Goal: Communication & Community: Answer question/provide support

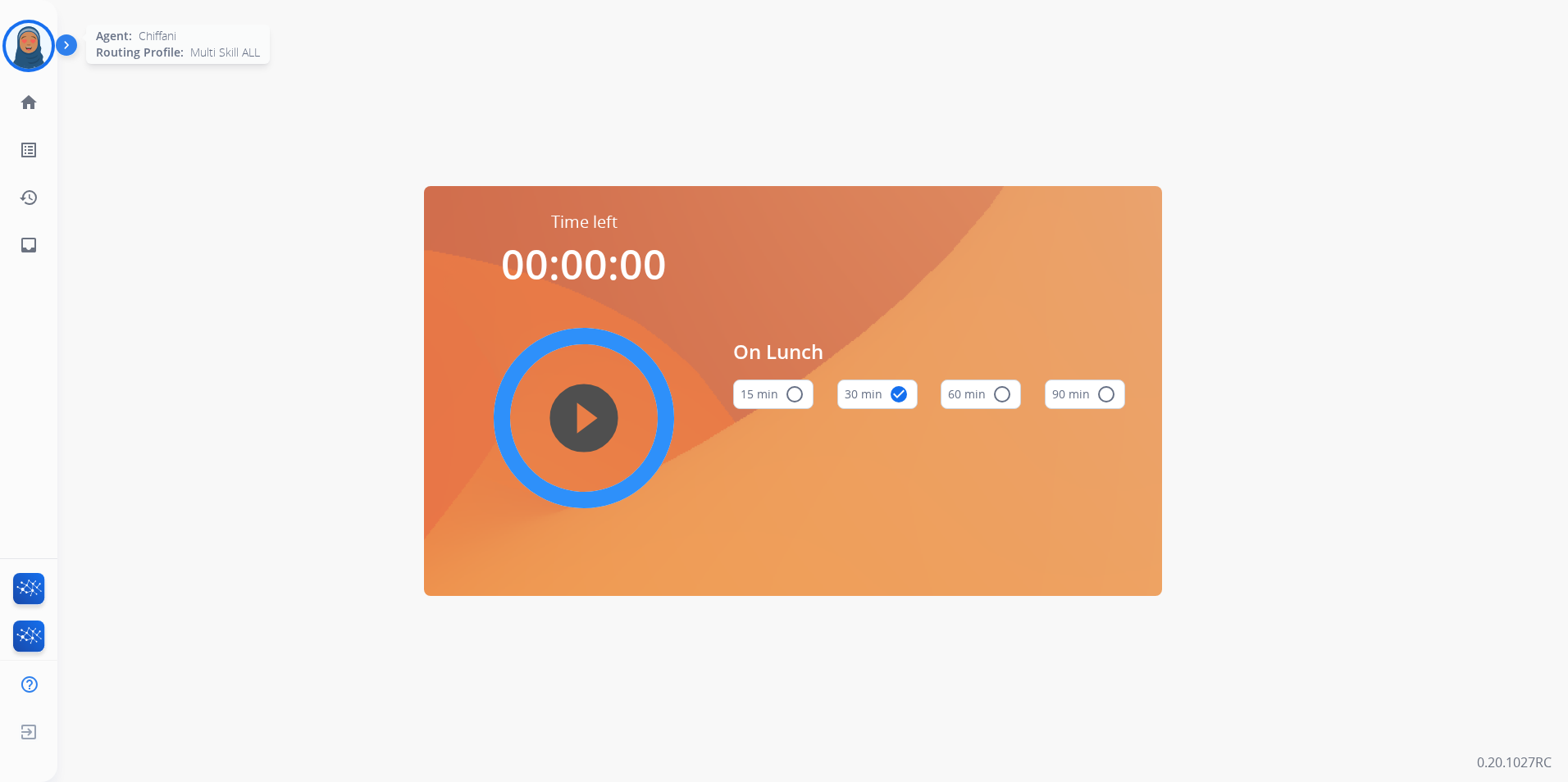
click at [32, 51] on img at bounding box center [29, 45] width 46 height 46
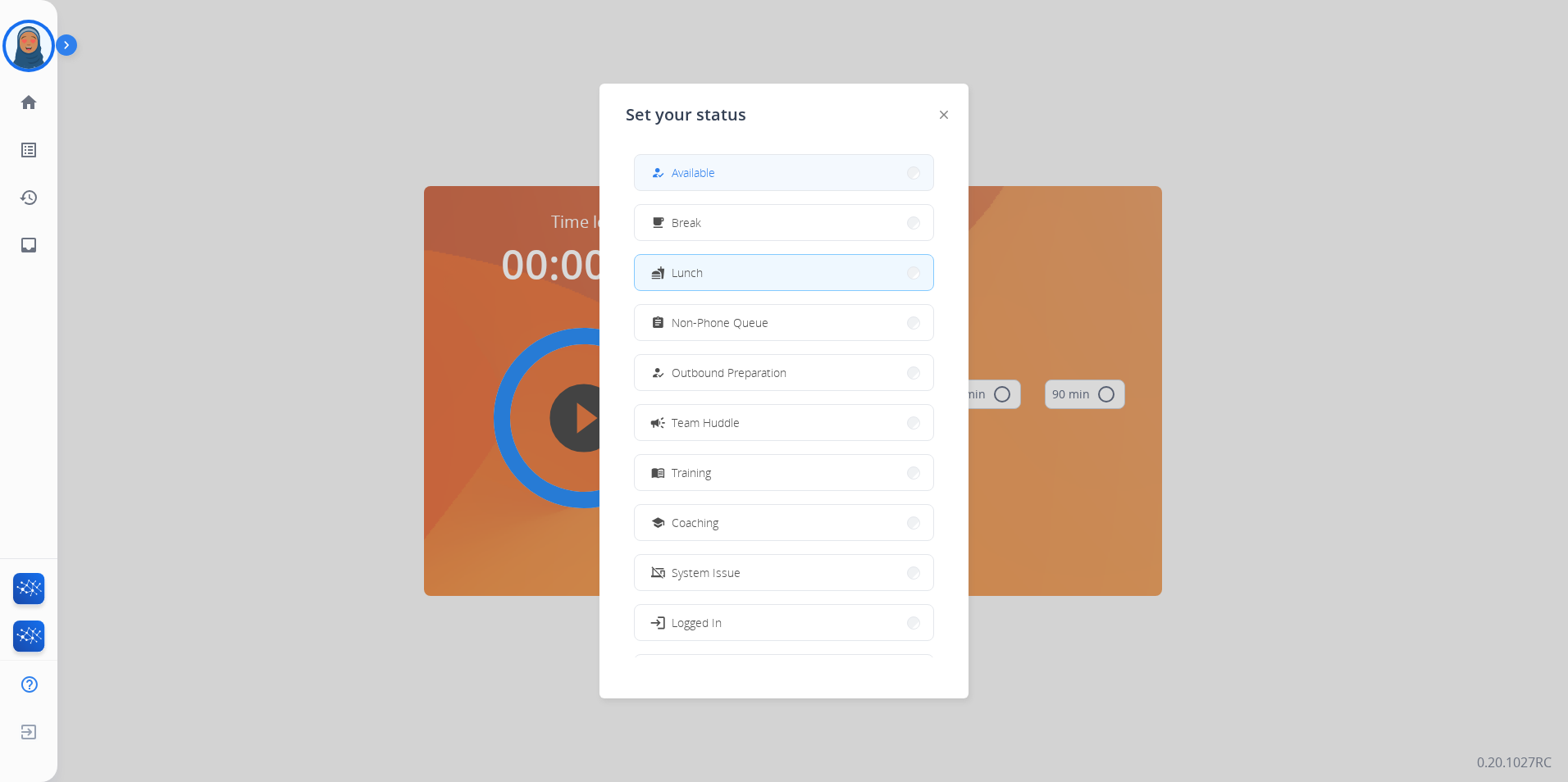
click at [809, 177] on button "how_to_reg Available" at bounding box center [783, 173] width 298 height 35
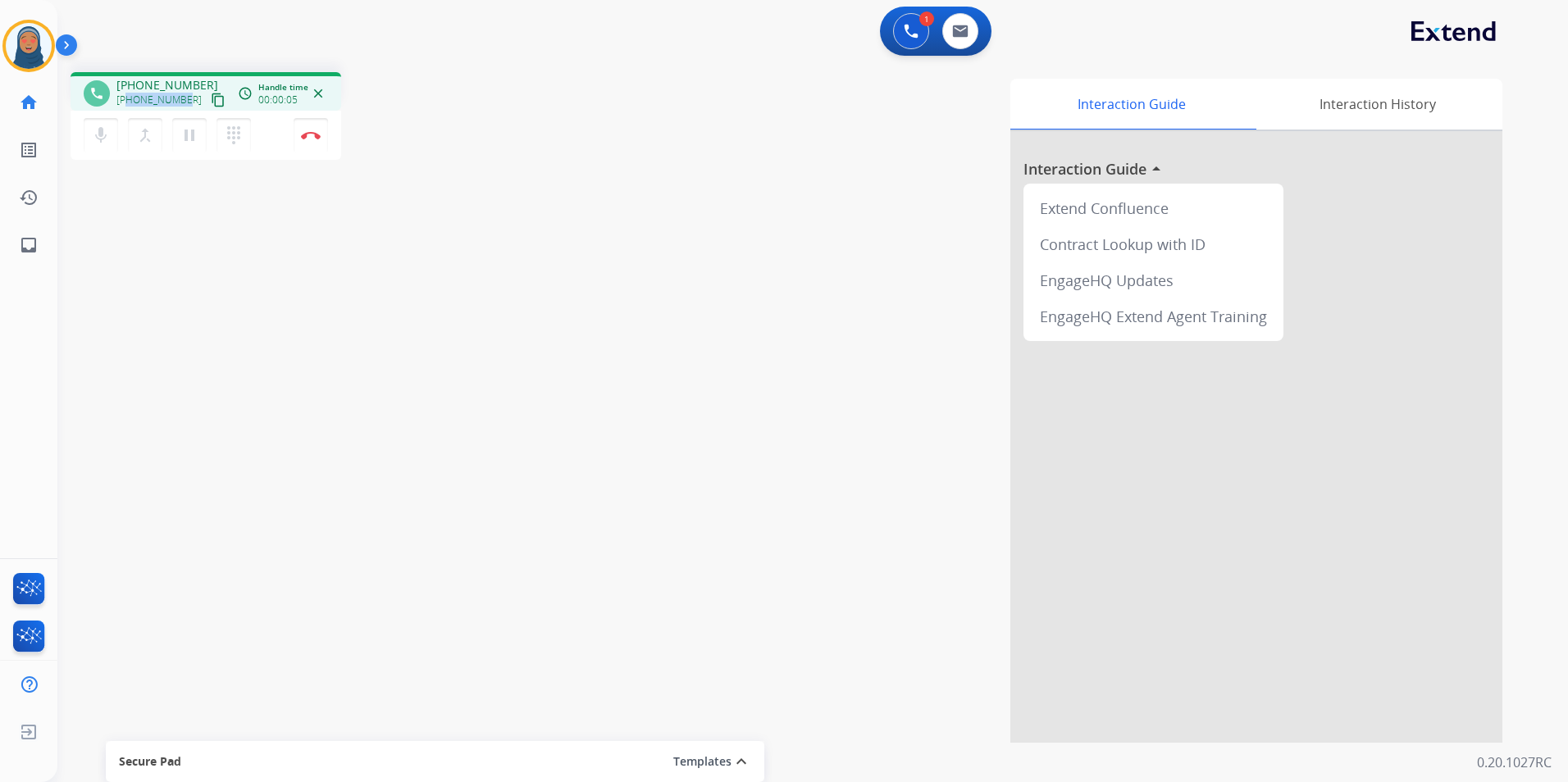
drag, startPoint x: 184, startPoint y: 100, endPoint x: 127, endPoint y: 106, distance: 57.3
click at [127, 106] on span "[PHONE_NUMBER]" at bounding box center [158, 99] width 86 height 13
copy span "5054552589"
click at [312, 142] on button "Disconnect" at bounding box center [310, 135] width 34 height 34
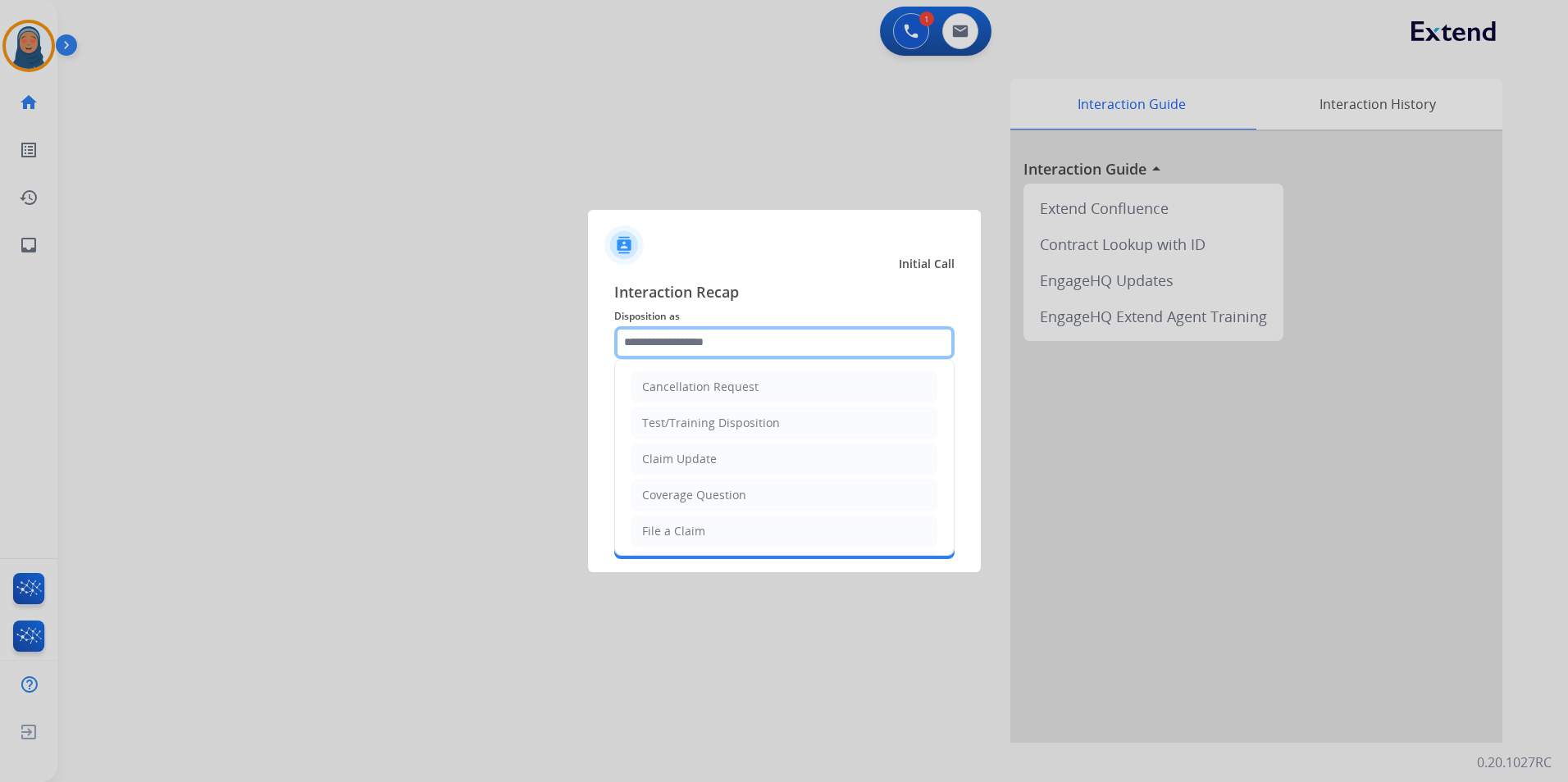
click at [633, 331] on input "text" at bounding box center [784, 342] width 340 height 32
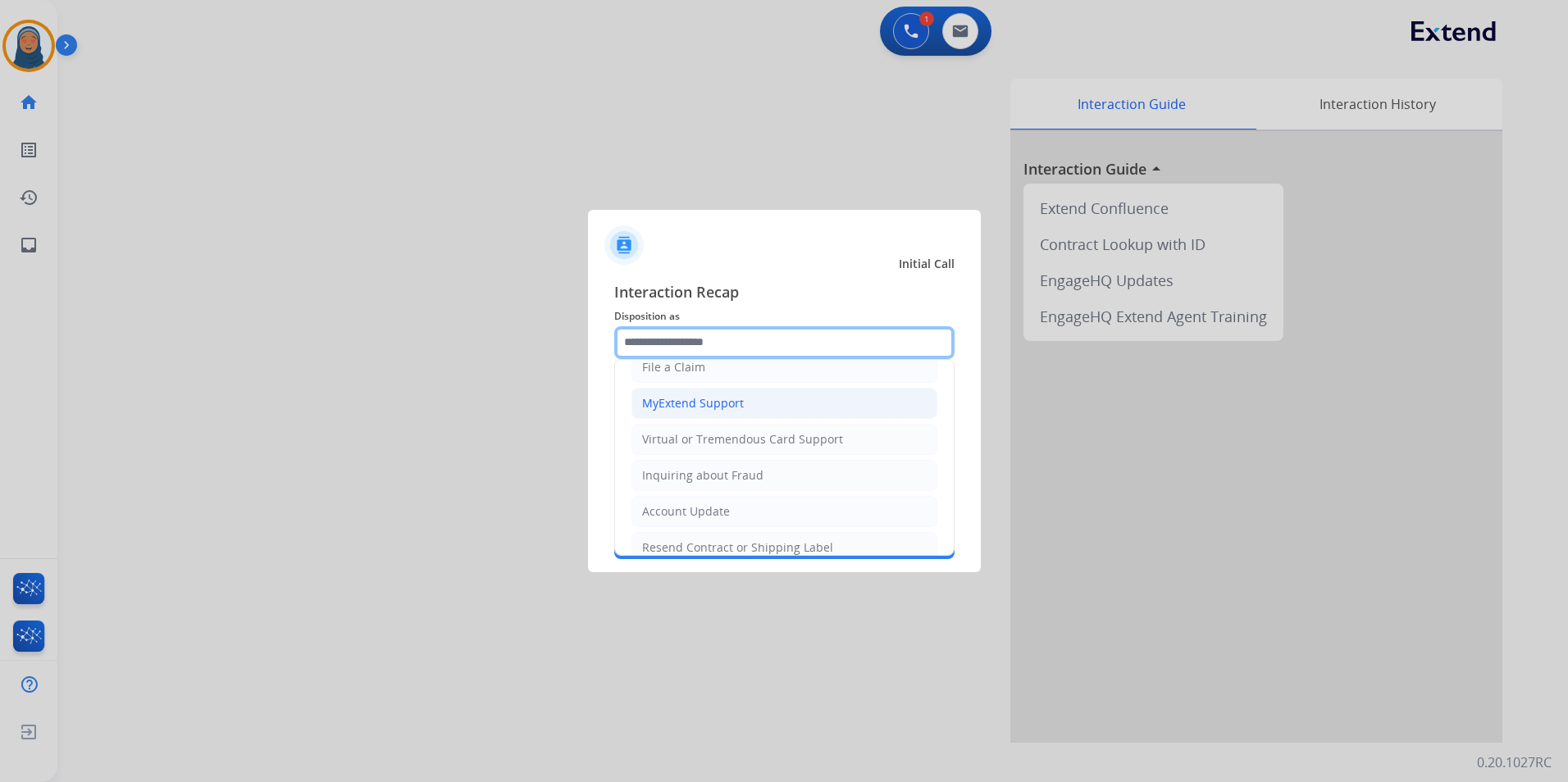
scroll to position [82, 0]
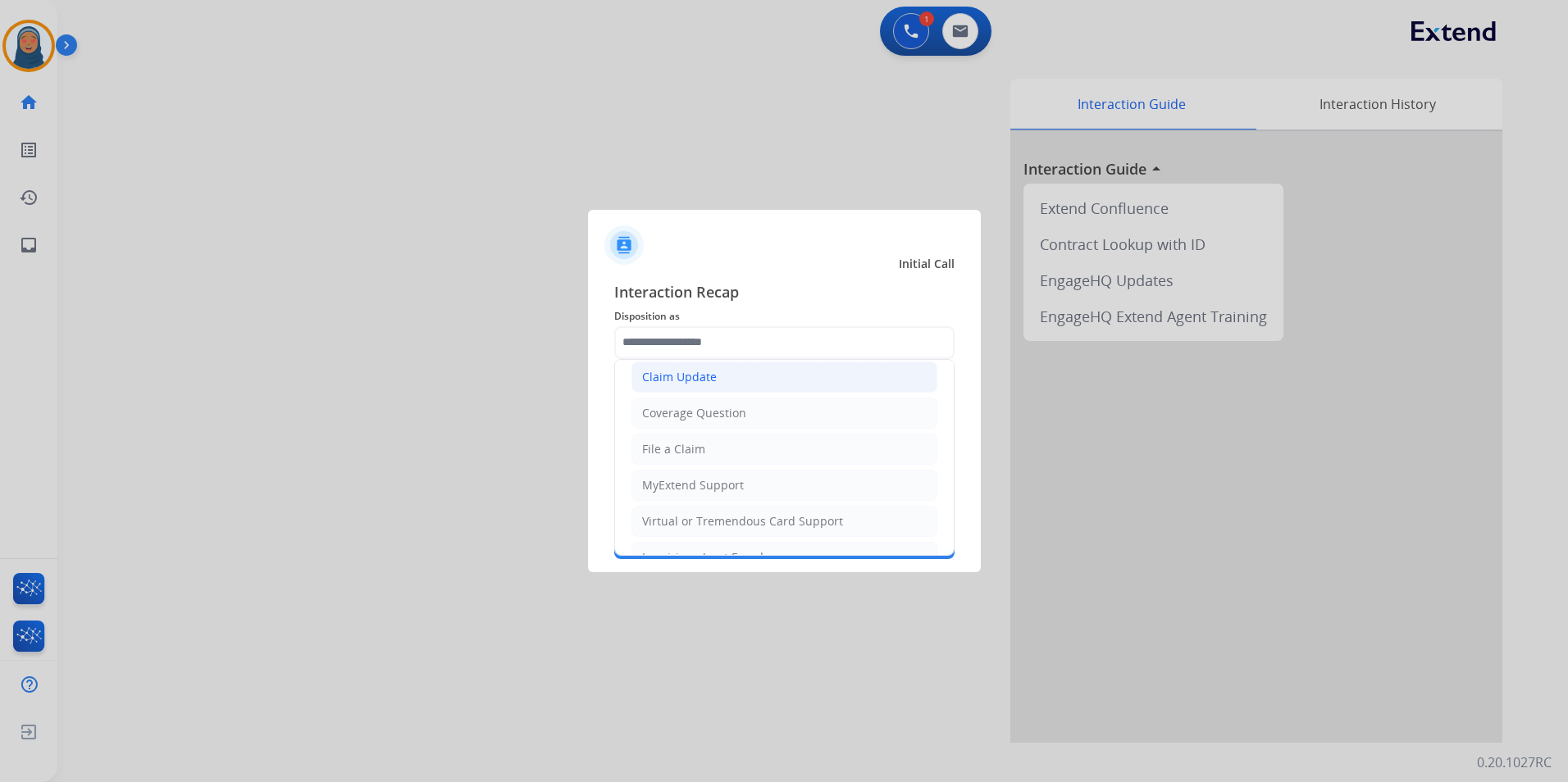
click at [697, 382] on div "Claim Update" at bounding box center [680, 377] width 75 height 17
type input "**********"
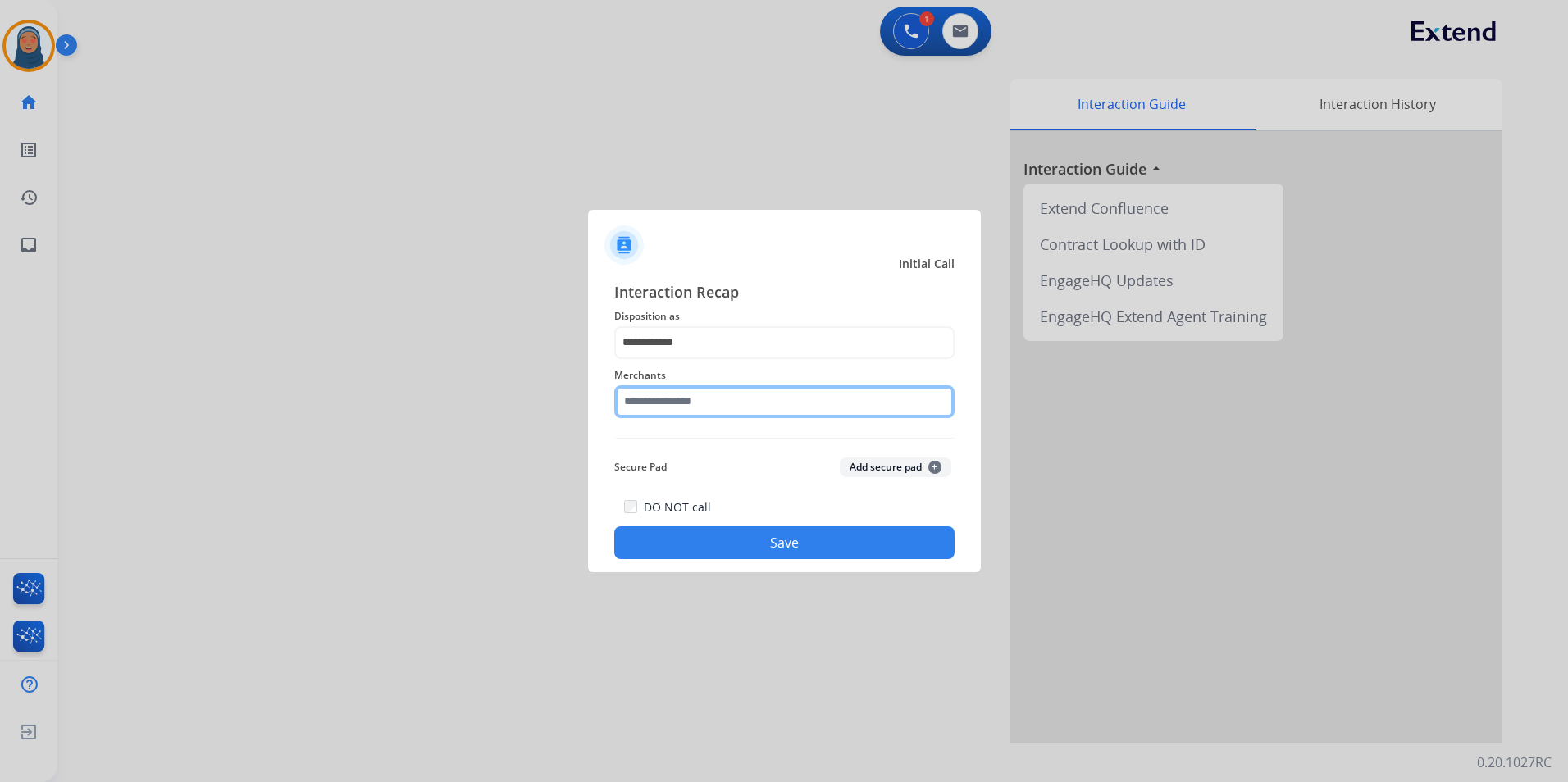
click at [706, 411] on input "text" at bounding box center [784, 401] width 340 height 32
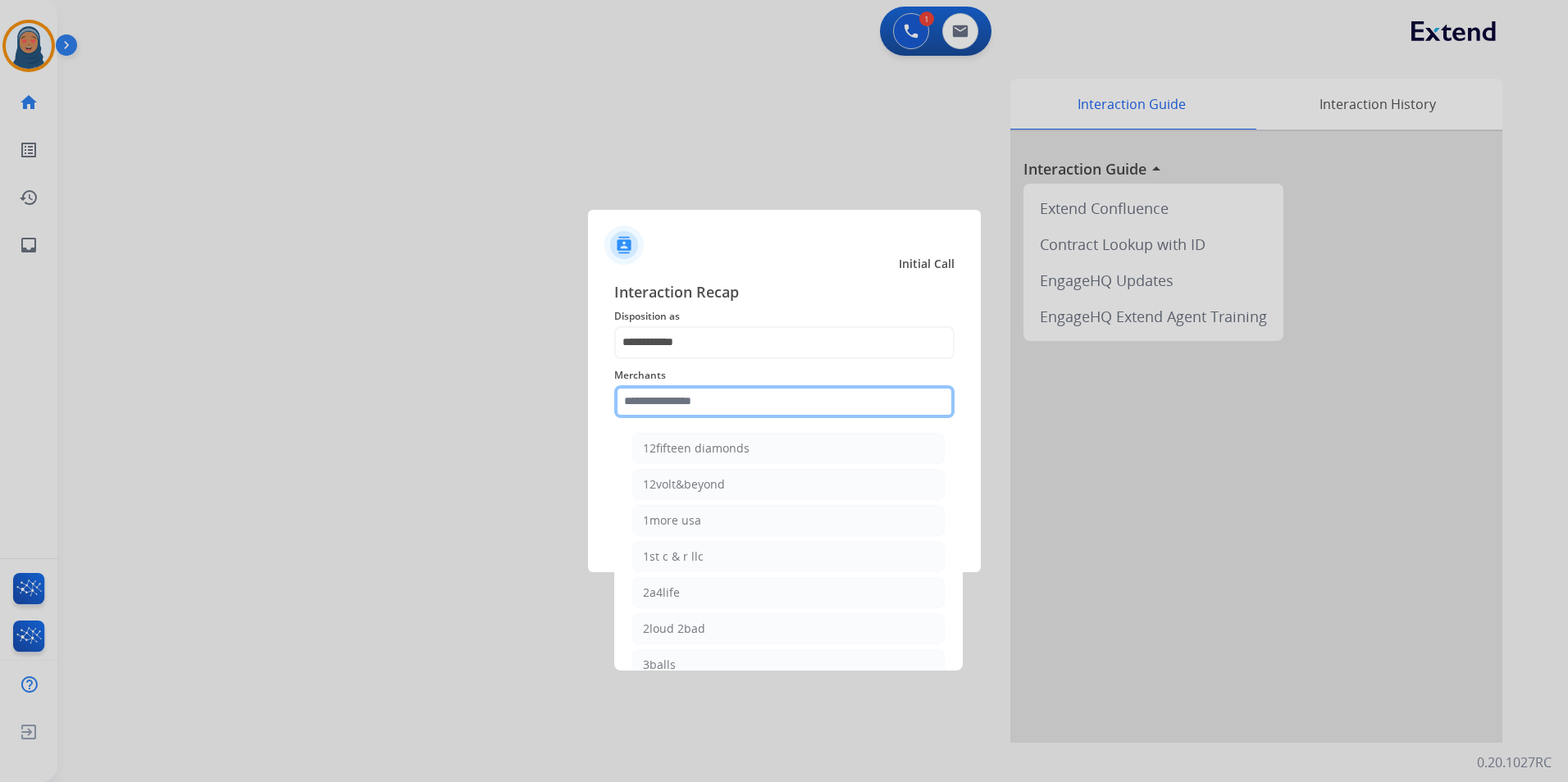
click at [709, 406] on input "text" at bounding box center [784, 401] width 340 height 32
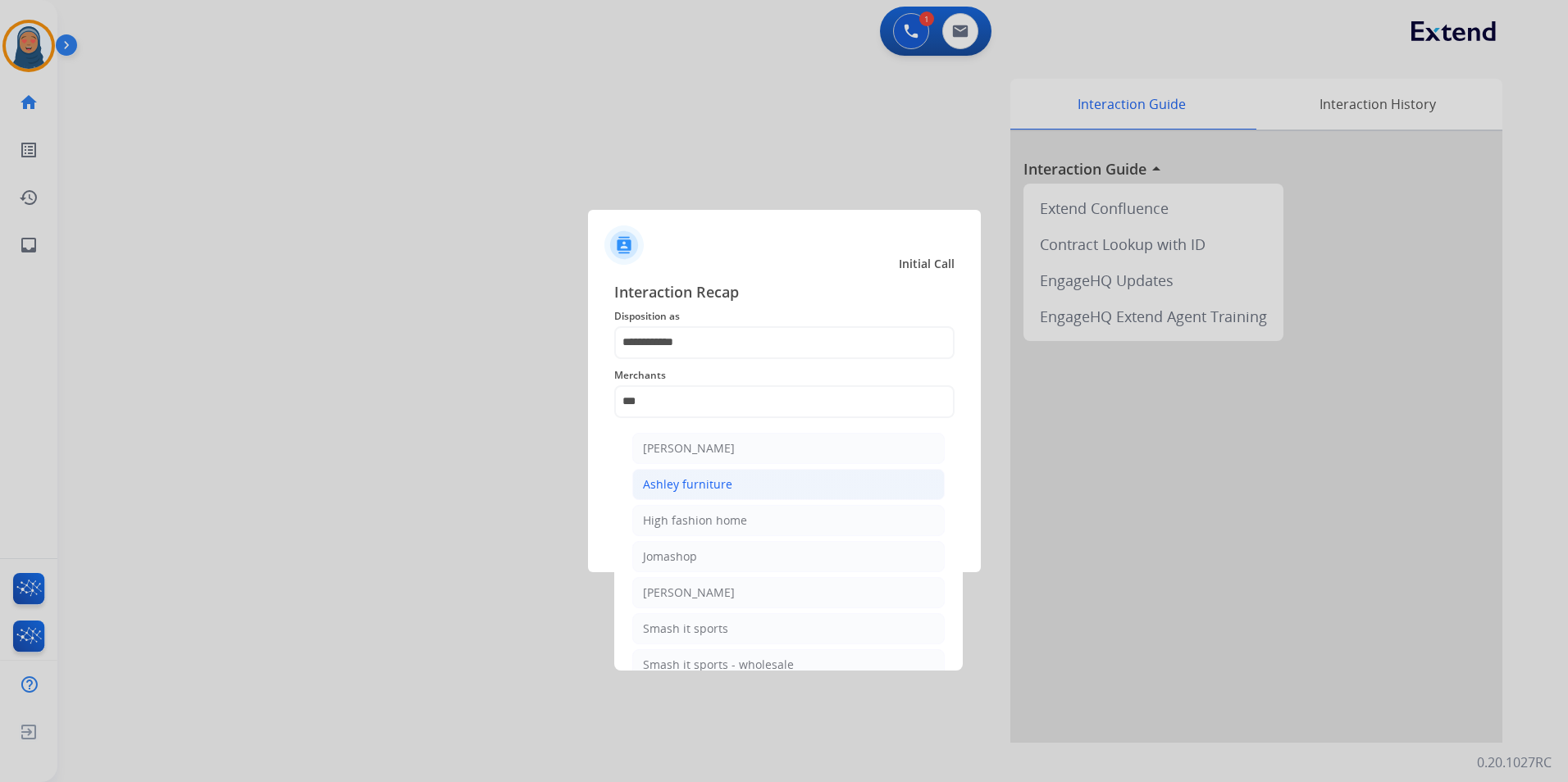
click at [689, 479] on div "Ashley furniture" at bounding box center [687, 484] width 90 height 17
type input "**********"
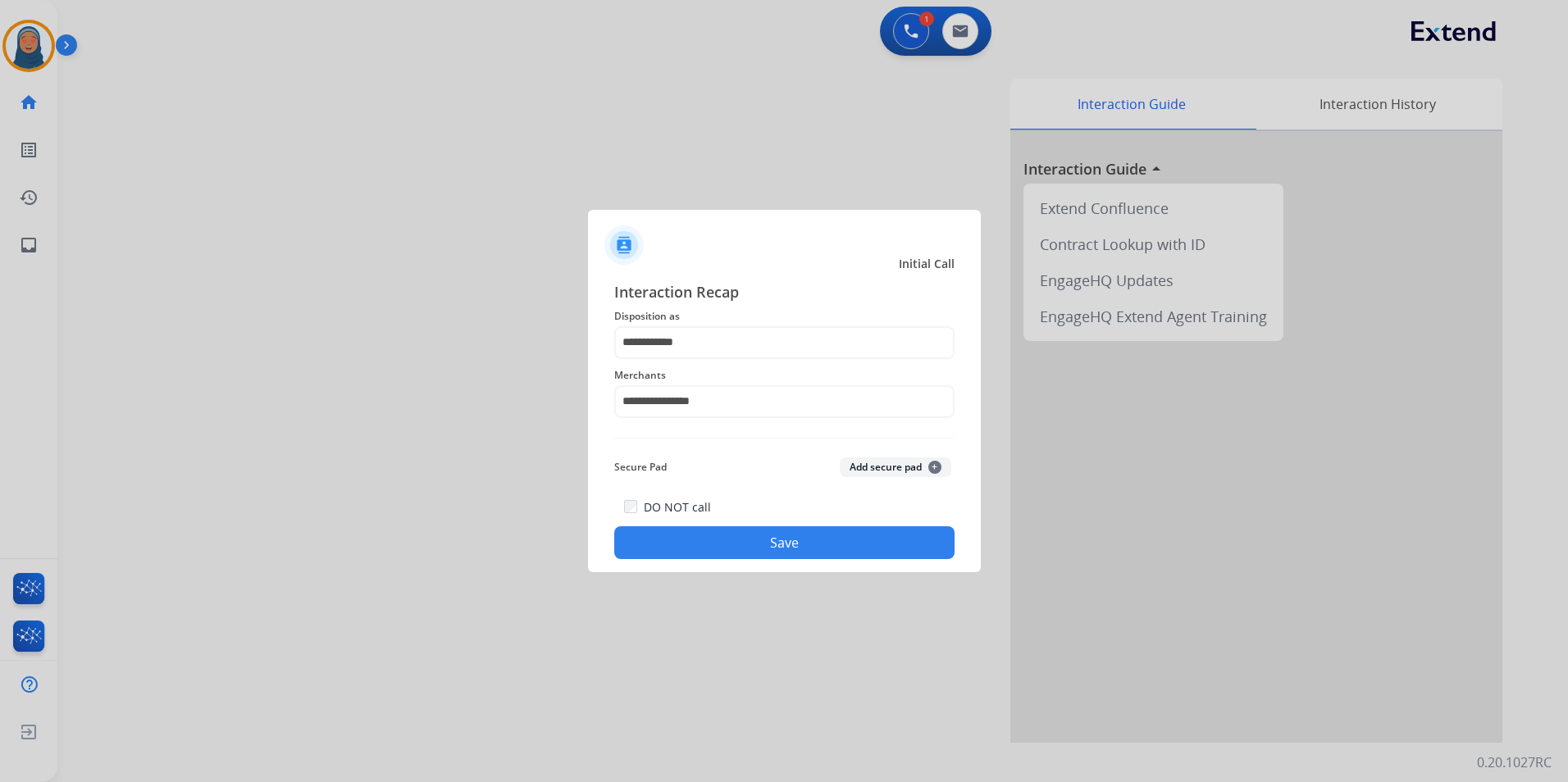
click at [828, 541] on button "Save" at bounding box center [784, 542] width 340 height 32
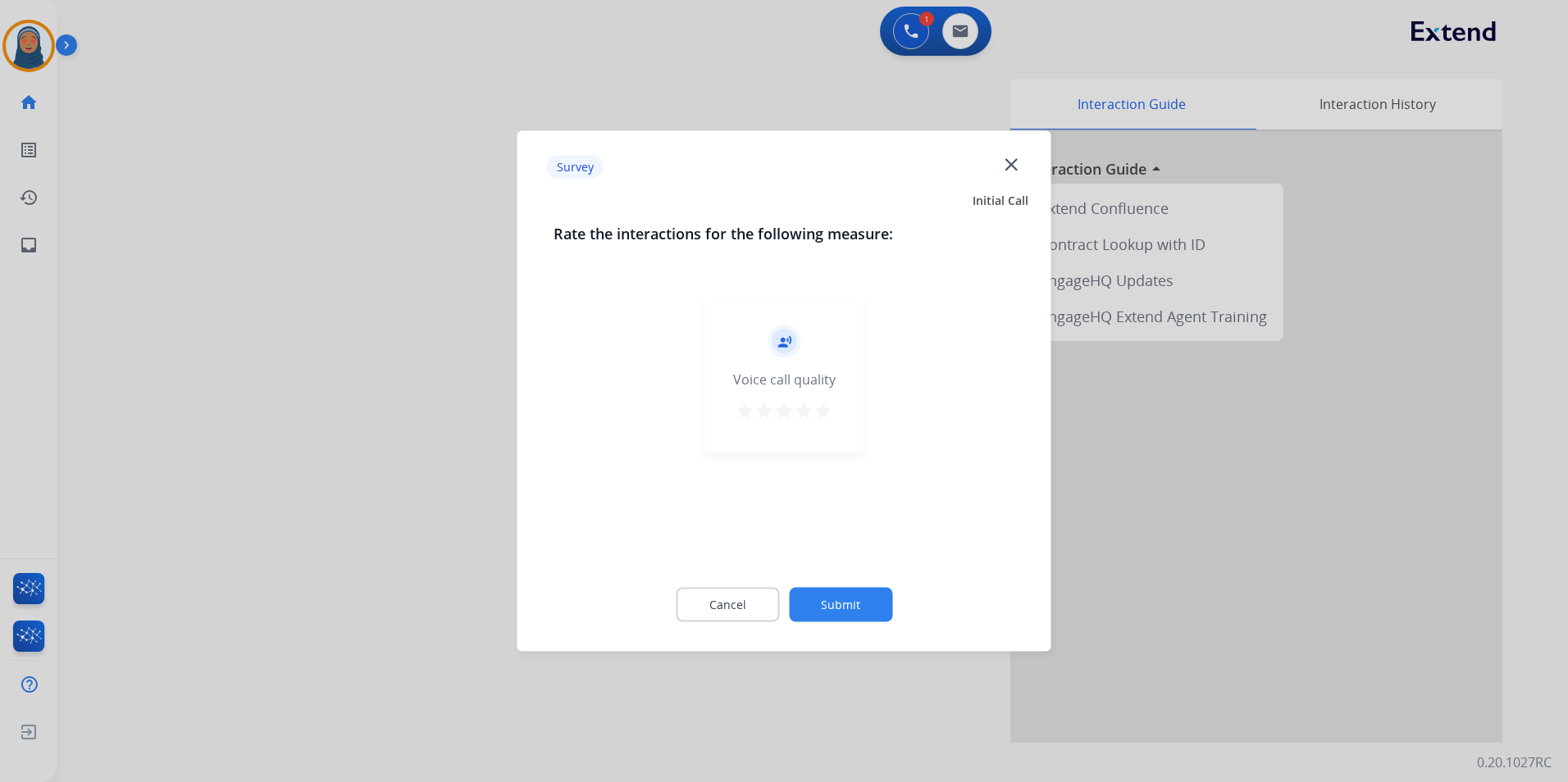
click at [864, 607] on button "Submit" at bounding box center [840, 605] width 103 height 34
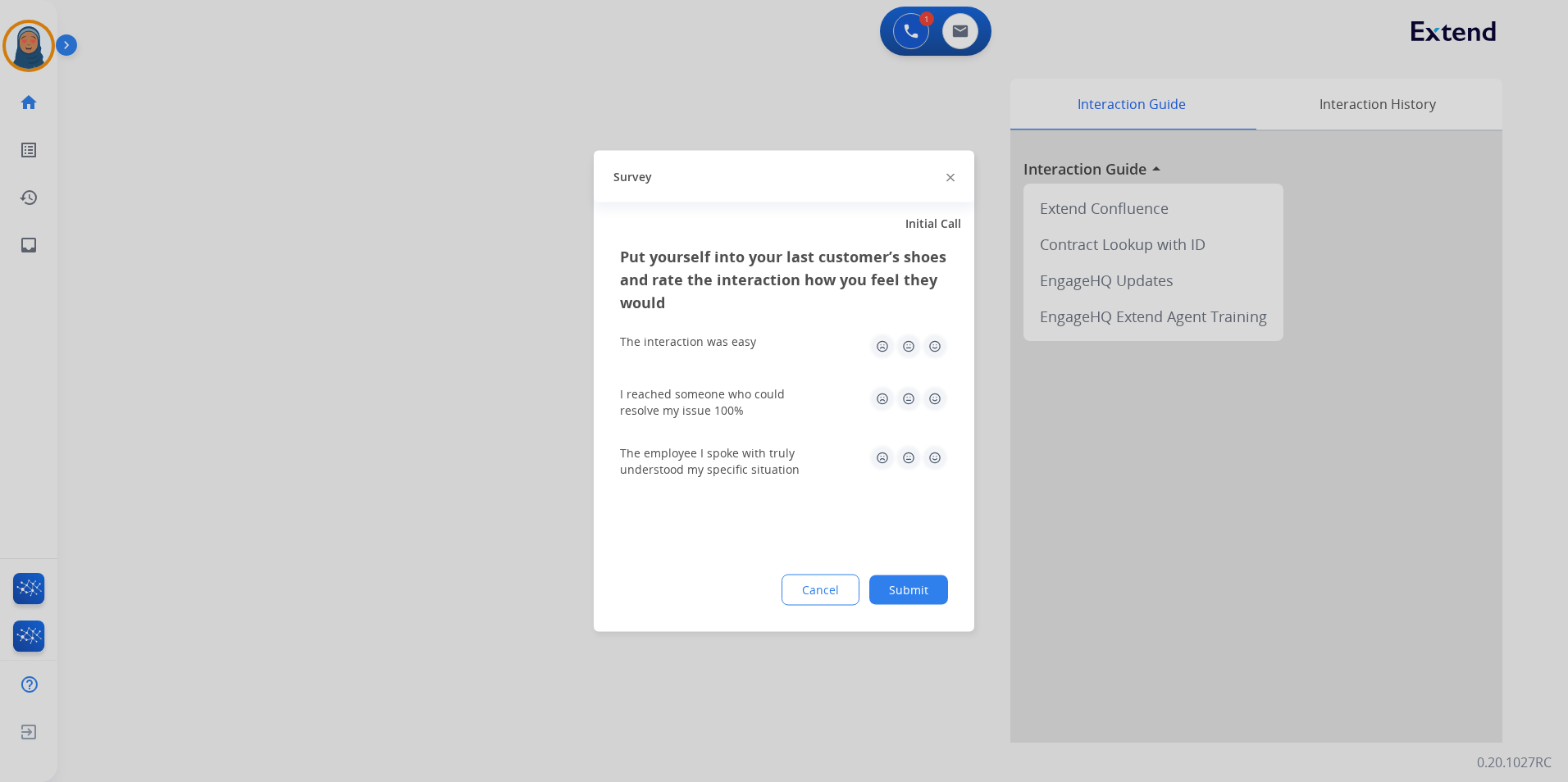
click at [921, 587] on button "Submit" at bounding box center [908, 590] width 79 height 30
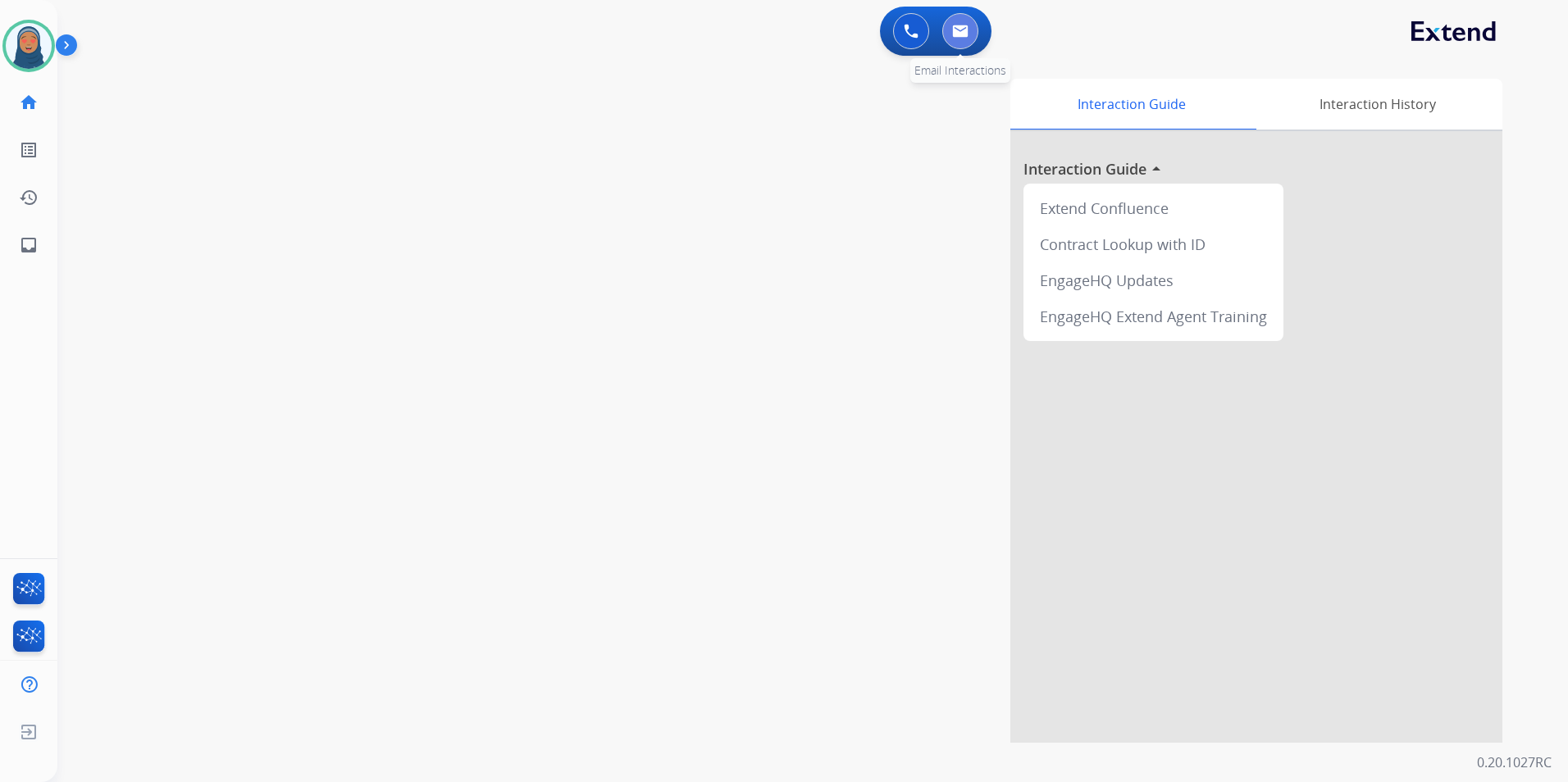
click at [958, 21] on button at bounding box center [960, 30] width 36 height 36
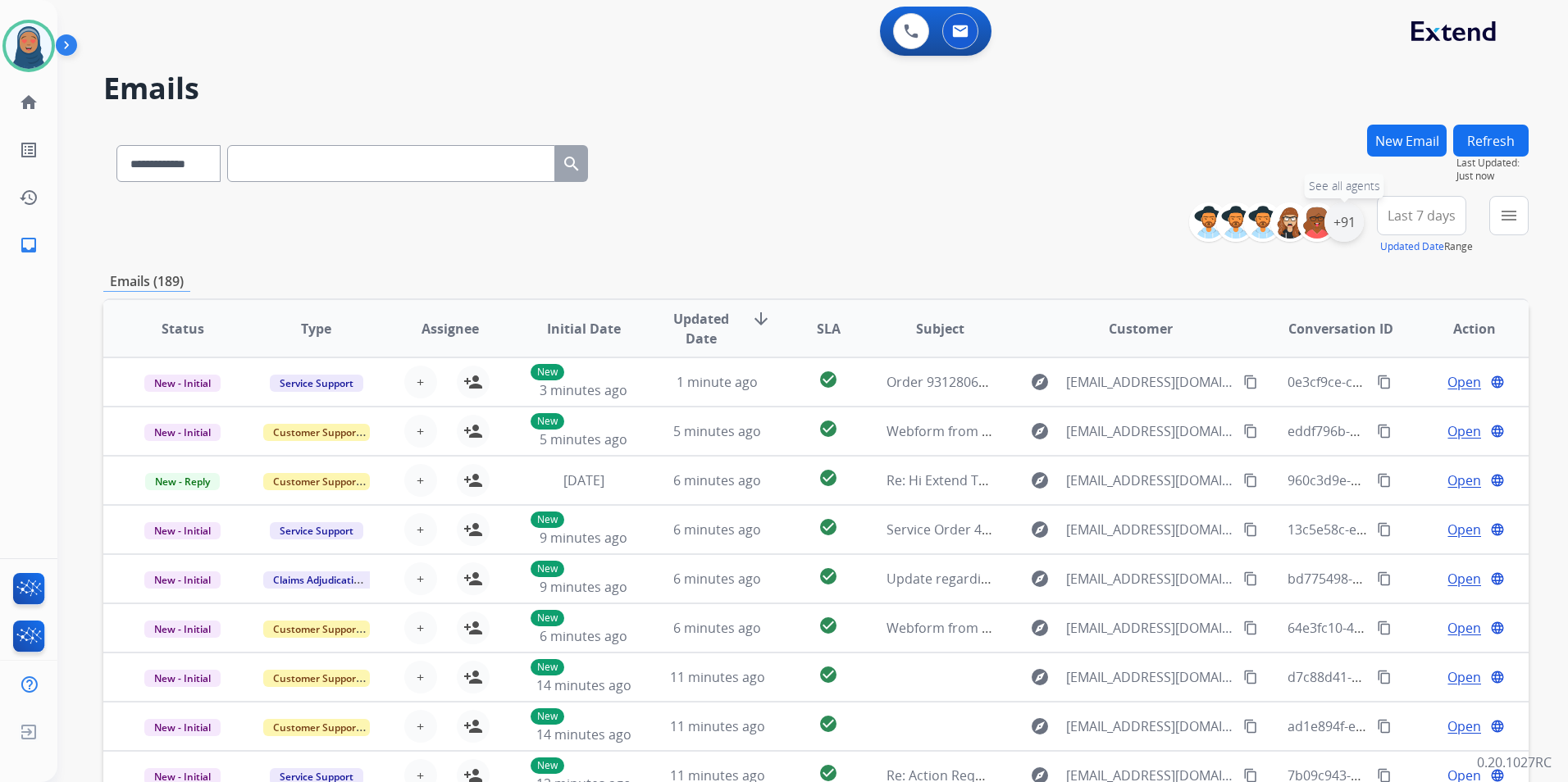
click at [1346, 231] on div "+91" at bounding box center [1344, 222] width 39 height 39
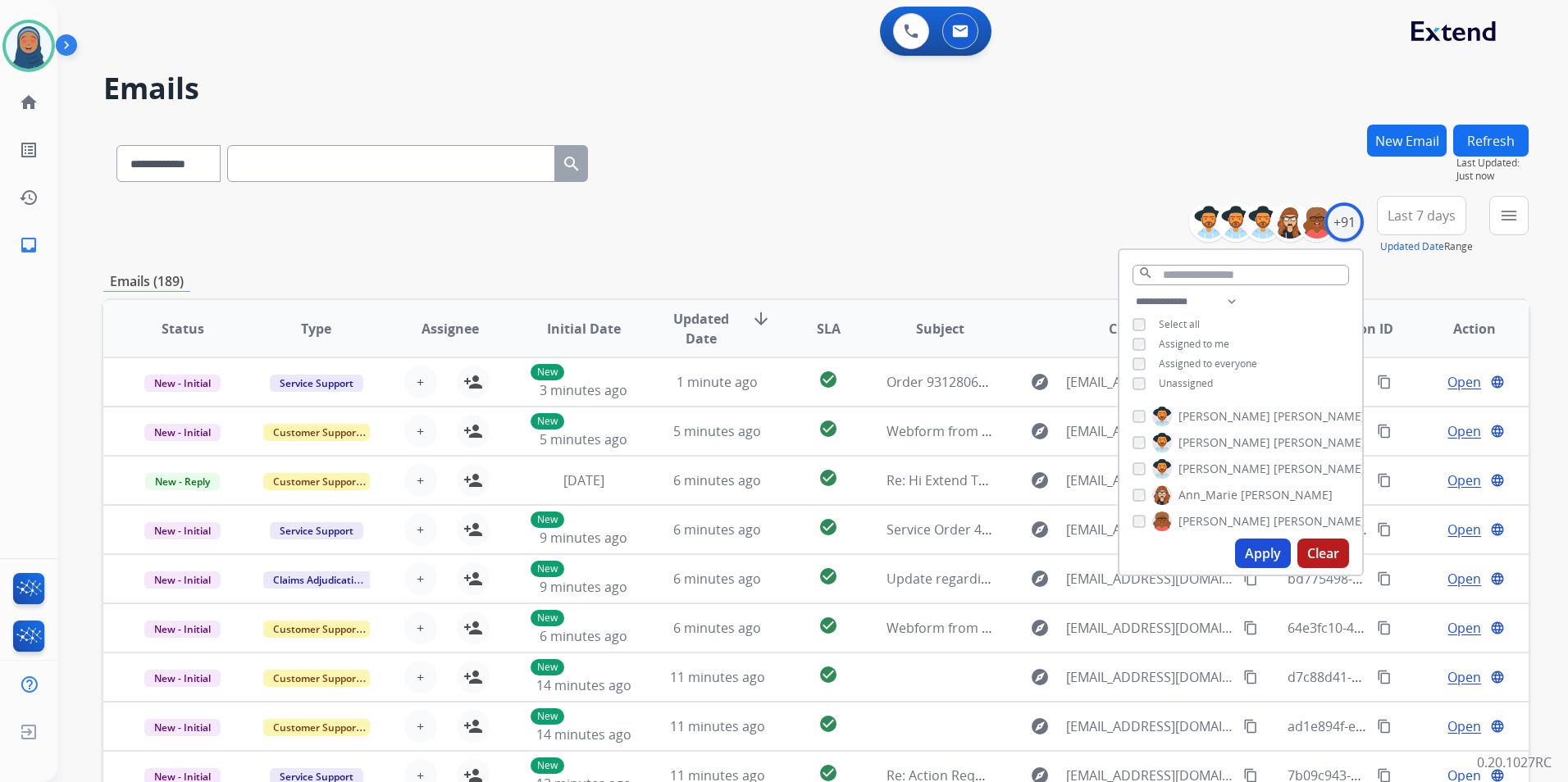
click at [1253, 564] on button "Apply" at bounding box center [1262, 554] width 56 height 30
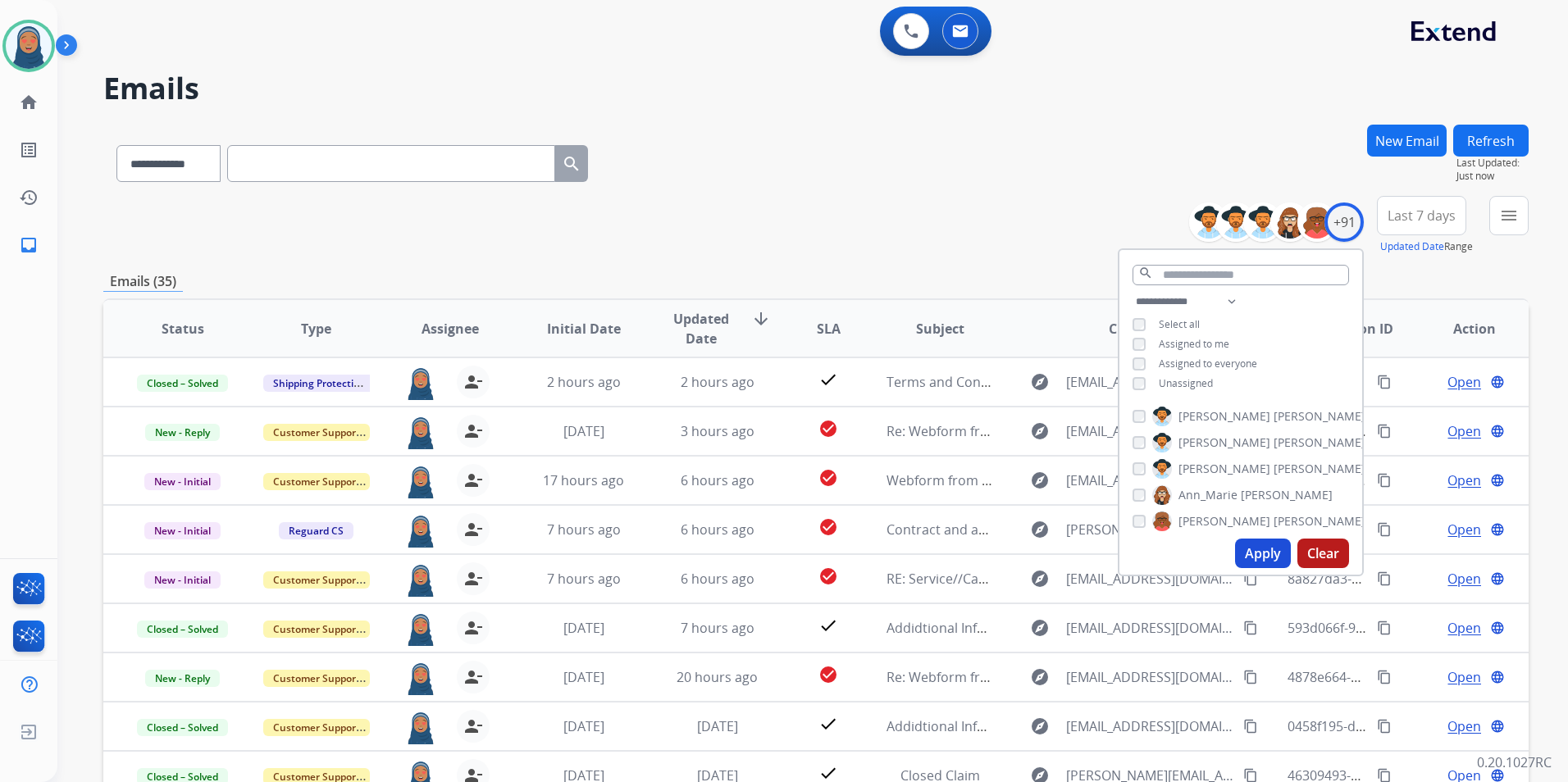
click at [962, 264] on div "**********" at bounding box center [815, 529] width 1425 height 809
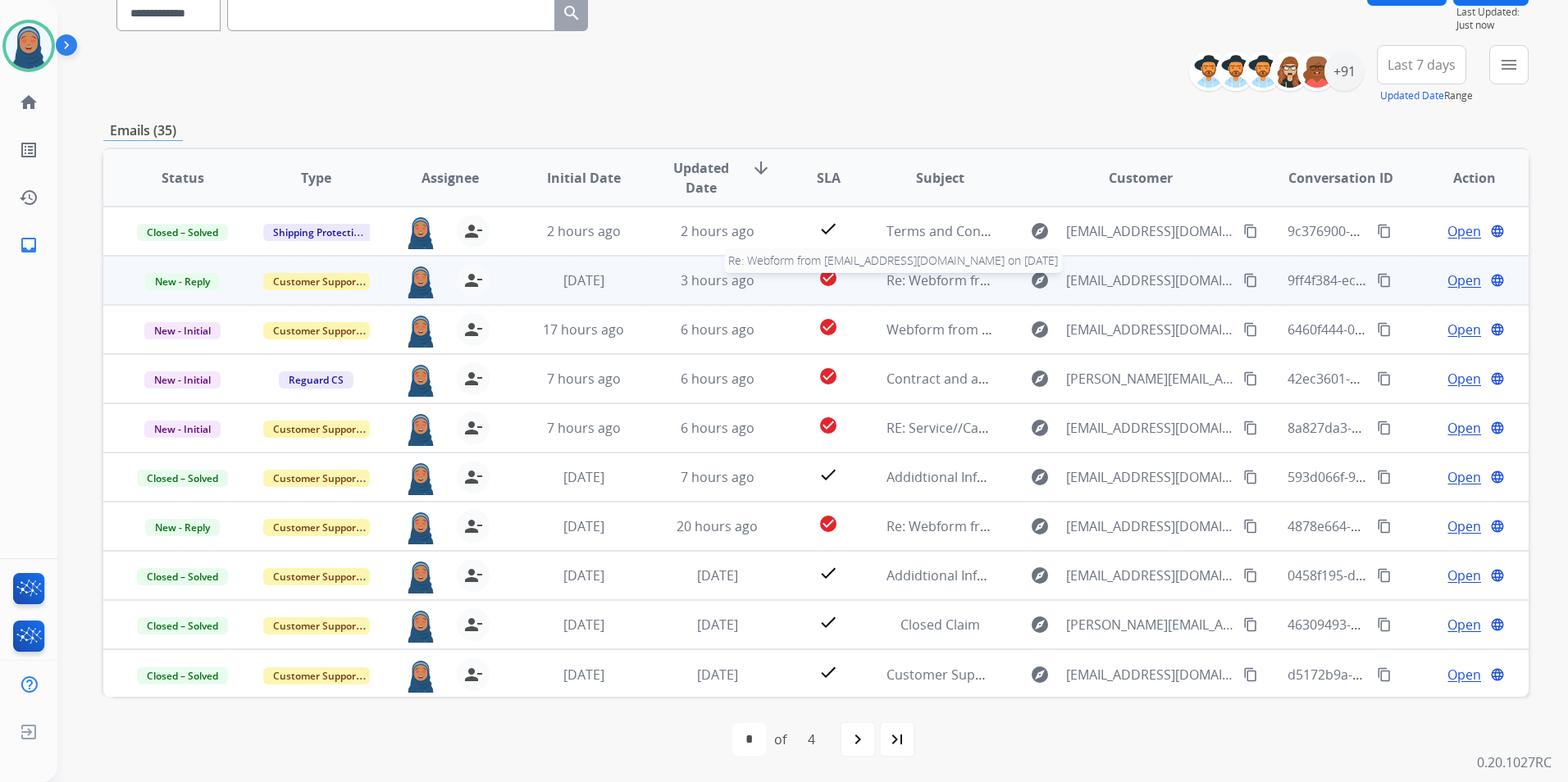
scroll to position [2, 0]
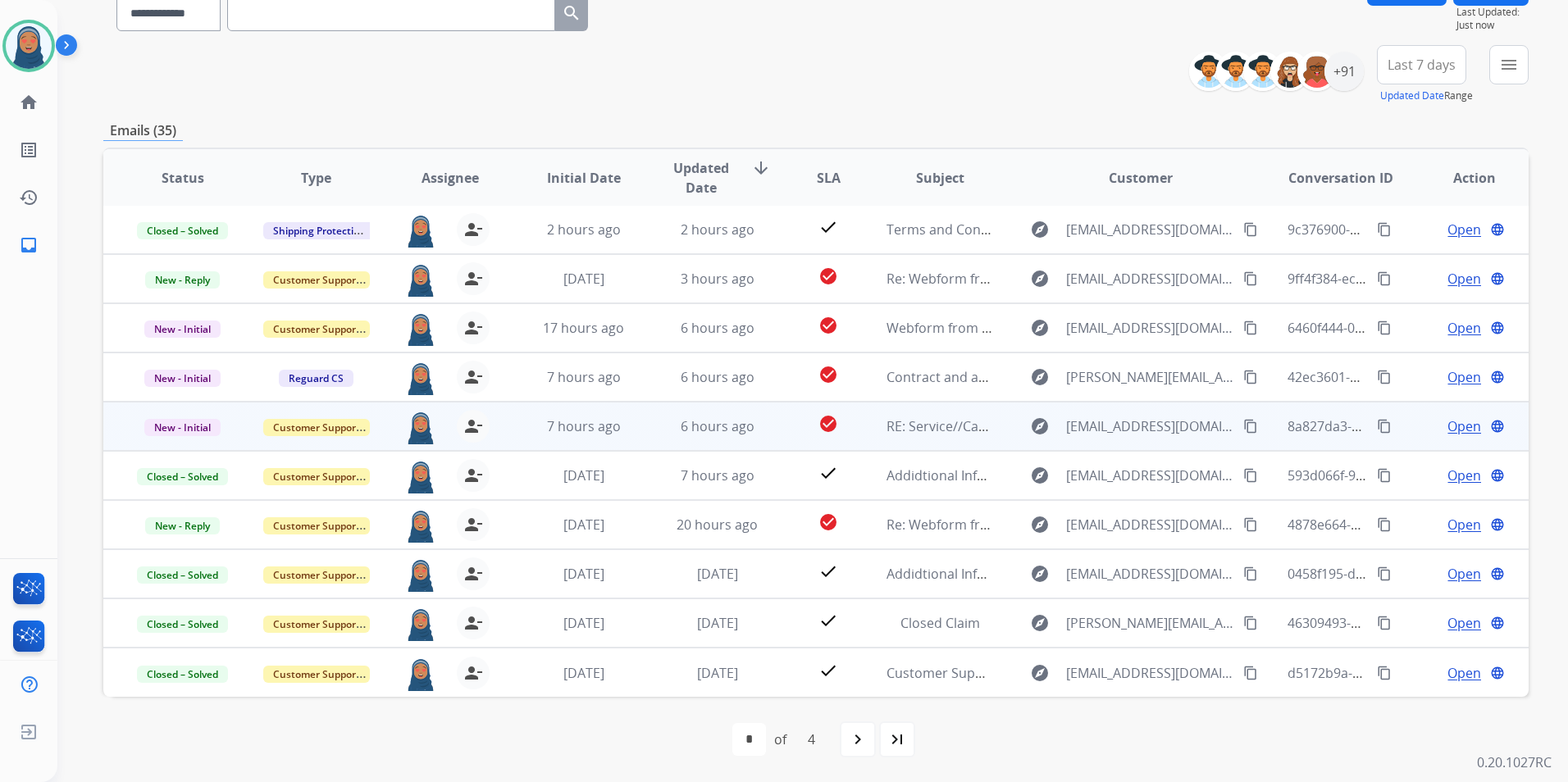
click at [1447, 425] on span "Open" at bounding box center [1464, 426] width 33 height 20
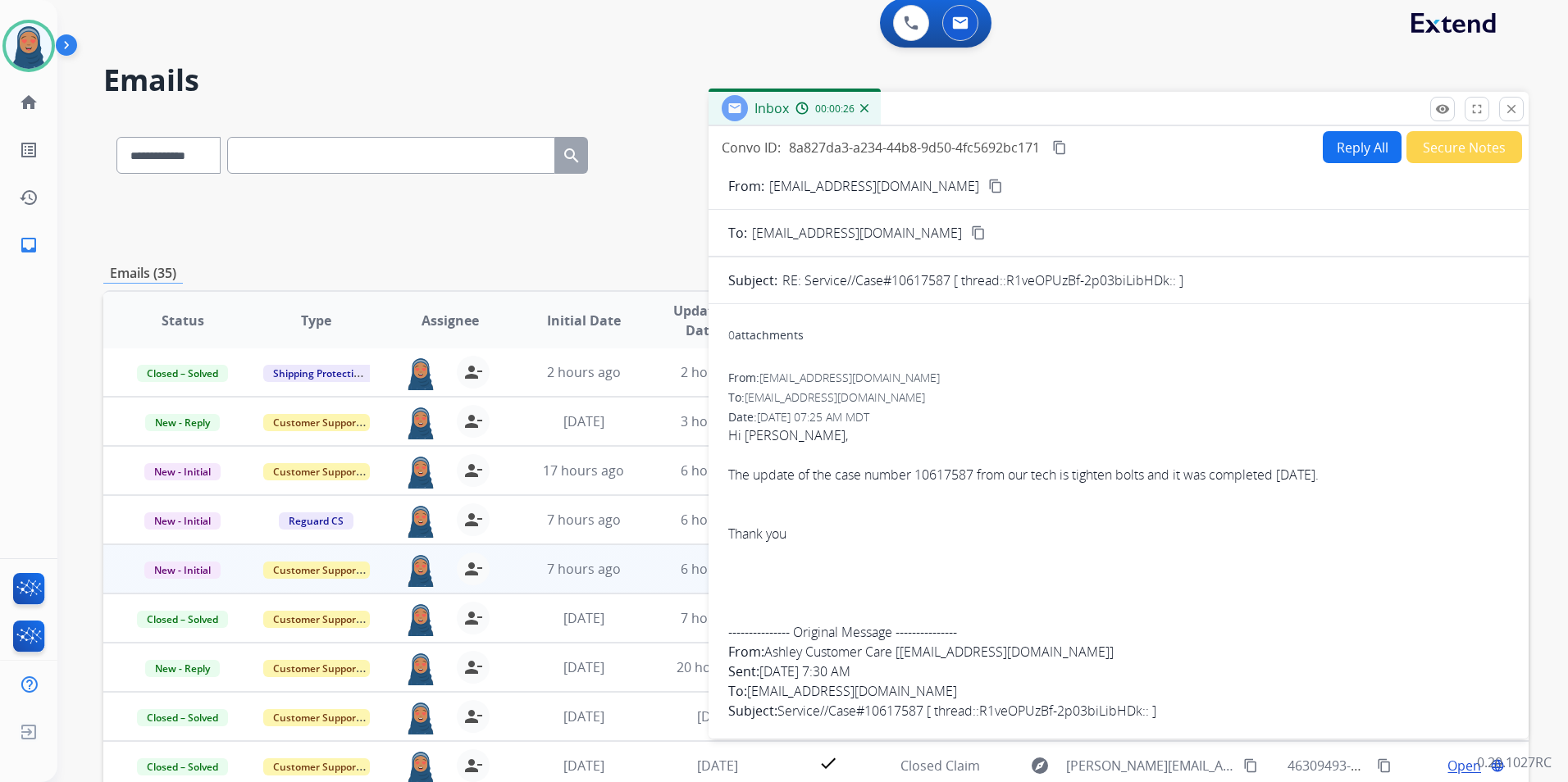
scroll to position [0, 0]
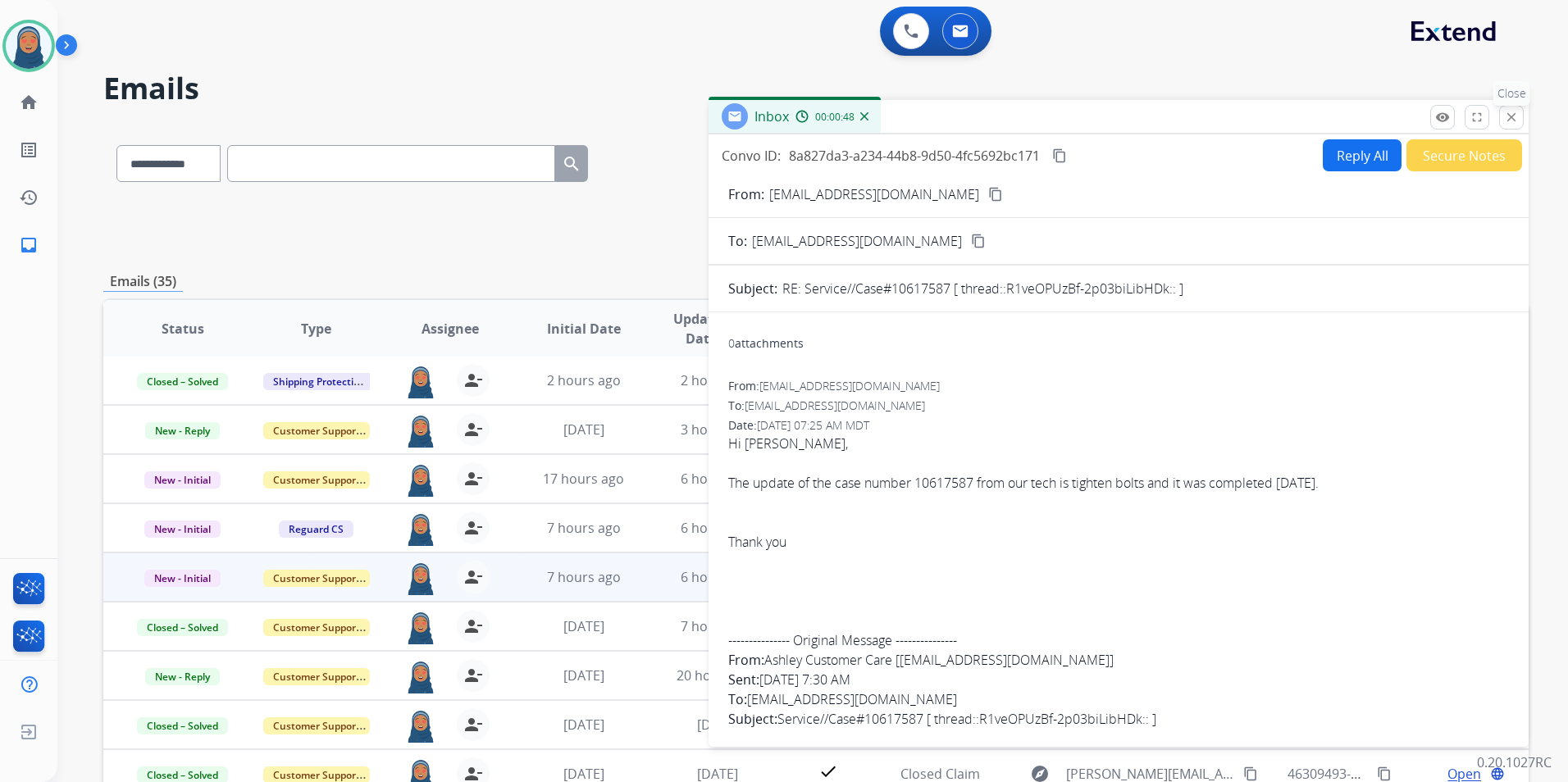
click at [1507, 122] on mat-icon "close" at bounding box center [1511, 117] width 15 height 15
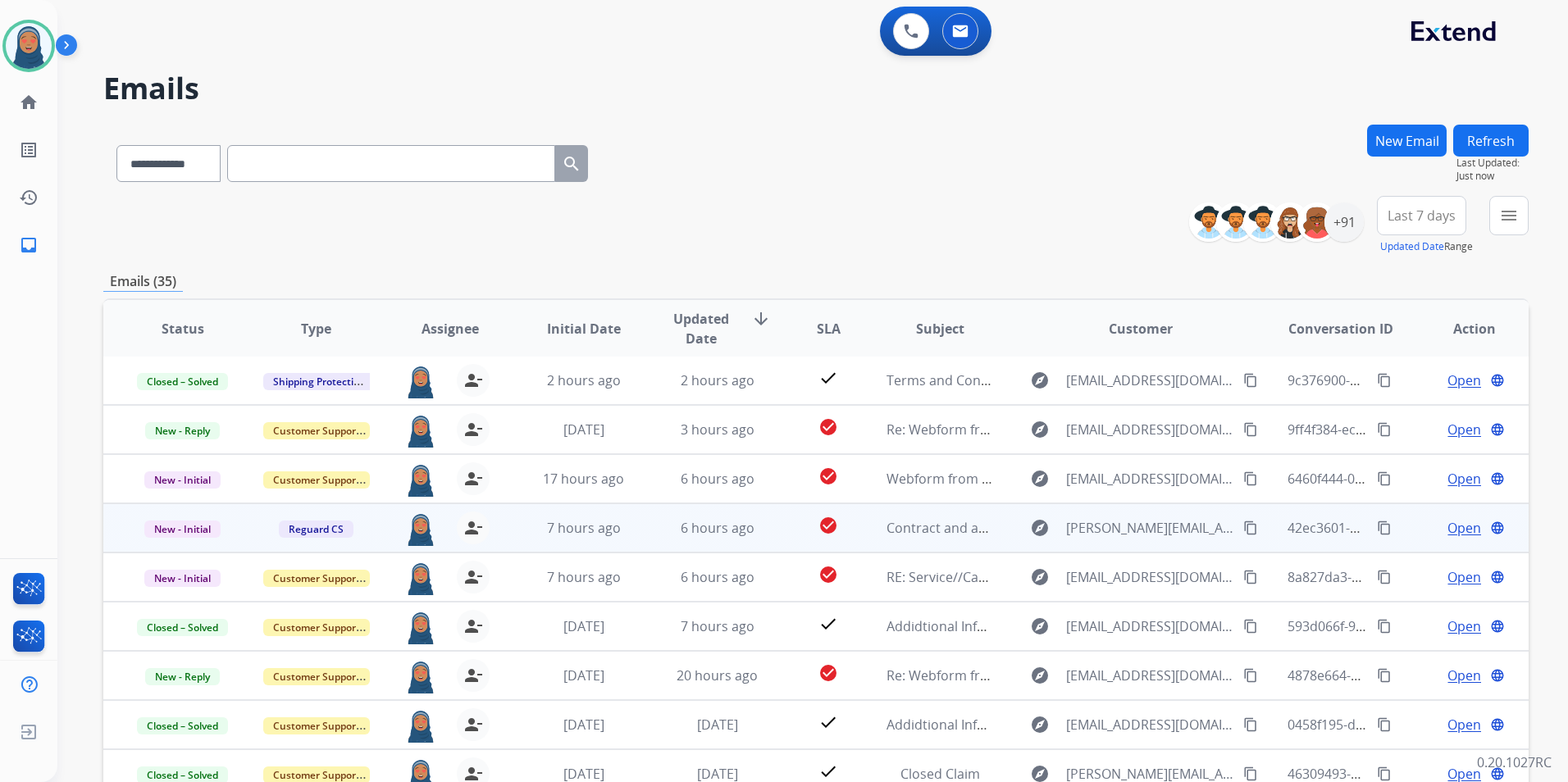
click at [1447, 524] on span "Open" at bounding box center [1464, 528] width 33 height 20
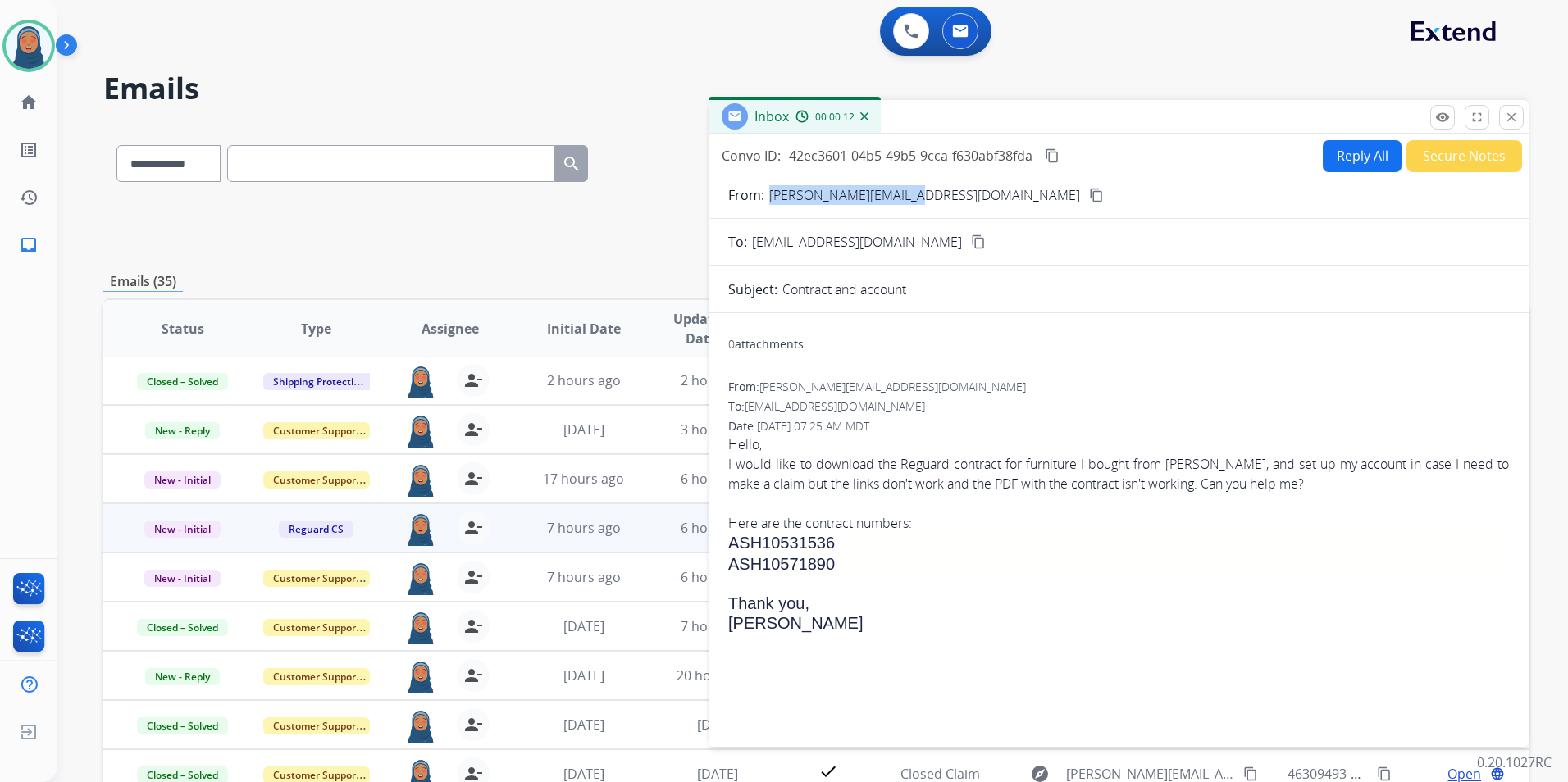
drag, startPoint x: 913, startPoint y: 205, endPoint x: 769, endPoint y: 203, distance: 144.0
click at [769, 203] on div "From: [PERSON_NAME][EMAIL_ADDRESS][DOMAIN_NAME] content_copy" at bounding box center [1117, 195] width 819 height 20
copy p "[PERSON_NAME][EMAIL_ADDRESS][DOMAIN_NAME]"
click at [1365, 163] on button "Reply All" at bounding box center [1361, 156] width 79 height 32
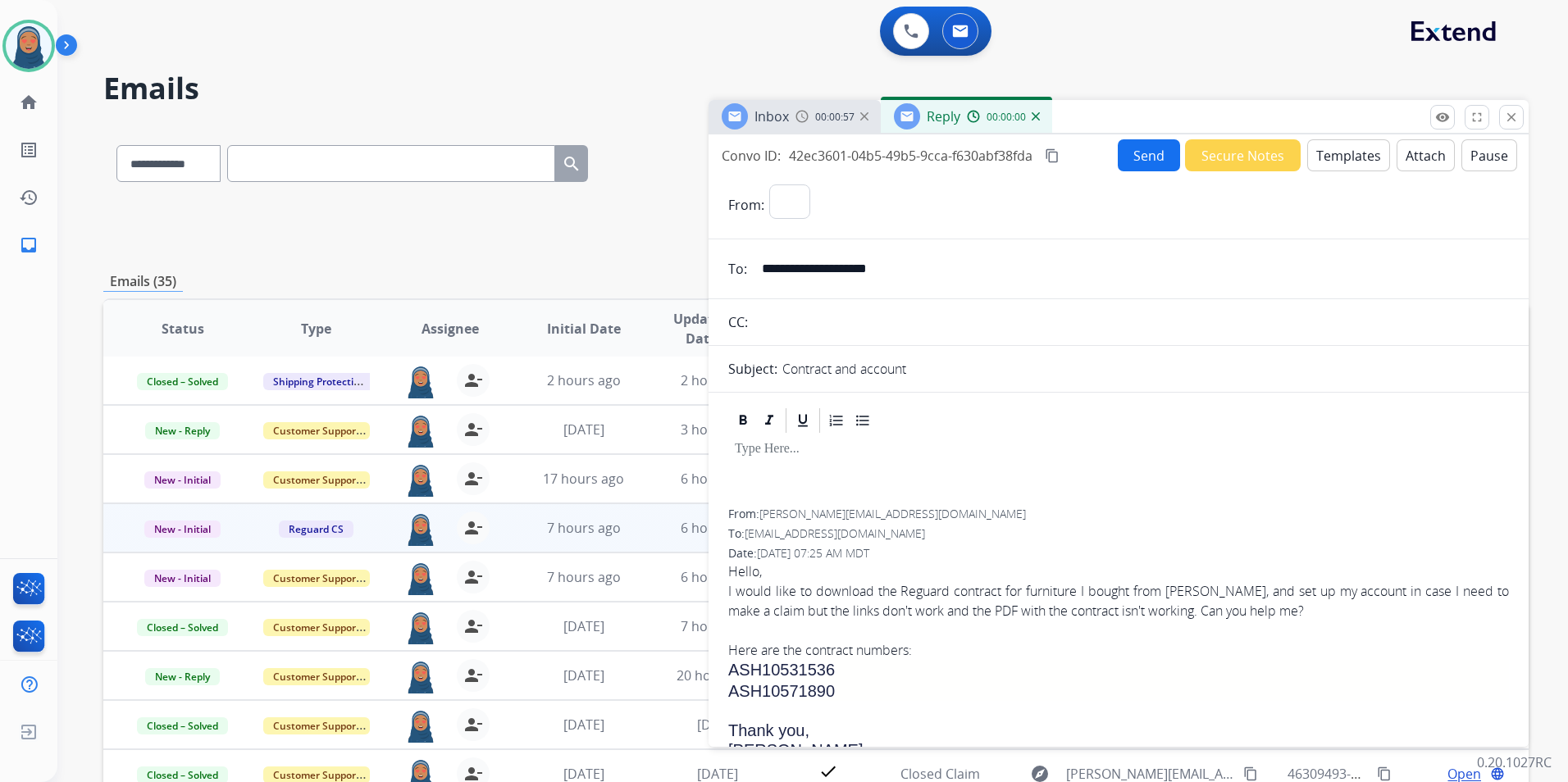
select select "**********"
click at [1336, 159] on button "Templates" at bounding box center [1348, 155] width 83 height 32
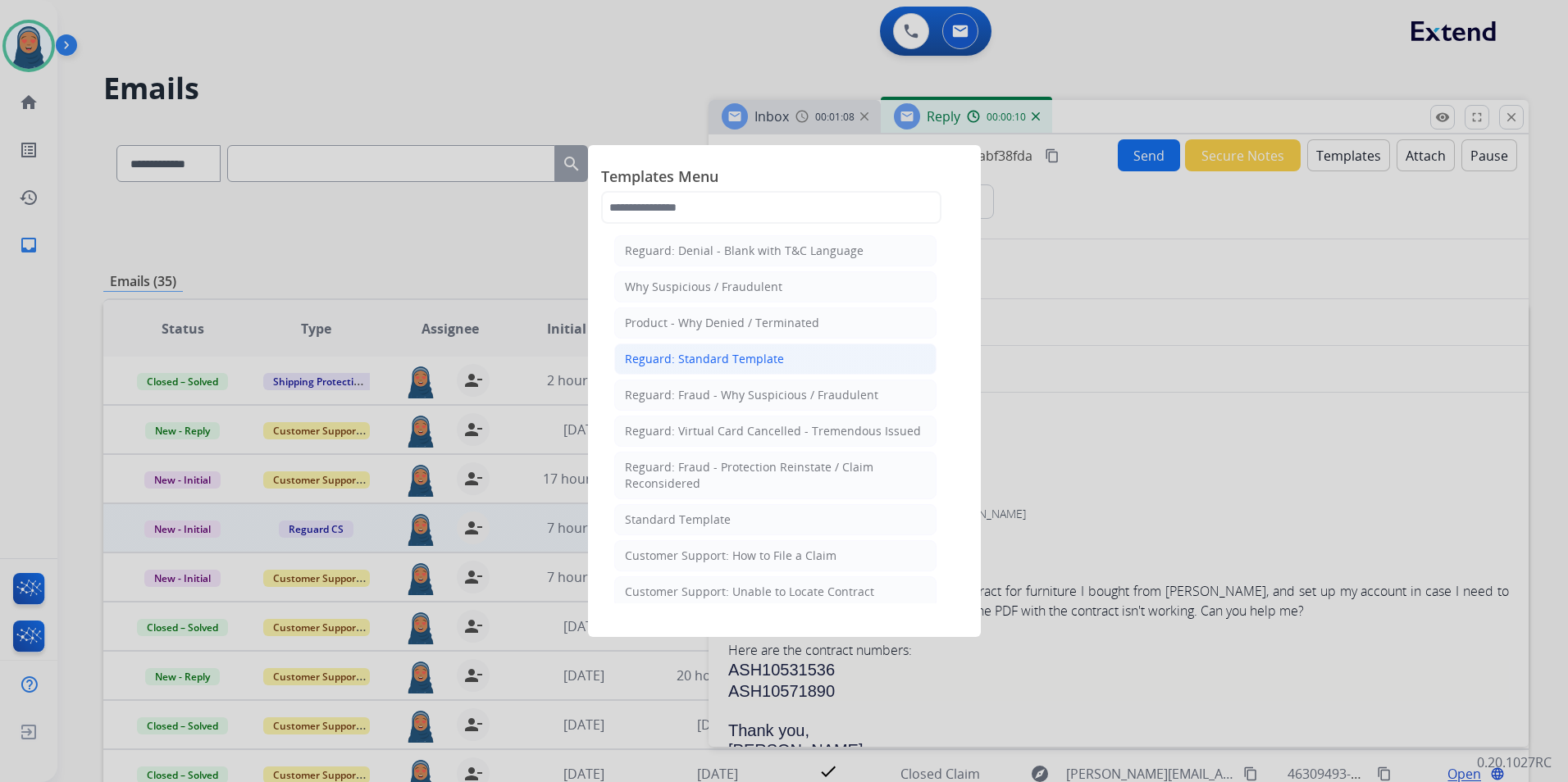
click at [643, 362] on div "Reguard: Standard Template" at bounding box center [704, 359] width 159 height 17
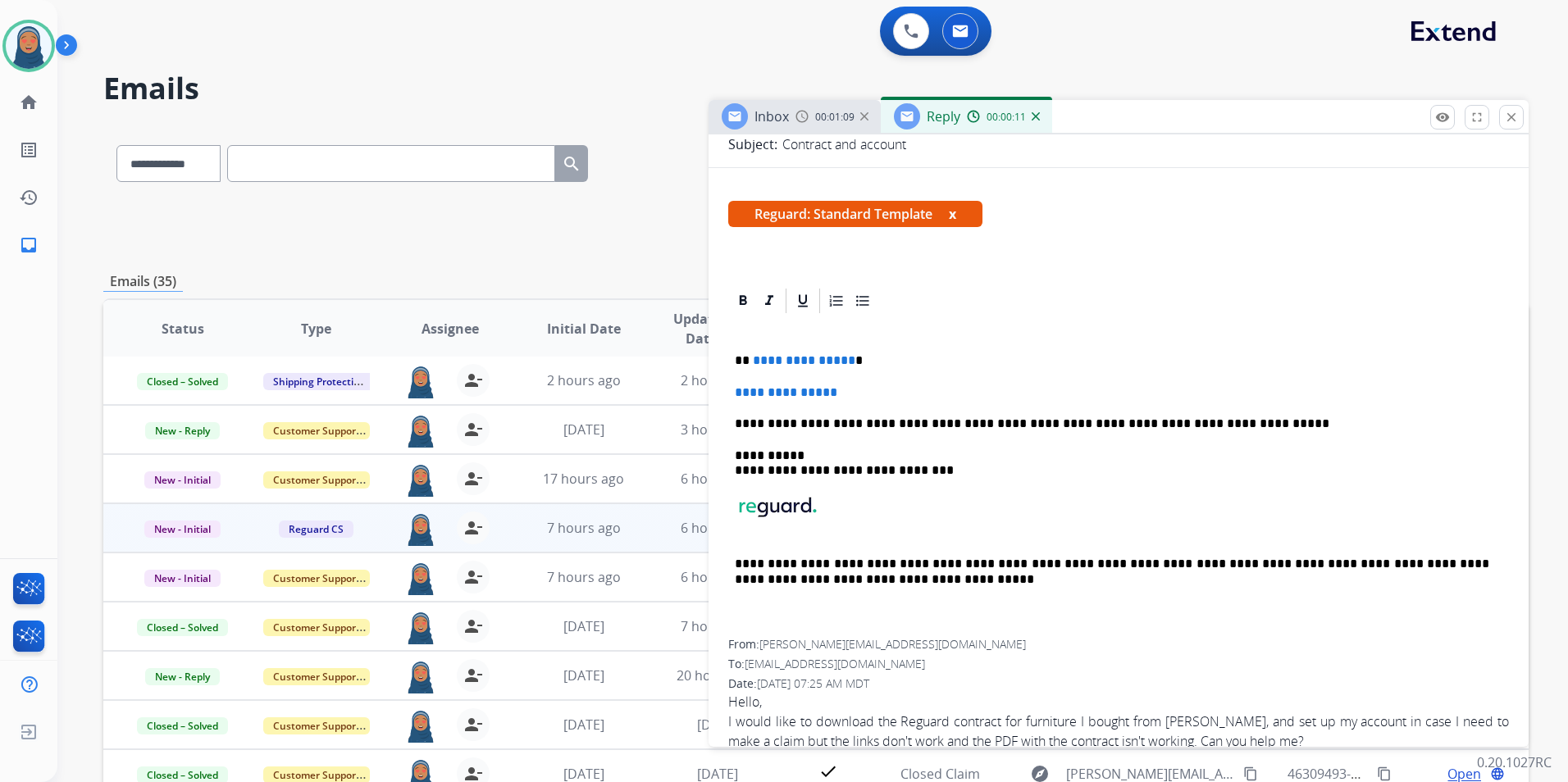
scroll to position [246, 0]
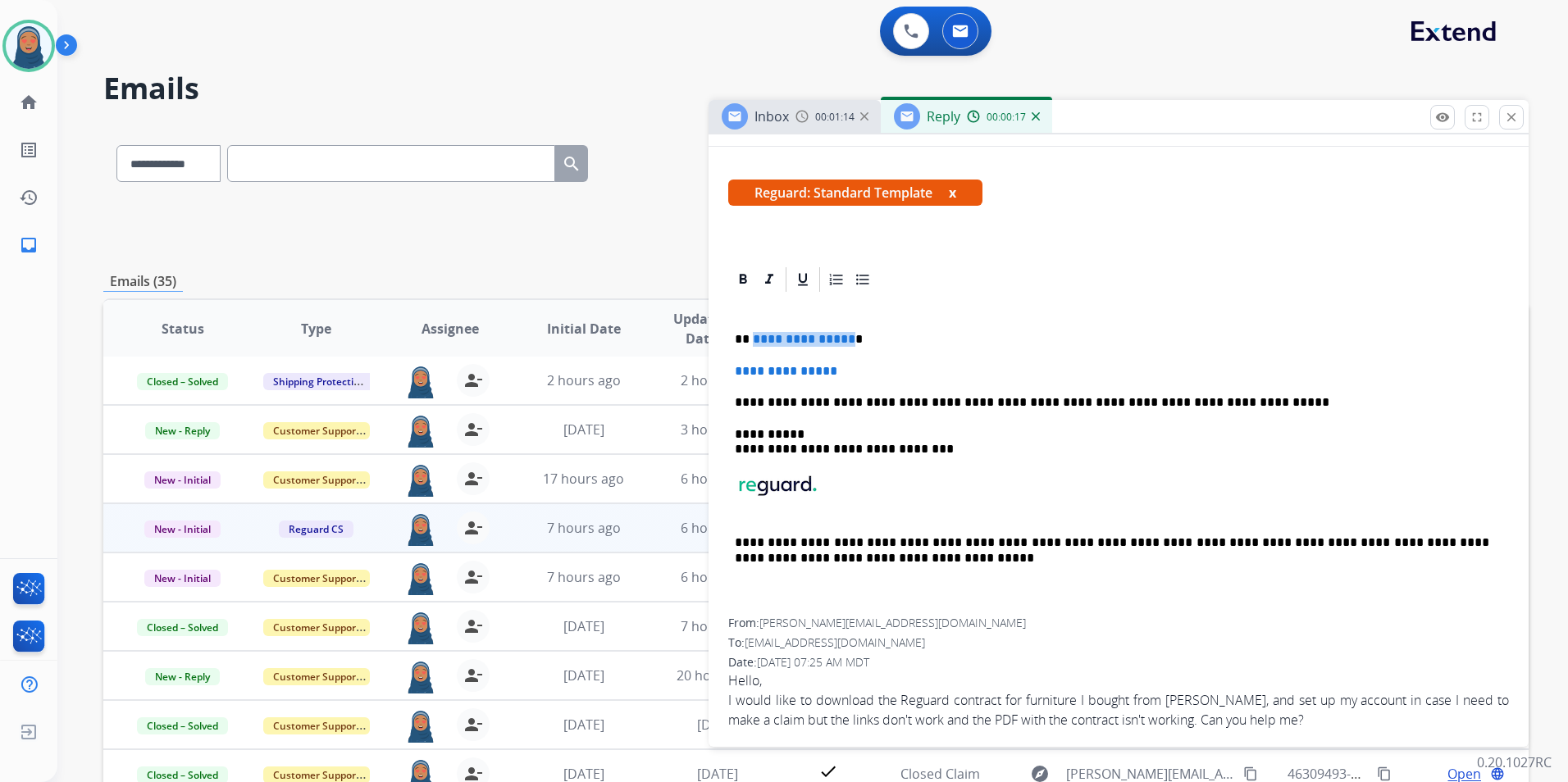
drag, startPoint x: 844, startPoint y: 342, endPoint x: 752, endPoint y: 343, distance: 92.0
click at [753, 343] on span "**********" at bounding box center [804, 338] width 102 height 13
paste div
drag, startPoint x: 856, startPoint y: 367, endPoint x: 728, endPoint y: 373, distance: 128.1
click at [728, 373] on div "**********" at bounding box center [1117, 455] width 780 height 324
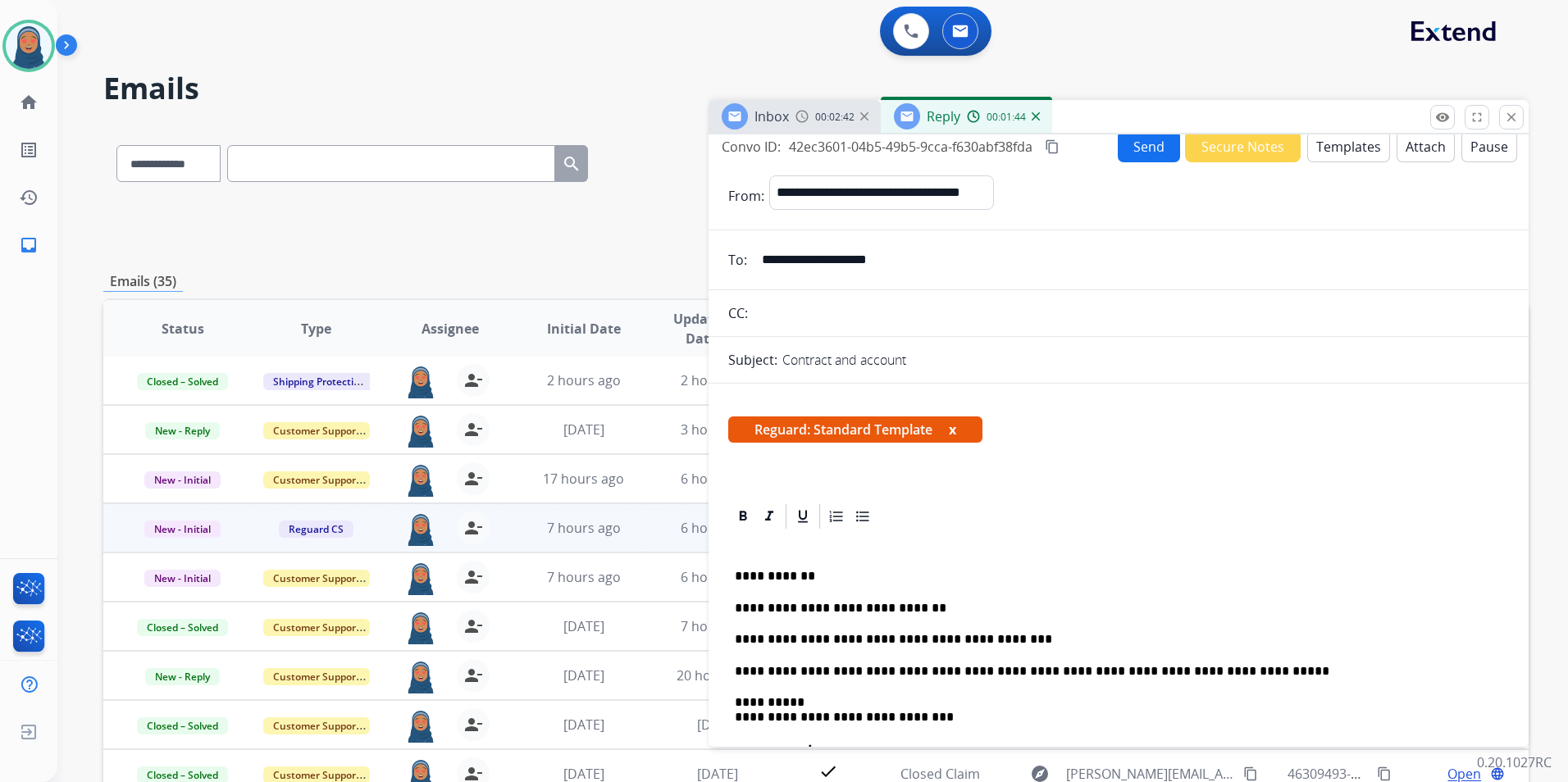
scroll to position [0, 0]
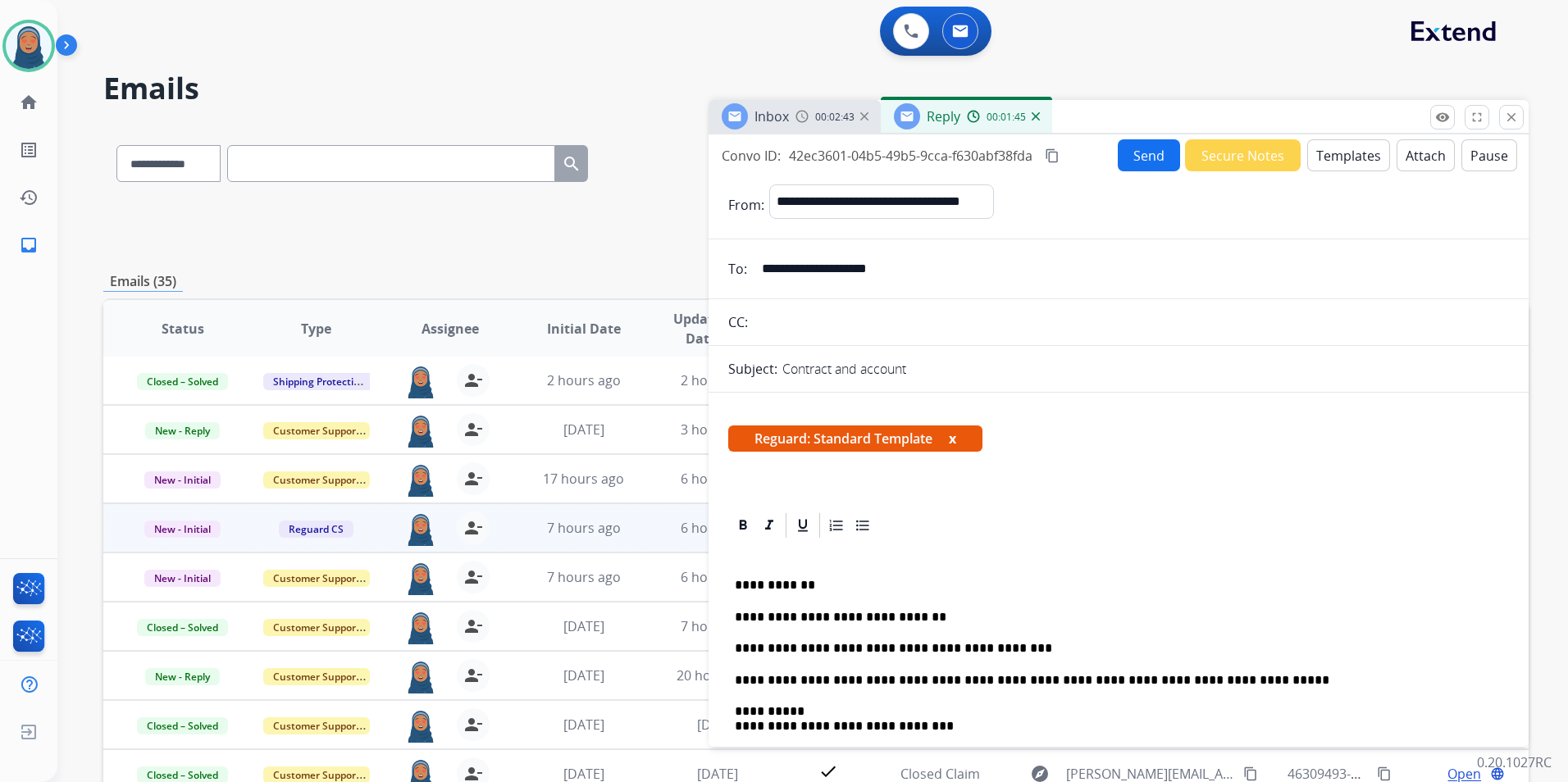
click at [1406, 155] on button "Attach" at bounding box center [1424, 155] width 58 height 32
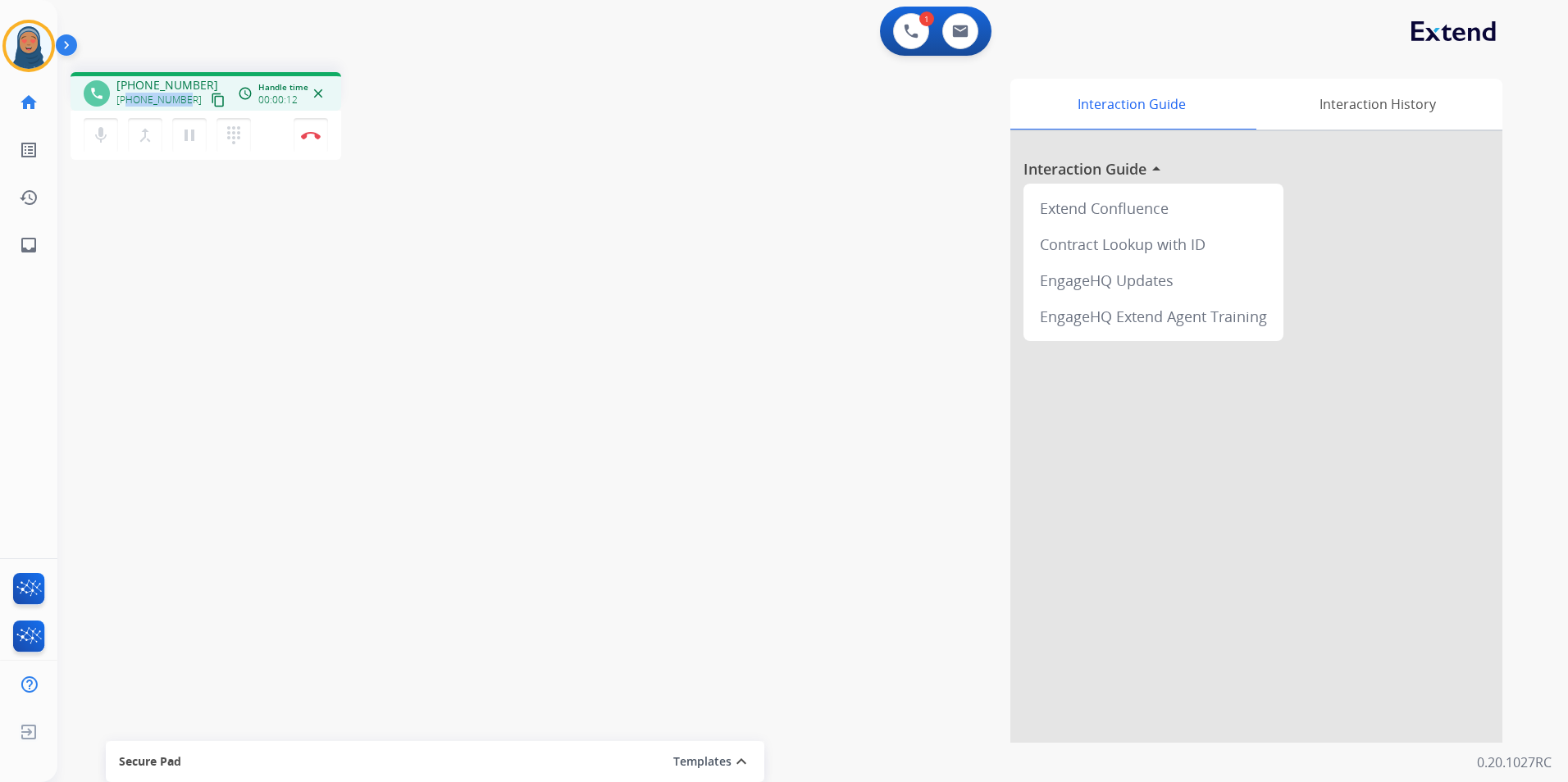
drag, startPoint x: 185, startPoint y: 100, endPoint x: 126, endPoint y: 106, distance: 59.3
click at [126, 106] on div "[PHONE_NUMBER] content_copy" at bounding box center [171, 100] width 111 height 20
copy span "5209062605"
click at [969, 34] on button at bounding box center [960, 30] width 36 height 36
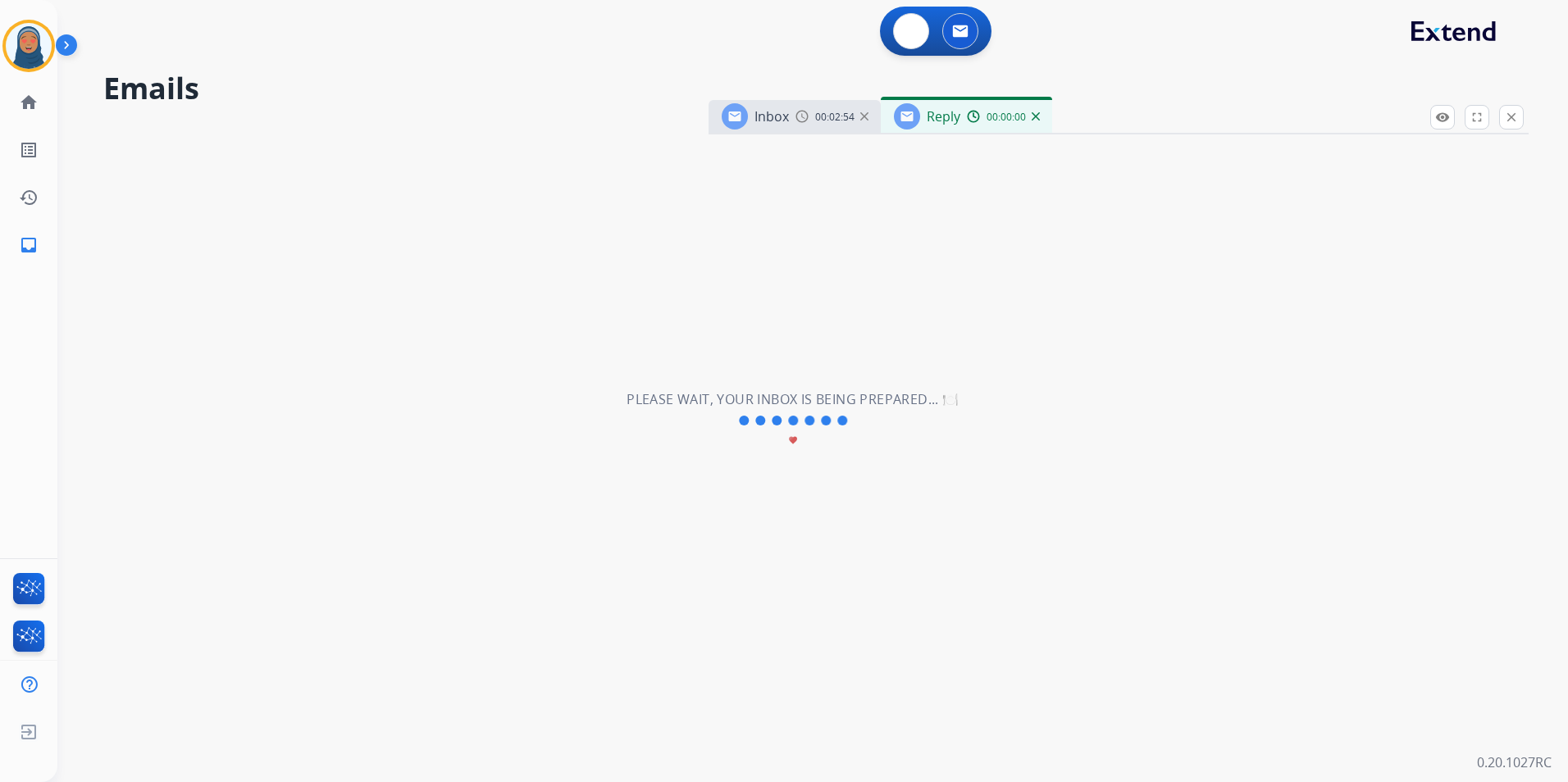
select select "**********"
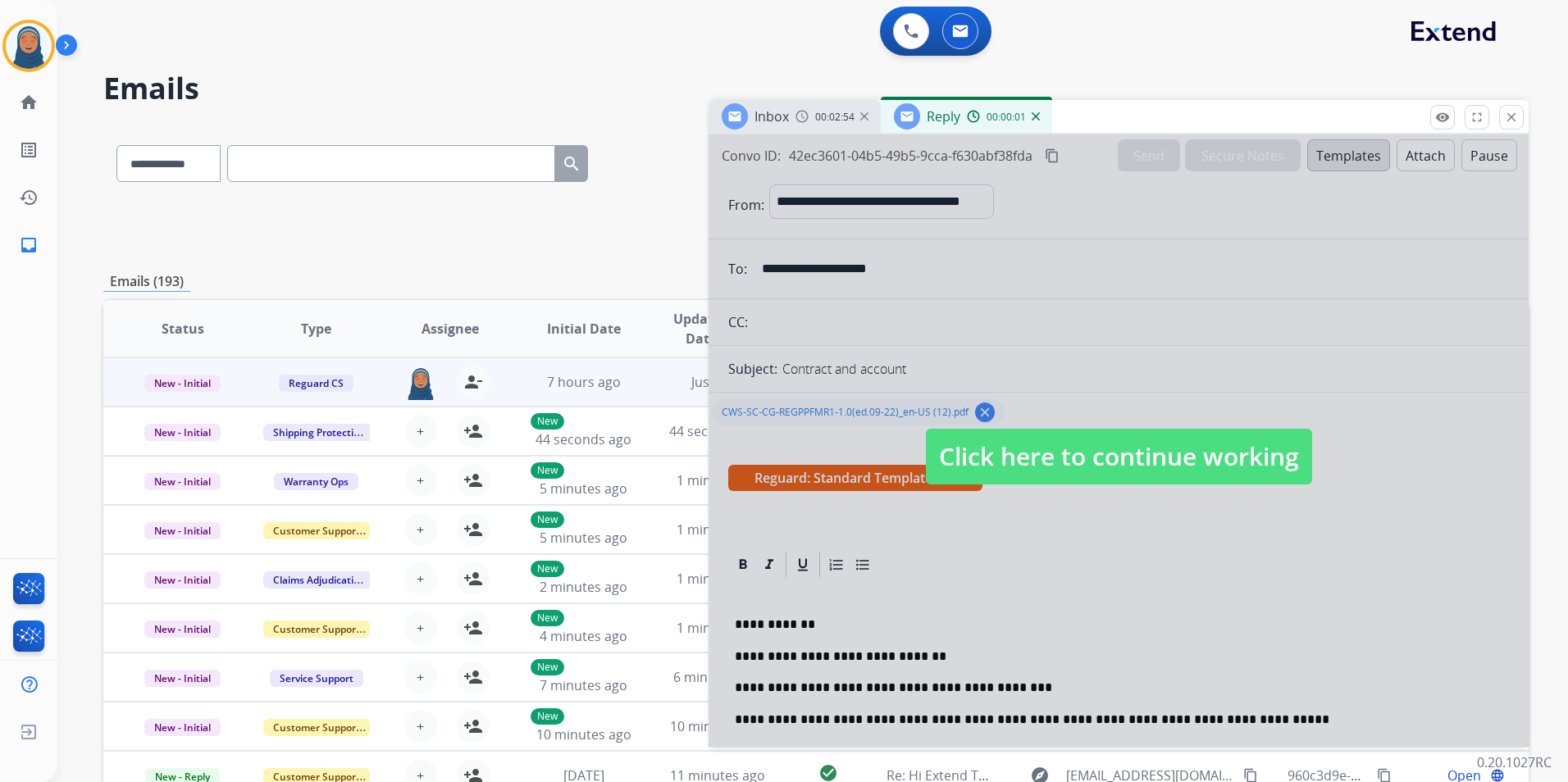
click at [1133, 469] on span "Click here to continue working" at bounding box center [1118, 456] width 387 height 56
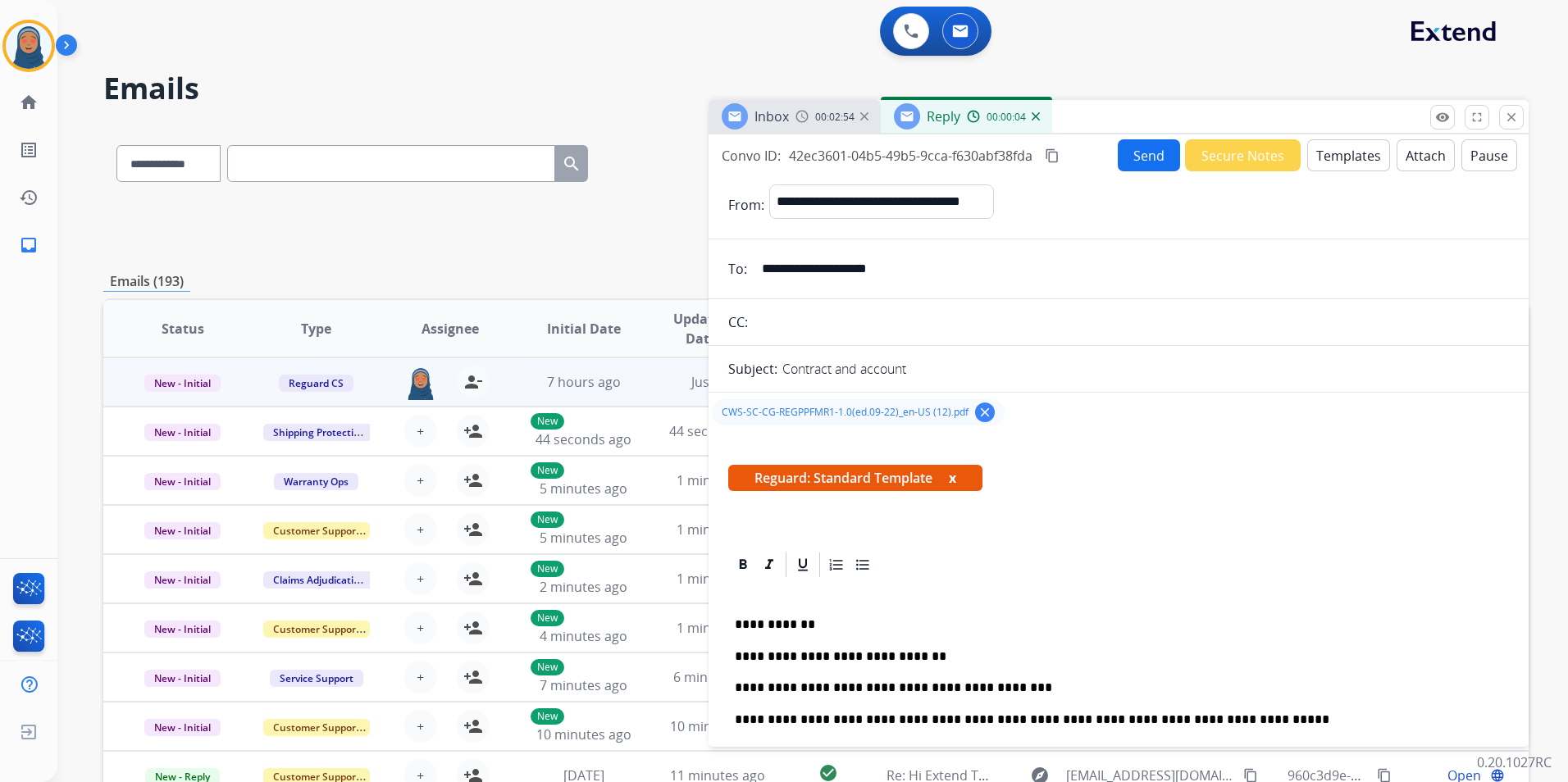
click at [1133, 157] on button "Send" at bounding box center [1148, 155] width 62 height 32
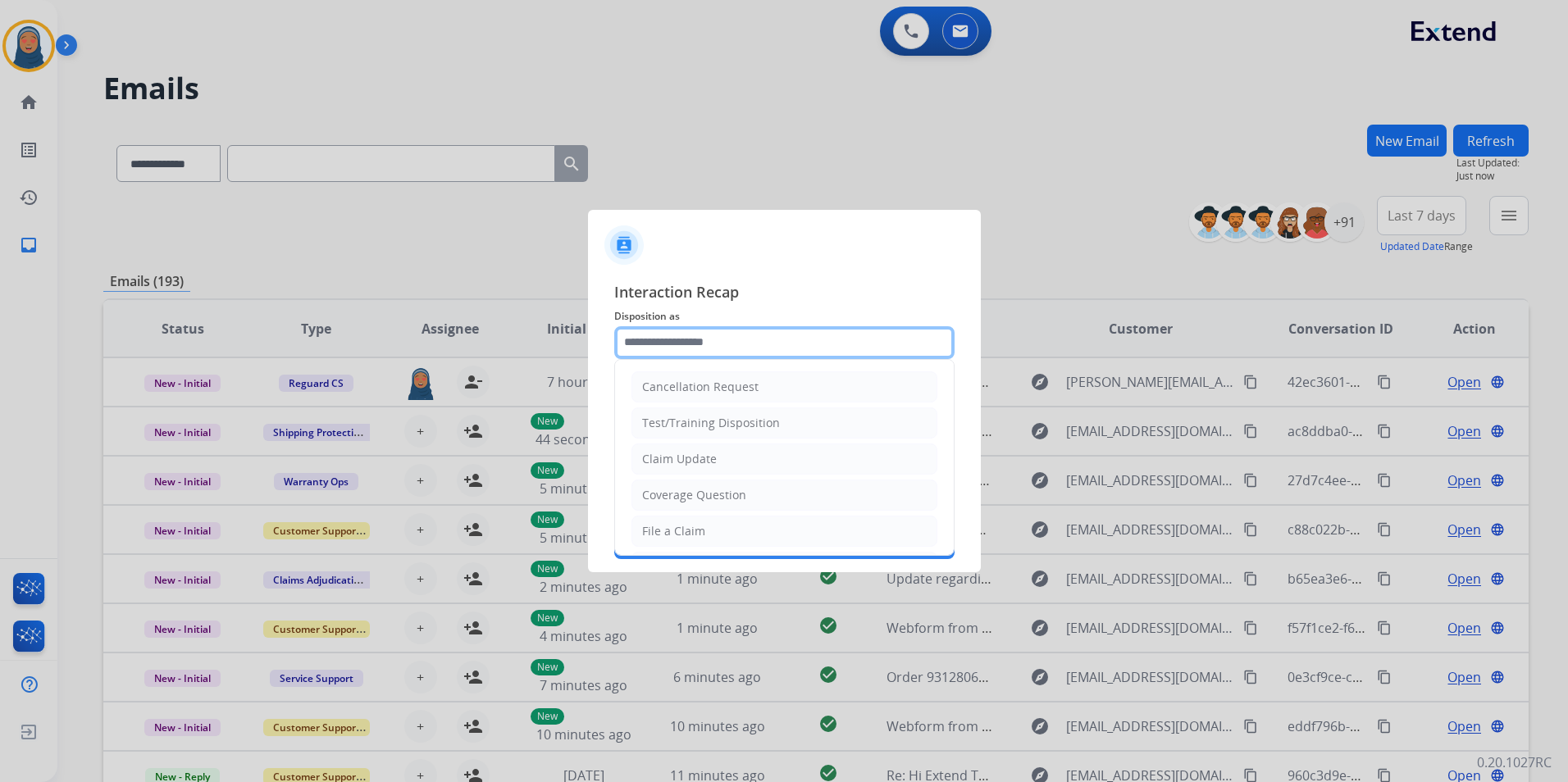
click at [728, 344] on input "text" at bounding box center [784, 342] width 340 height 32
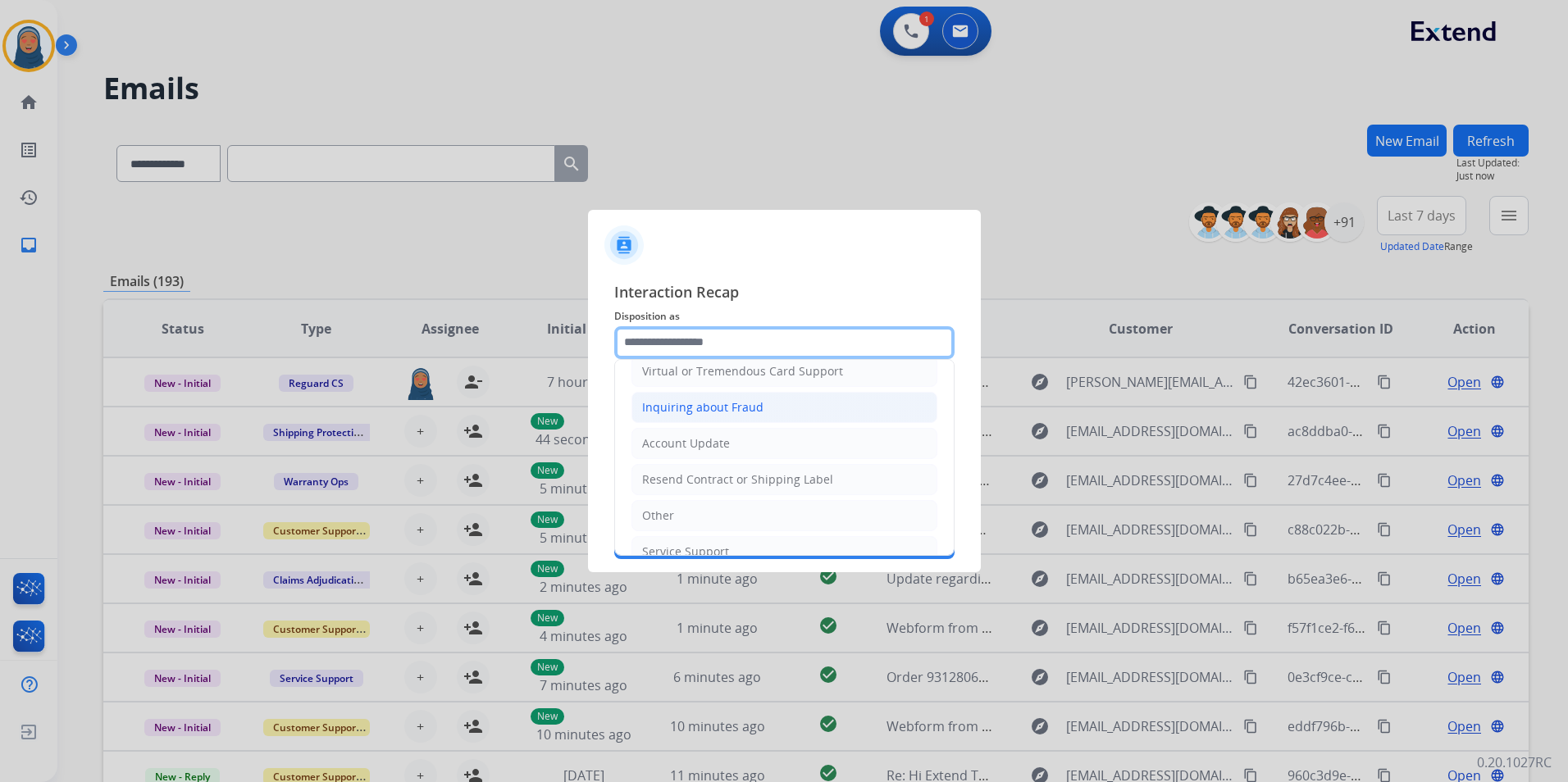
scroll to position [256, 0]
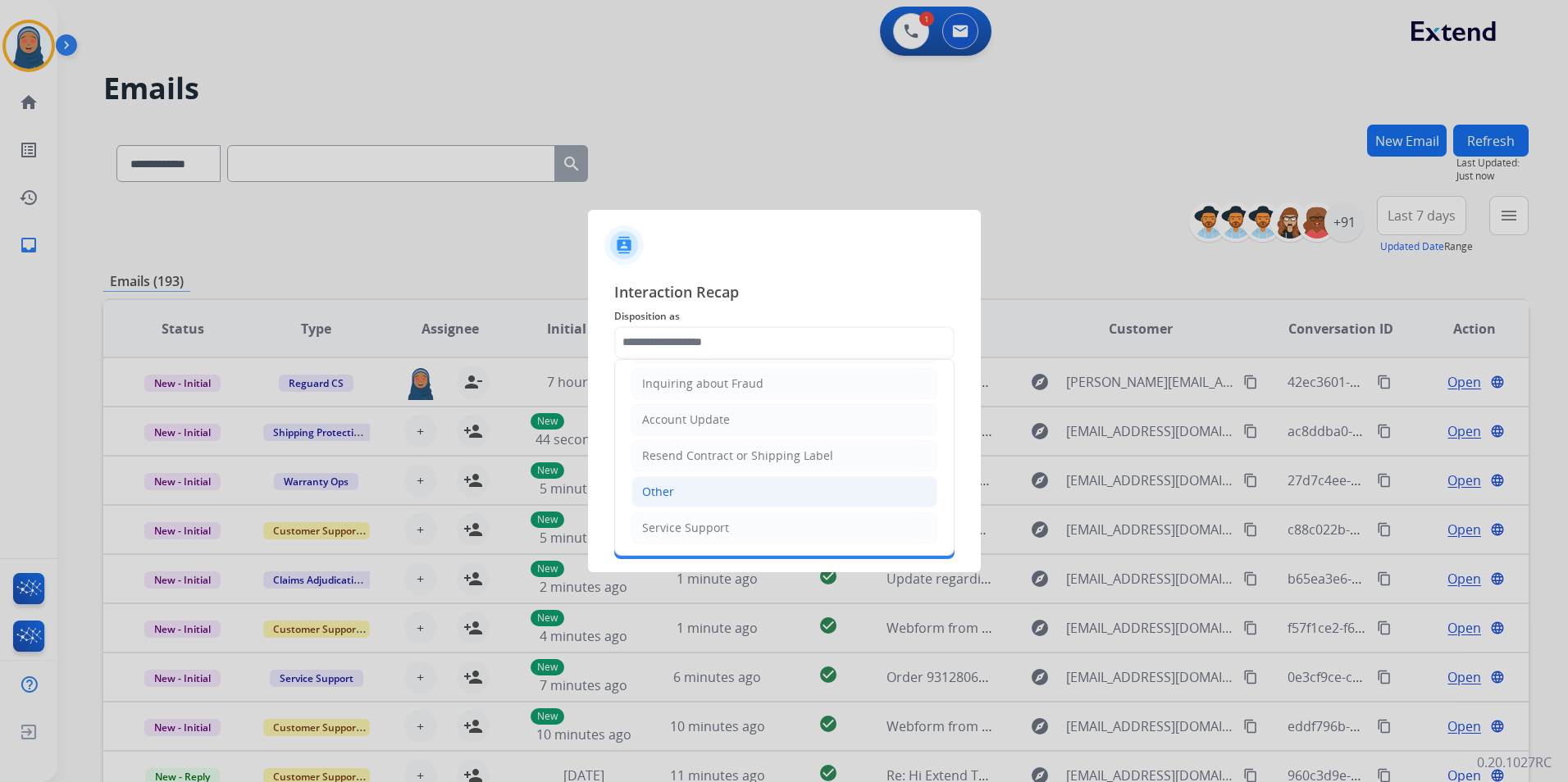
click at [757, 488] on li "Other" at bounding box center [784, 492] width 306 height 31
type input "*****"
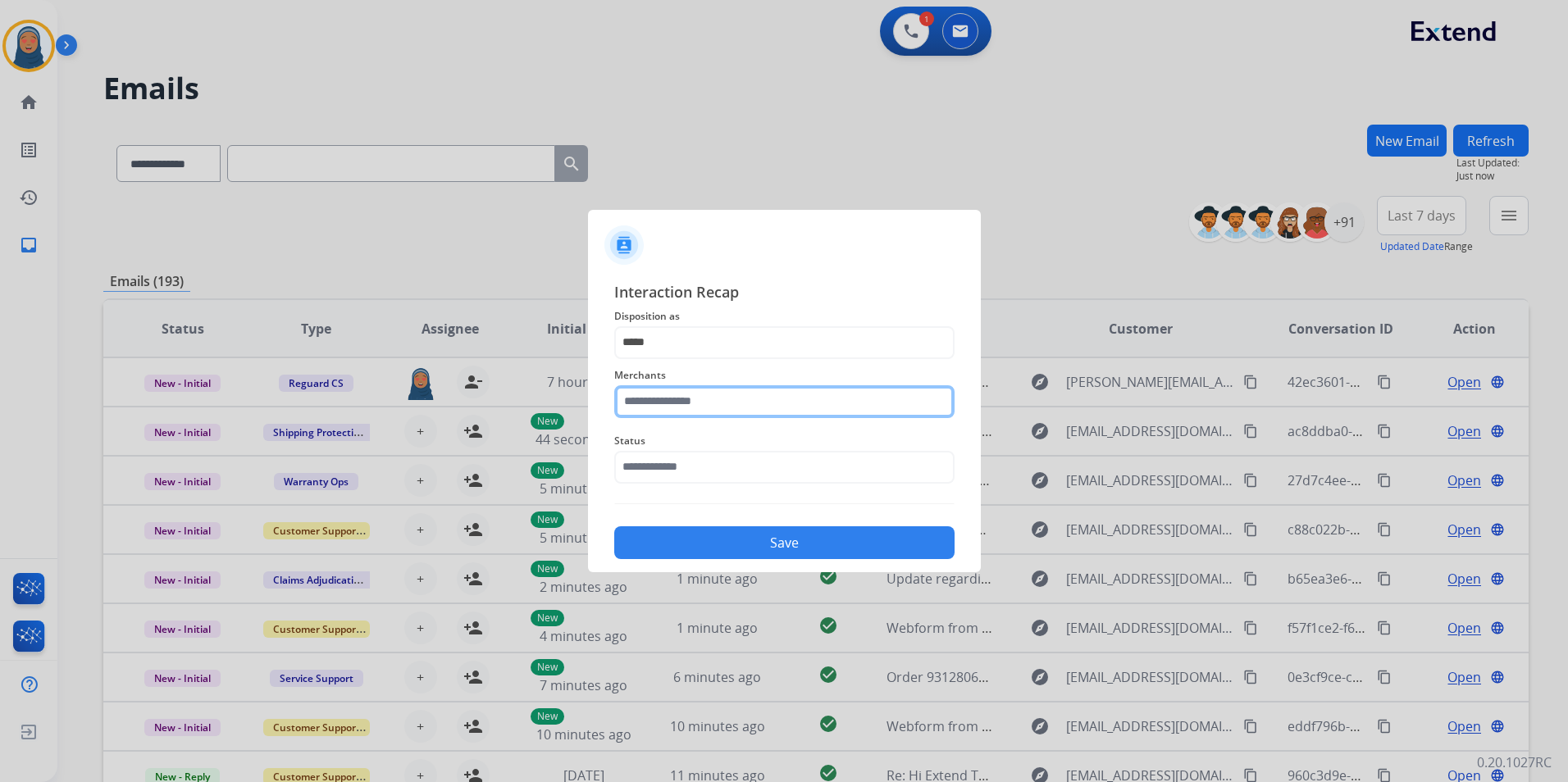
click at [755, 396] on input "text" at bounding box center [784, 401] width 340 height 32
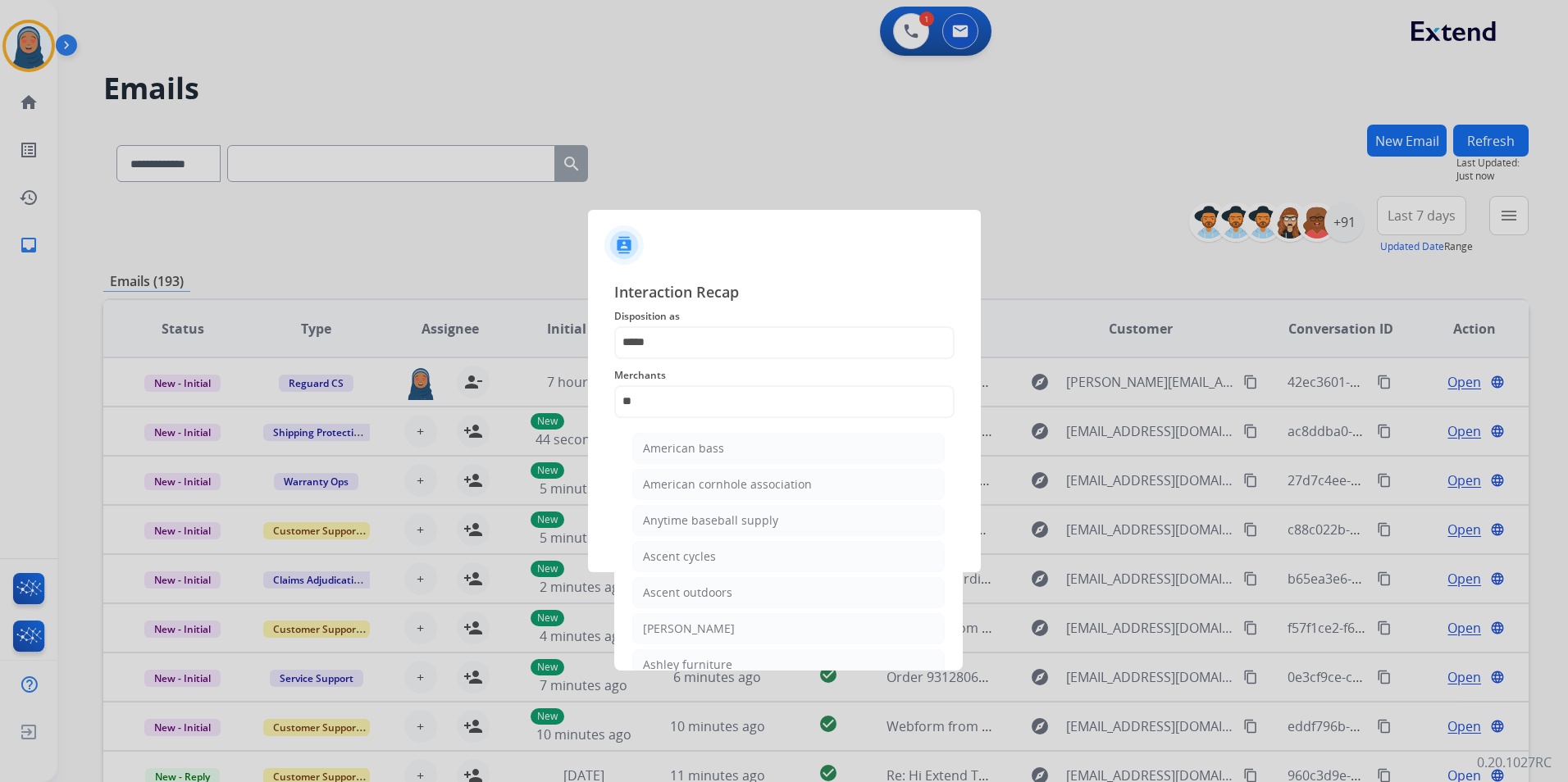
drag, startPoint x: 689, startPoint y: 633, endPoint x: 687, endPoint y: 512, distance: 121.0
click at [689, 627] on div "[PERSON_NAME]" at bounding box center [688, 629] width 91 height 17
type input "**********"
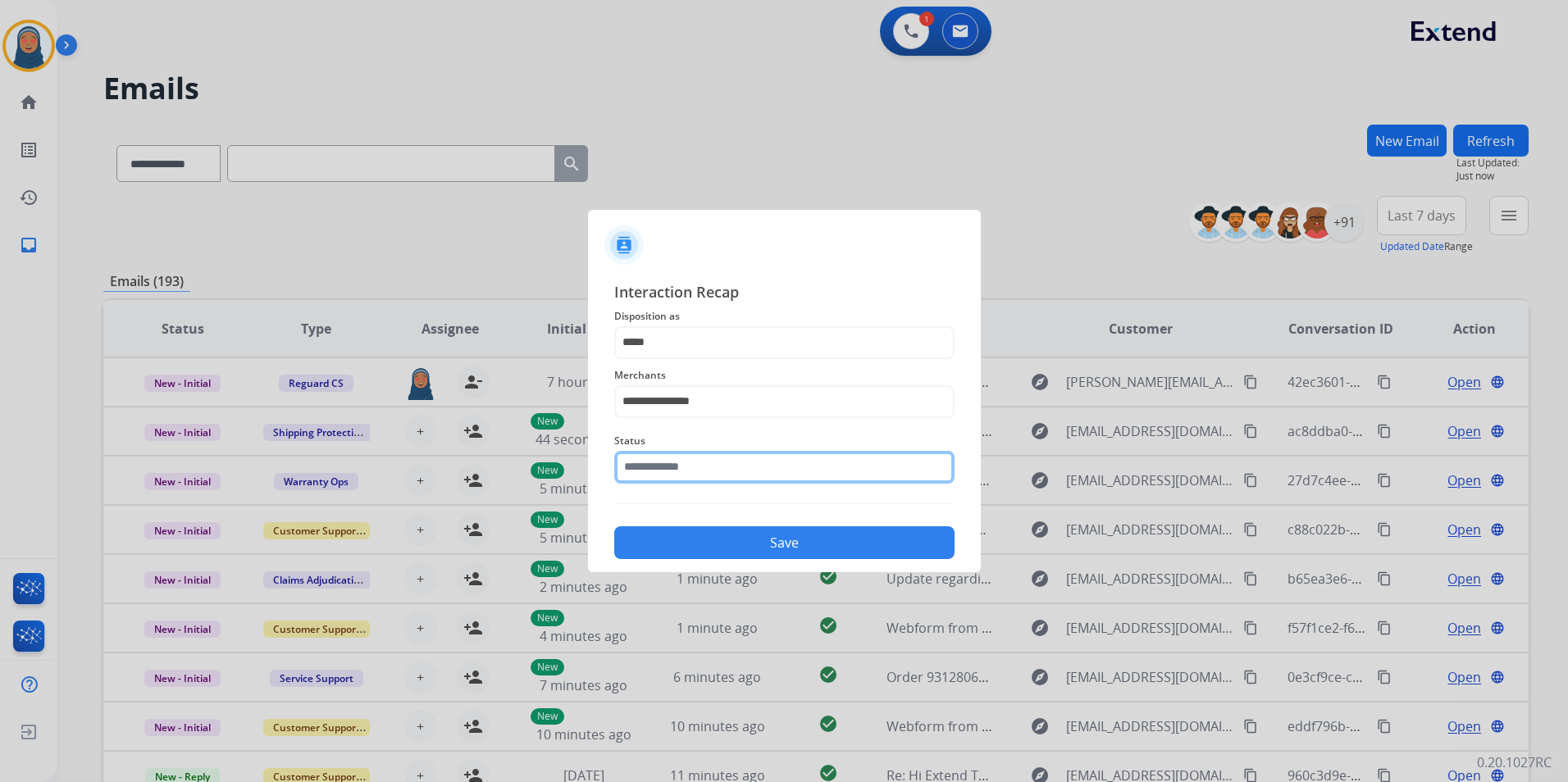
click at [711, 456] on input "text" at bounding box center [784, 466] width 340 height 32
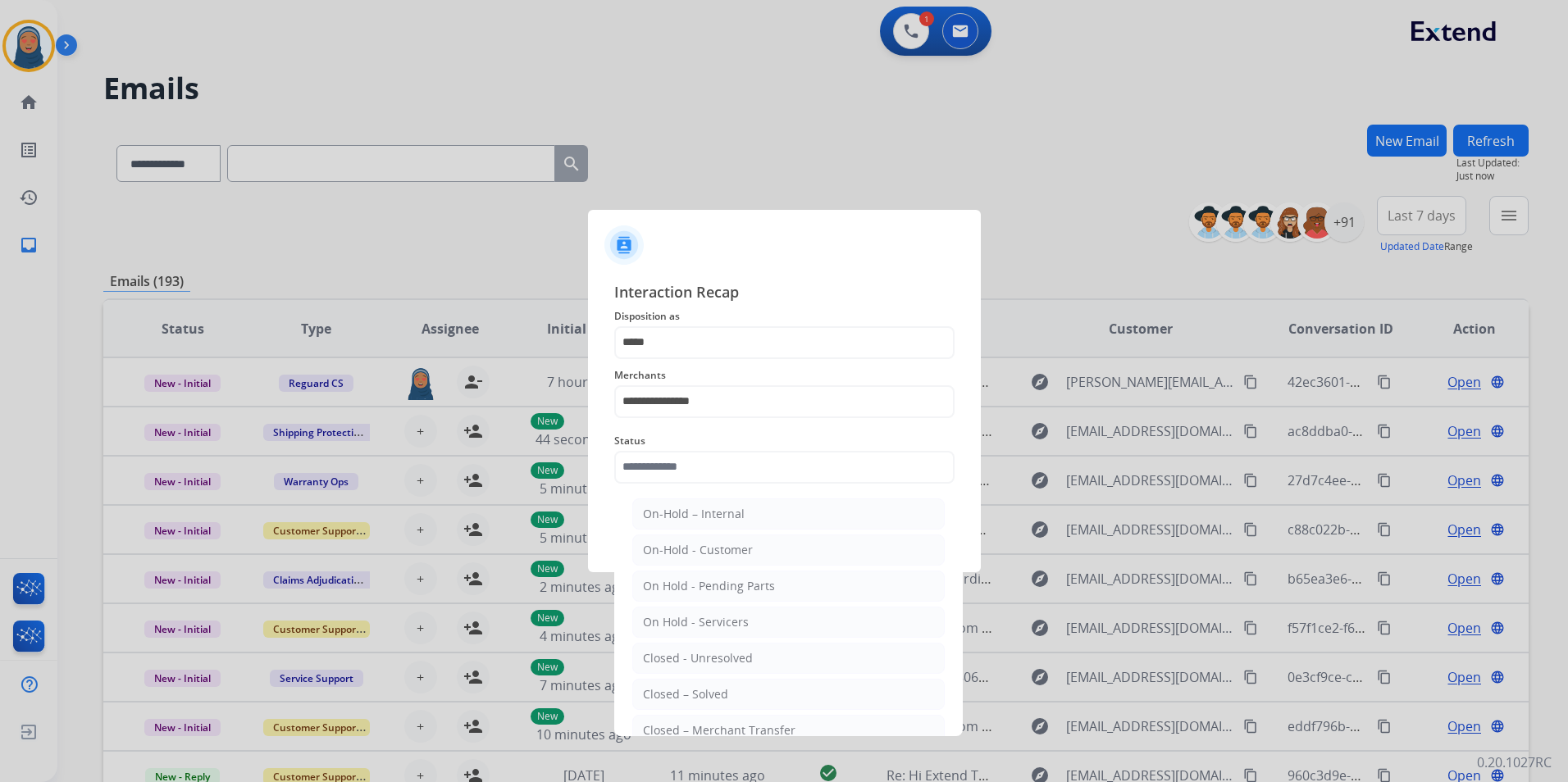
drag, startPoint x: 674, startPoint y: 687, endPoint x: 690, endPoint y: 660, distance: 31.4
click at [677, 681] on li "Closed – Solved" at bounding box center [789, 694] width 313 height 31
type input "**********"
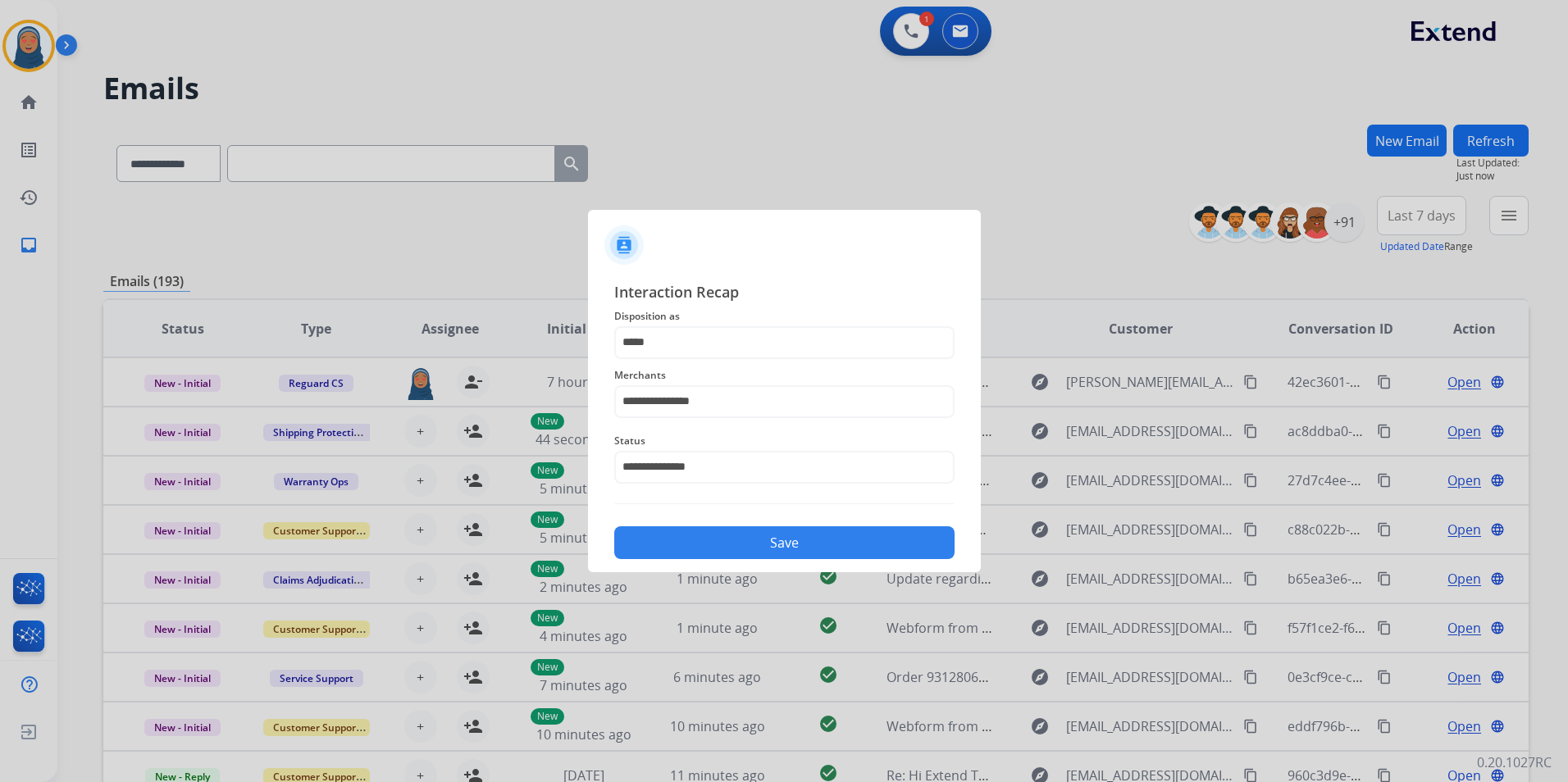
click at [765, 548] on button "Save" at bounding box center [784, 542] width 340 height 32
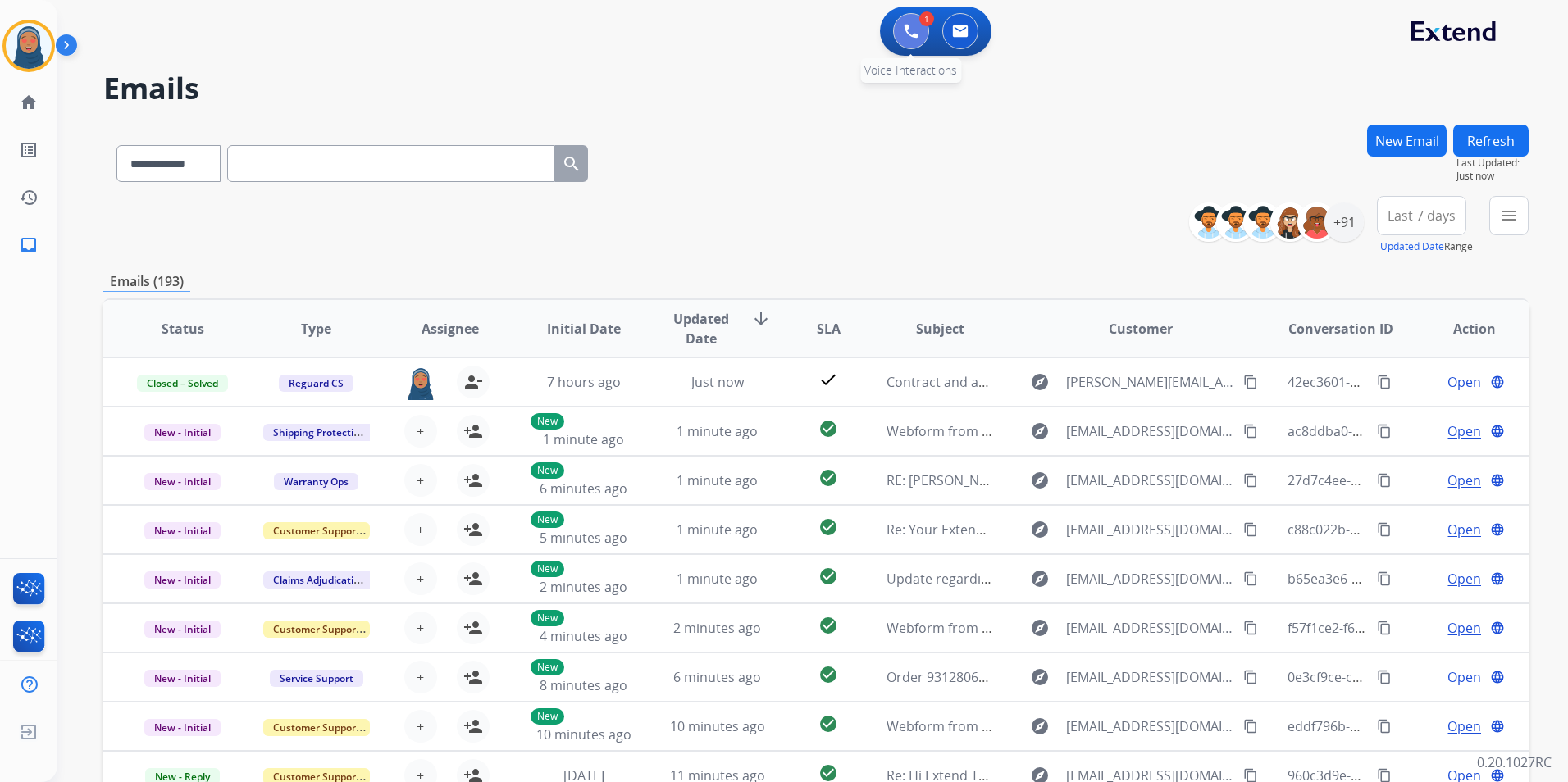
click at [920, 37] on button at bounding box center [911, 30] width 36 height 36
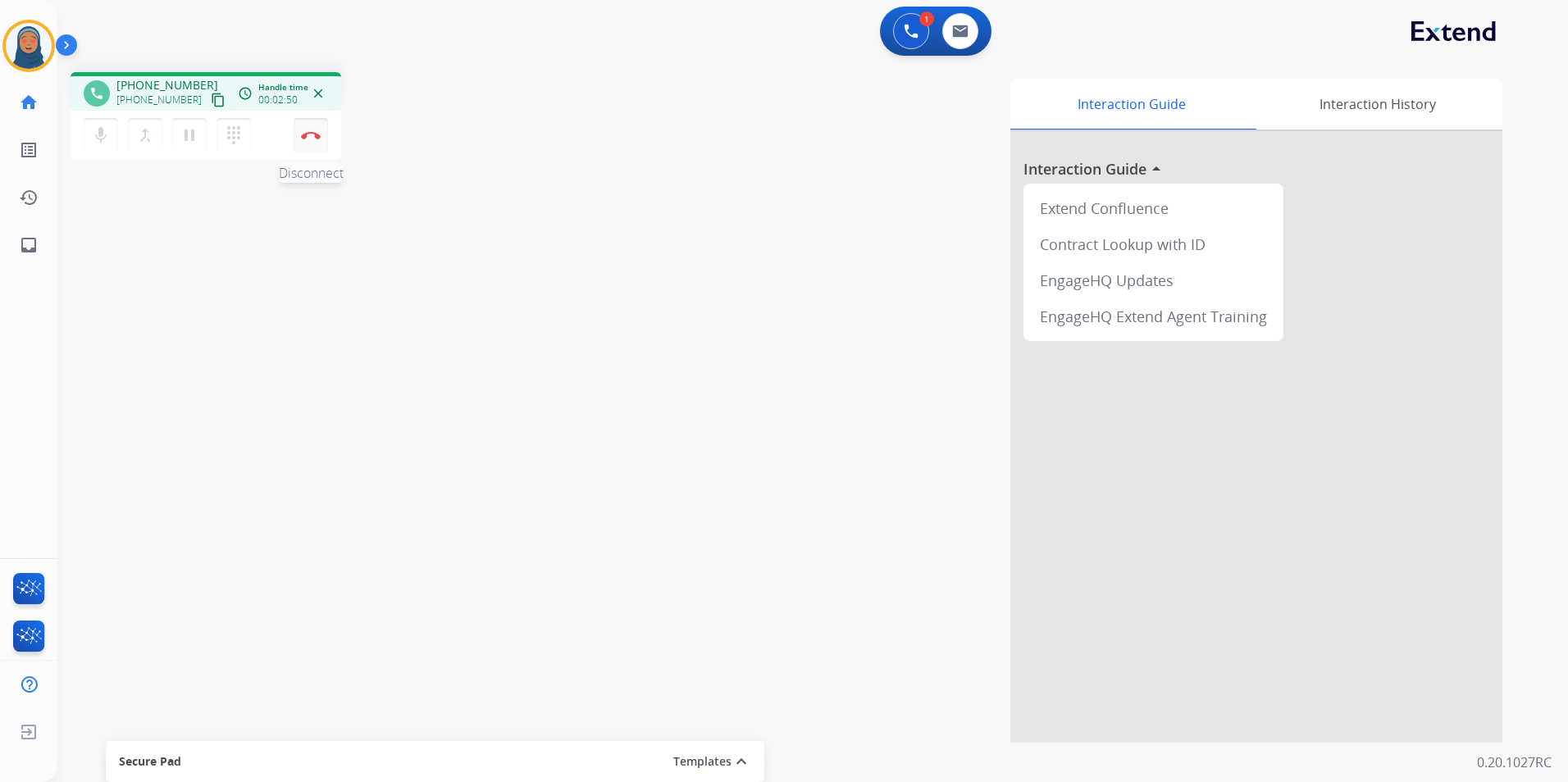
click at [313, 142] on button "Disconnect" at bounding box center [310, 135] width 34 height 34
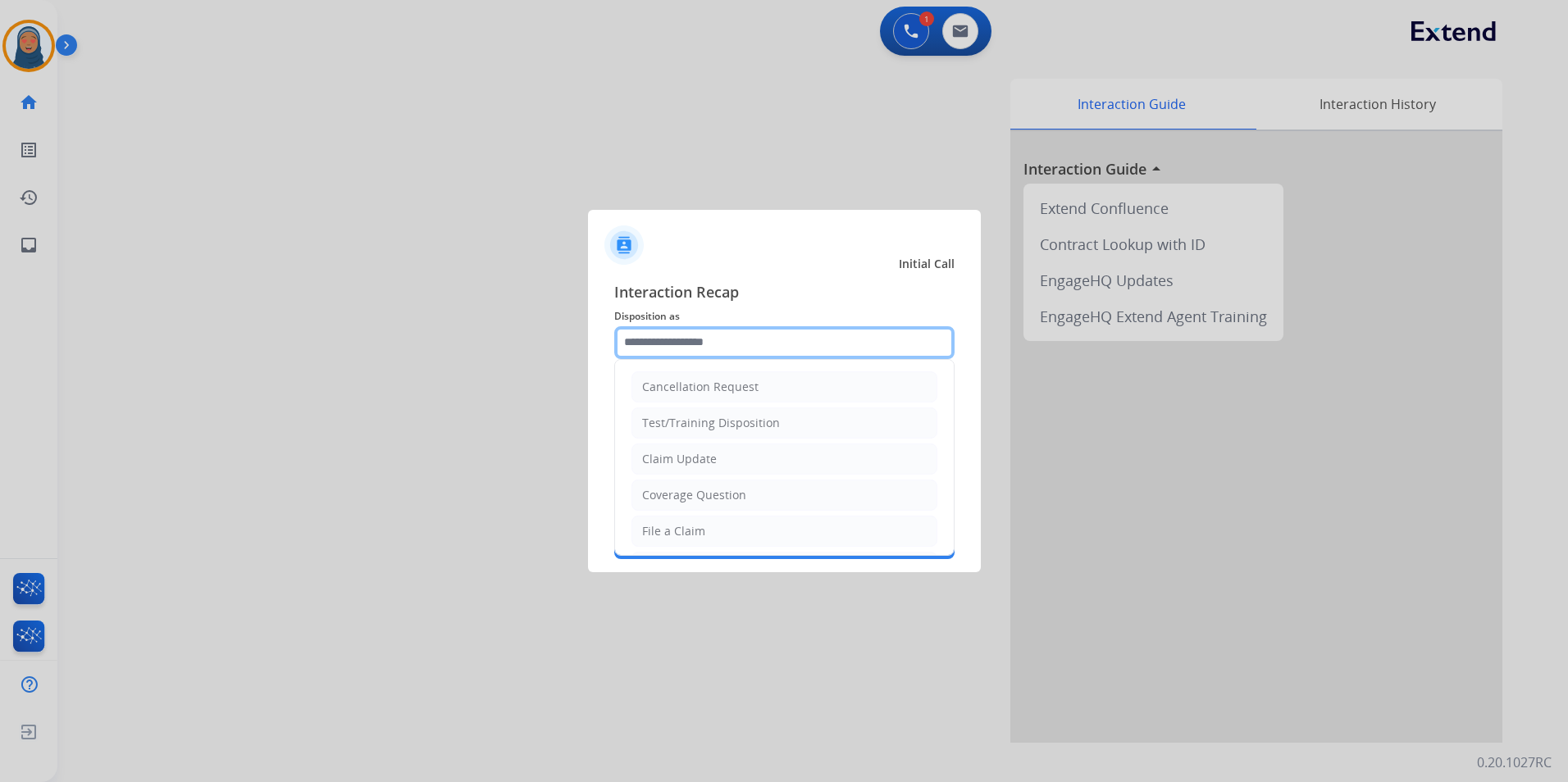
click at [718, 337] on input "text" at bounding box center [784, 342] width 340 height 32
click at [728, 385] on div "Cancellation Request" at bounding box center [700, 387] width 116 height 17
type input "**********"
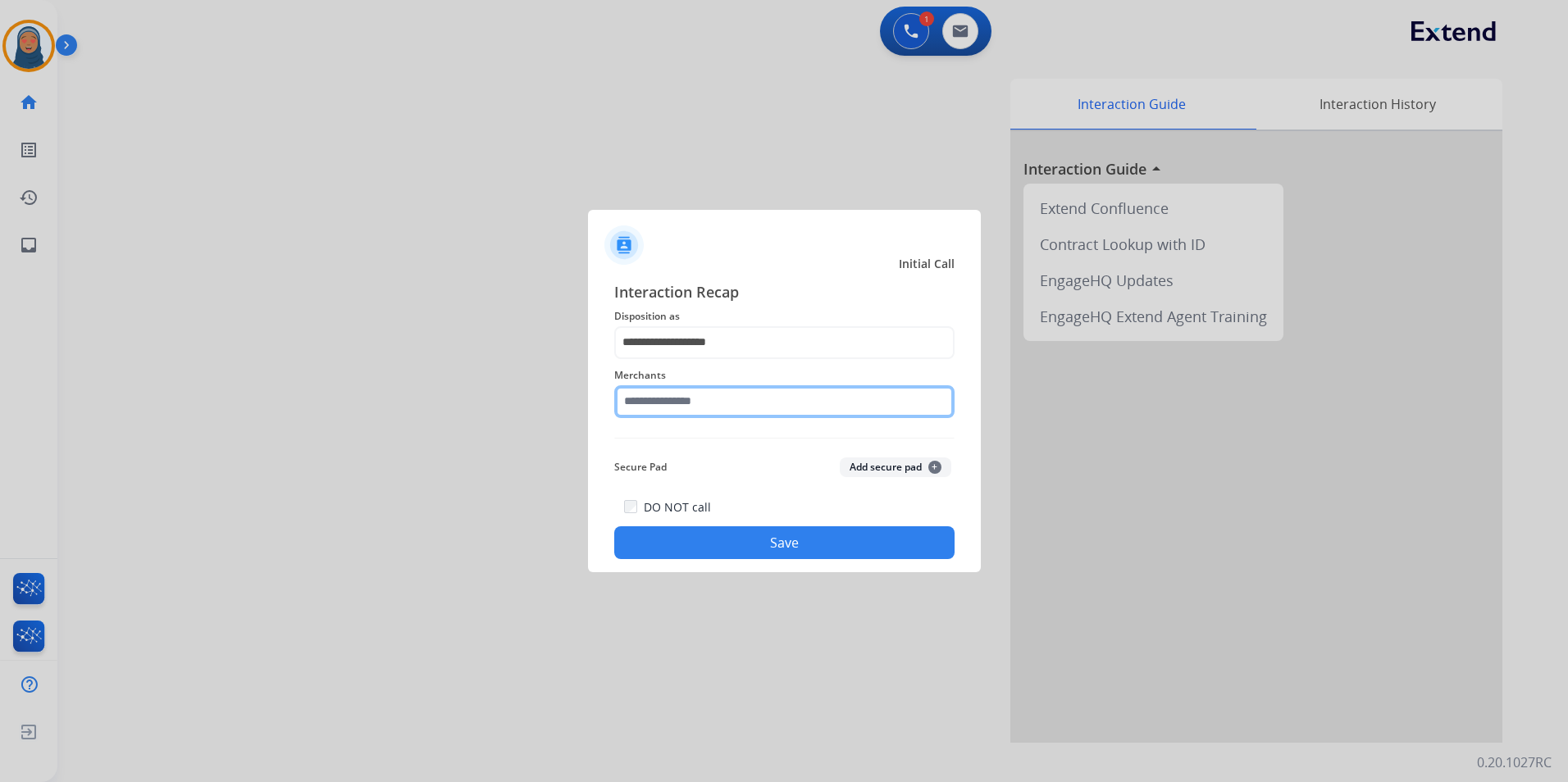
click at [718, 408] on input "text" at bounding box center [784, 401] width 340 height 32
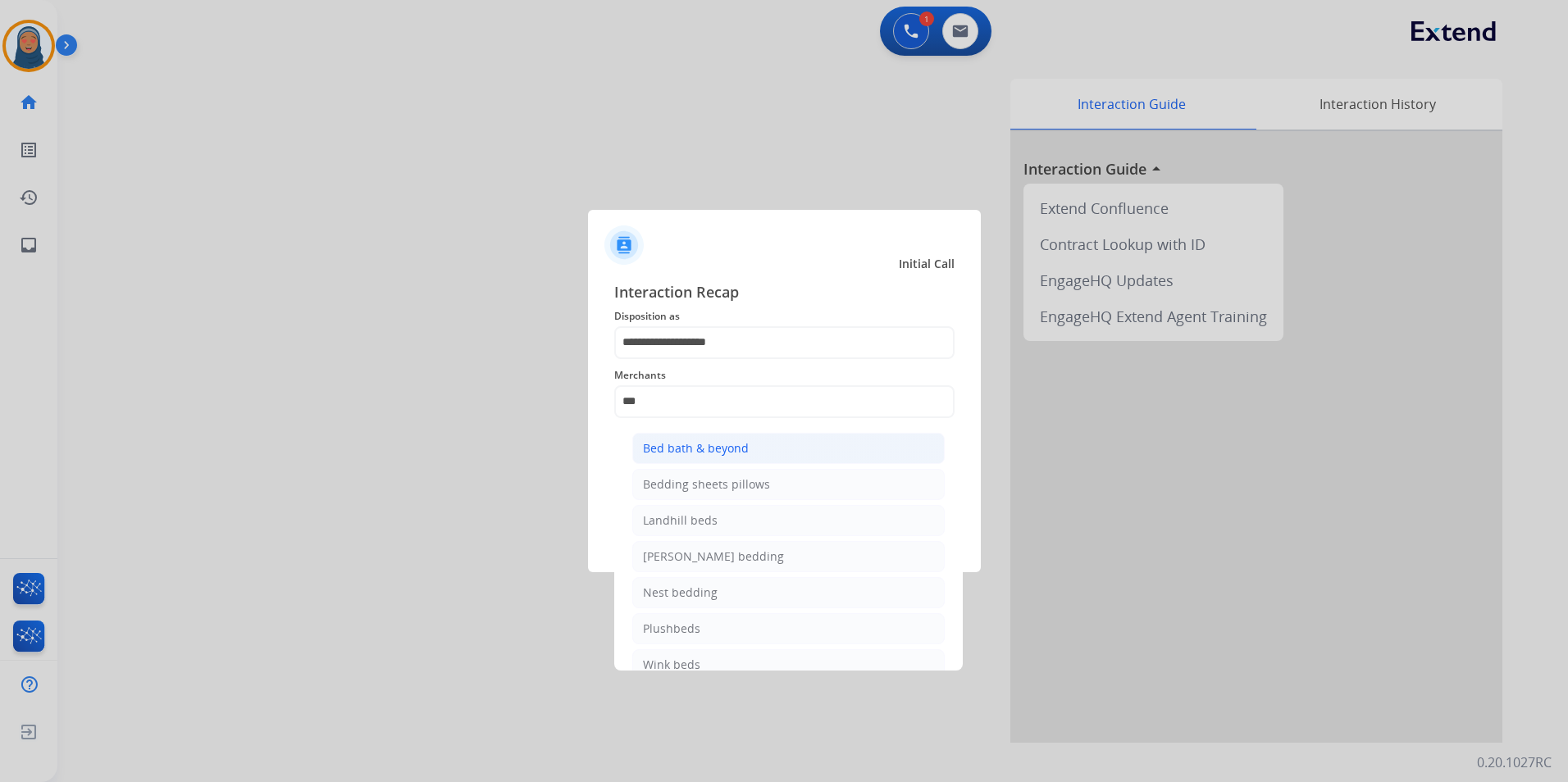
click at [741, 449] on div "Bed bath & beyond" at bounding box center [695, 449] width 106 height 17
type input "**********"
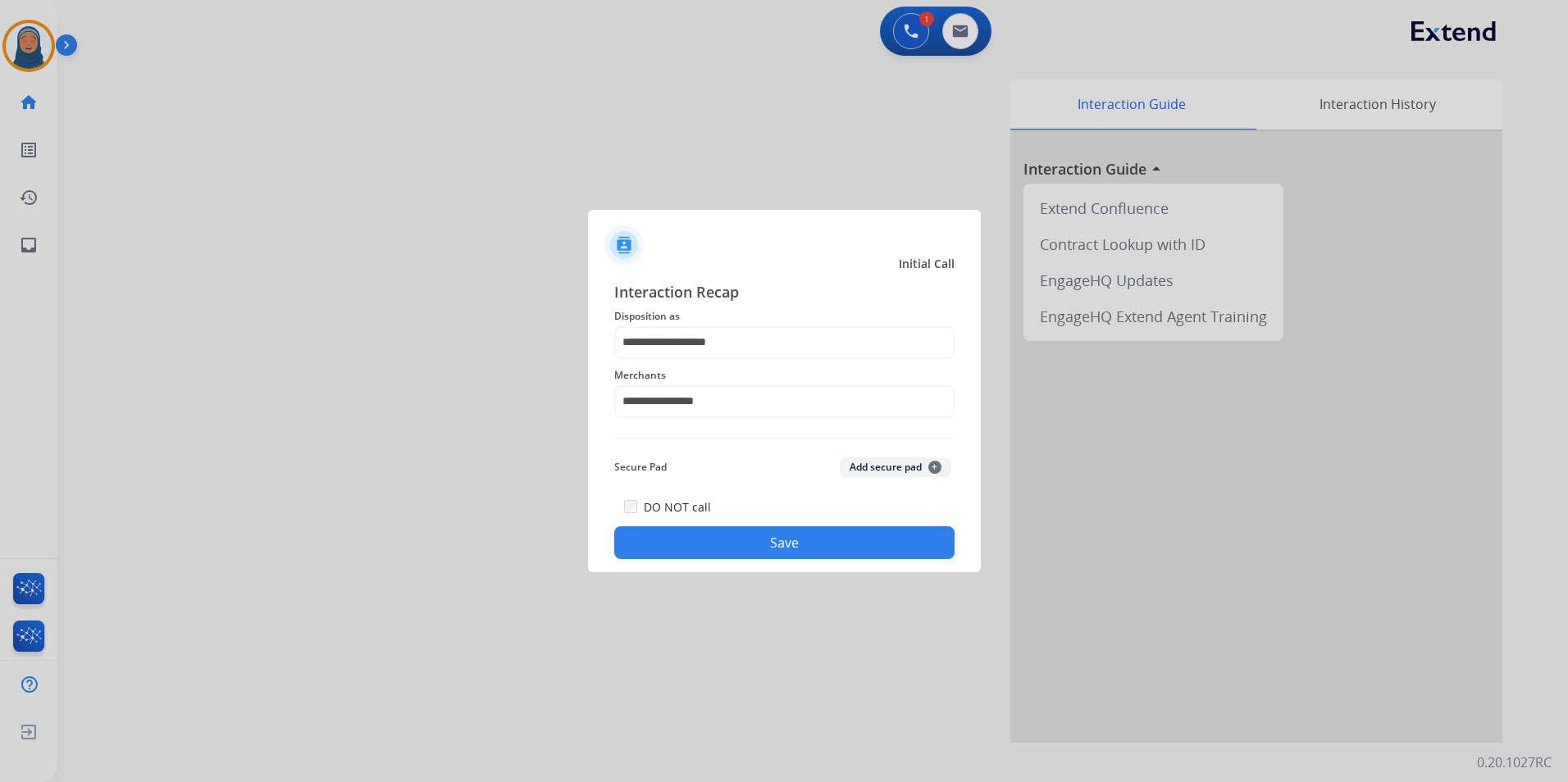
click at [775, 558] on button "Save" at bounding box center [784, 542] width 340 height 32
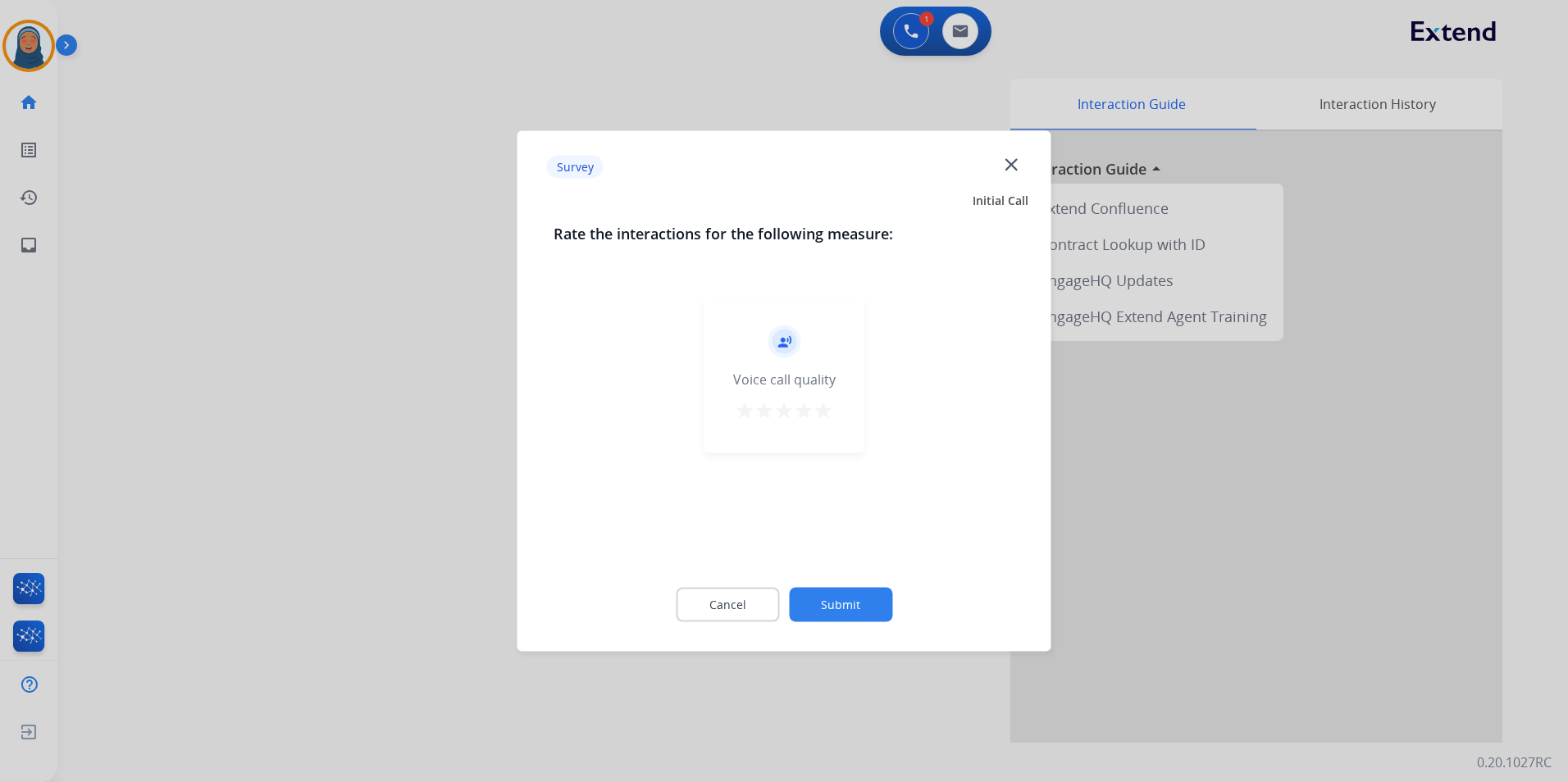
click at [847, 602] on button "Submit" at bounding box center [840, 605] width 103 height 34
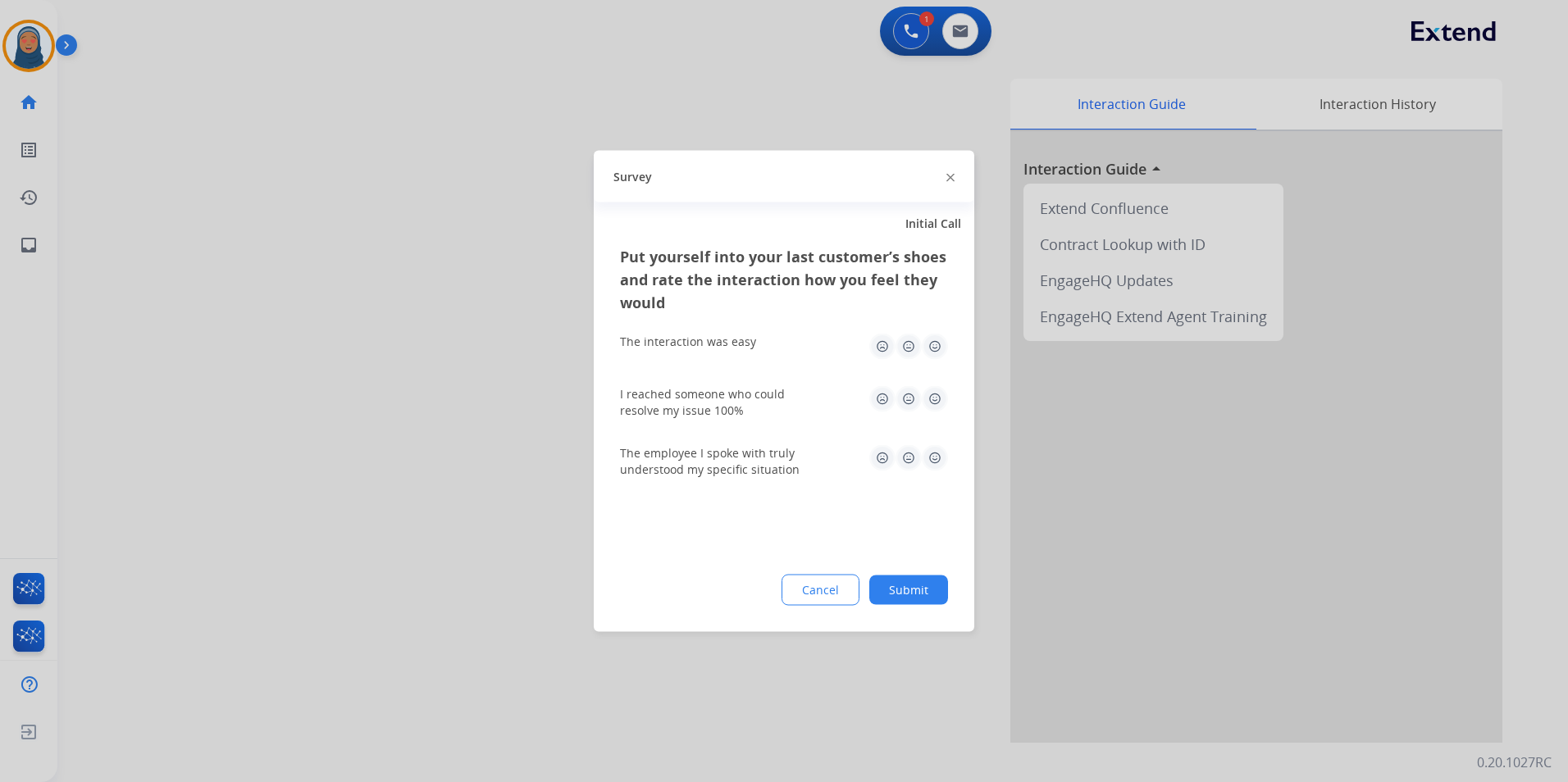
click at [941, 601] on div "Put yourself into your last customer’s shoes and rate the interaction how you f…" at bounding box center [783, 438] width 381 height 387
click at [934, 593] on button "Submit" at bounding box center [908, 590] width 79 height 30
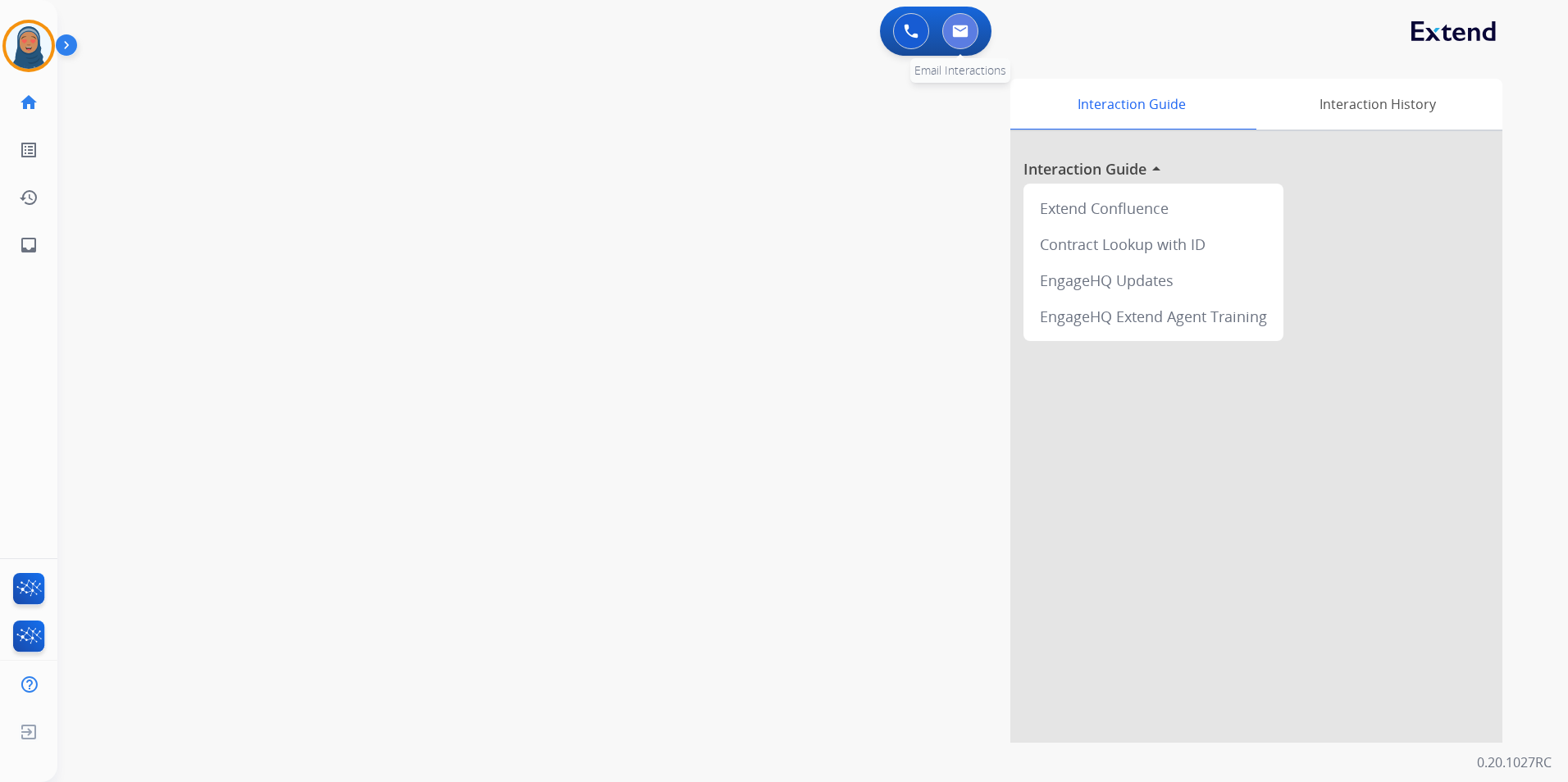
click at [968, 31] on button at bounding box center [960, 30] width 36 height 36
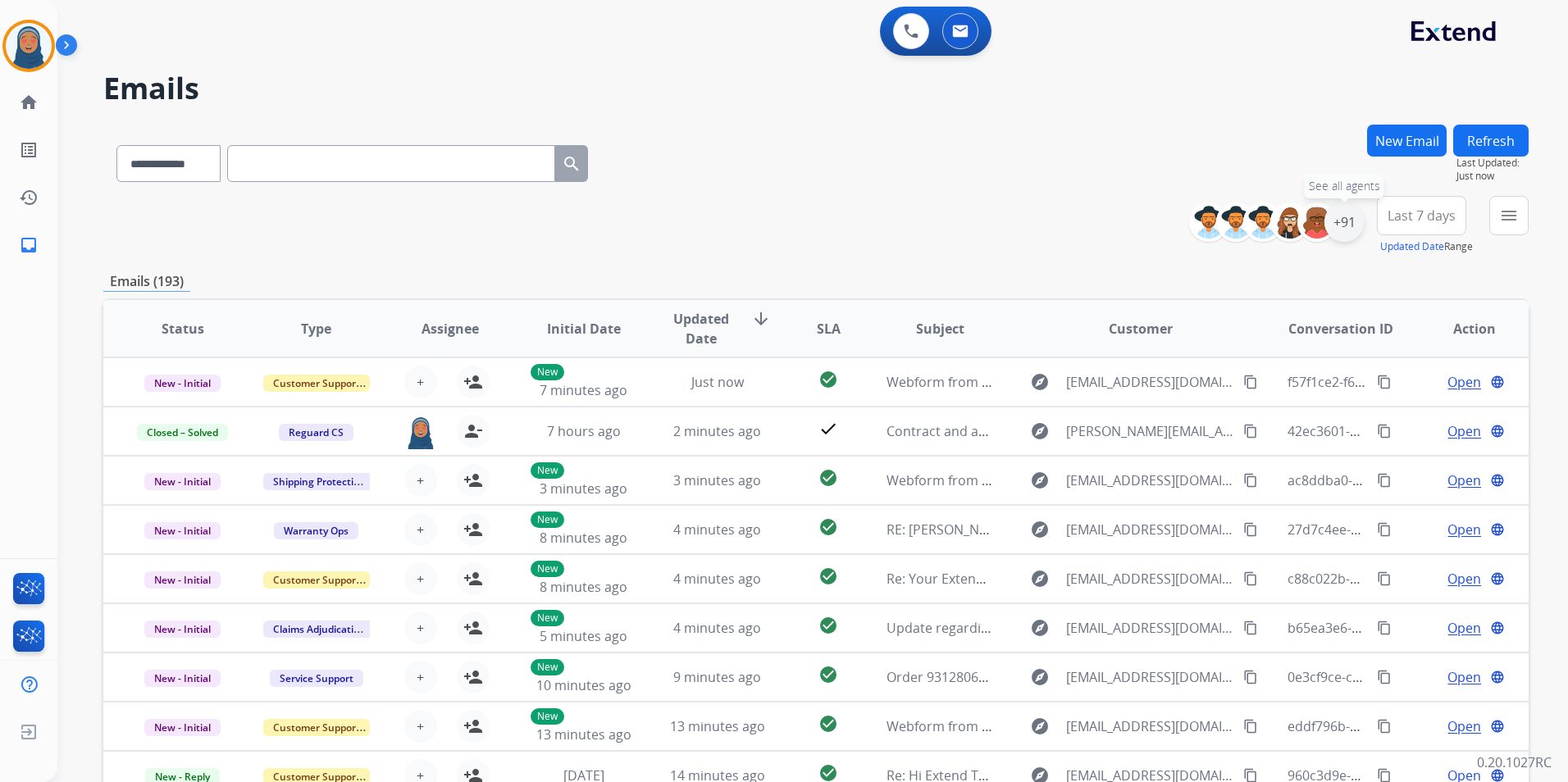
click at [1340, 224] on div "+91" at bounding box center [1344, 222] width 39 height 39
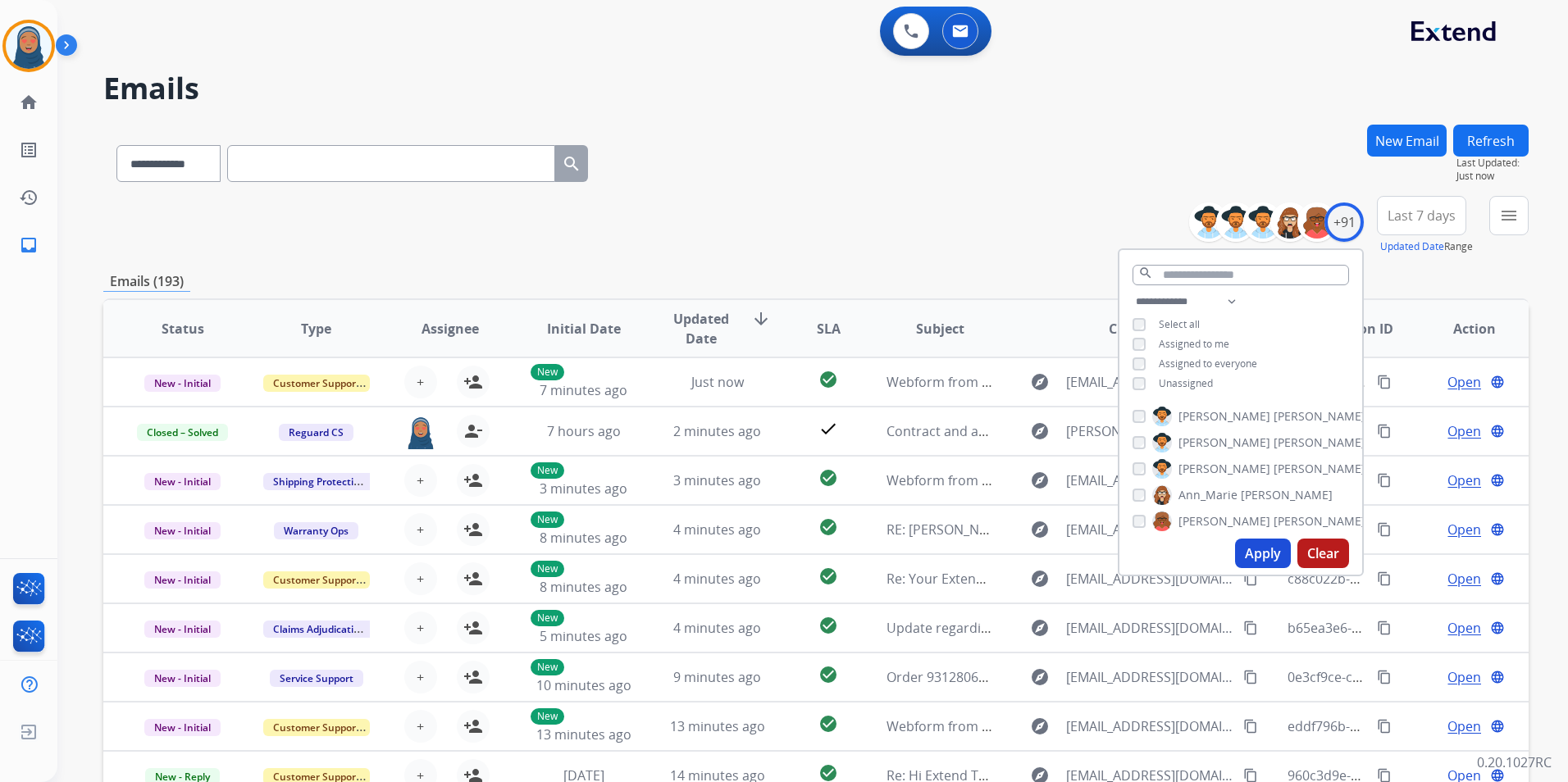
click at [1249, 544] on button "Apply" at bounding box center [1262, 554] width 56 height 30
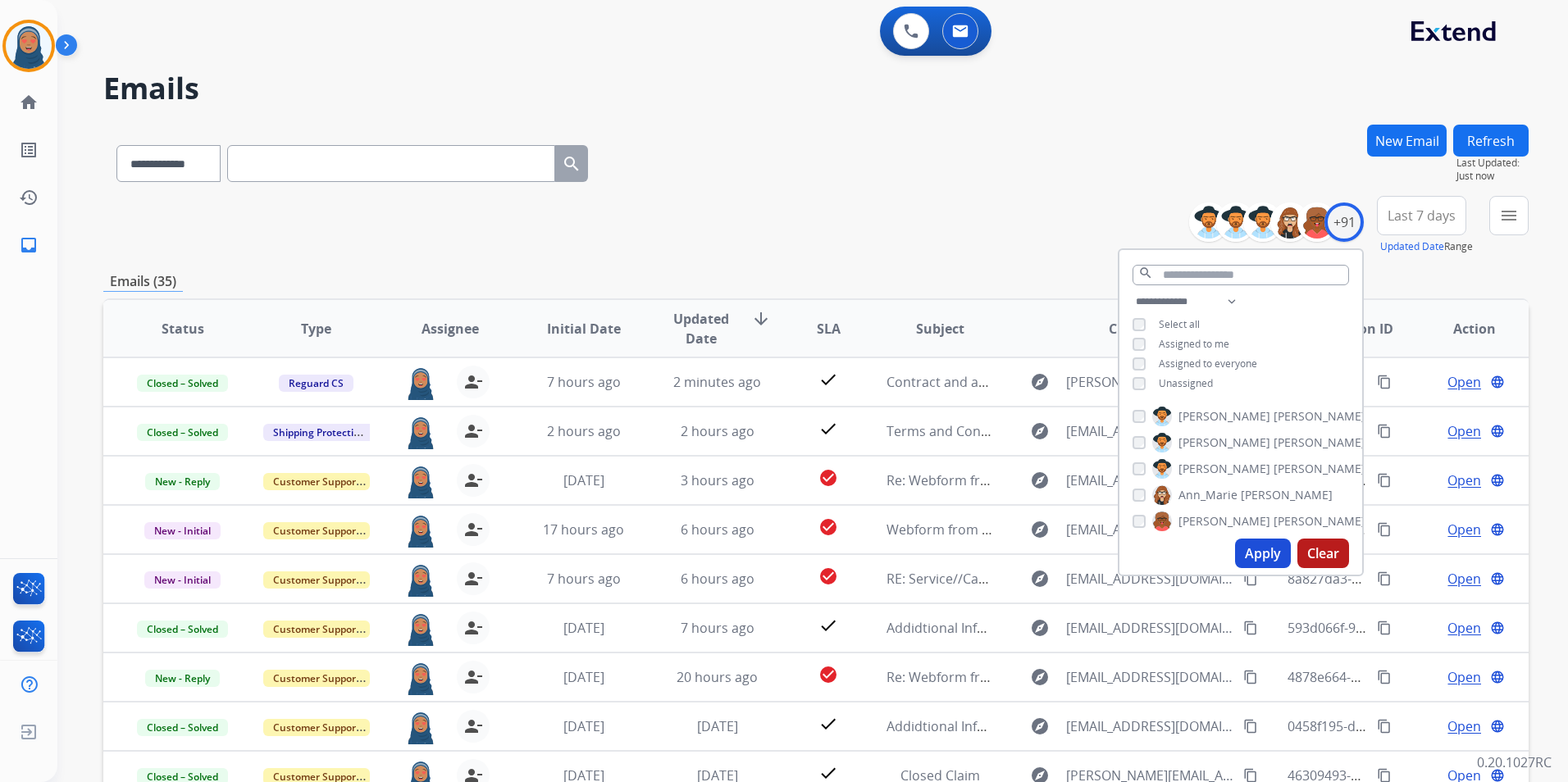
drag, startPoint x: 975, startPoint y: 253, endPoint x: 951, endPoint y: 260, distance: 25.0
click at [975, 252] on div "**********" at bounding box center [815, 225] width 1425 height 59
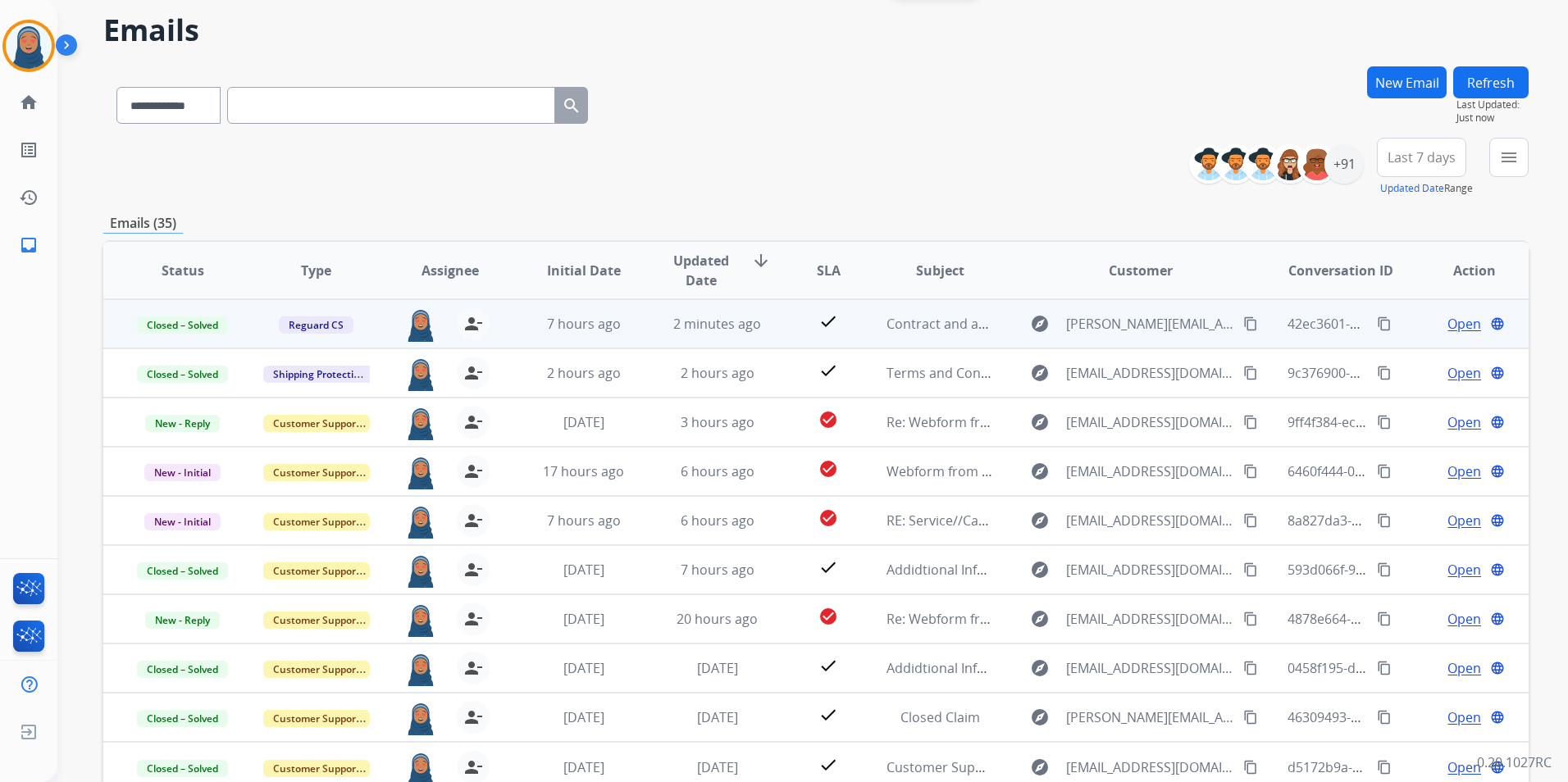
scroll to position [150, 0]
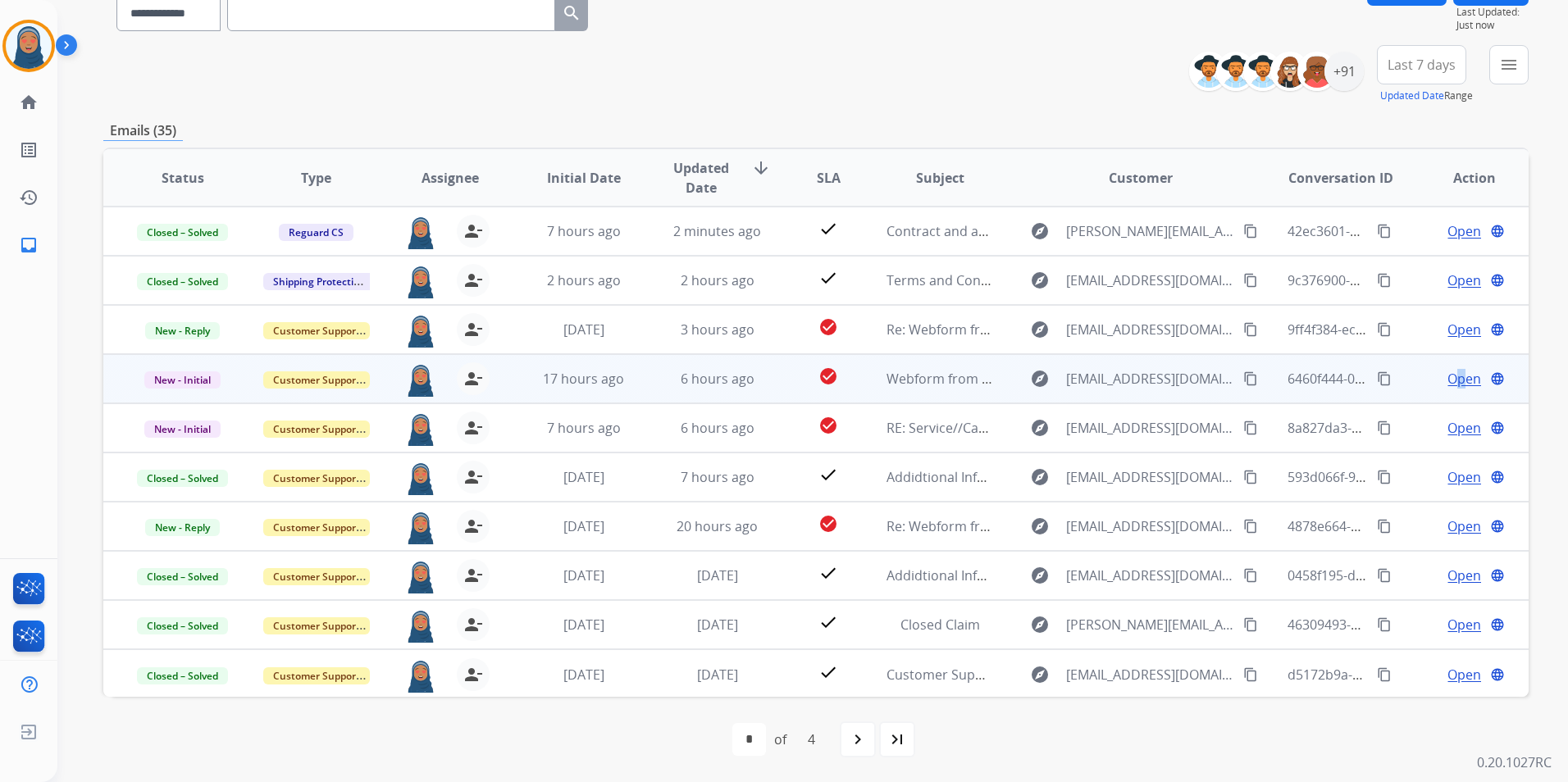
click at [1450, 377] on span "Open" at bounding box center [1464, 379] width 33 height 20
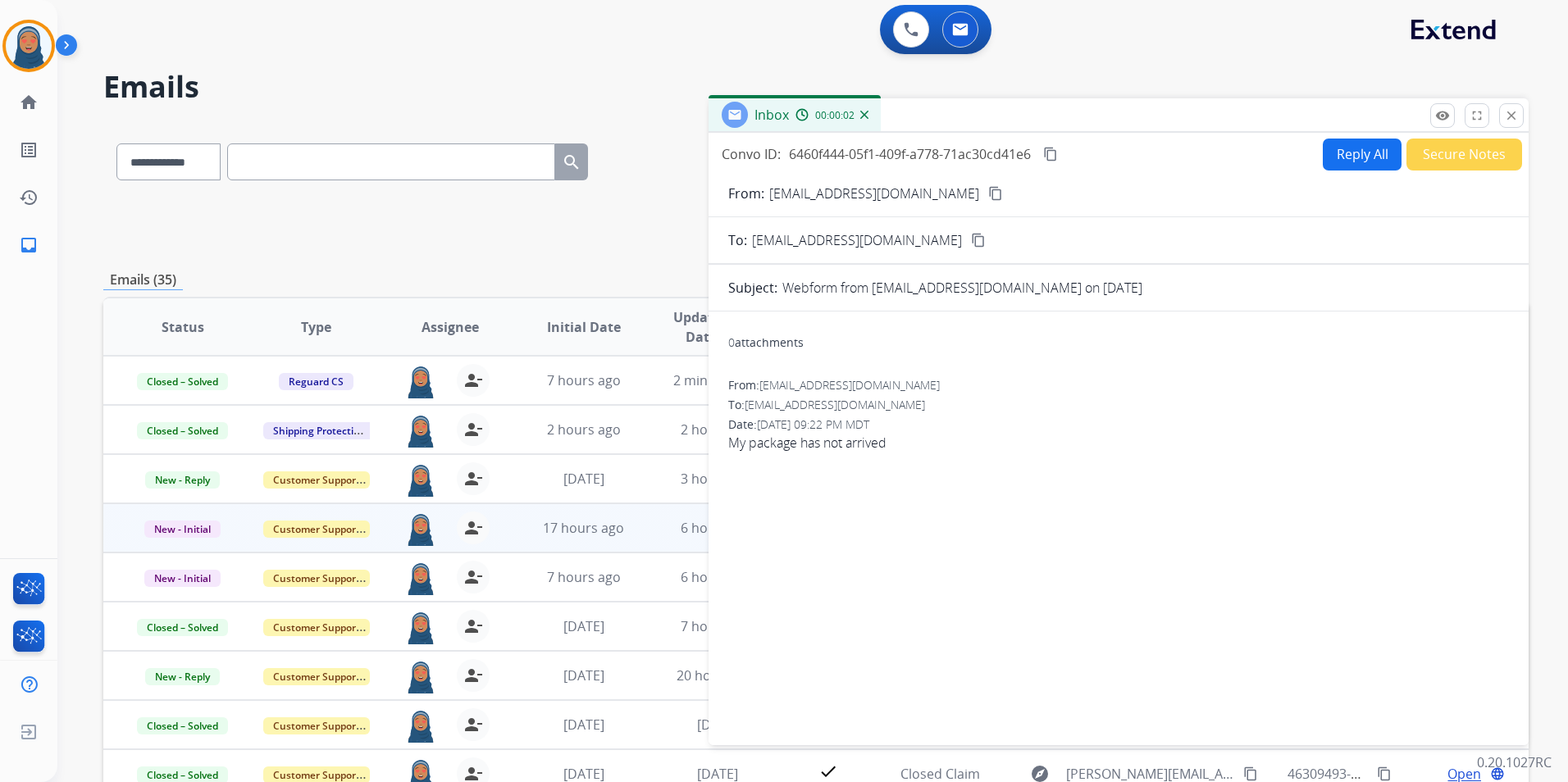
scroll to position [0, 0]
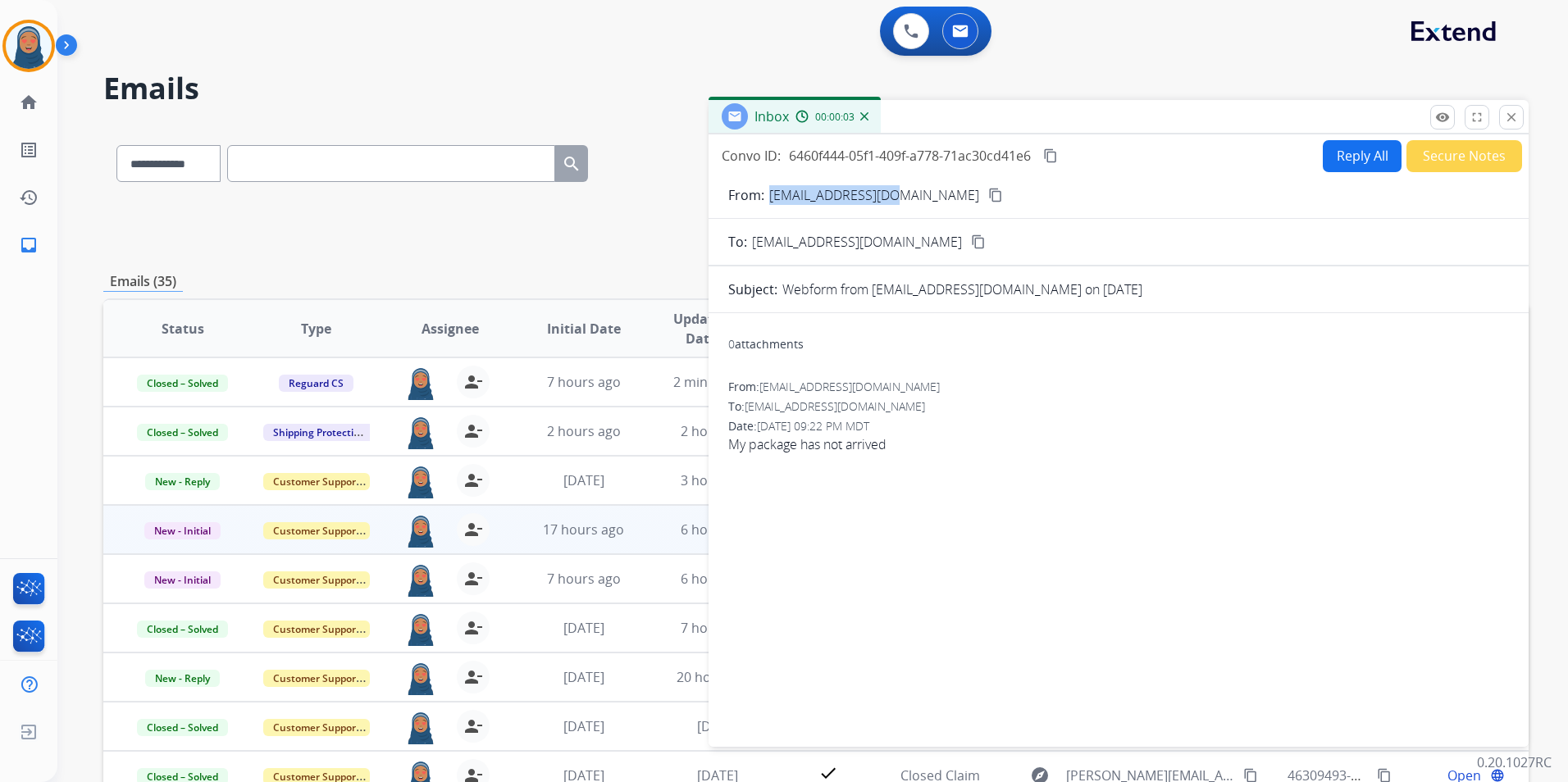
drag, startPoint x: 896, startPoint y: 197, endPoint x: 769, endPoint y: 203, distance: 127.1
click at [769, 203] on div "From: [EMAIL_ADDRESS][DOMAIN_NAME] content_copy" at bounding box center [1117, 195] width 819 height 20
copy p "[EMAIL_ADDRESS][DOMAIN_NAME]"
click at [1357, 160] on button "Reply All" at bounding box center [1361, 156] width 79 height 32
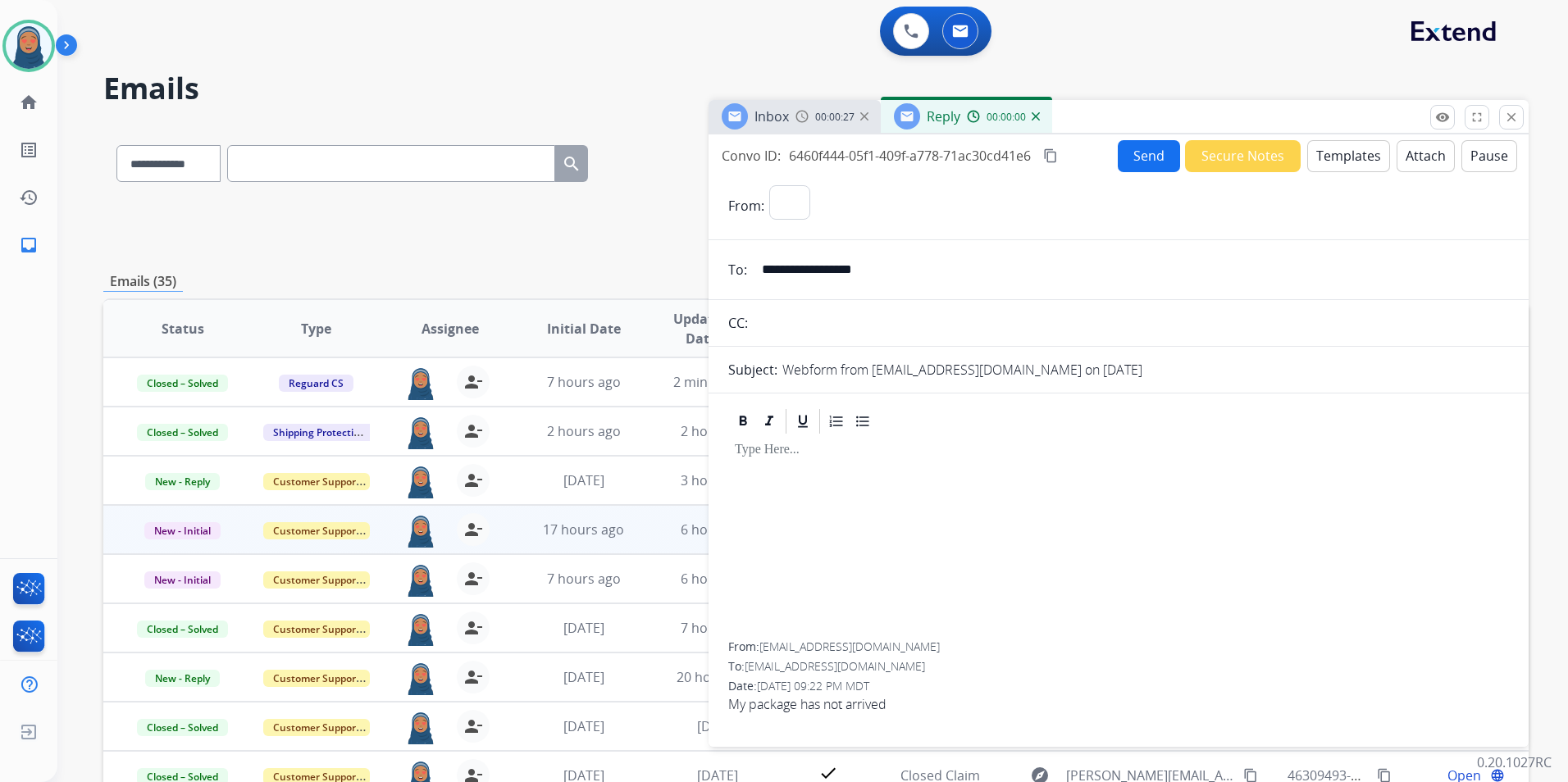
select select "**********"
click at [1336, 155] on button "Templates" at bounding box center [1348, 156] width 83 height 32
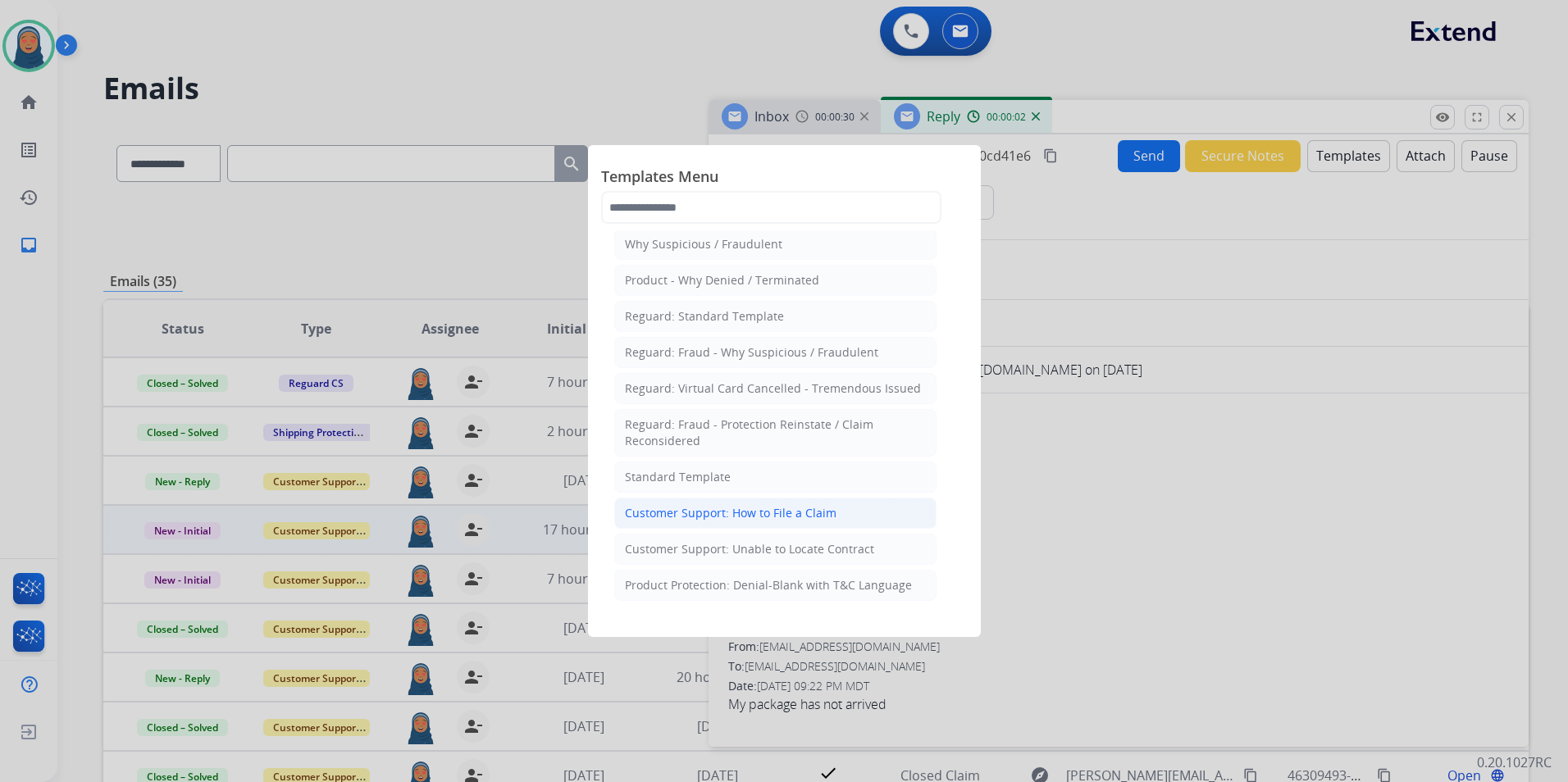
scroll to position [82, 0]
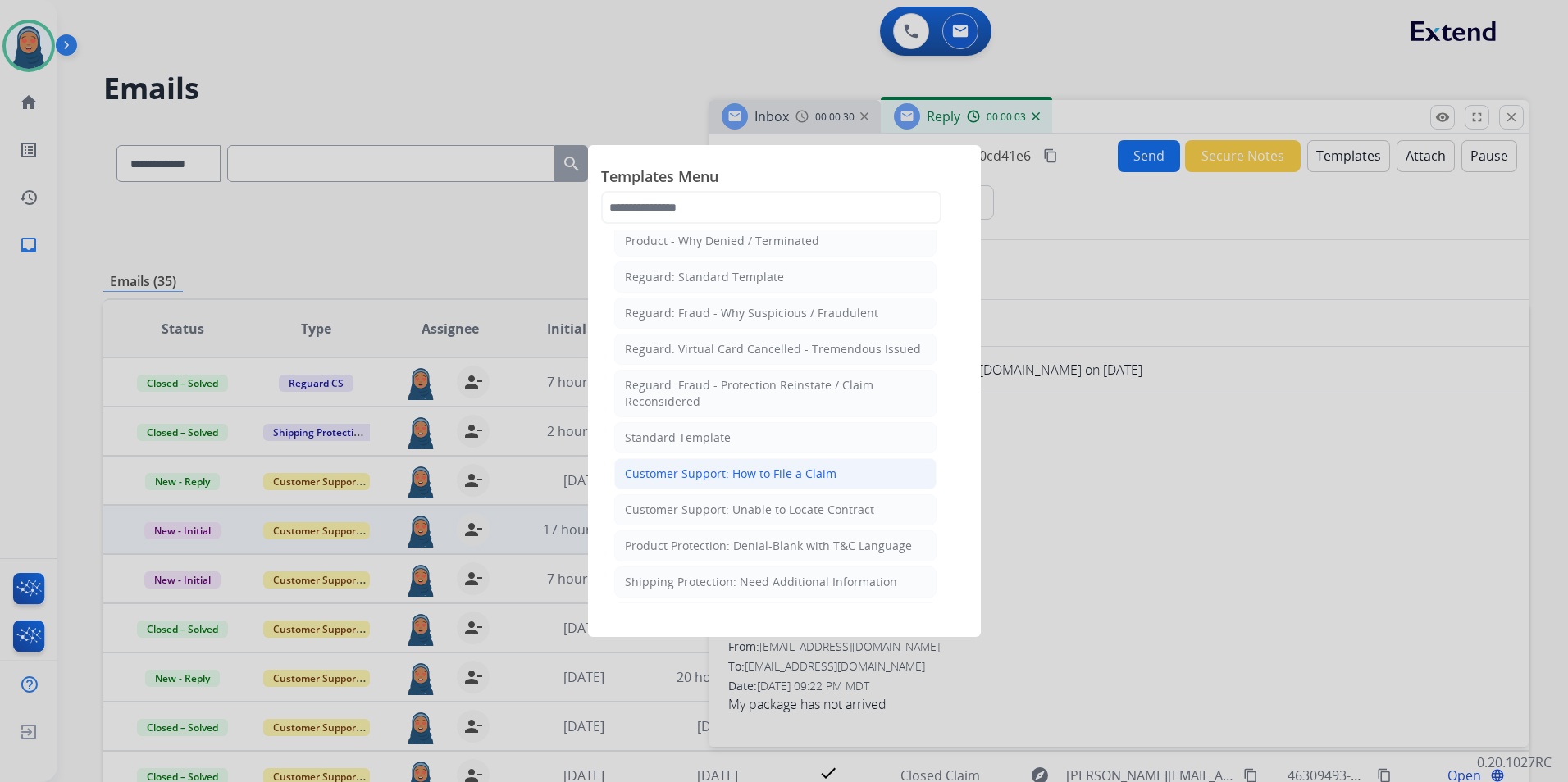
click at [760, 466] on div "Customer Support: How to File a Claim" at bounding box center [730, 473] width 211 height 17
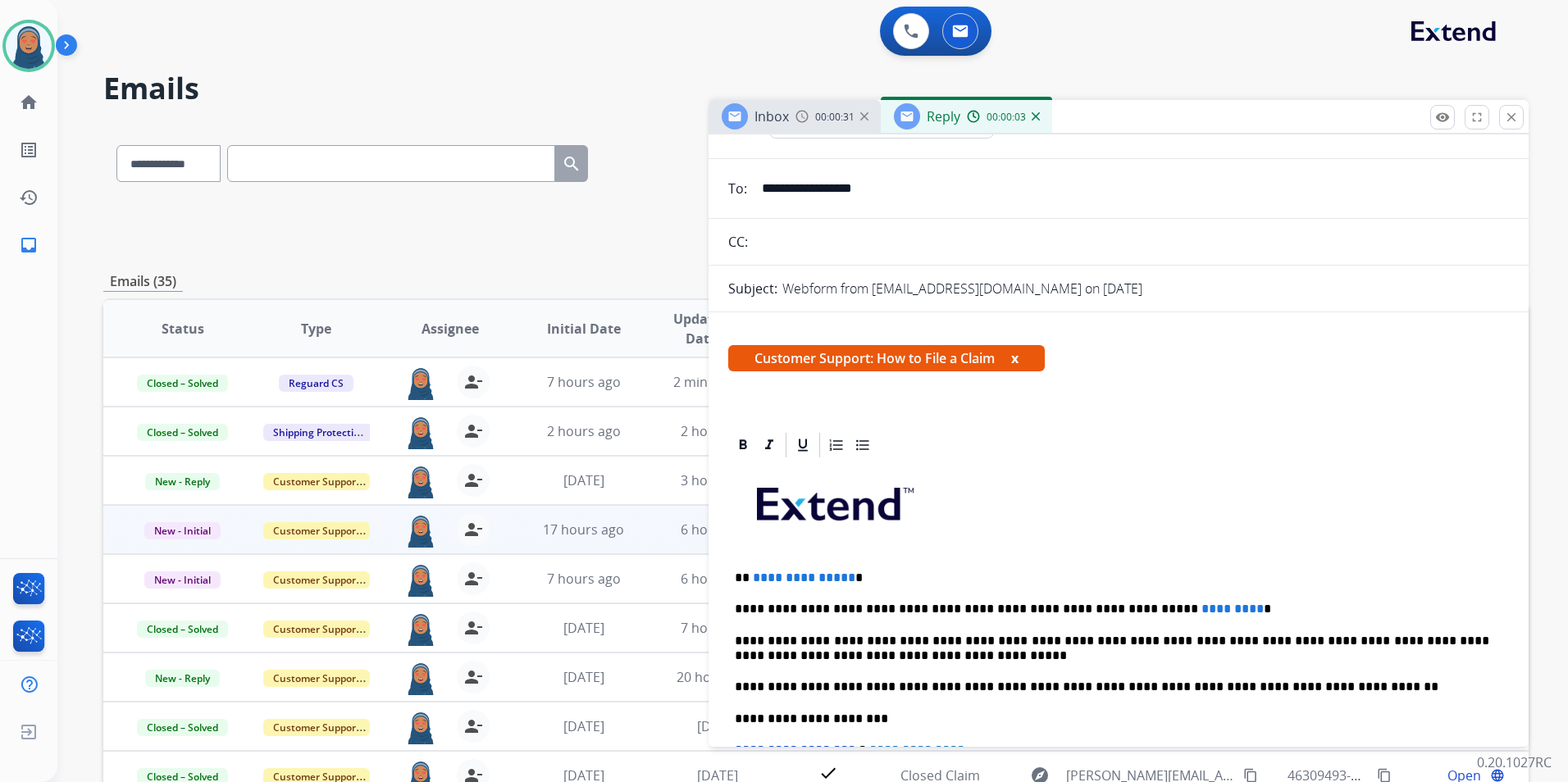
scroll to position [328, 0]
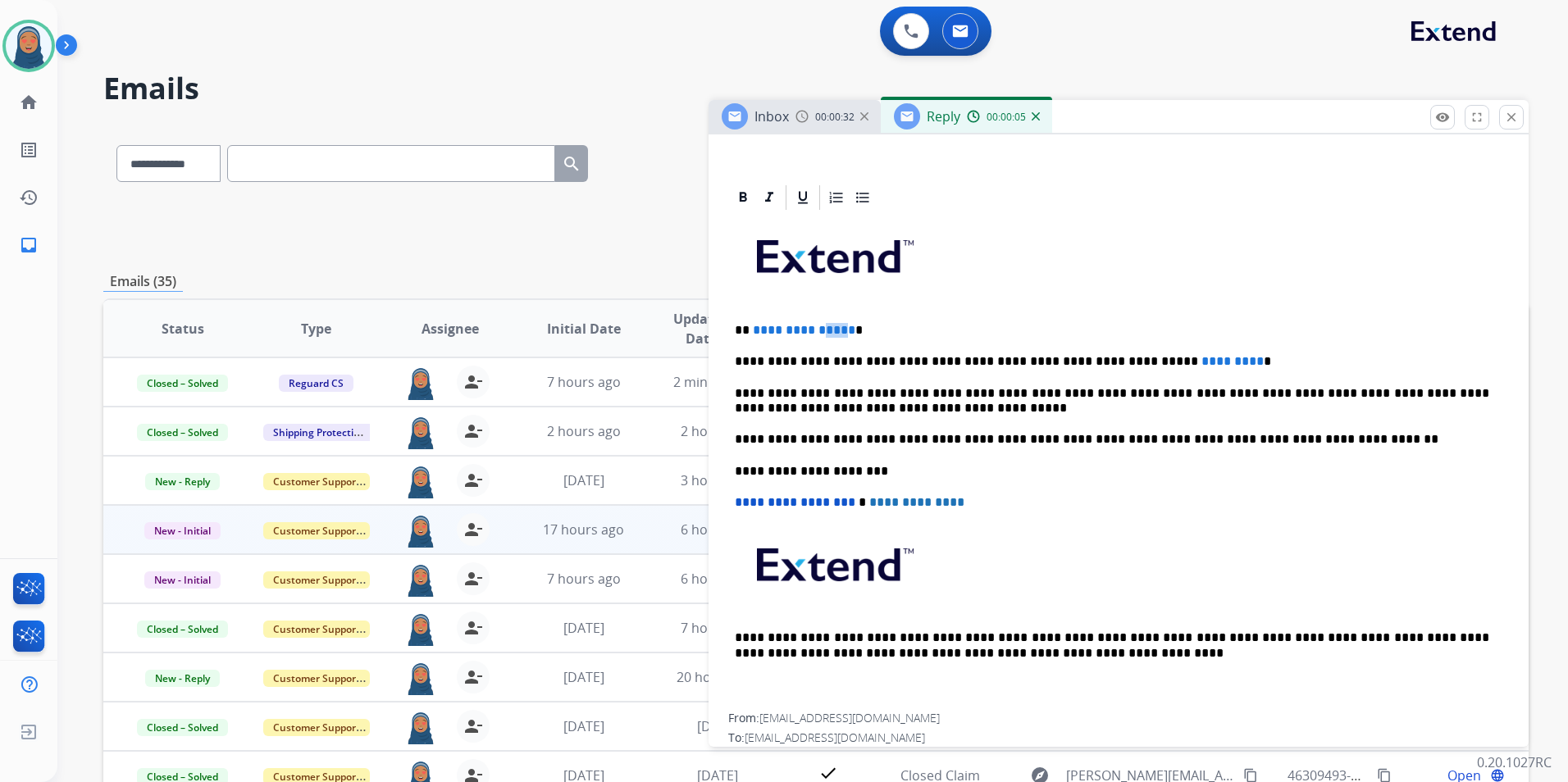
drag, startPoint x: 843, startPoint y: 329, endPoint x: 819, endPoint y: 331, distance: 24.1
click at [819, 331] on span "**********" at bounding box center [804, 330] width 102 height 13
click at [862, 334] on p "**********" at bounding box center [1112, 330] width 754 height 15
drag, startPoint x: 844, startPoint y: 331, endPoint x: 753, endPoint y: 331, distance: 91.0
click at [753, 331] on span "**********" at bounding box center [804, 330] width 102 height 13
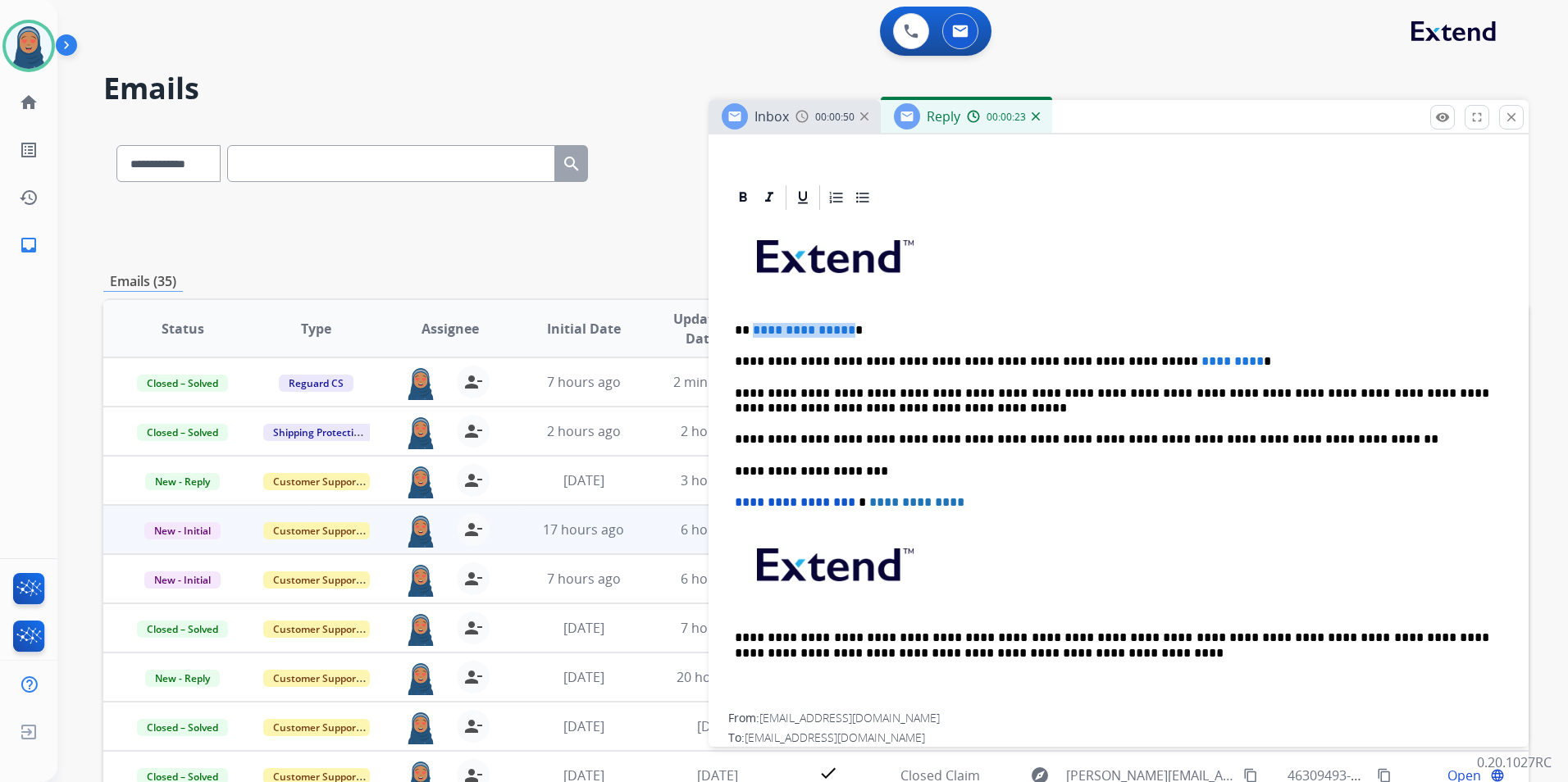
paste div
drag, startPoint x: 1179, startPoint y: 362, endPoint x: 1112, endPoint y: 364, distance: 67.0
click at [1201, 364] on span "*********" at bounding box center [1232, 361] width 62 height 13
drag, startPoint x: 1160, startPoint y: 362, endPoint x: 1194, endPoint y: 326, distance: 49.5
click at [1215, 307] on div "**********" at bounding box center [1117, 462] width 780 height 501
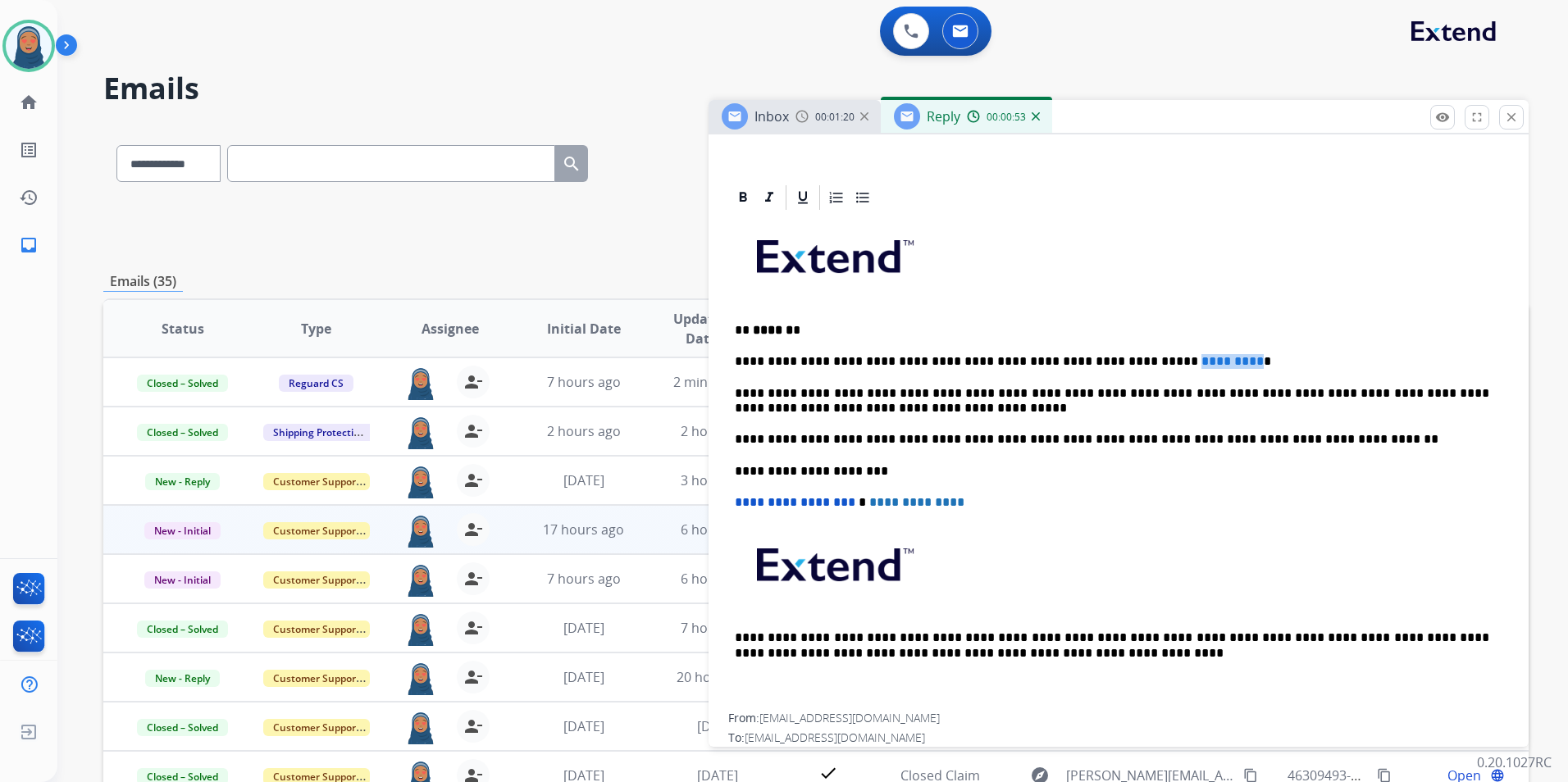
drag, startPoint x: 1181, startPoint y: 361, endPoint x: 1134, endPoint y: 367, distance: 47.4
click at [1113, 364] on p "**********" at bounding box center [1112, 361] width 754 height 15
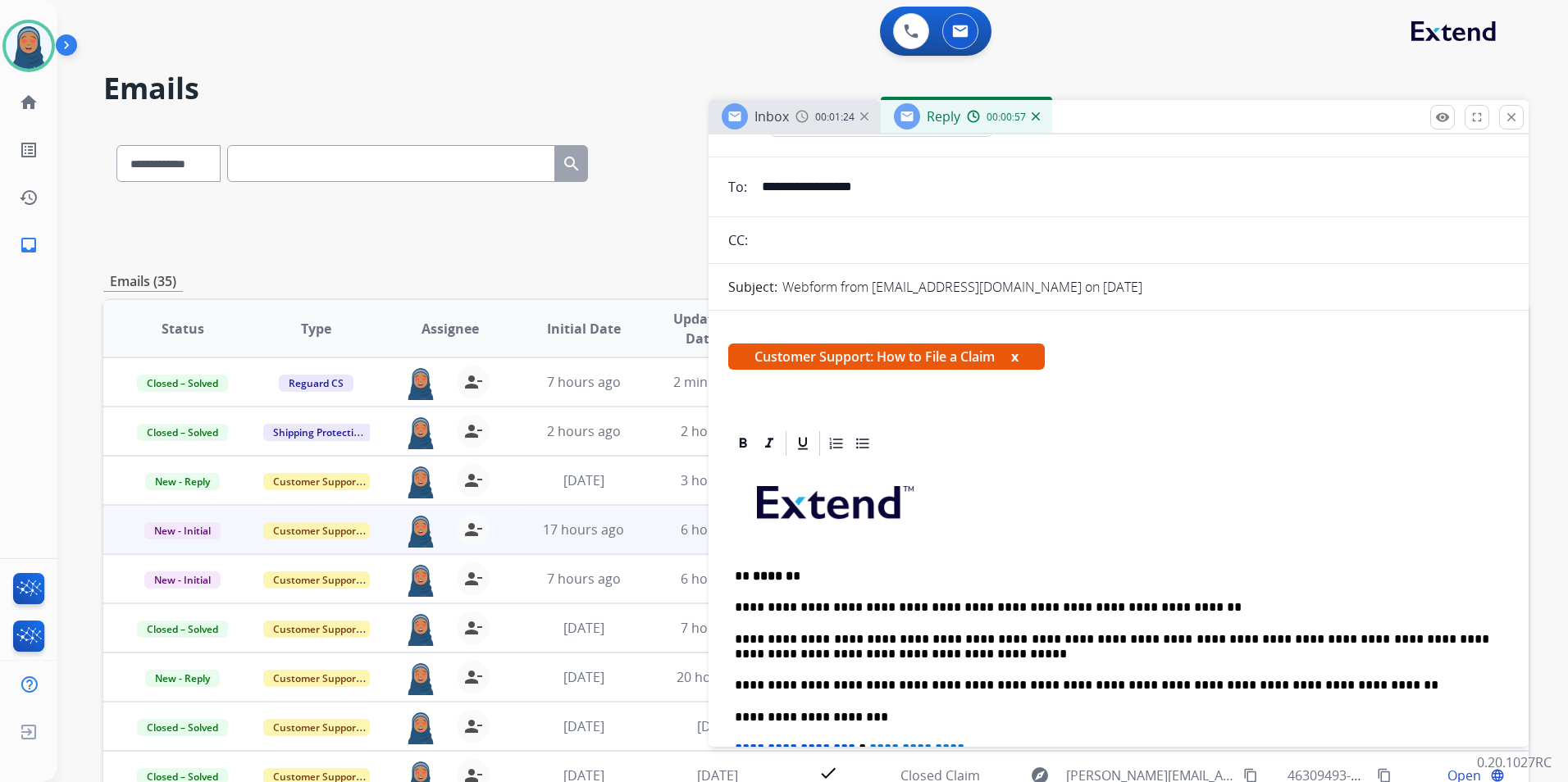
scroll to position [0, 0]
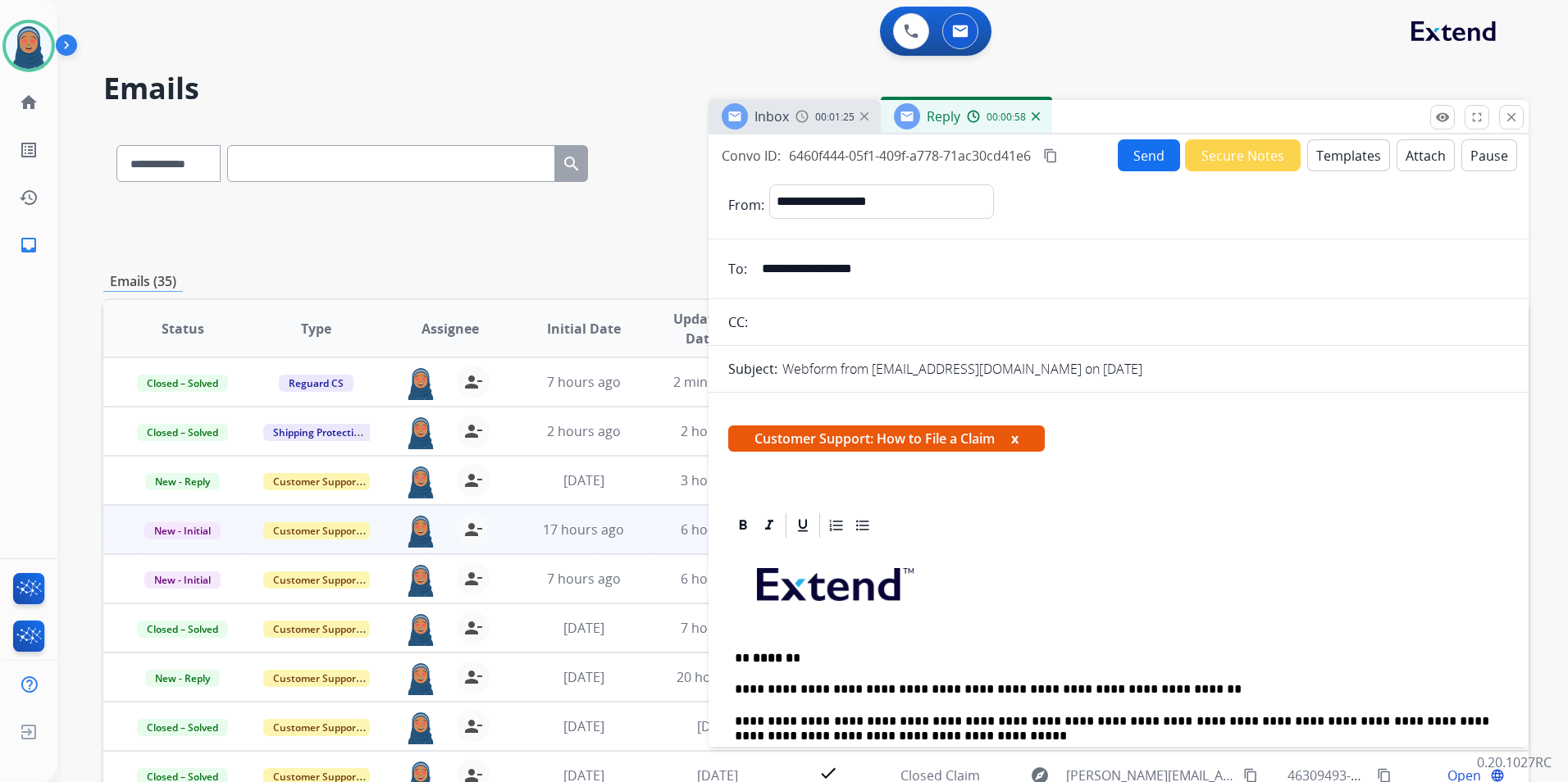
click at [1132, 165] on button "Send" at bounding box center [1148, 155] width 62 height 32
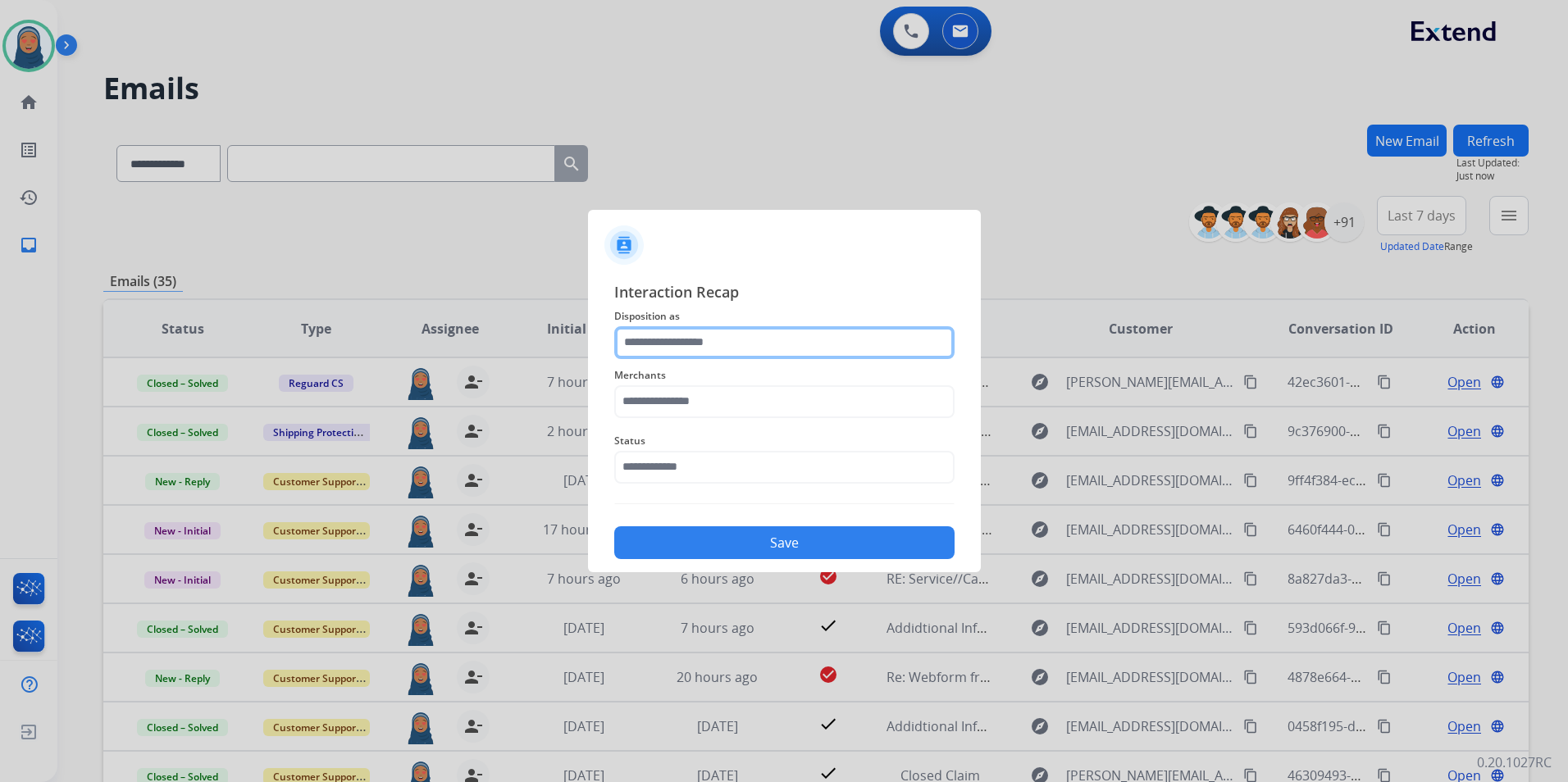
click at [716, 332] on input "text" at bounding box center [784, 342] width 340 height 32
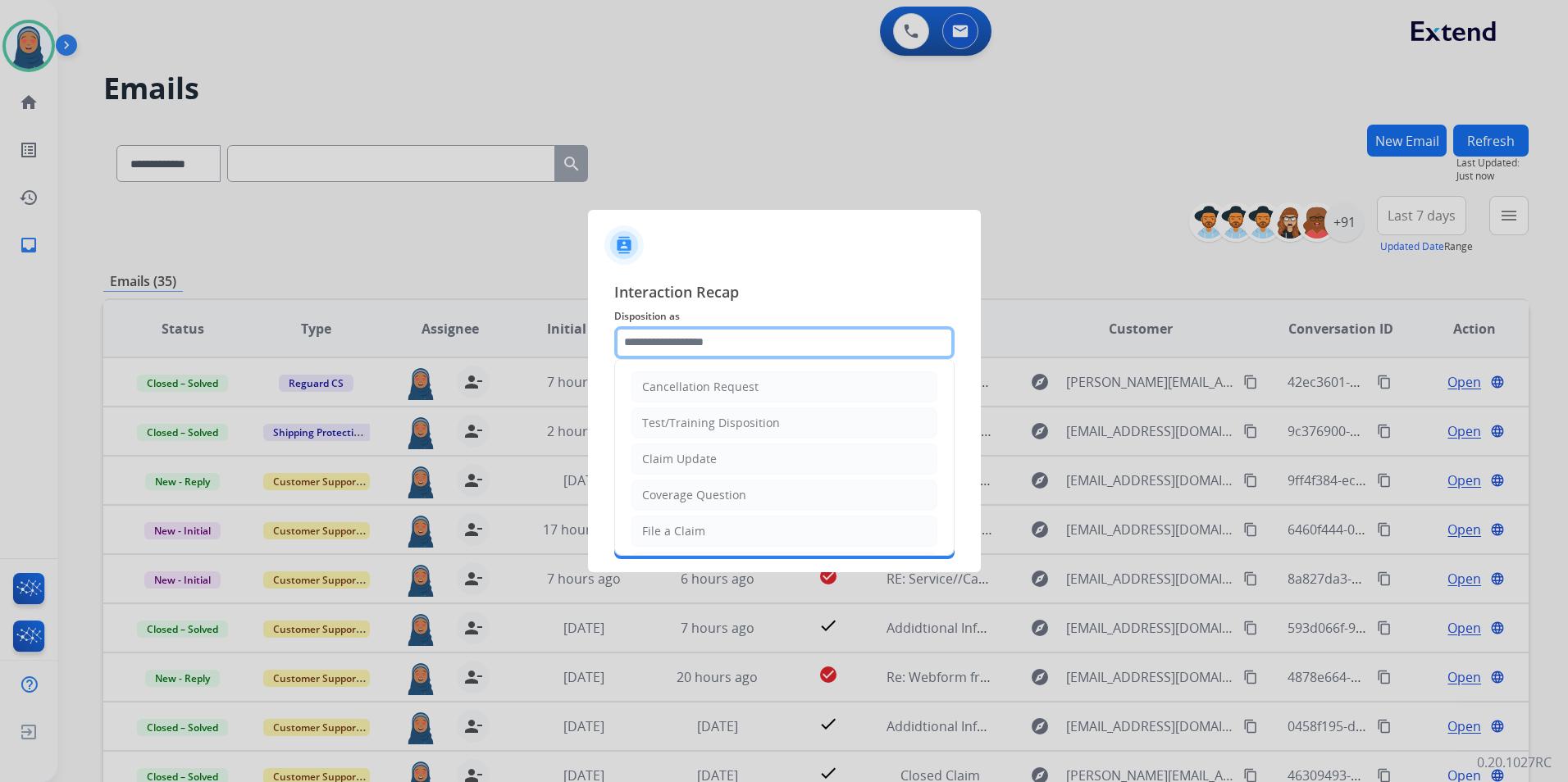
click at [716, 352] on input "text" at bounding box center [784, 342] width 340 height 32
click at [717, 281] on div "Interaction Recap Disposition as Cancellation Request Test/Training Disposition…" at bounding box center [784, 420] width 392 height 306
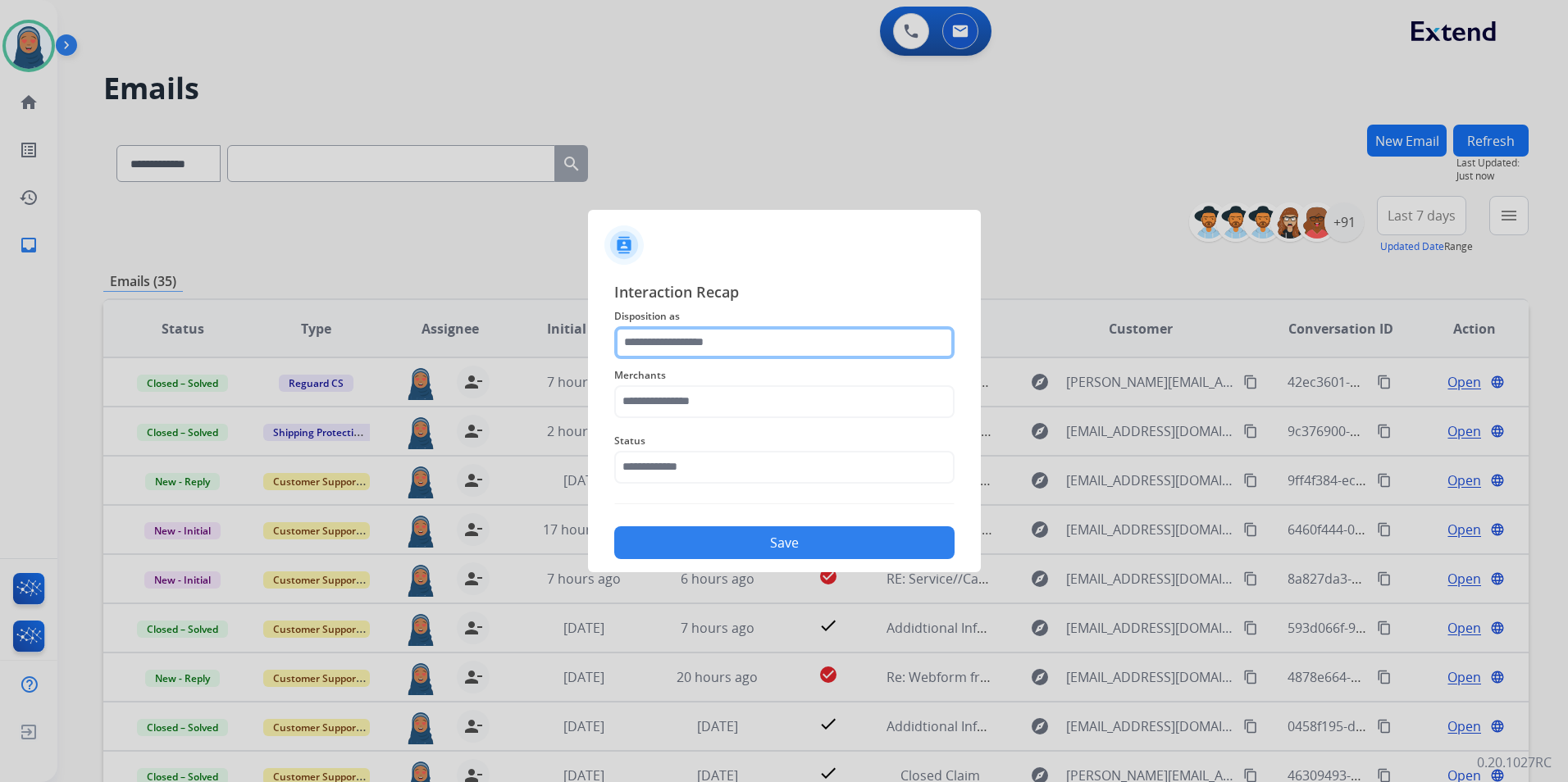
click at [717, 337] on input "text" at bounding box center [784, 342] width 340 height 32
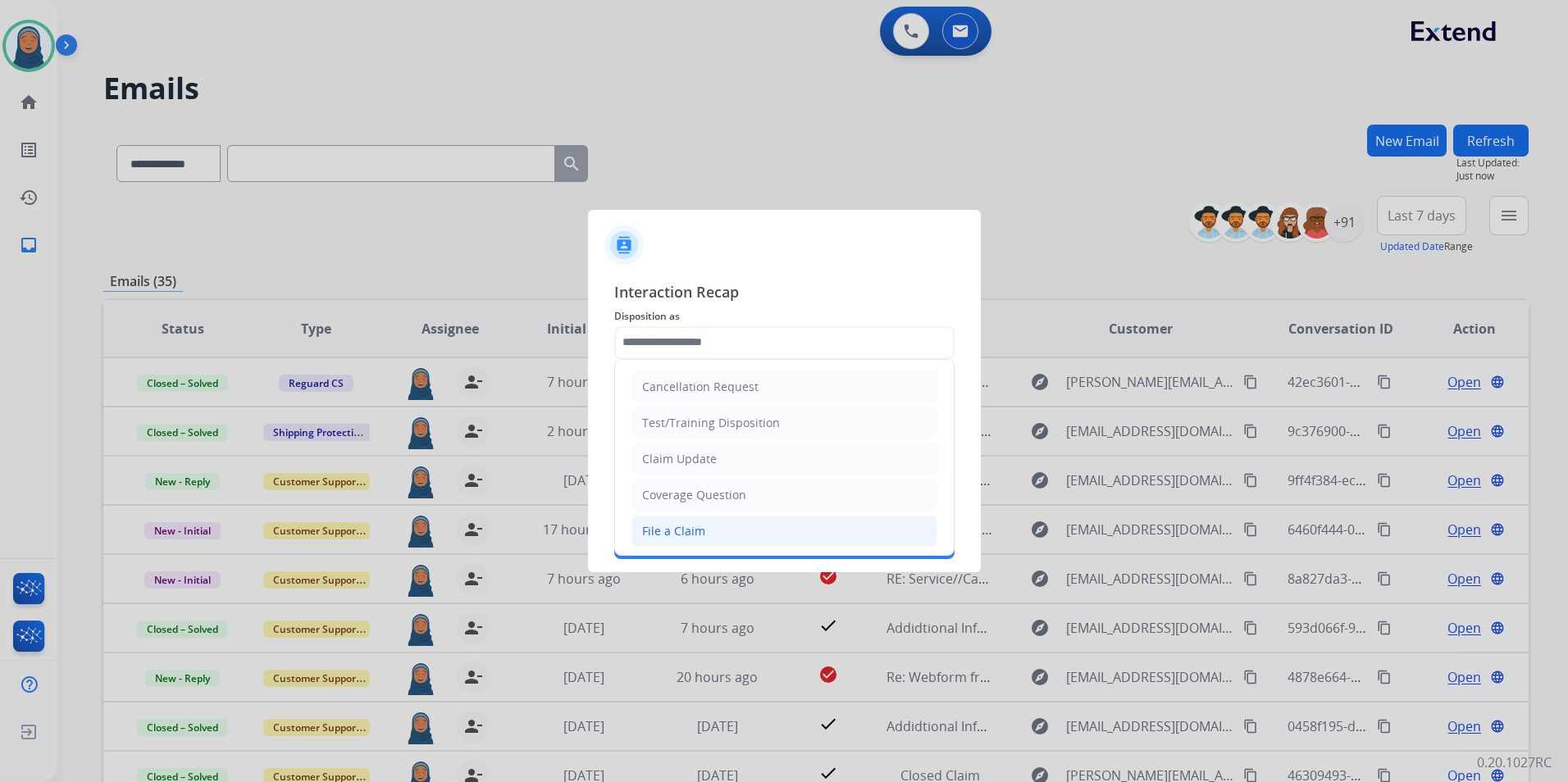
click at [698, 535] on div "File a Claim" at bounding box center [674, 531] width 63 height 17
type input "**********"
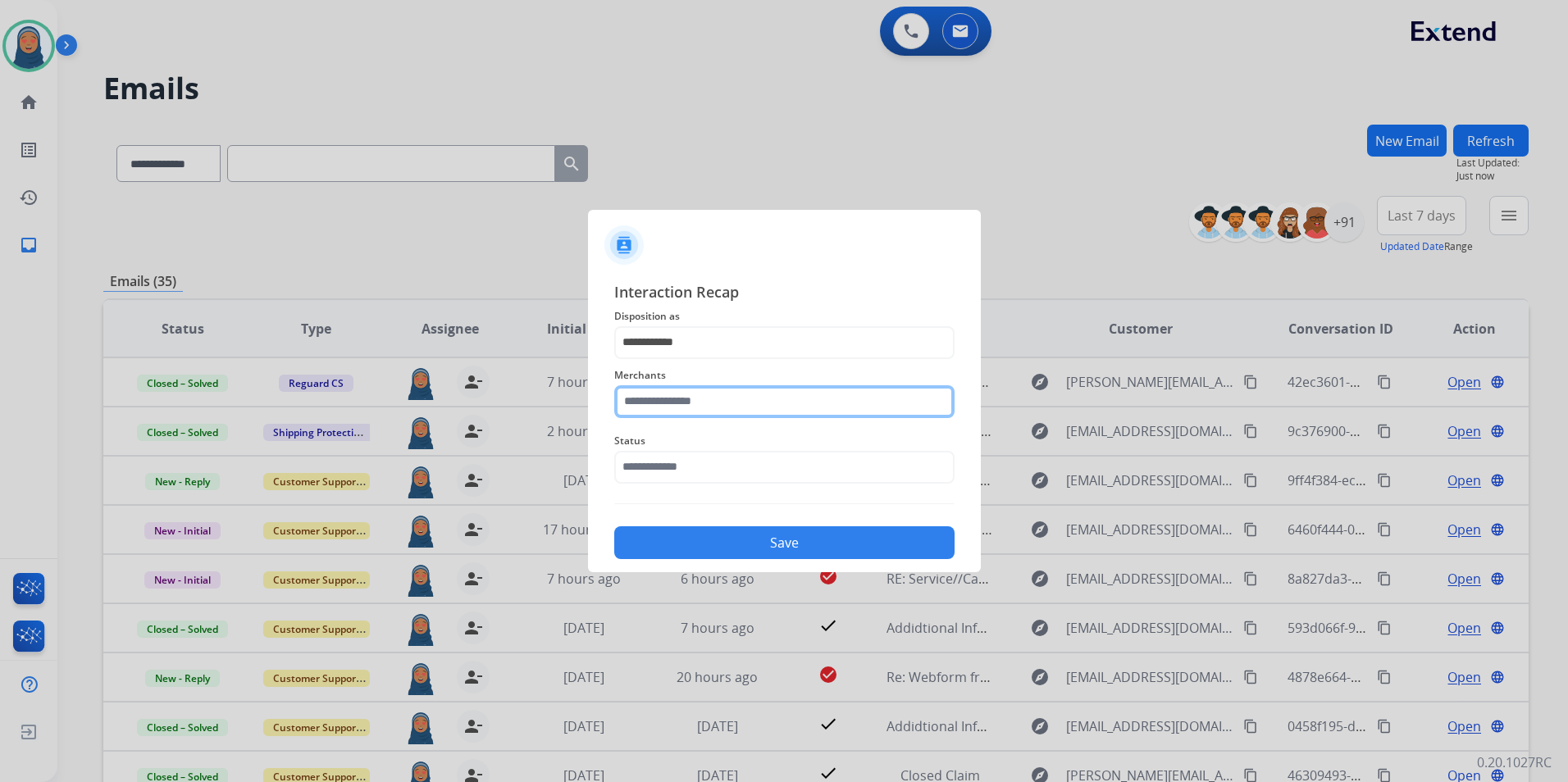
click at [705, 399] on input "text" at bounding box center [784, 401] width 340 height 32
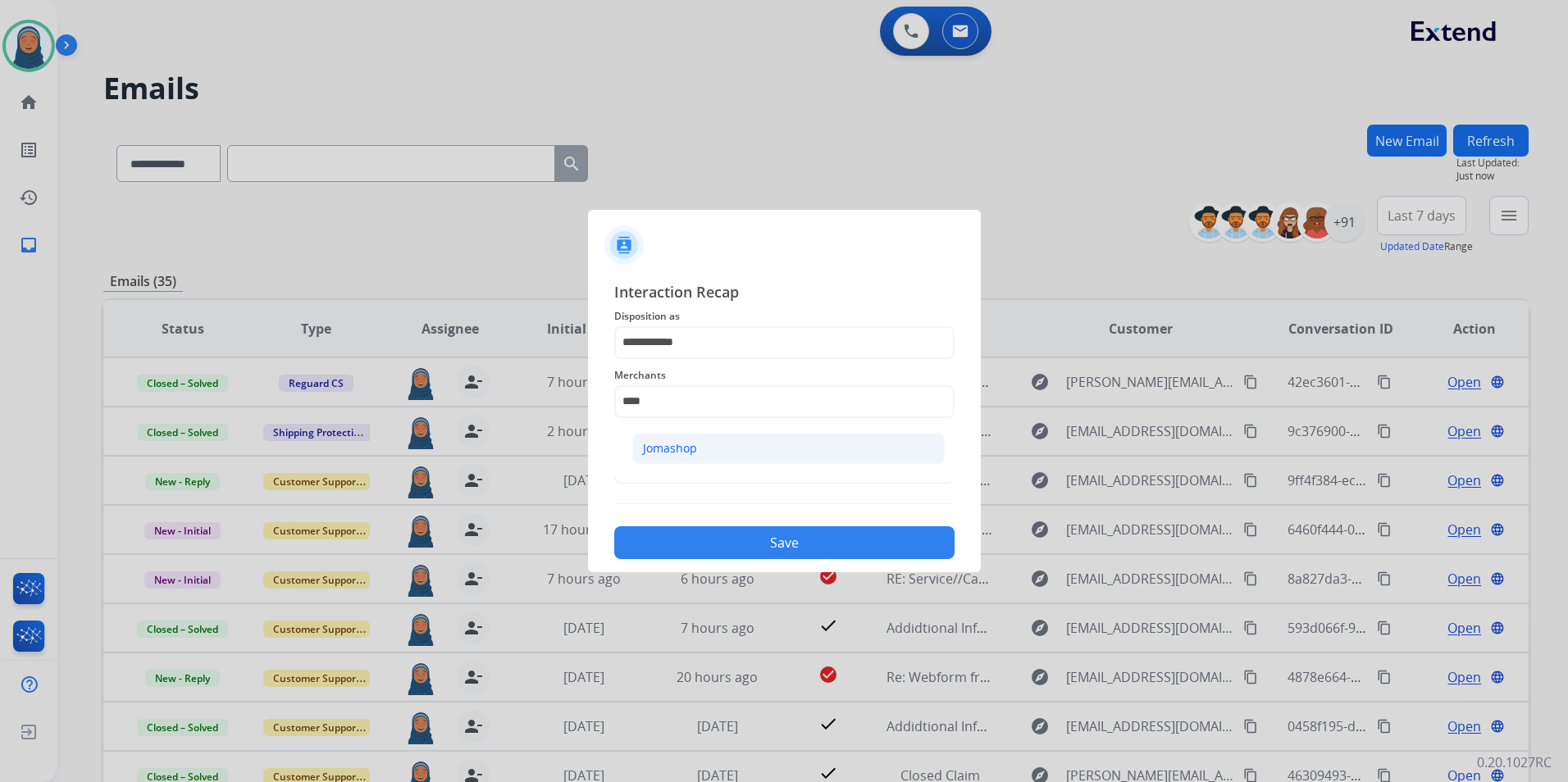
click at [661, 447] on div "Jomashop" at bounding box center [669, 449] width 54 height 17
type input "********"
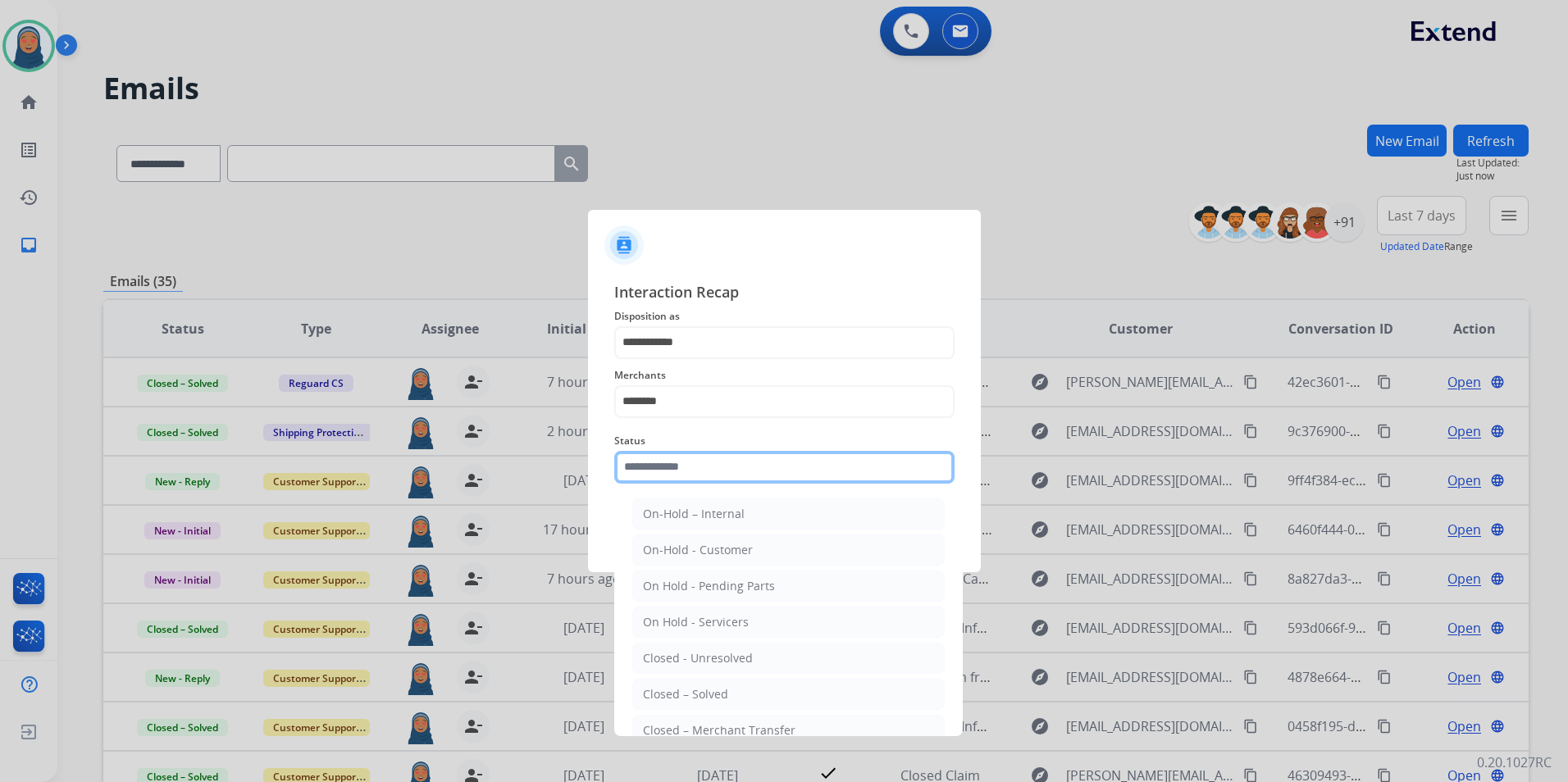
click at [661, 462] on input "text" at bounding box center [784, 466] width 340 height 32
click at [685, 690] on div "Closed – Solved" at bounding box center [685, 694] width 86 height 17
type input "**********"
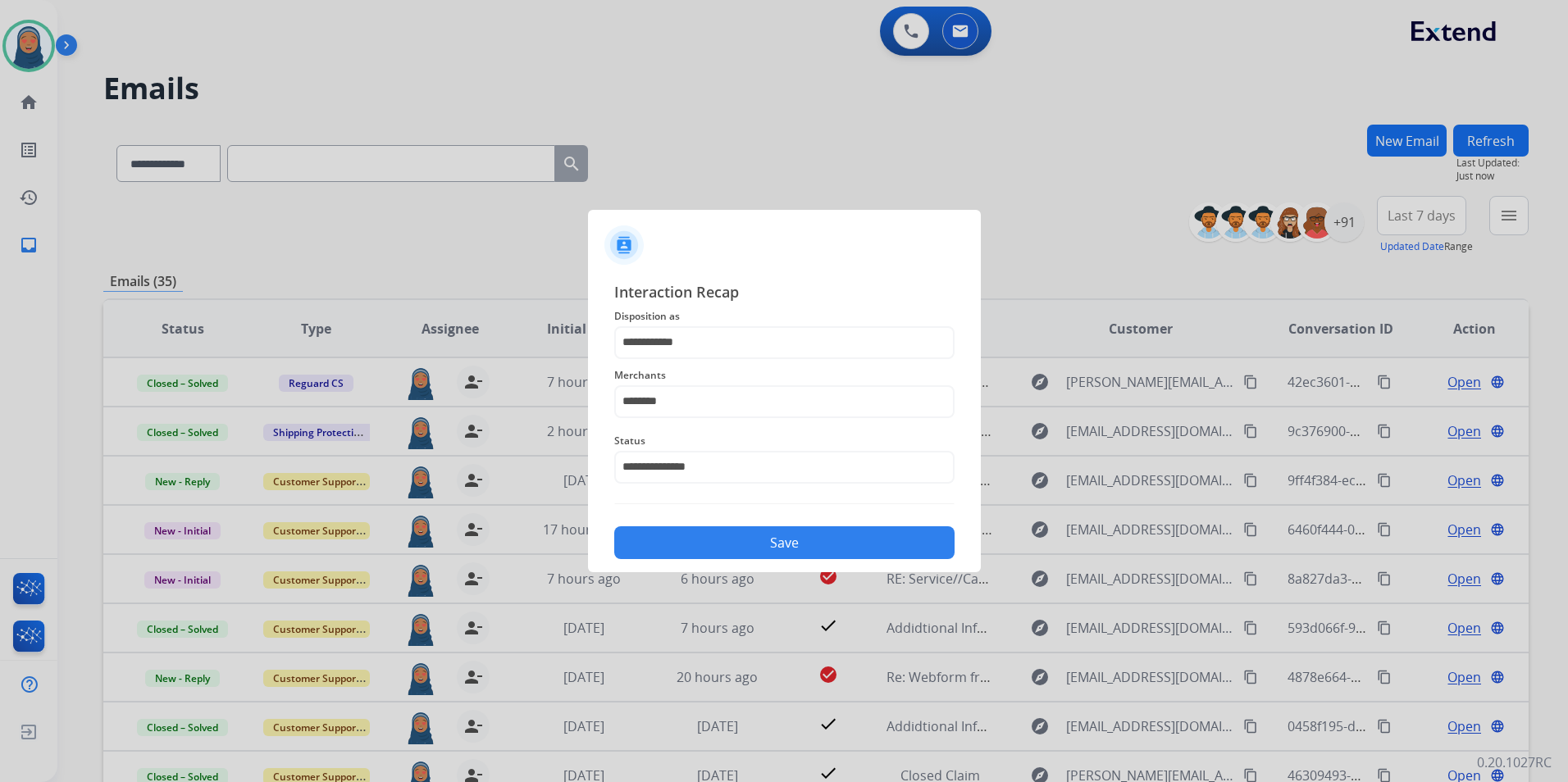
drag, startPoint x: 791, startPoint y: 543, endPoint x: 762, endPoint y: 532, distance: 31.0
click at [790, 543] on button "Save" at bounding box center [784, 542] width 340 height 32
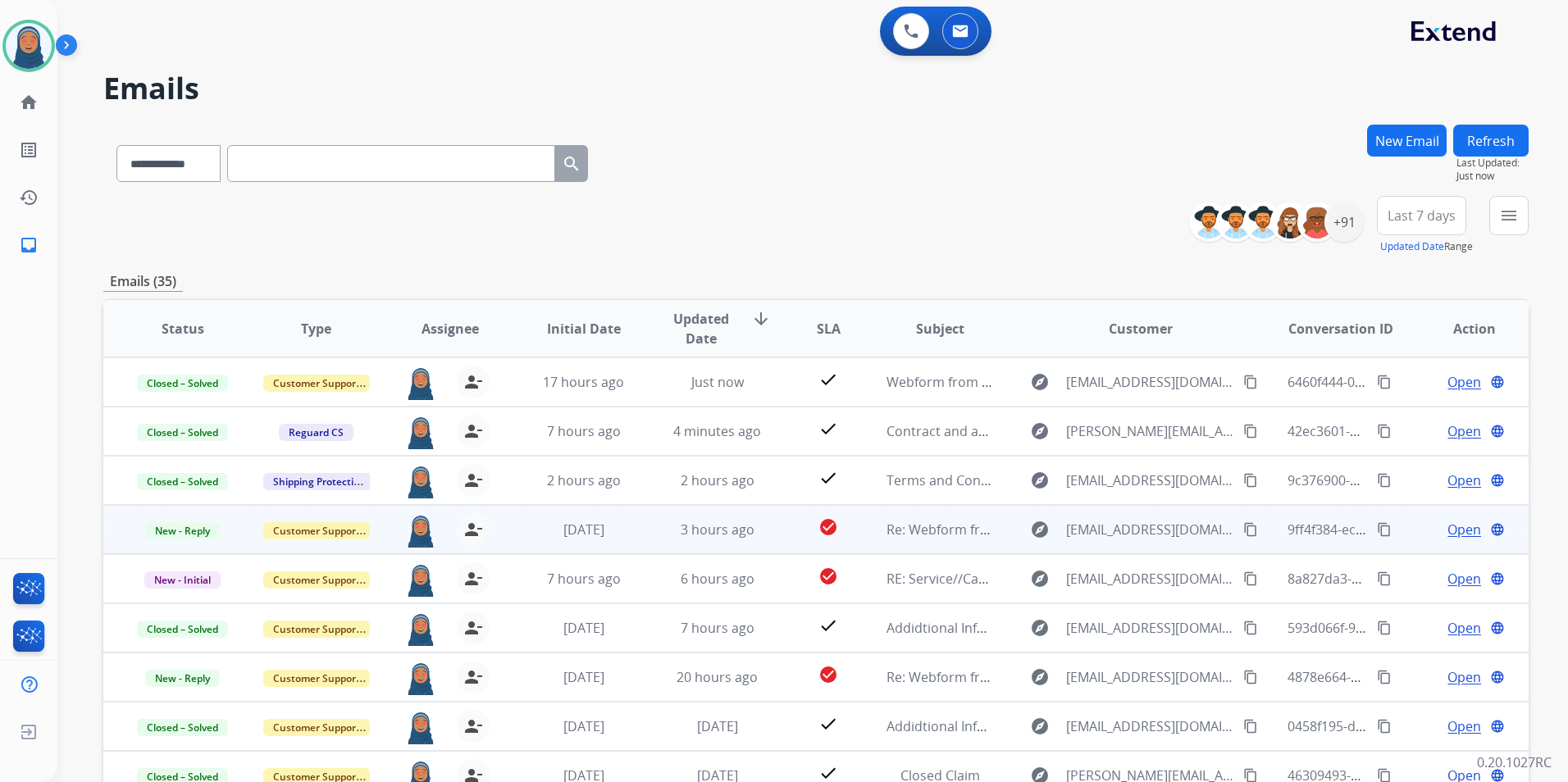
click at [1453, 527] on span "Open" at bounding box center [1464, 529] width 33 height 20
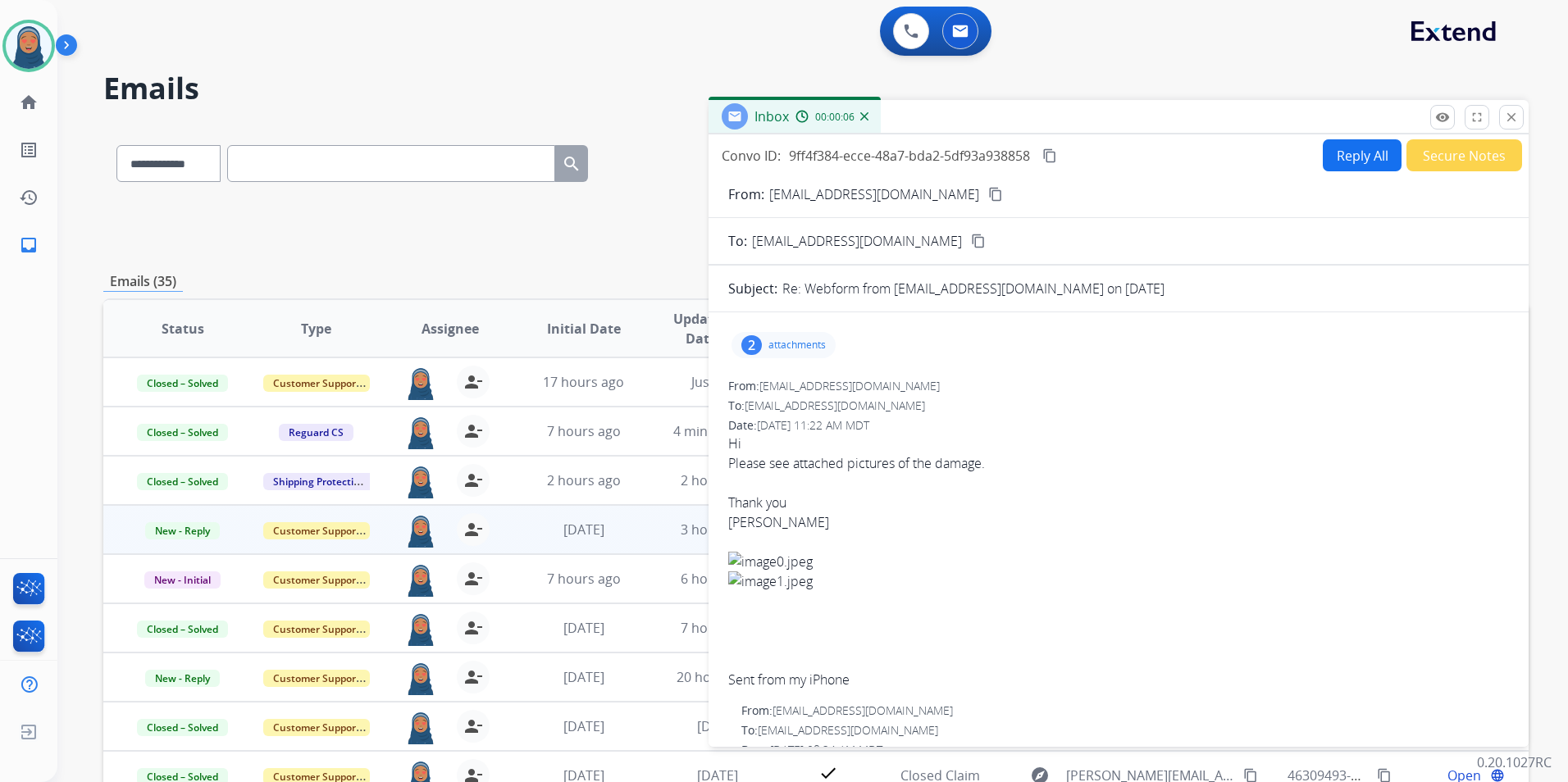
click at [781, 343] on p "attachments" at bounding box center [797, 344] width 57 height 13
click at [847, 443] on p "image1.jpeg" at bounding box center [864, 445] width 75 height 20
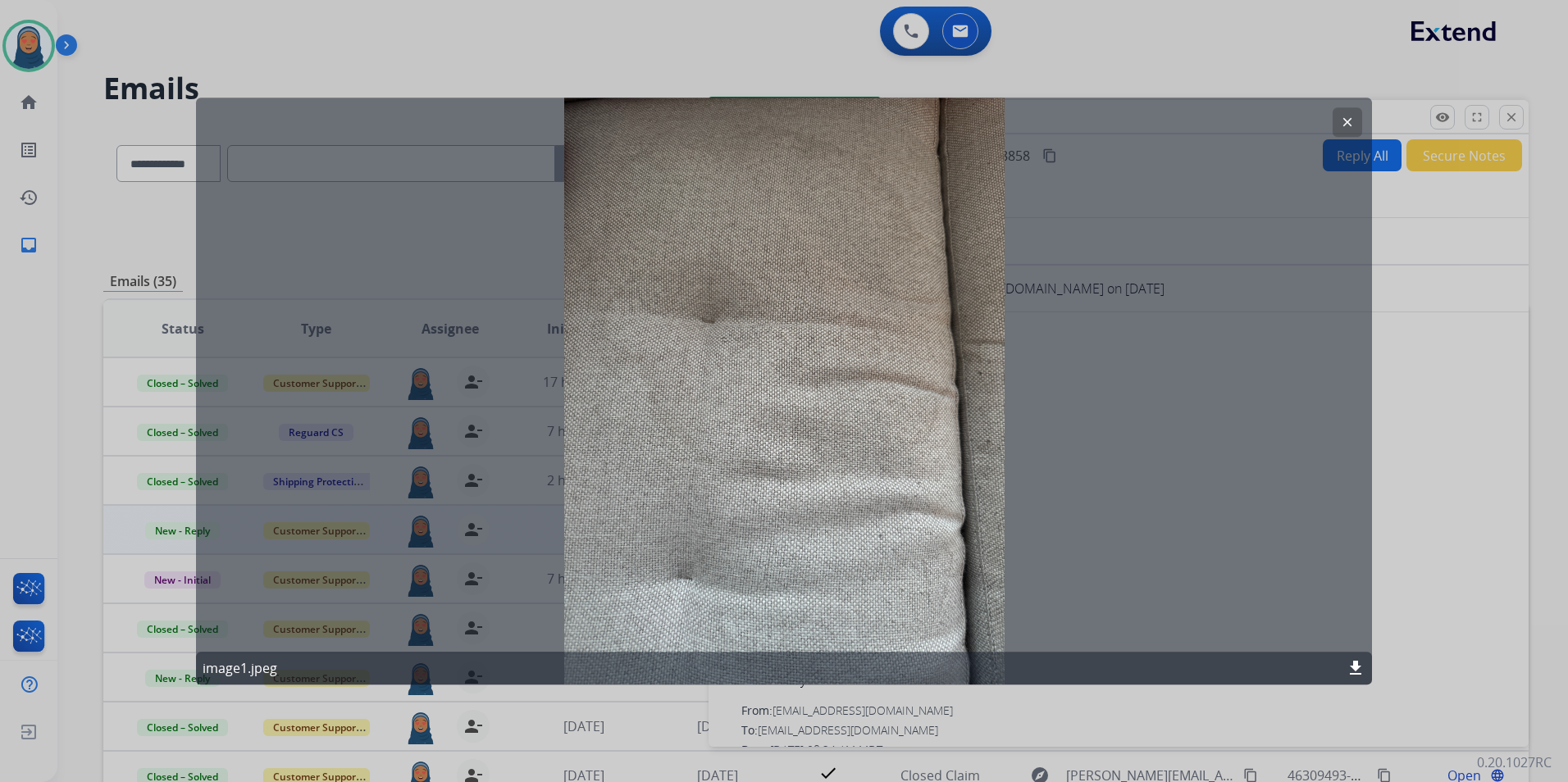
click at [1351, 114] on button "clear" at bounding box center [1347, 122] width 30 height 30
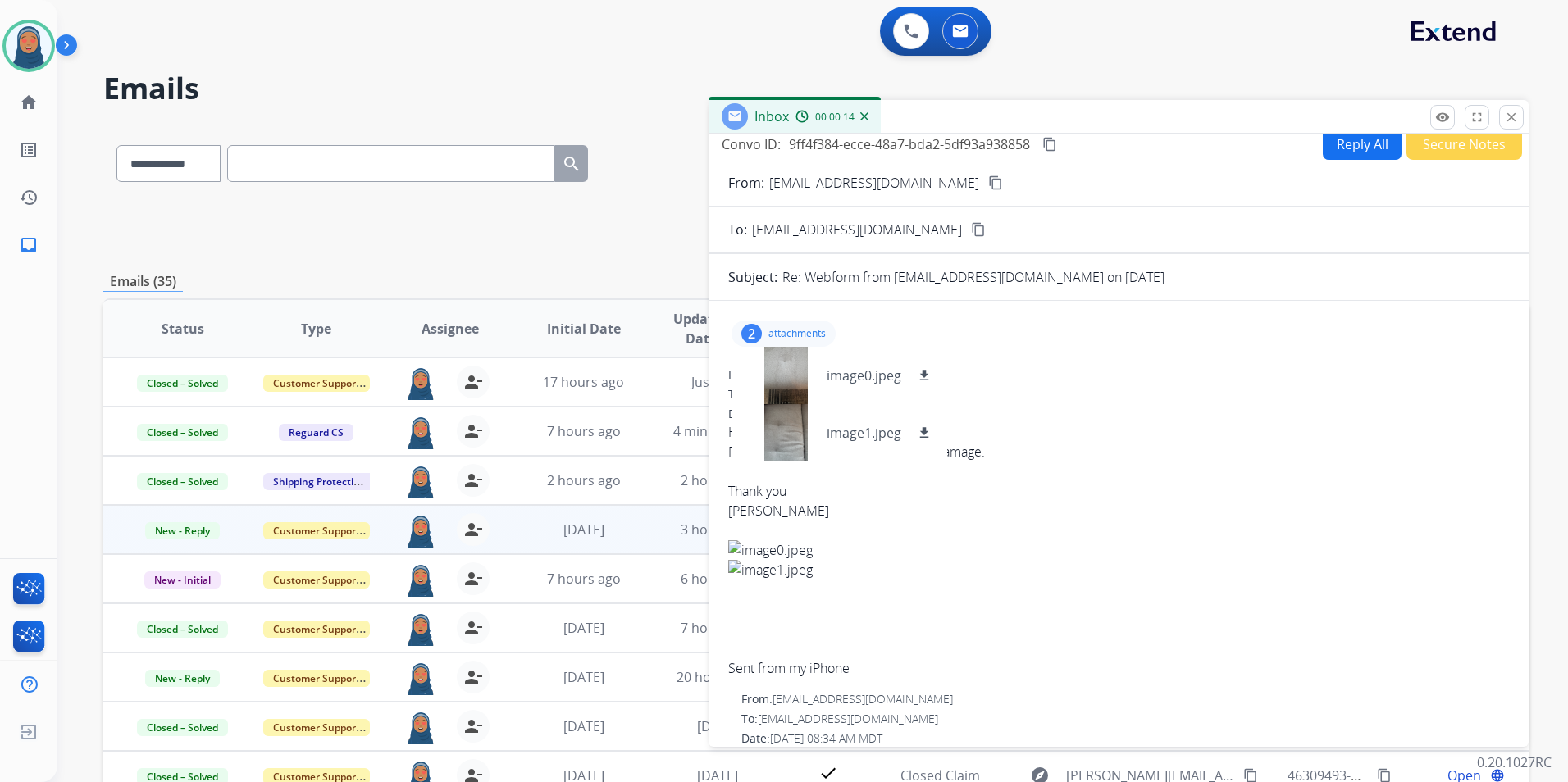
scroll to position [572, 0]
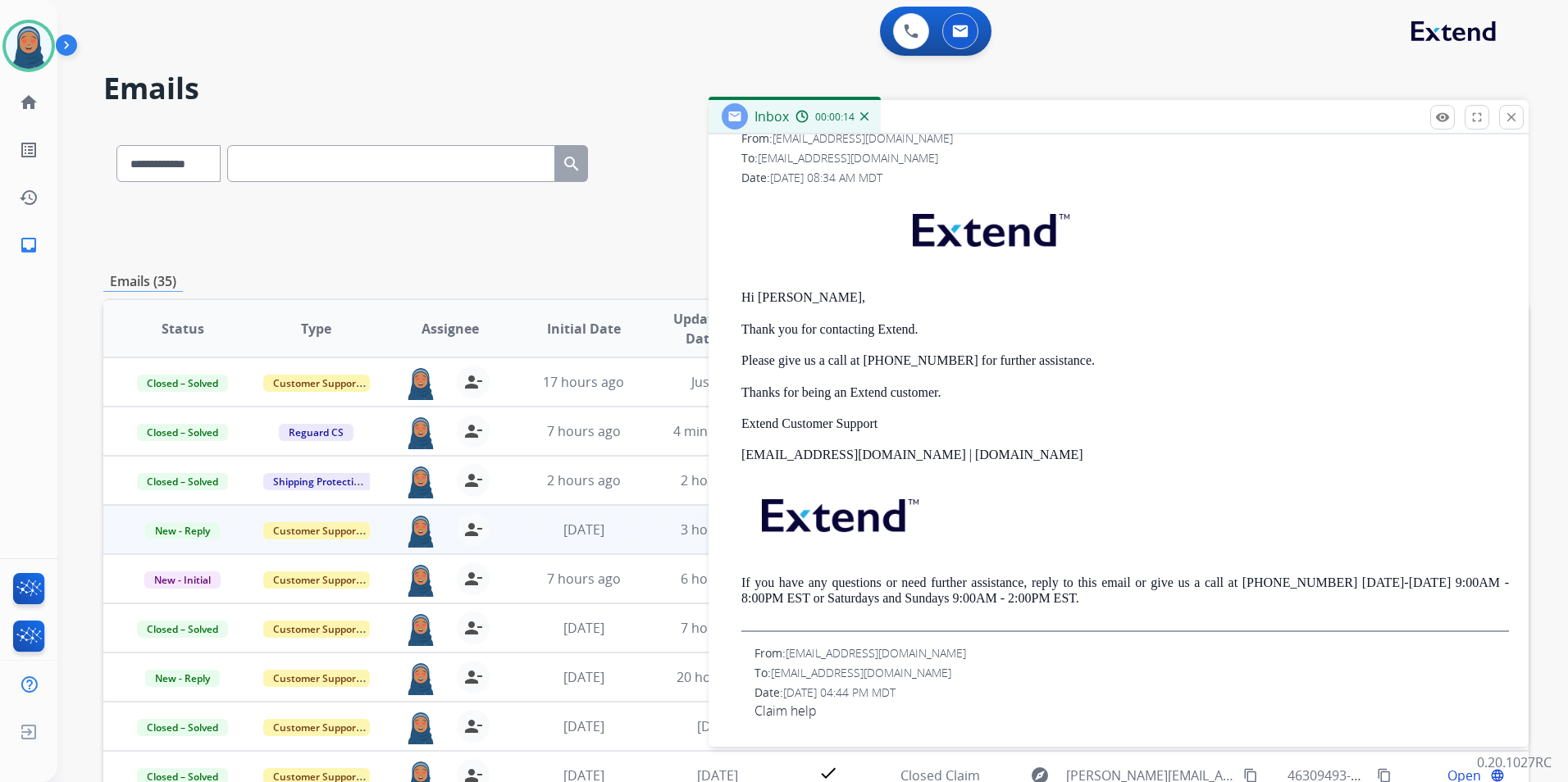
click at [1115, 467] on div "Hi [PERSON_NAME], Thank you for contacting Extend. Please give us a call at [PH…" at bounding box center [1124, 413] width 767 height 438
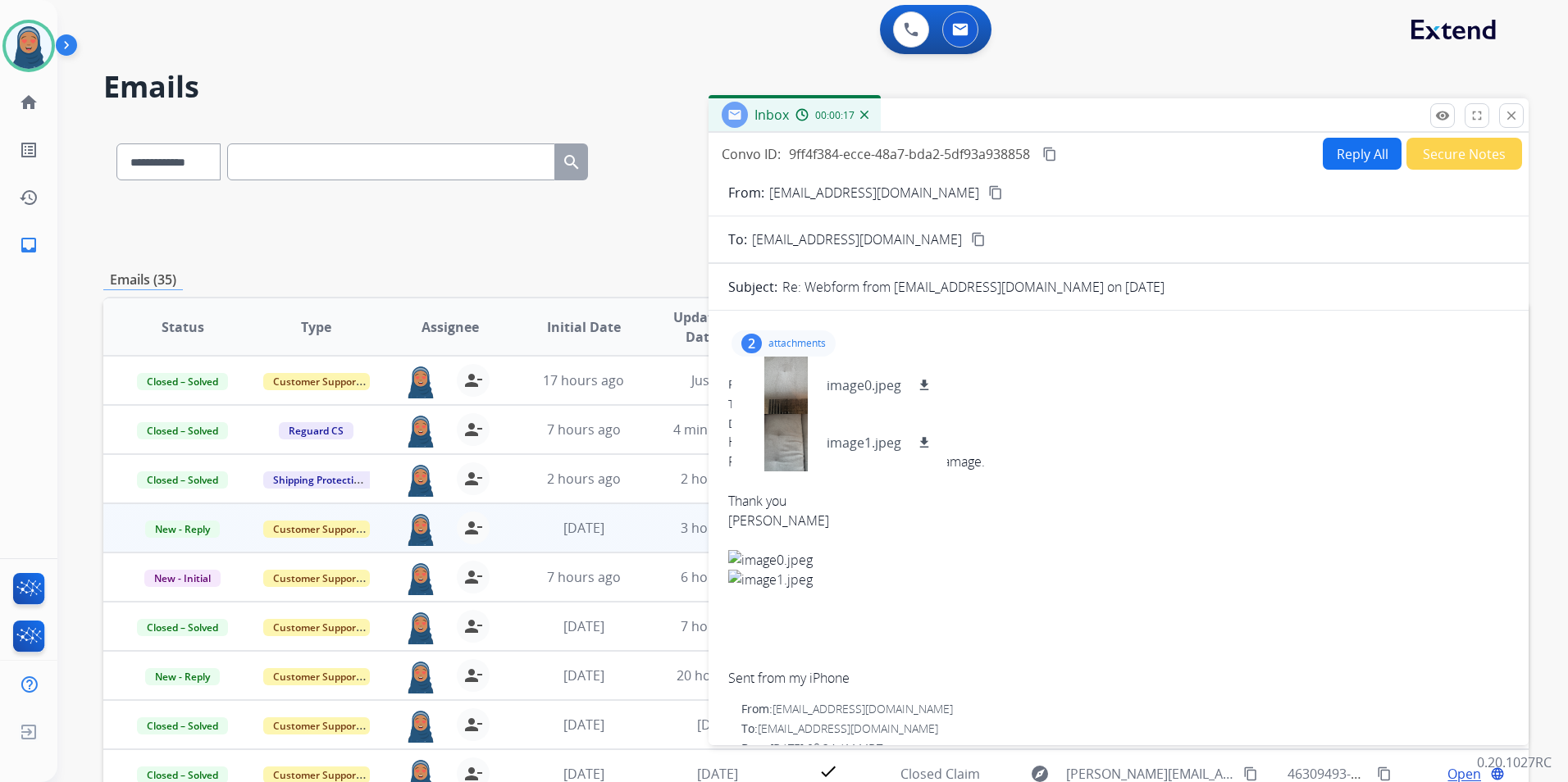
scroll to position [0, 0]
click at [805, 349] on p "attachments" at bounding box center [797, 344] width 57 height 13
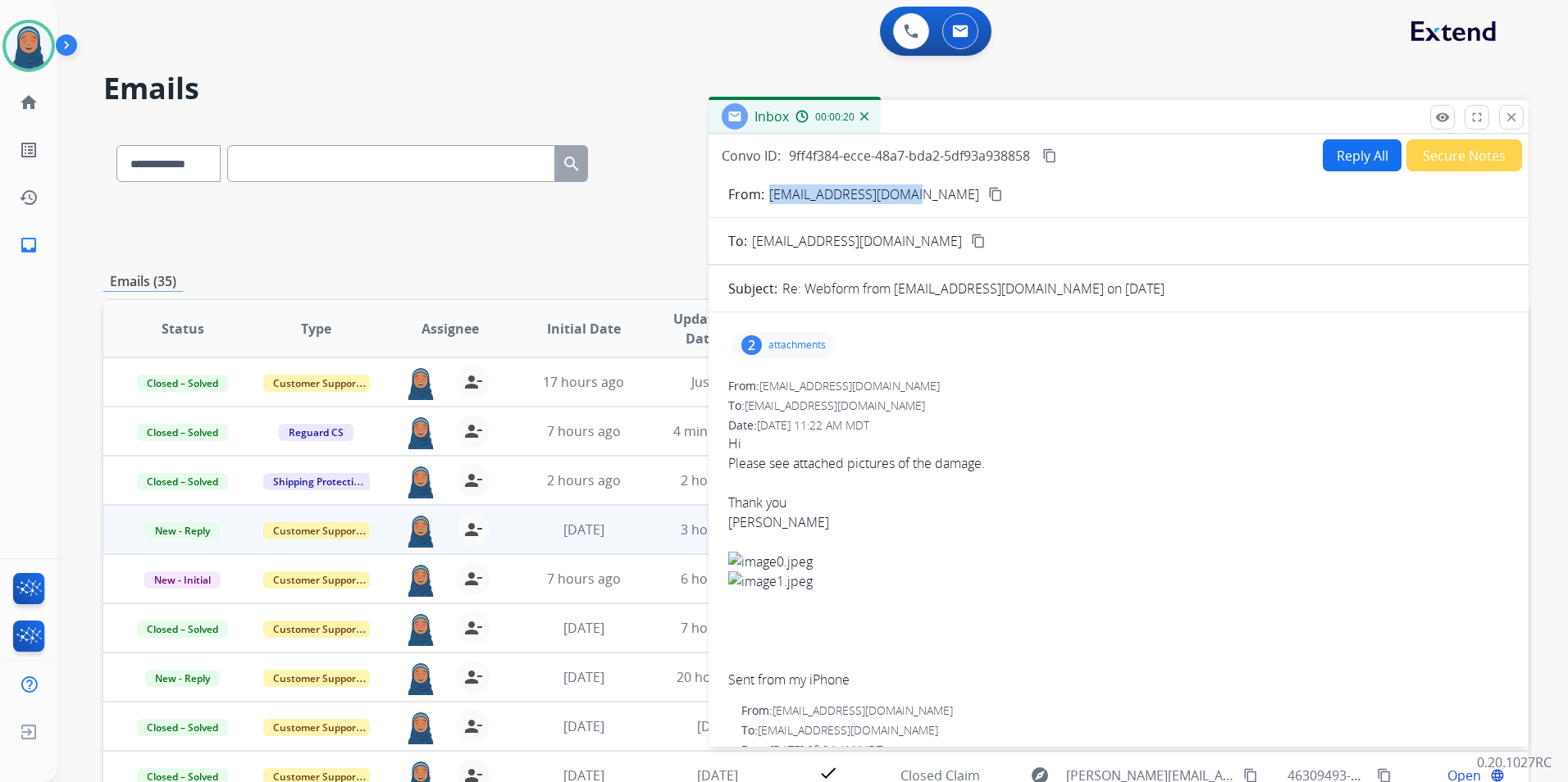
drag, startPoint x: 923, startPoint y: 192, endPoint x: 767, endPoint y: 205, distance: 156.5
click at [767, 205] on form "From: [EMAIL_ADDRESS][DOMAIN_NAME] content_copy To: [EMAIL_ADDRESS][DOMAIN_NAME…" at bounding box center [1117, 745] width 819 height 1148
copy p "[EMAIL_ADDRESS][DOMAIN_NAME]"
click at [807, 347] on p "attachments" at bounding box center [797, 344] width 57 height 13
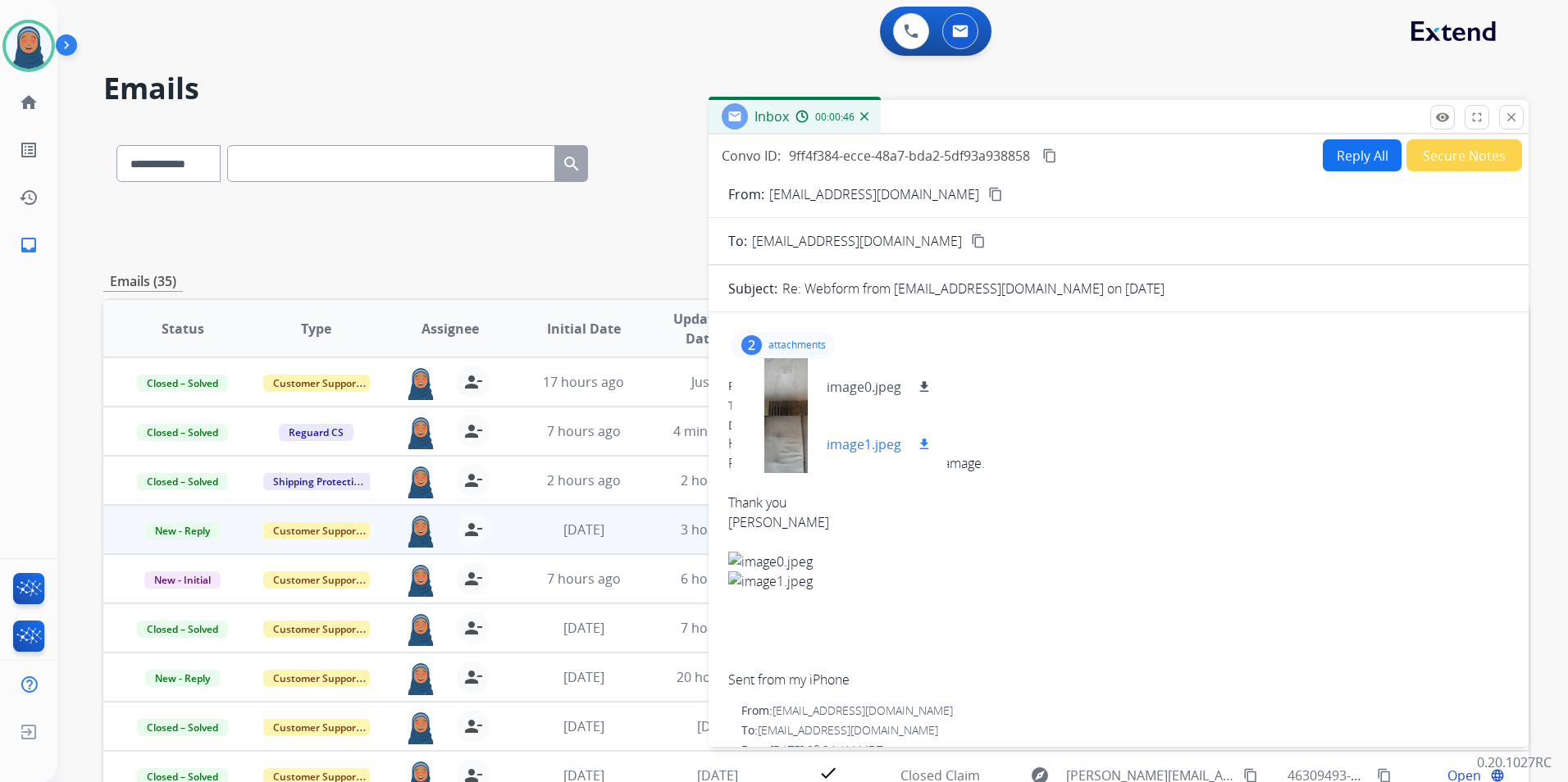
click at [919, 446] on mat-icon "download" at bounding box center [924, 444] width 15 height 15
click at [927, 387] on mat-icon "download" at bounding box center [924, 387] width 15 height 15
click at [1365, 158] on button "Reply All" at bounding box center [1361, 155] width 79 height 32
select select "**********"
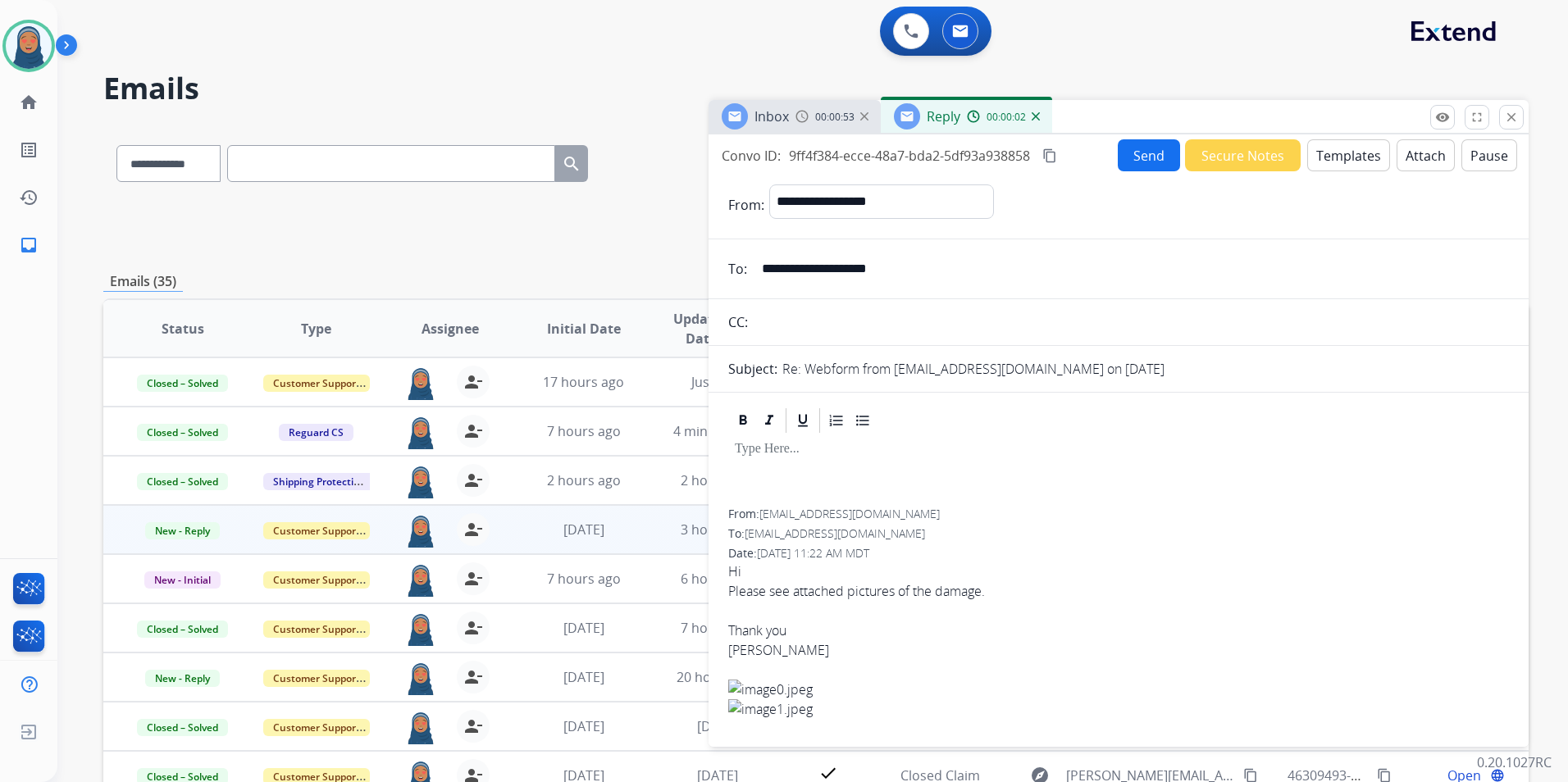
drag, startPoint x: 1091, startPoint y: 519, endPoint x: 1100, endPoint y: 431, distance: 88.5
click at [1094, 517] on div "From: [EMAIL_ADDRESS][DOMAIN_NAME]" at bounding box center [1117, 513] width 780 height 17
click at [1331, 161] on button "Templates" at bounding box center [1348, 155] width 83 height 32
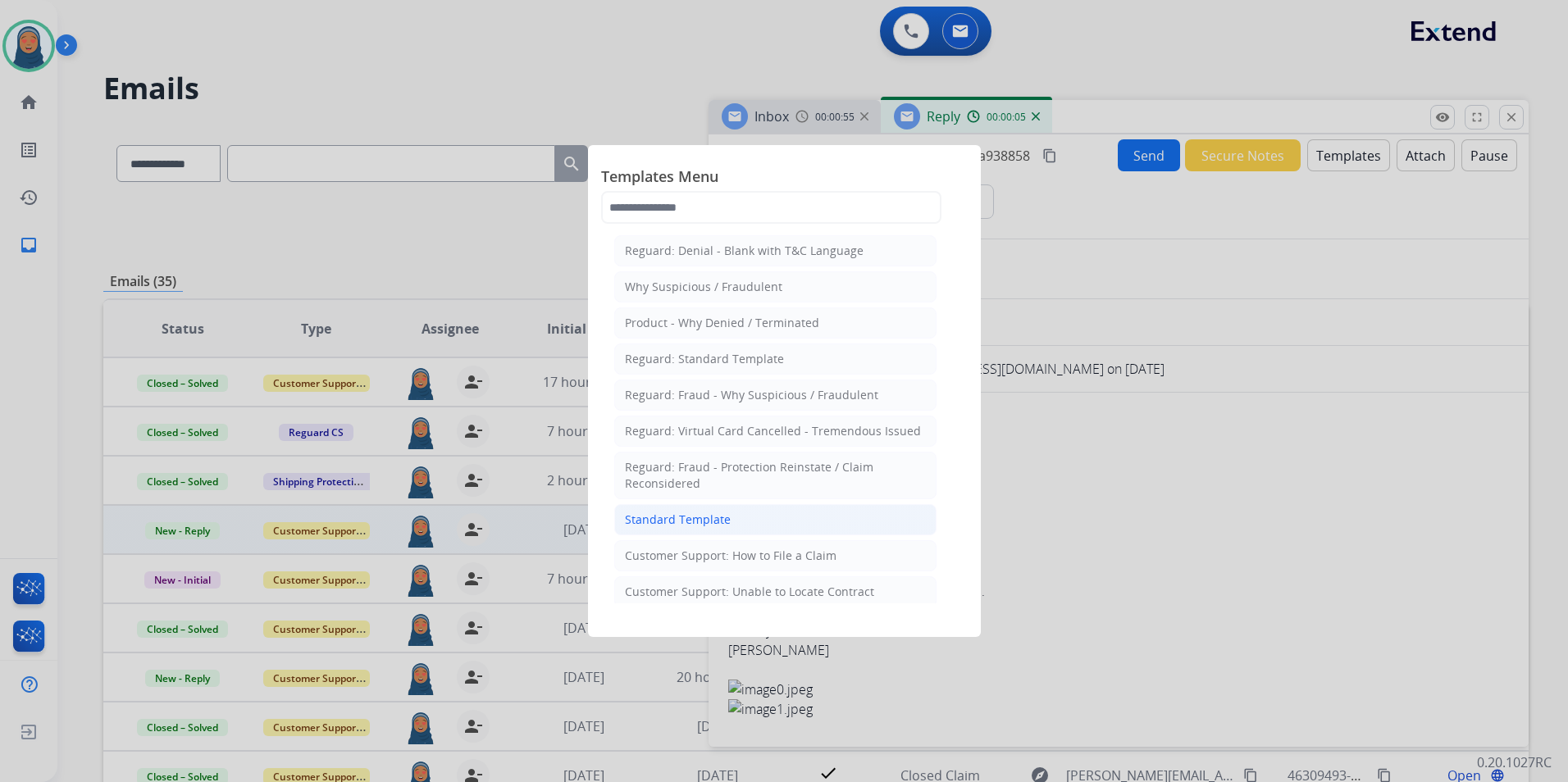
click at [755, 511] on li "Standard Template" at bounding box center [775, 520] width 323 height 31
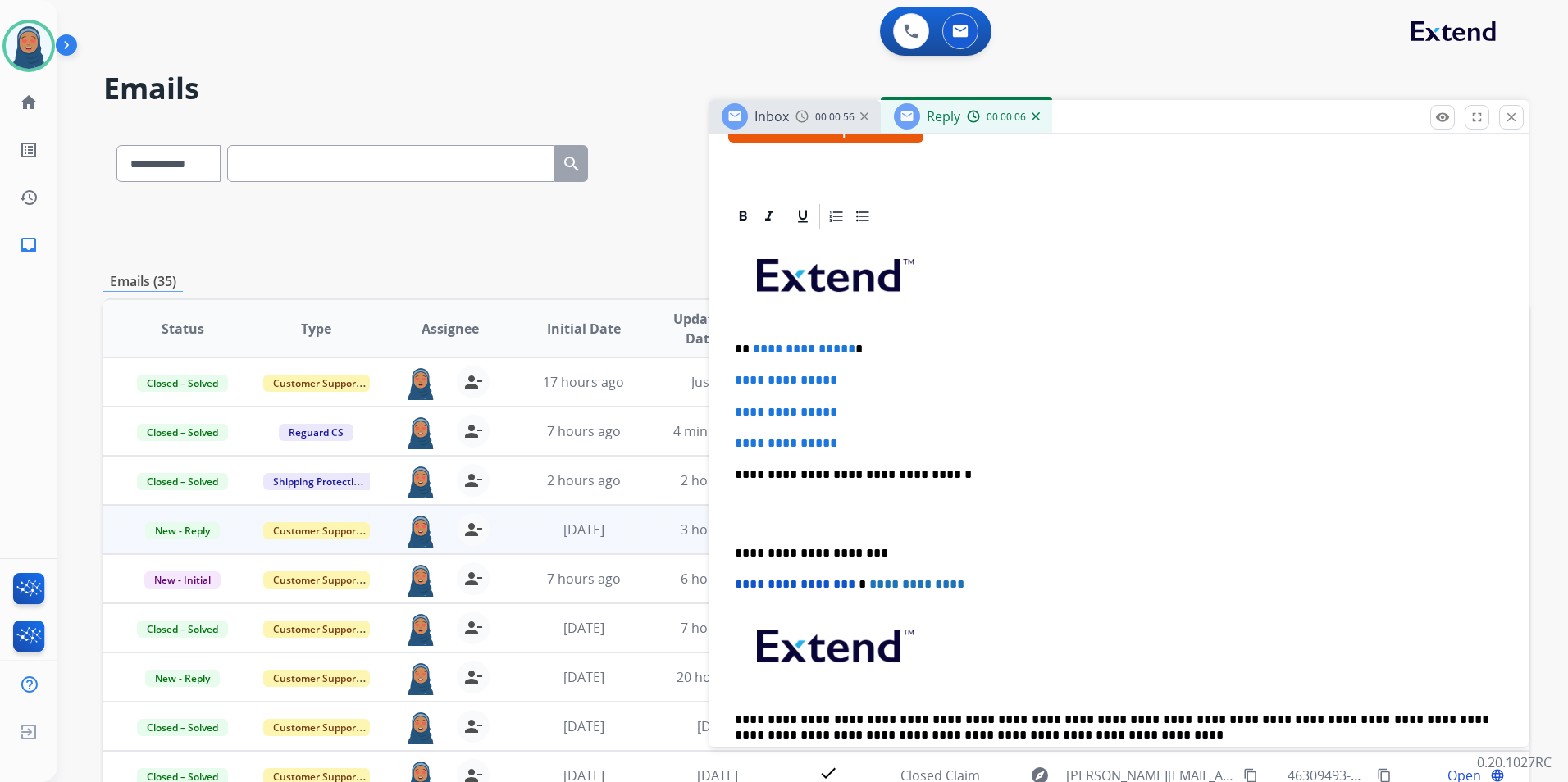
scroll to position [328, 0]
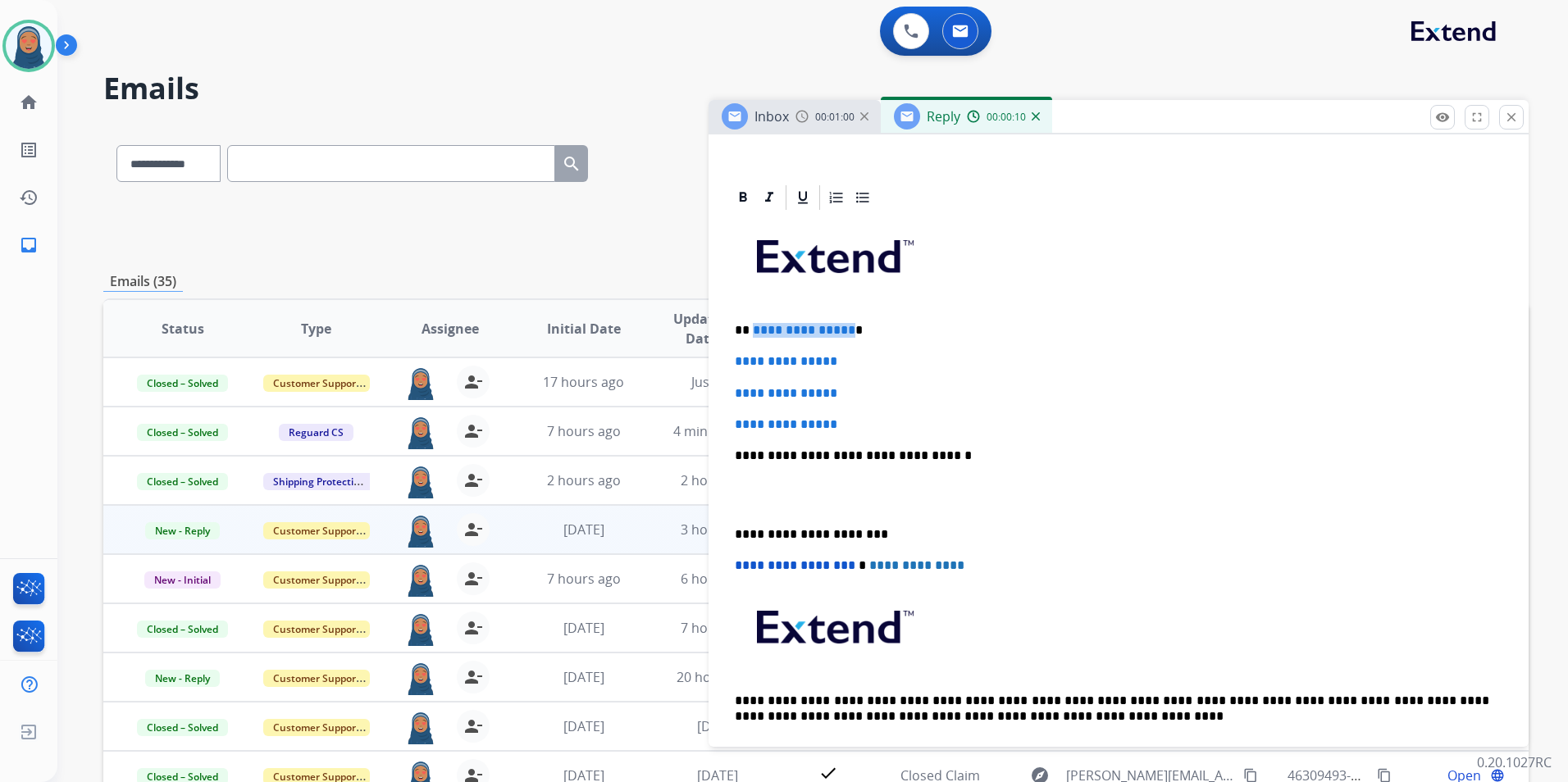
drag, startPoint x: 844, startPoint y: 330, endPoint x: 752, endPoint y: 337, distance: 92.3
click at [752, 337] on p "**********" at bounding box center [1112, 330] width 754 height 15
paste div
drag, startPoint x: 852, startPoint y: 356, endPoint x: 716, endPoint y: 356, distance: 136.0
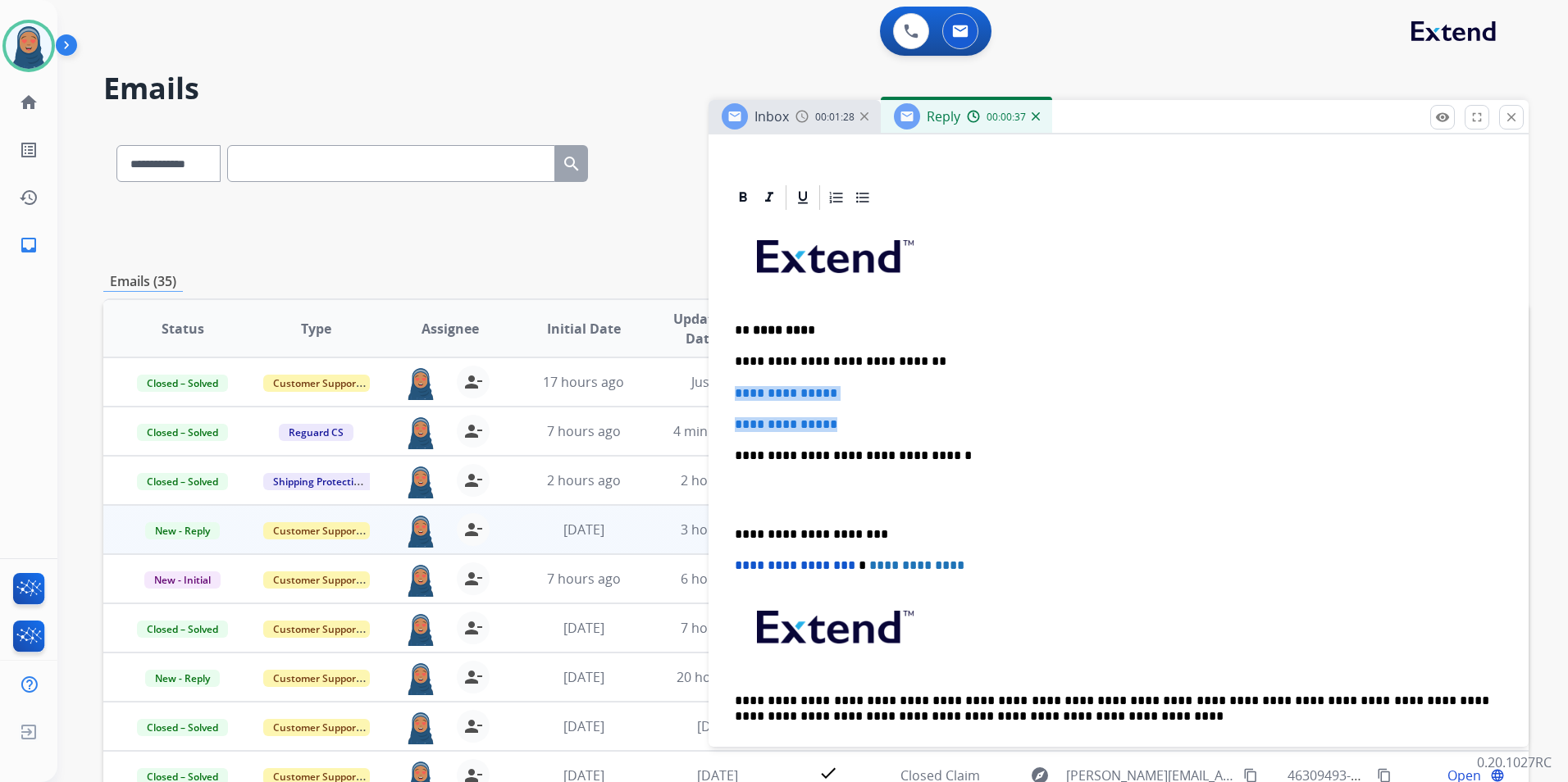
drag, startPoint x: 864, startPoint y: 419, endPoint x: 728, endPoint y: 385, distance: 140.2
click at [728, 385] on div "**********" at bounding box center [1117, 494] width 780 height 564
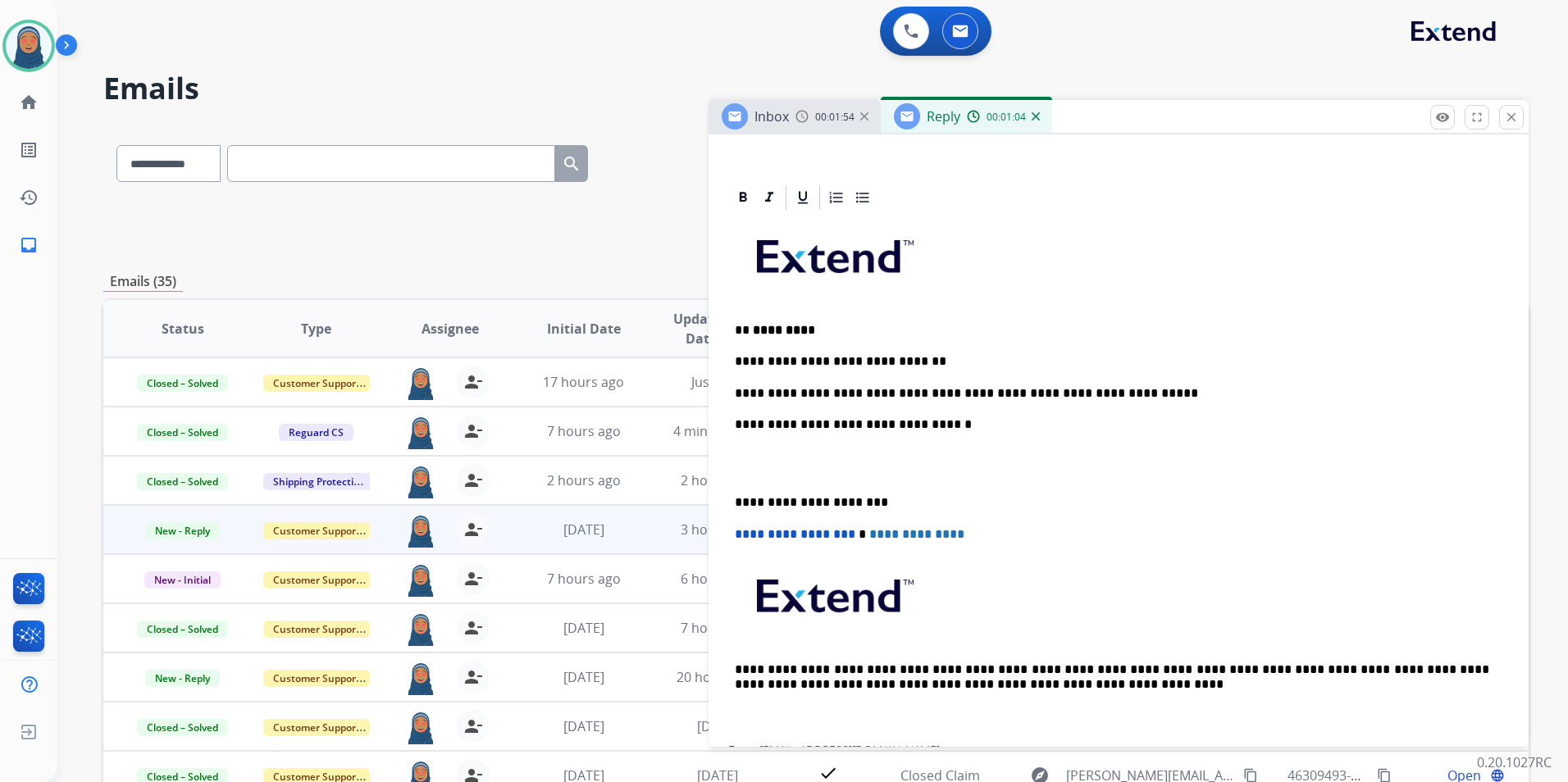
click at [734, 500] on div "**********" at bounding box center [1117, 479] width 780 height 533
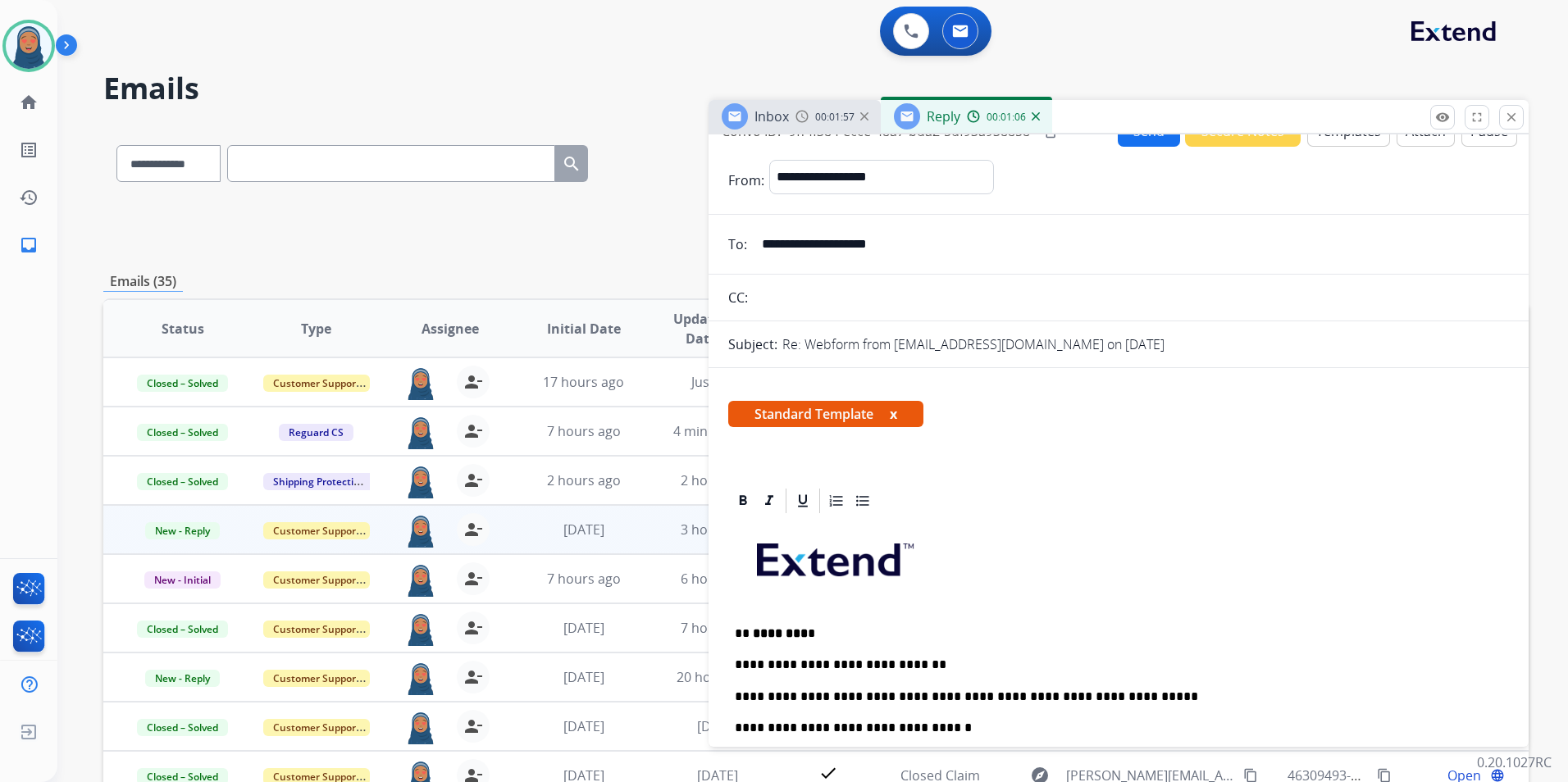
scroll to position [0, 0]
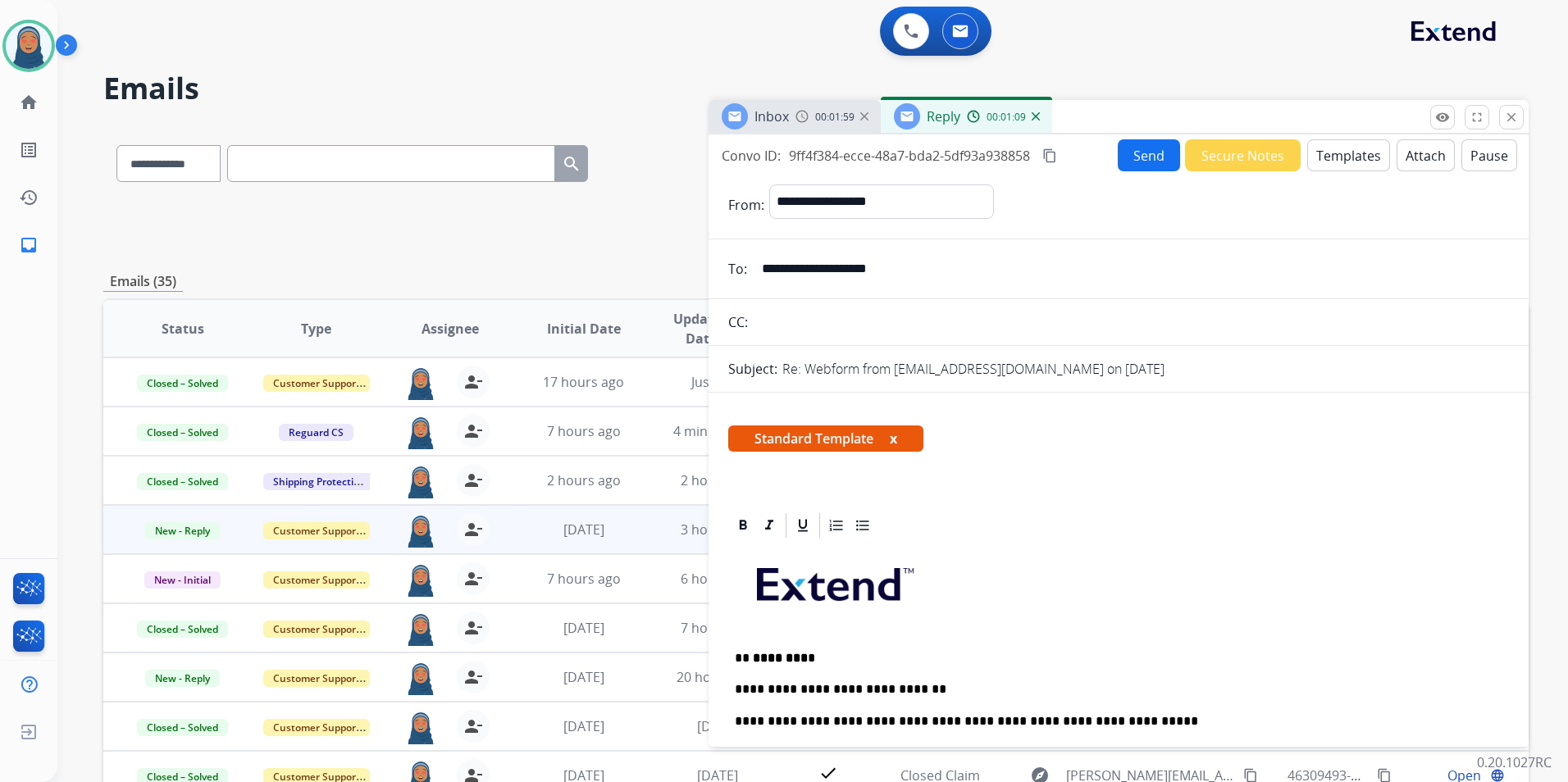
click at [1149, 157] on button "Send" at bounding box center [1148, 155] width 62 height 32
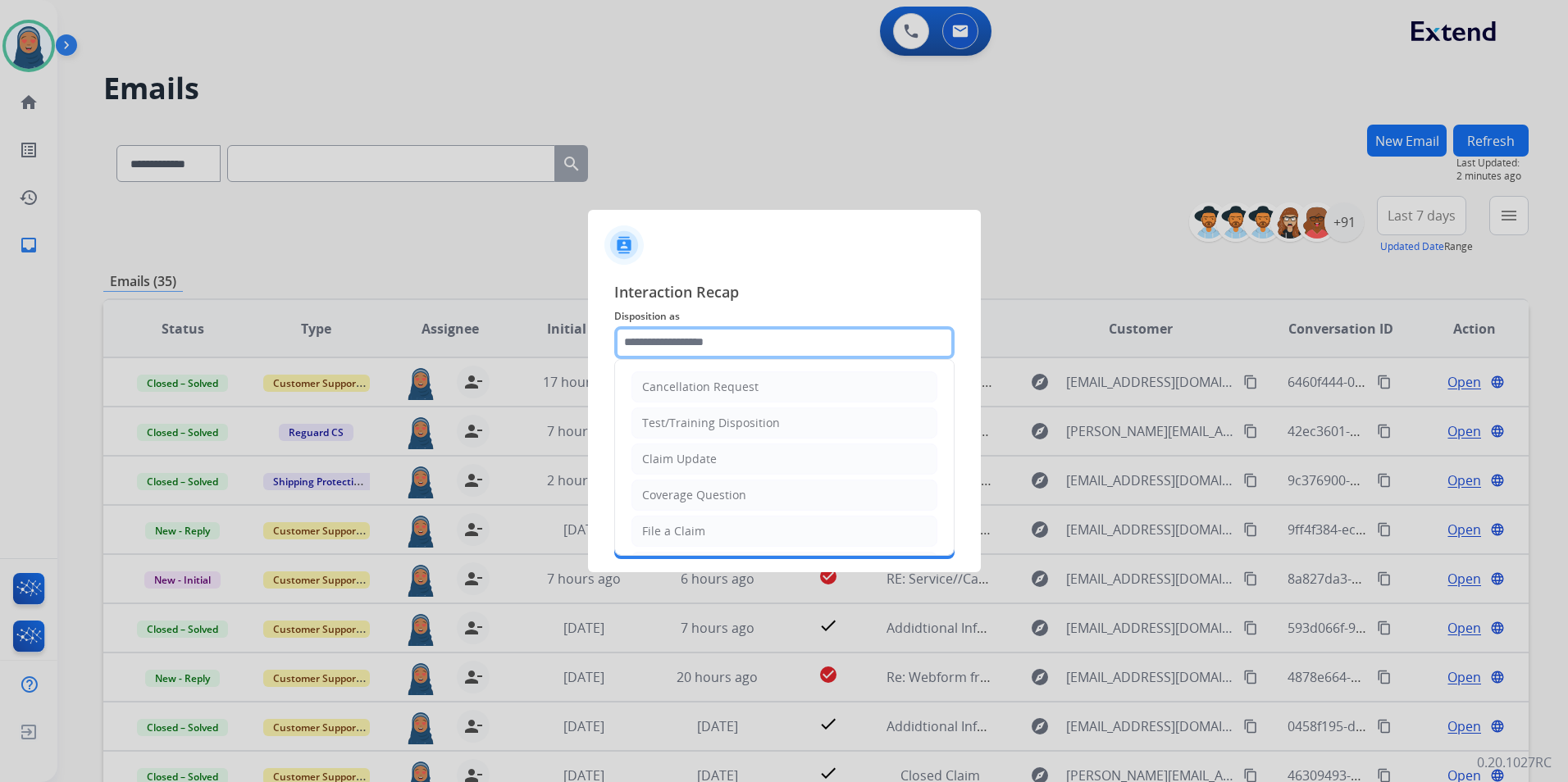
drag, startPoint x: 701, startPoint y: 348, endPoint x: 1047, endPoint y: 376, distance: 347.1
click at [703, 347] on input "text" at bounding box center [784, 342] width 340 height 32
click at [723, 448] on li "Claim Update" at bounding box center [784, 459] width 306 height 31
type input "**********"
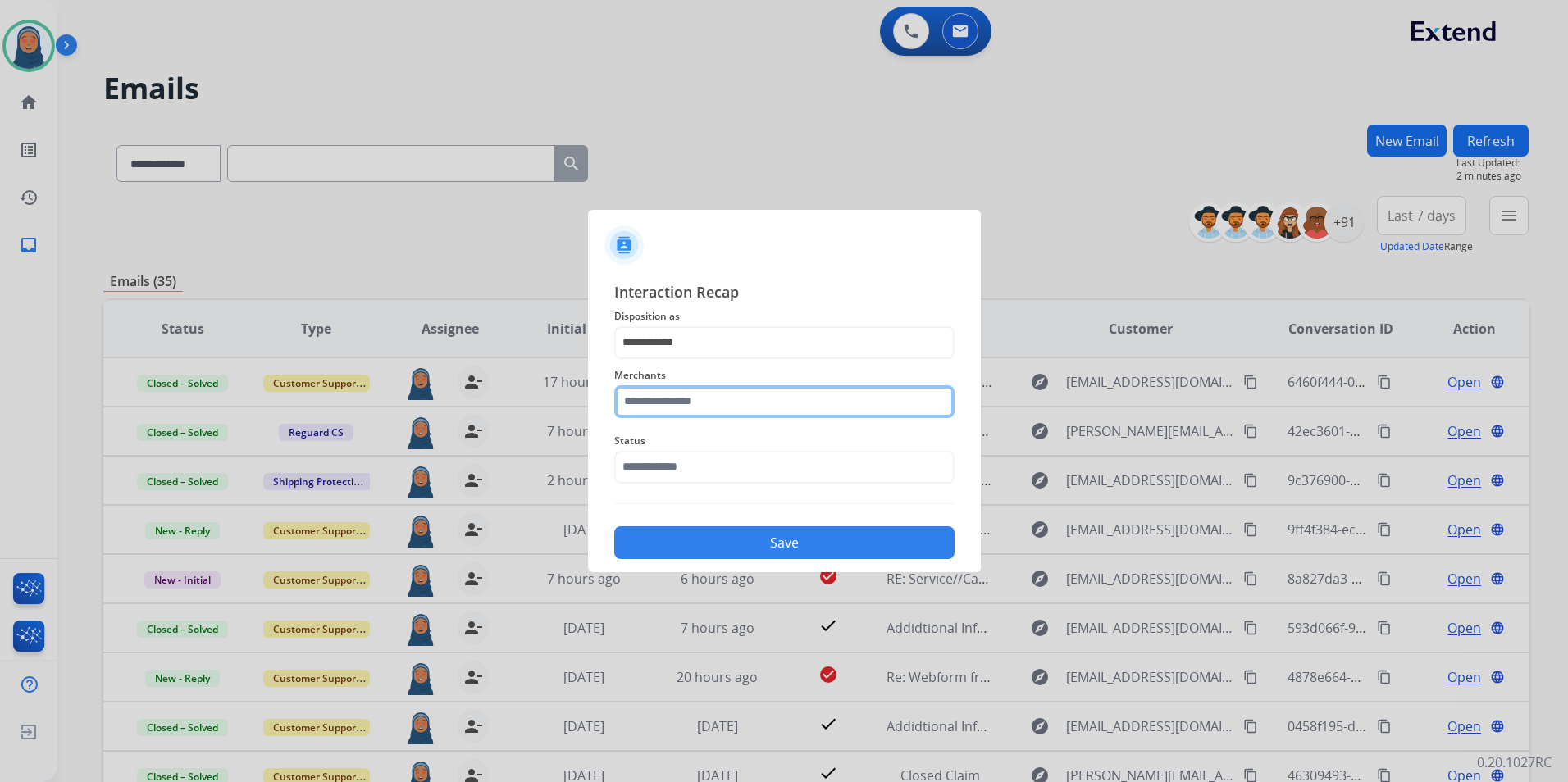
click at [715, 396] on input "text" at bounding box center [784, 401] width 340 height 32
click at [731, 455] on li "Eq3 [GEOGRAPHIC_DATA]" at bounding box center [789, 449] width 313 height 31
type input "**********"
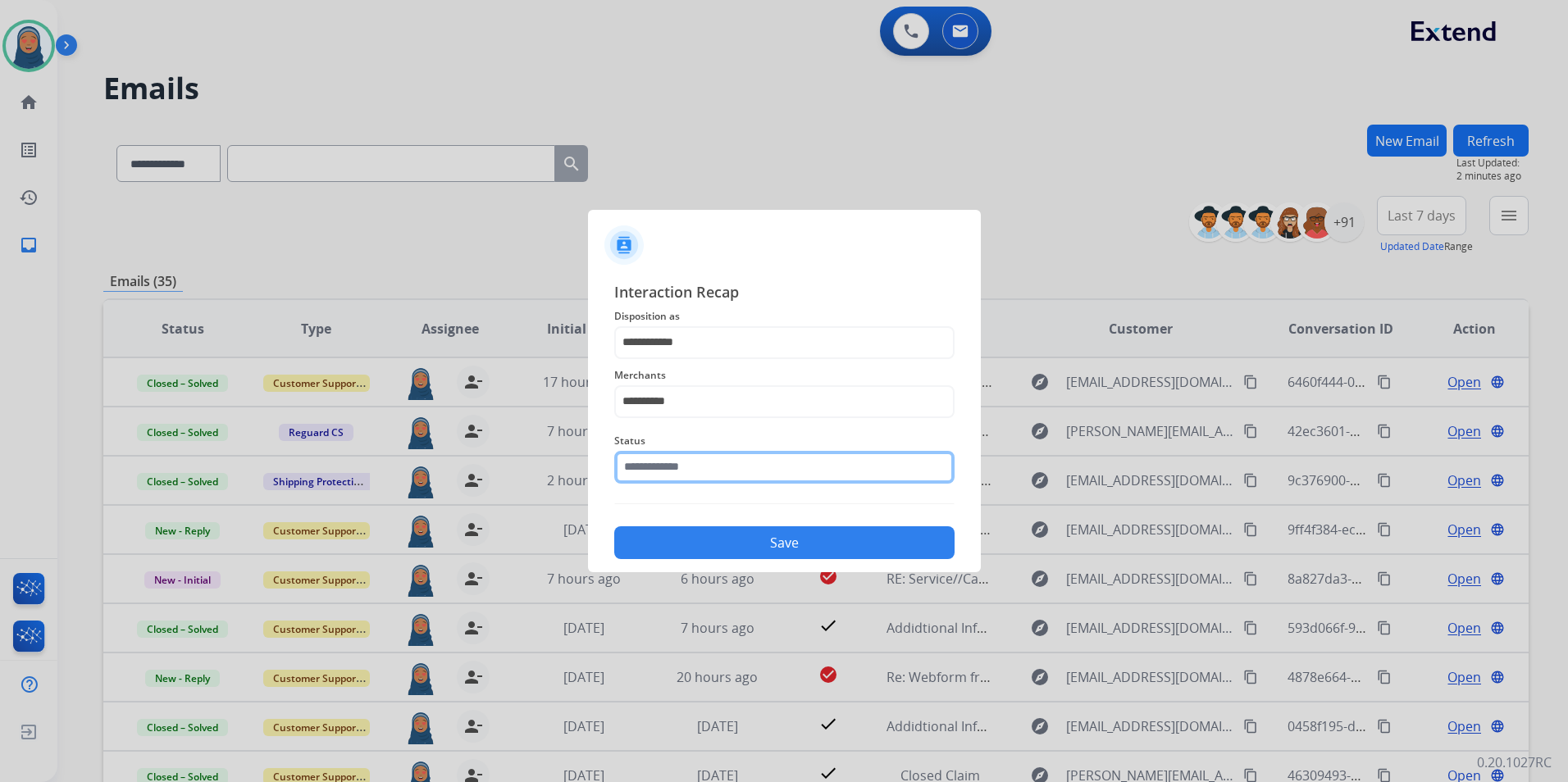
click at [699, 465] on input "text" at bounding box center [784, 466] width 340 height 32
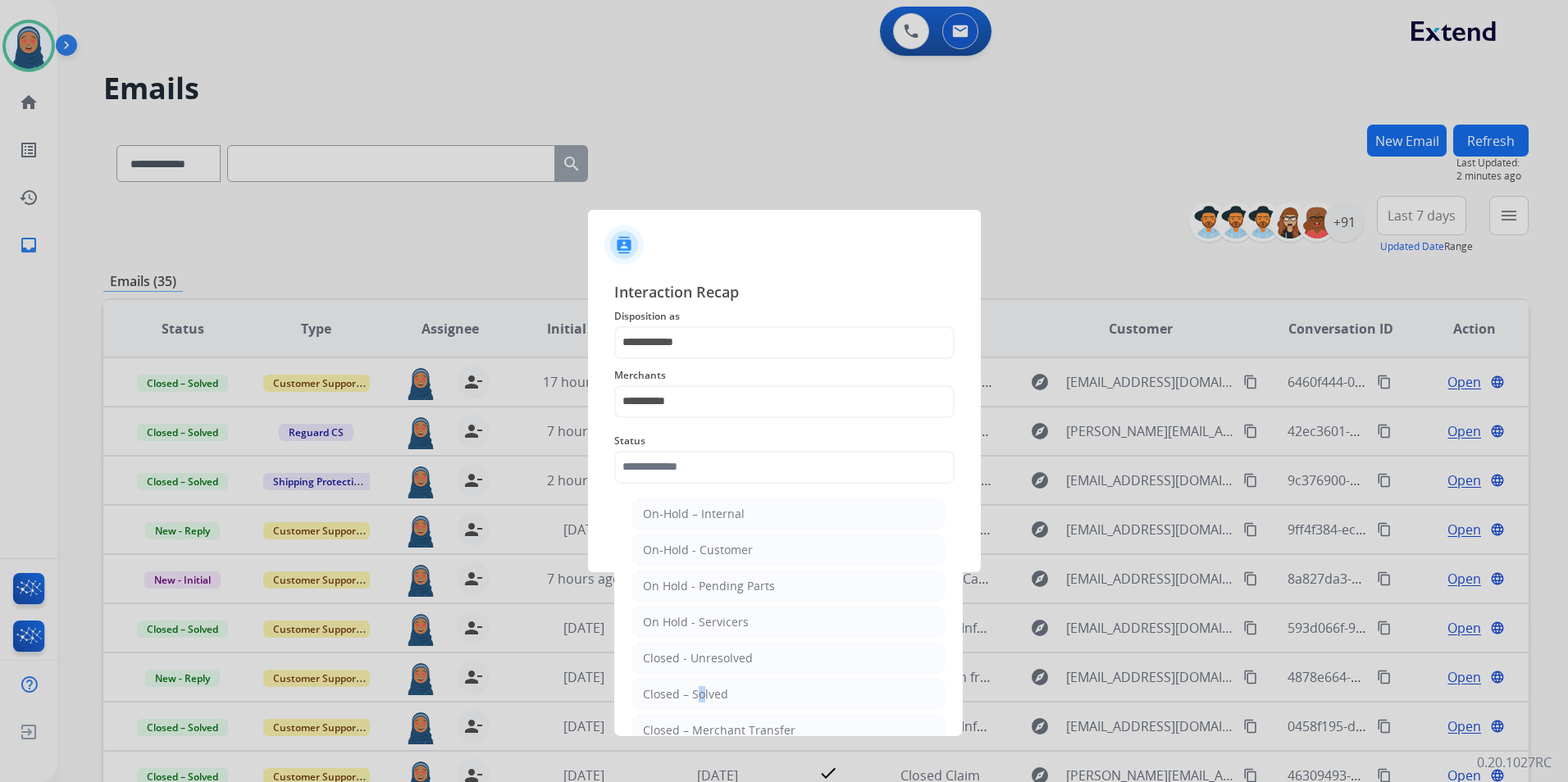
drag, startPoint x: 693, startPoint y: 692, endPoint x: 701, endPoint y: 631, distance: 61.5
click at [694, 682] on li "Closed – Solved" at bounding box center [789, 694] width 313 height 31
type input "**********"
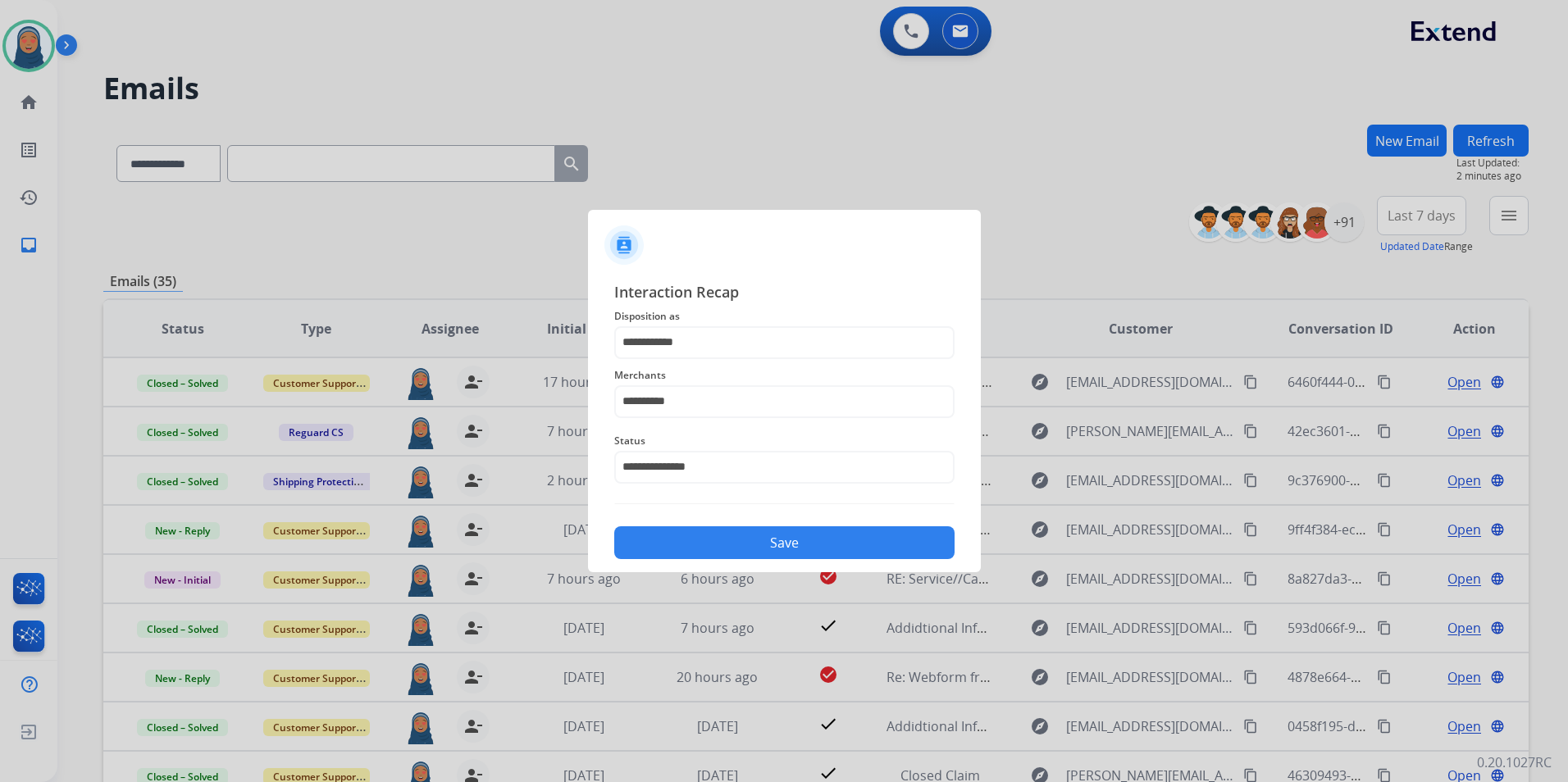
click at [741, 540] on button "Save" at bounding box center [784, 542] width 340 height 32
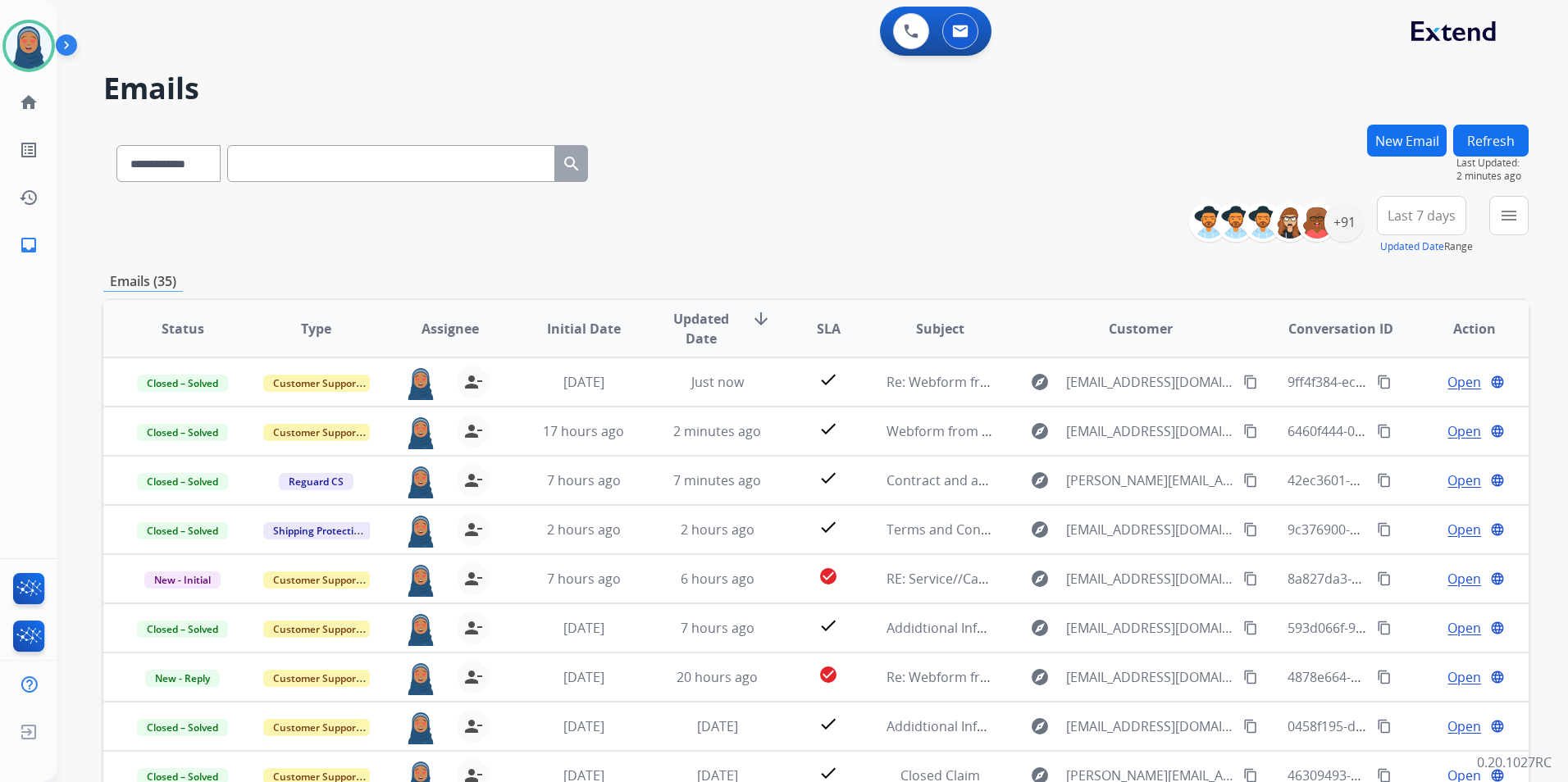
click at [1410, 147] on button "New Email" at bounding box center [1406, 141] width 80 height 32
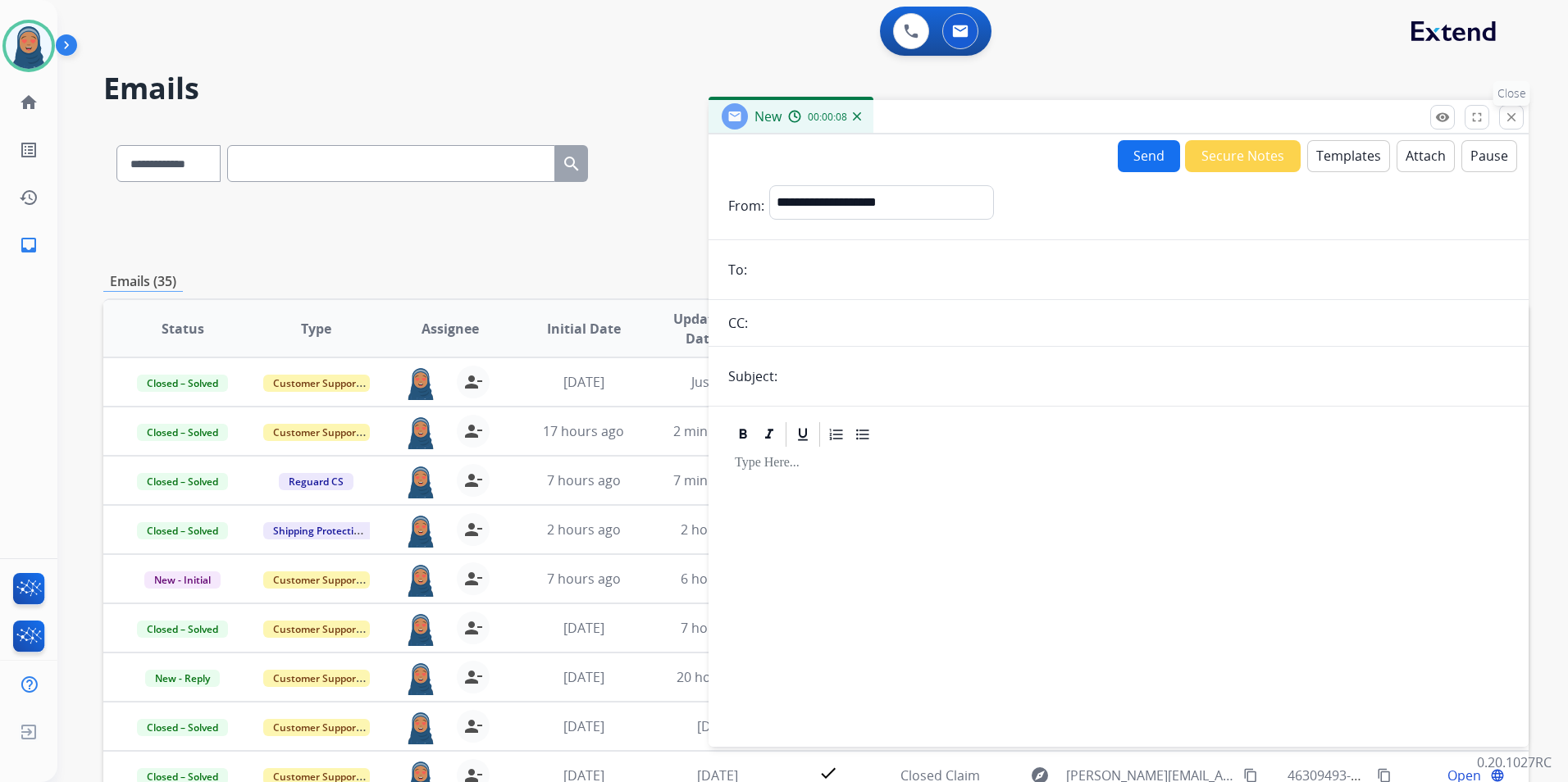
click at [1503, 112] on button "close Close" at bounding box center [1511, 117] width 25 height 25
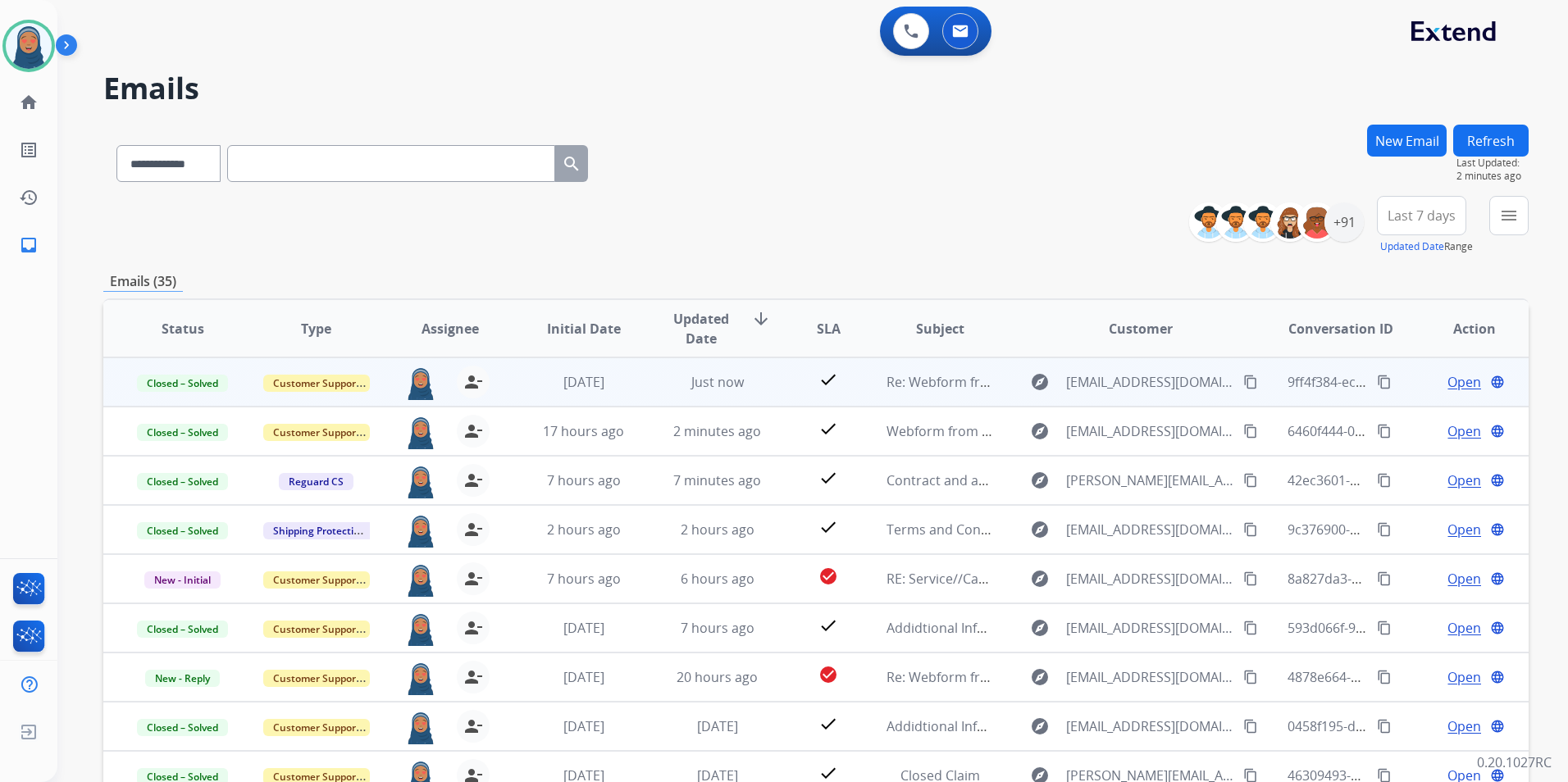
click at [1447, 382] on span "Open" at bounding box center [1464, 382] width 33 height 20
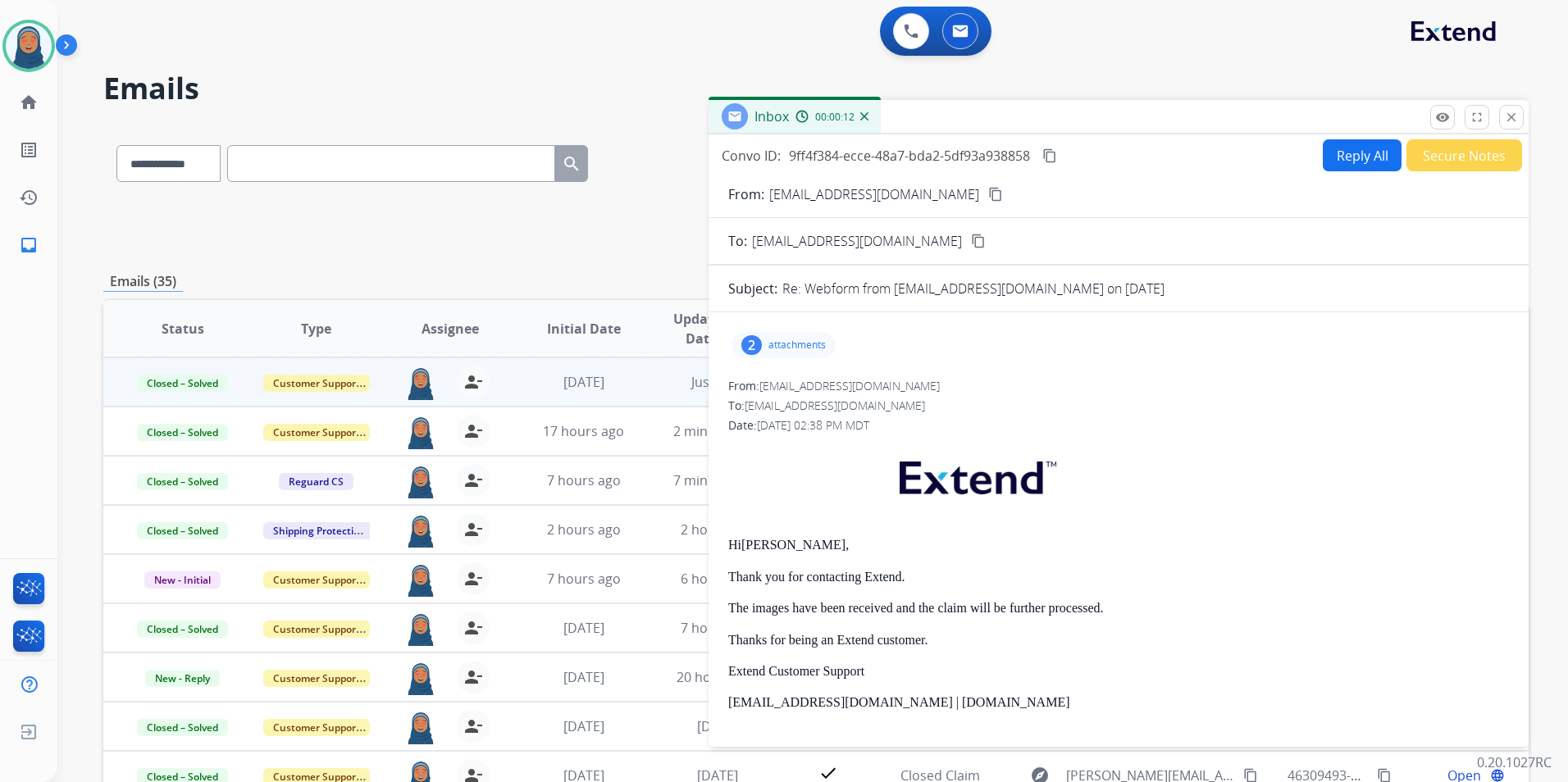
click at [1365, 149] on button "Reply All" at bounding box center [1361, 155] width 79 height 32
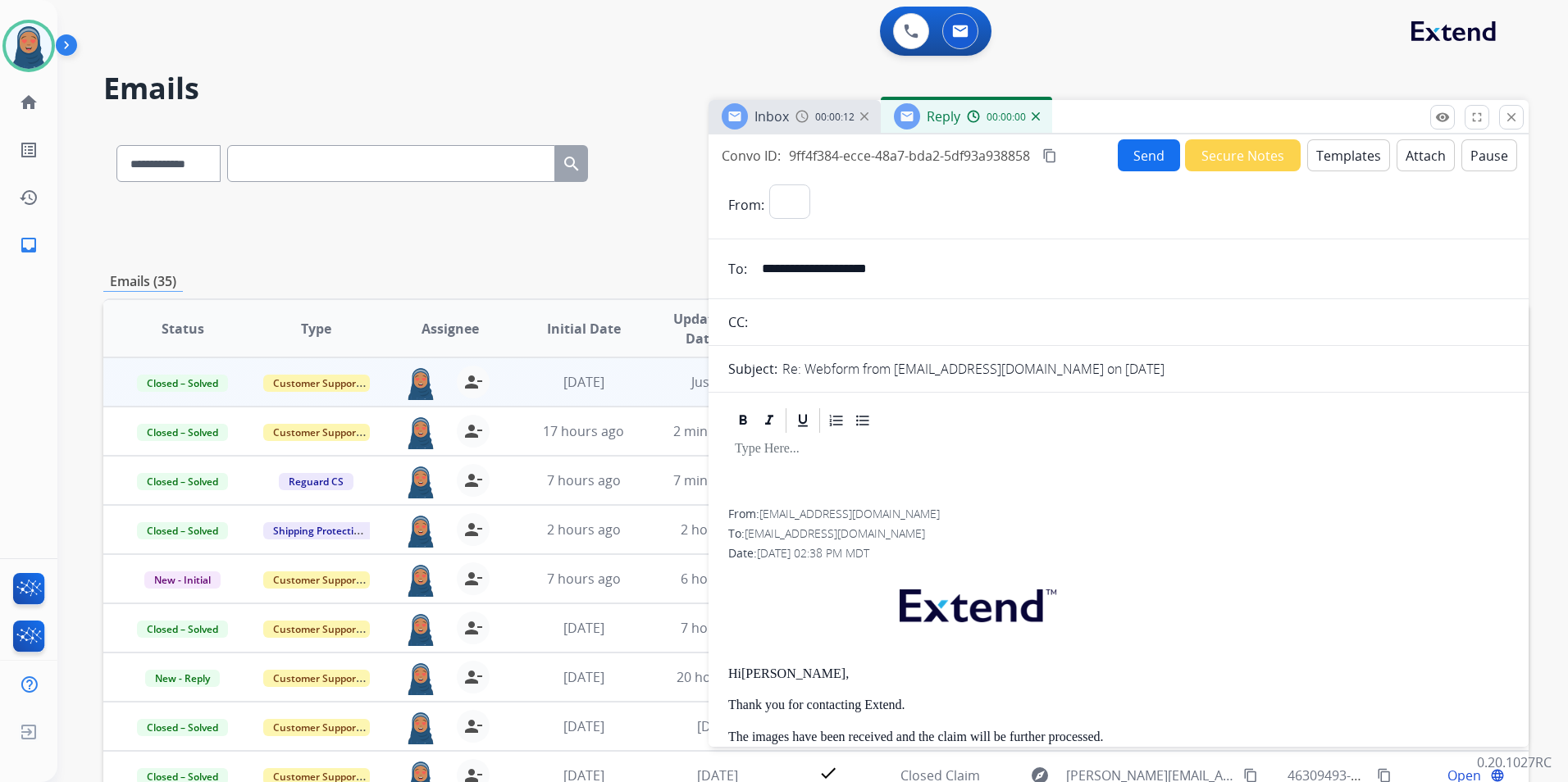
select select "**********"
click at [1335, 159] on button "Templates" at bounding box center [1348, 155] width 83 height 32
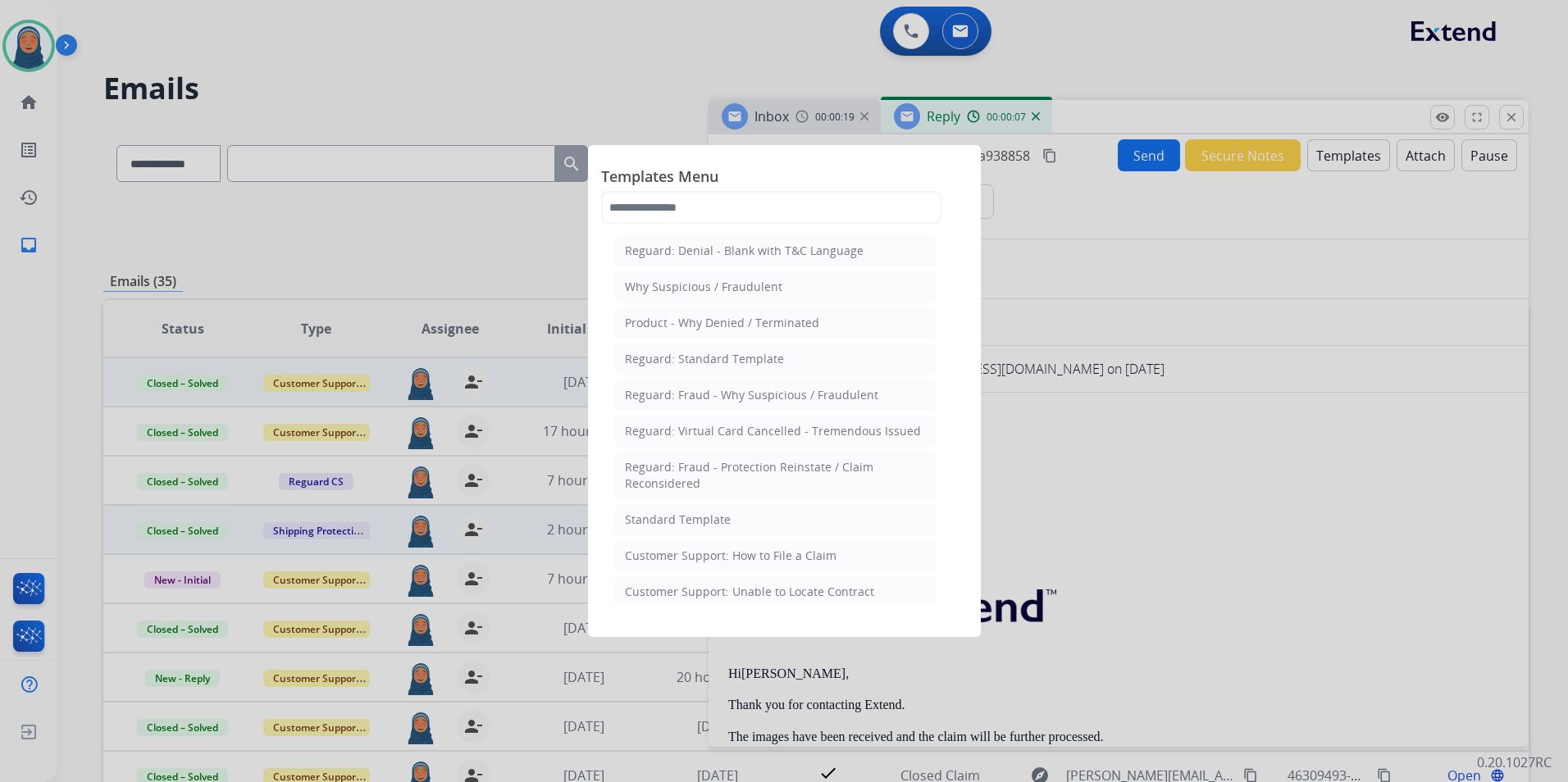
click at [694, 513] on div "Standard Template" at bounding box center [678, 519] width 106 height 17
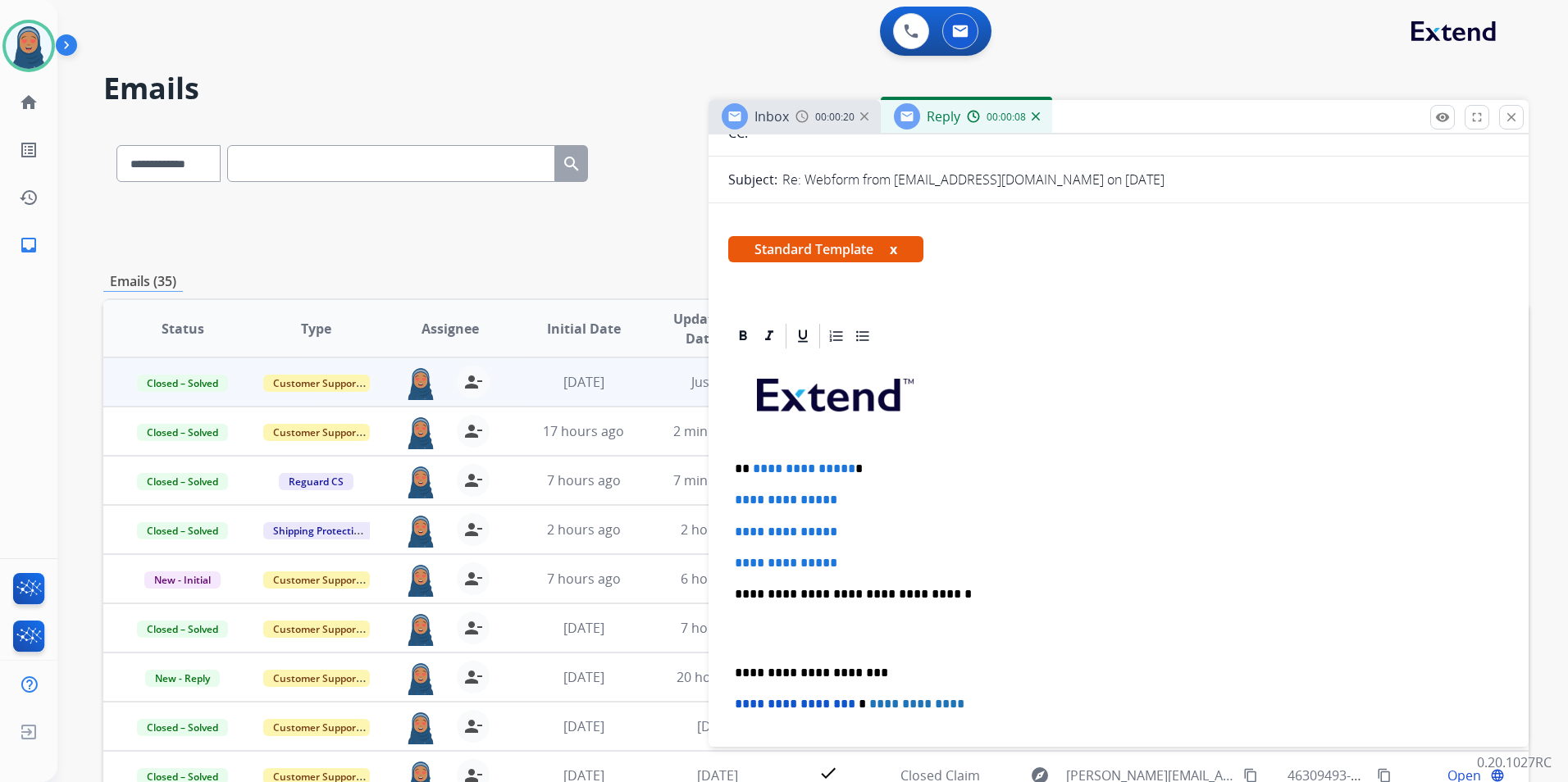
scroll to position [246, 0]
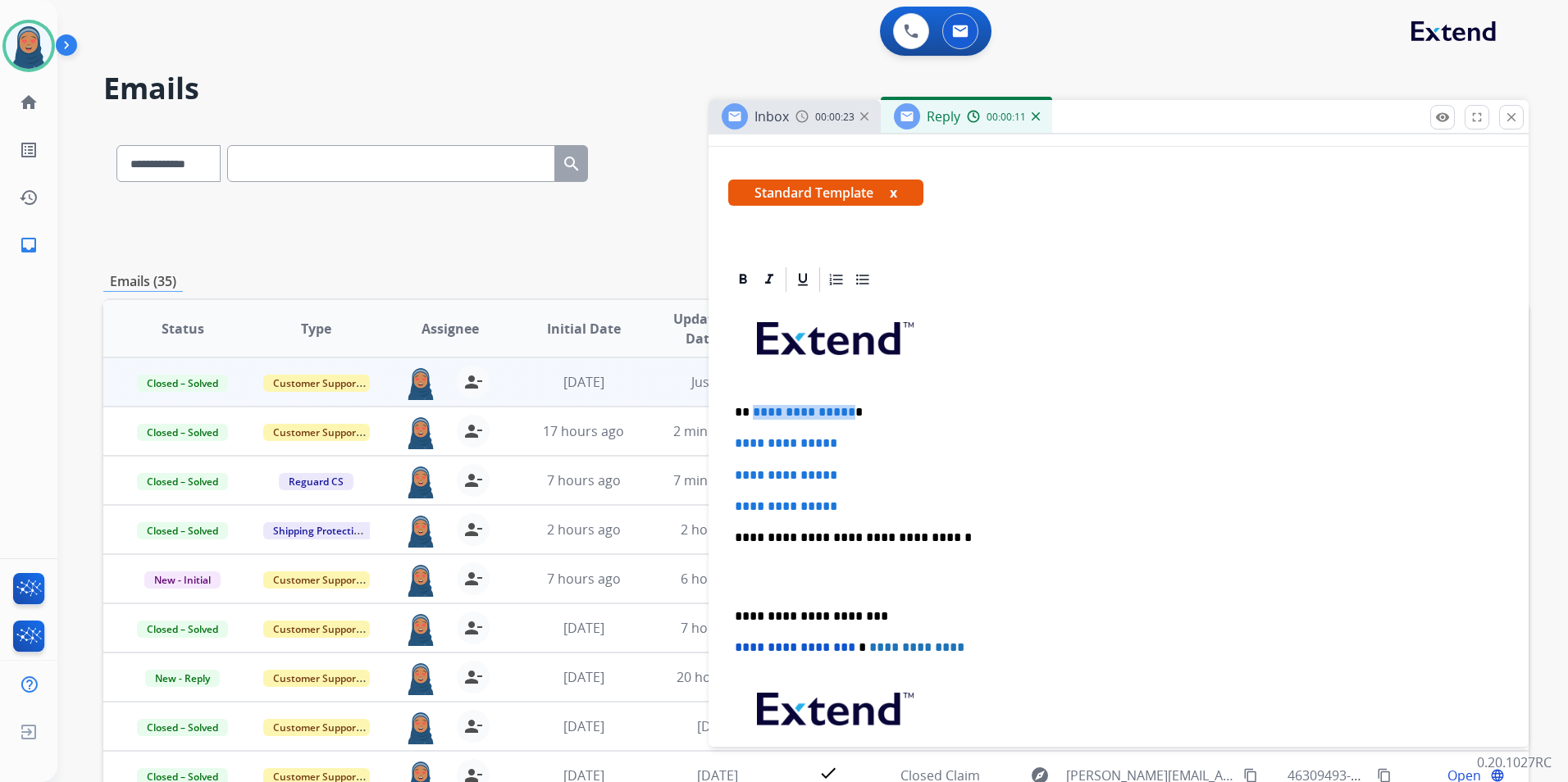
drag, startPoint x: 844, startPoint y: 413, endPoint x: 752, endPoint y: 419, distance: 92.2
click at [752, 419] on p "**********" at bounding box center [1112, 412] width 754 height 15
paste div
drag, startPoint x: 885, startPoint y: 442, endPoint x: 715, endPoint y: 442, distance: 170.0
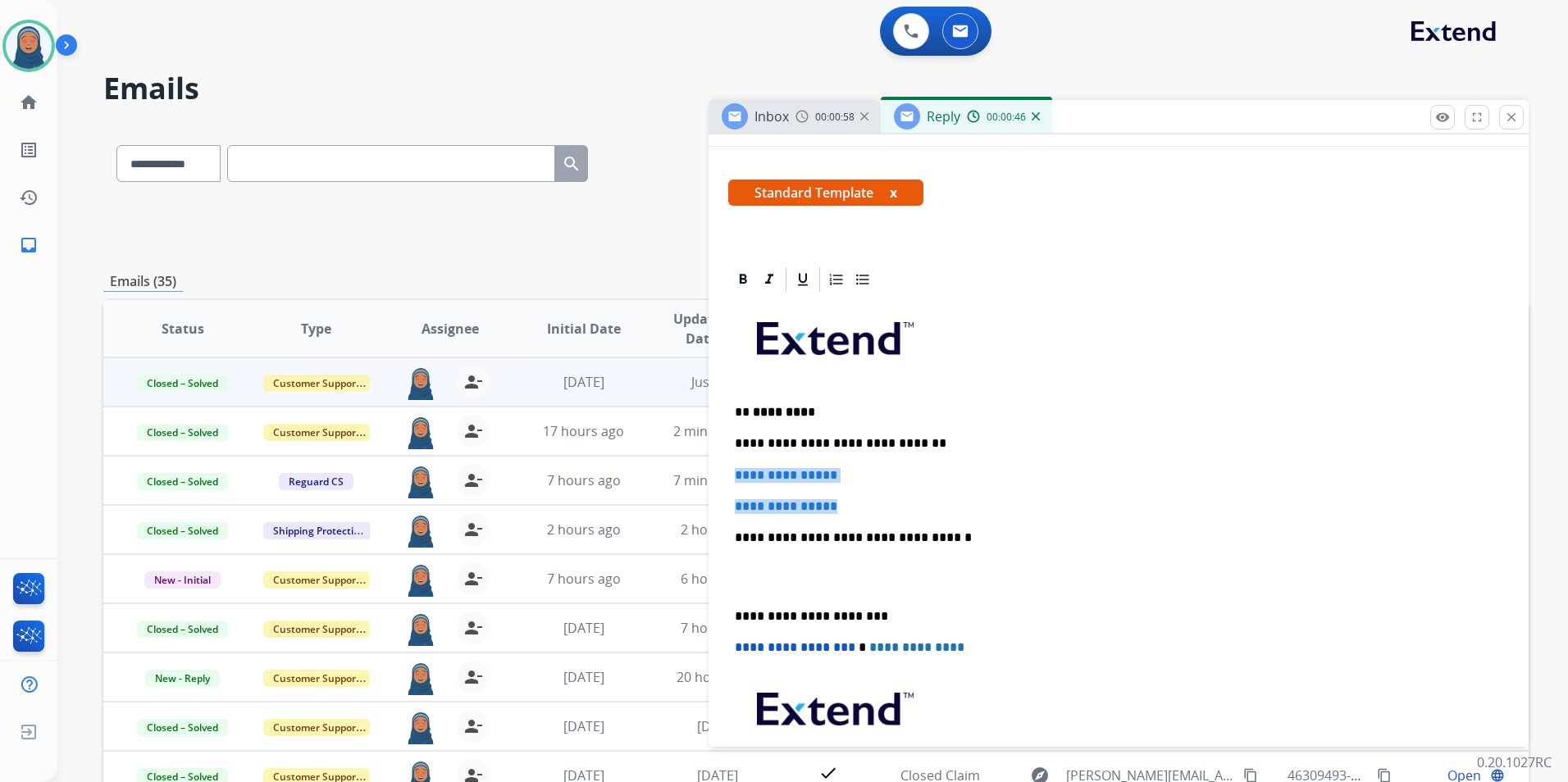
drag, startPoint x: 853, startPoint y: 510, endPoint x: 728, endPoint y: 475, distance: 129.8
click at [728, 475] on div "**********" at bounding box center [1117, 575] width 780 height 564
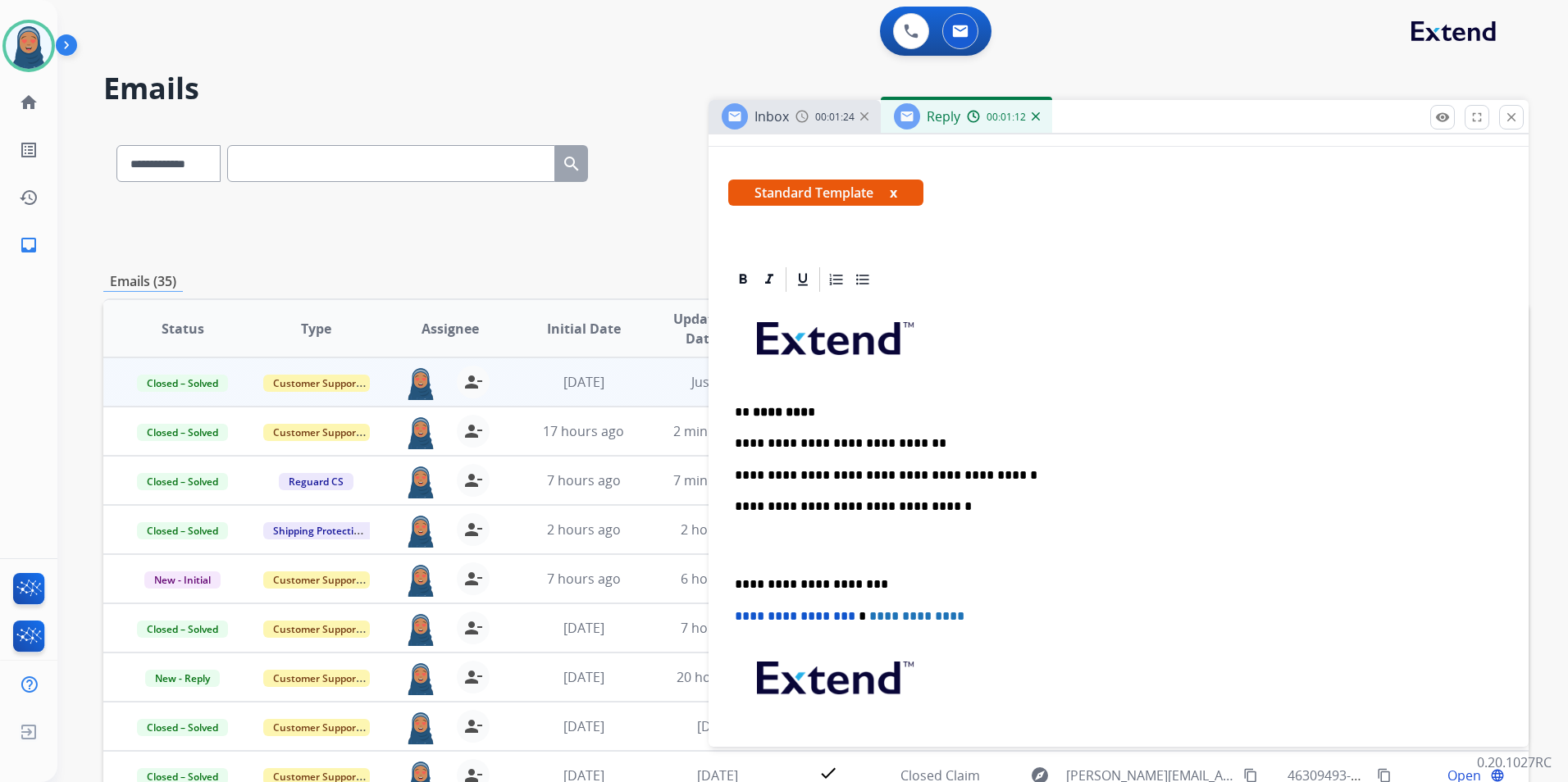
click at [736, 583] on p "**********" at bounding box center [1112, 584] width 754 height 15
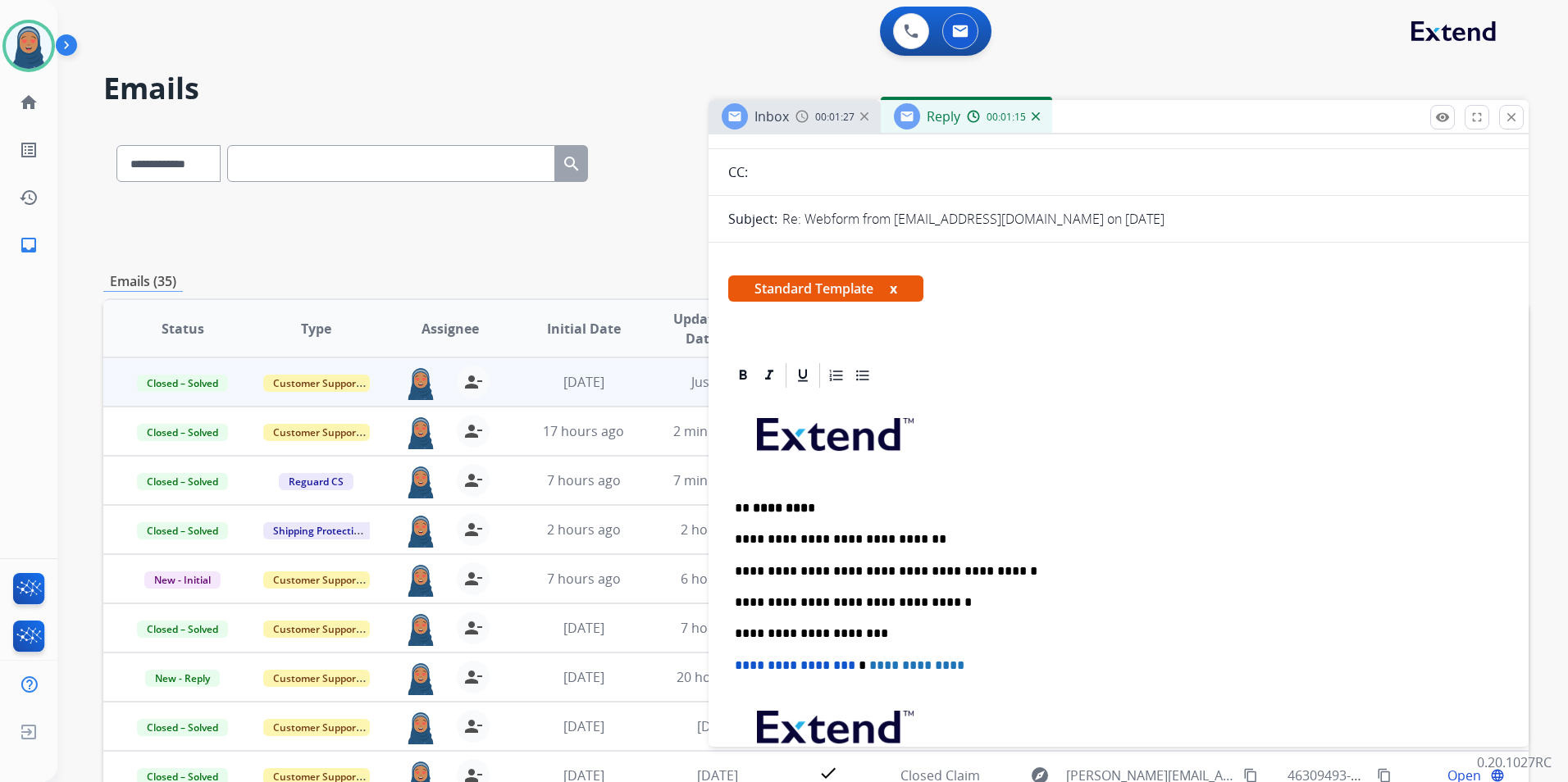
scroll to position [0, 0]
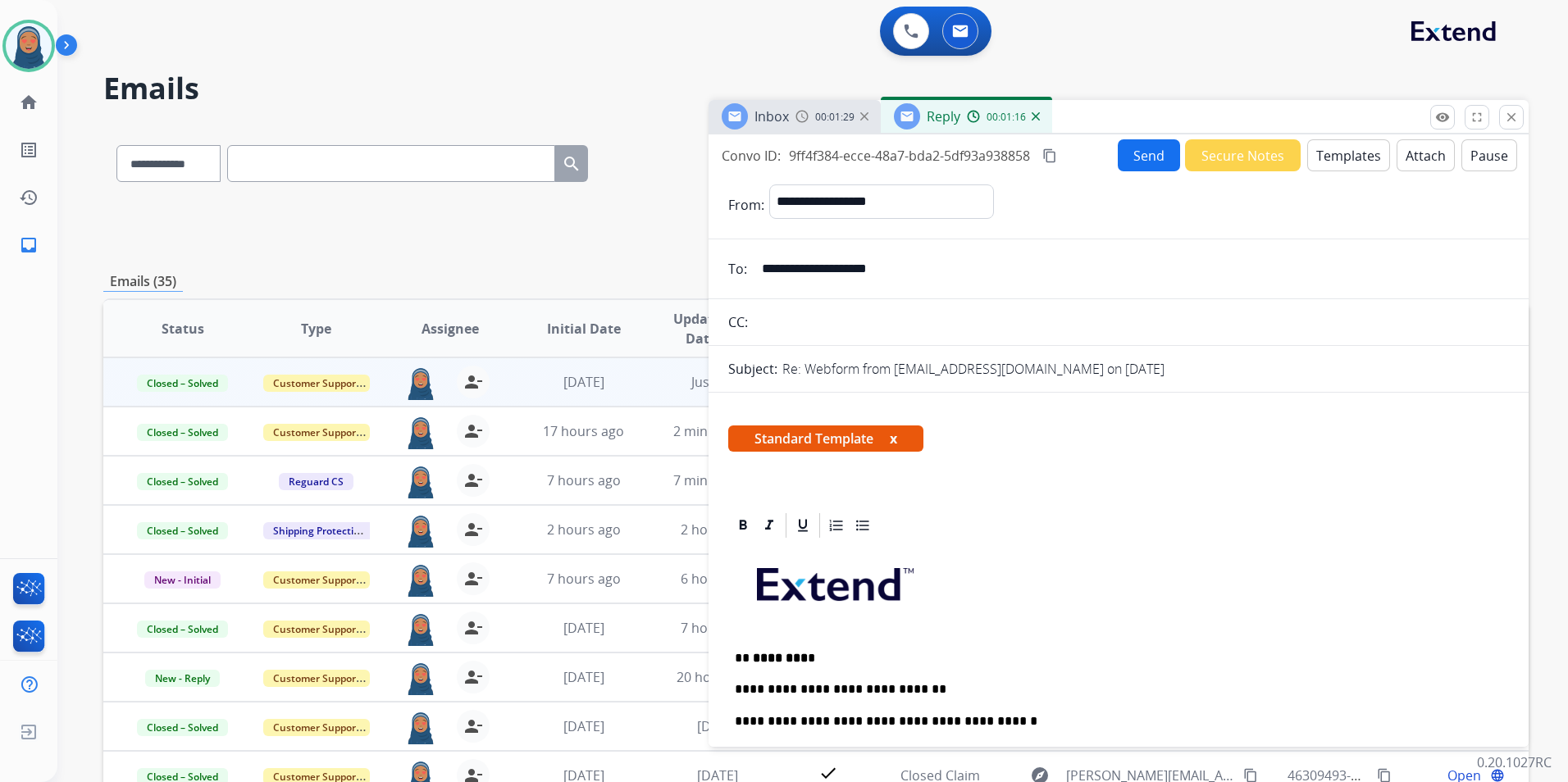
click at [1137, 150] on button "Send" at bounding box center [1148, 155] width 62 height 32
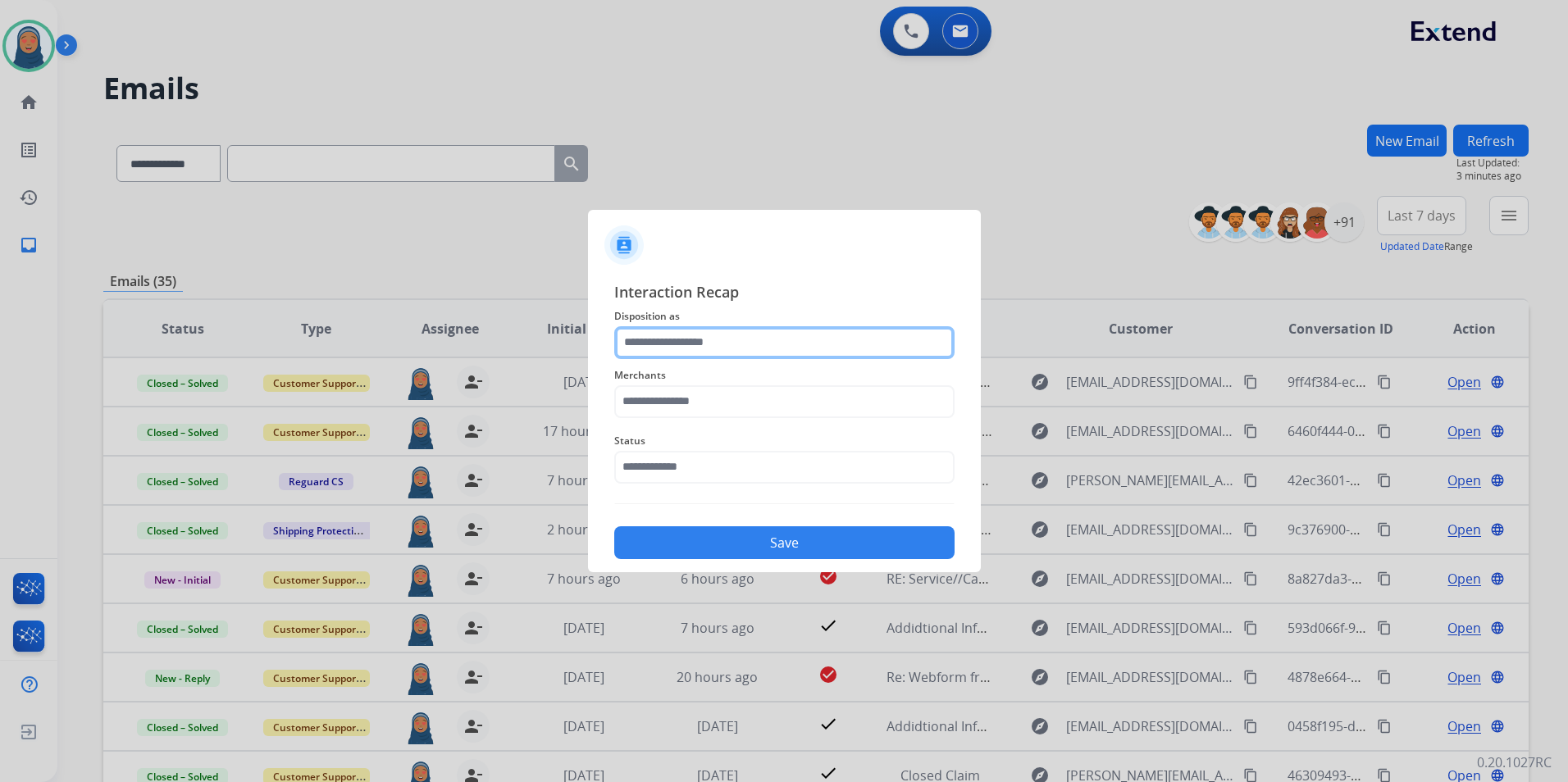
click at [729, 342] on input "text" at bounding box center [784, 342] width 340 height 32
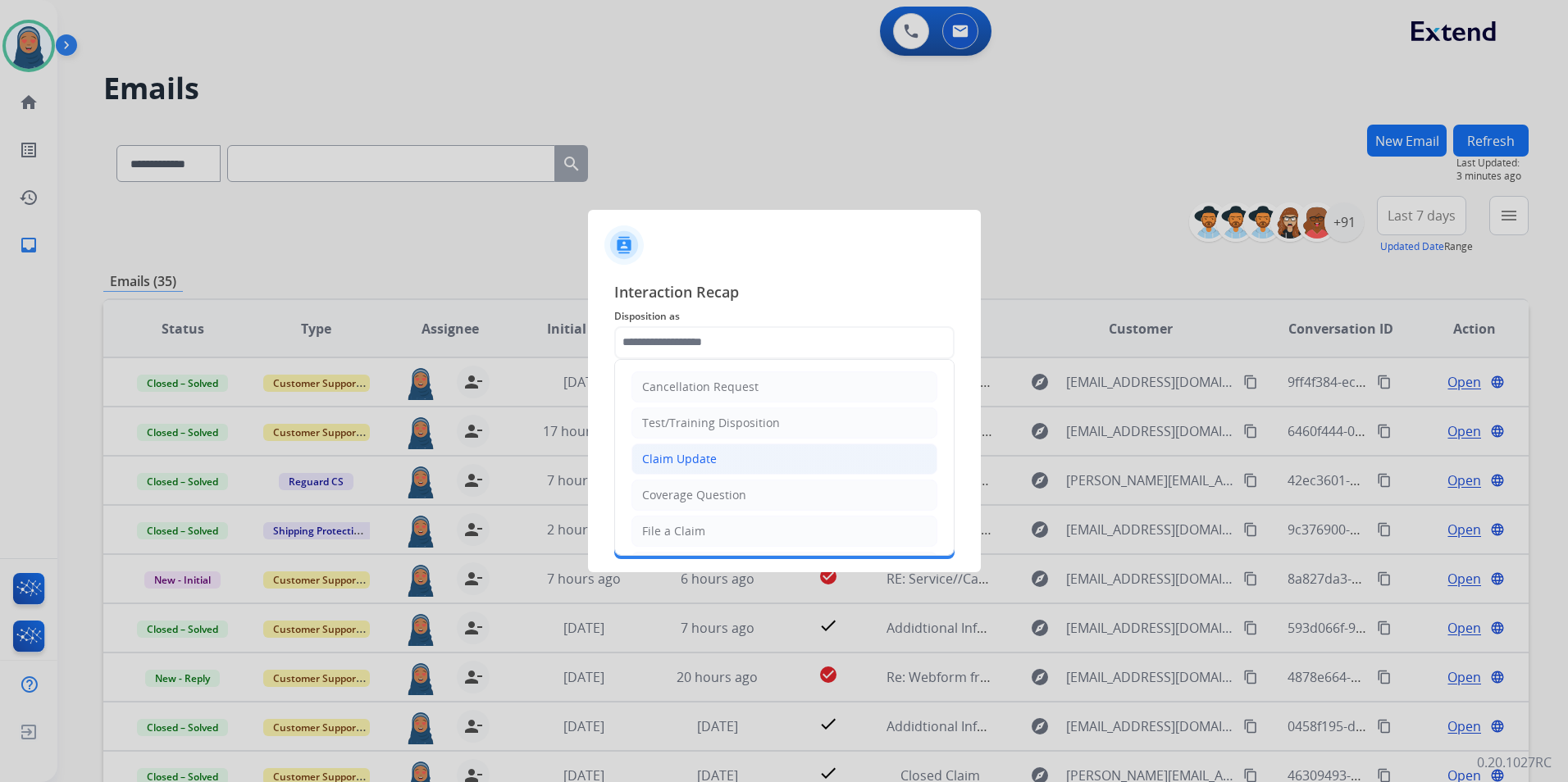
drag, startPoint x: 681, startPoint y: 457, endPoint x: 687, endPoint y: 443, distance: 15.2
click at [681, 456] on div "Claim Update" at bounding box center [680, 458] width 75 height 17
type input "**********"
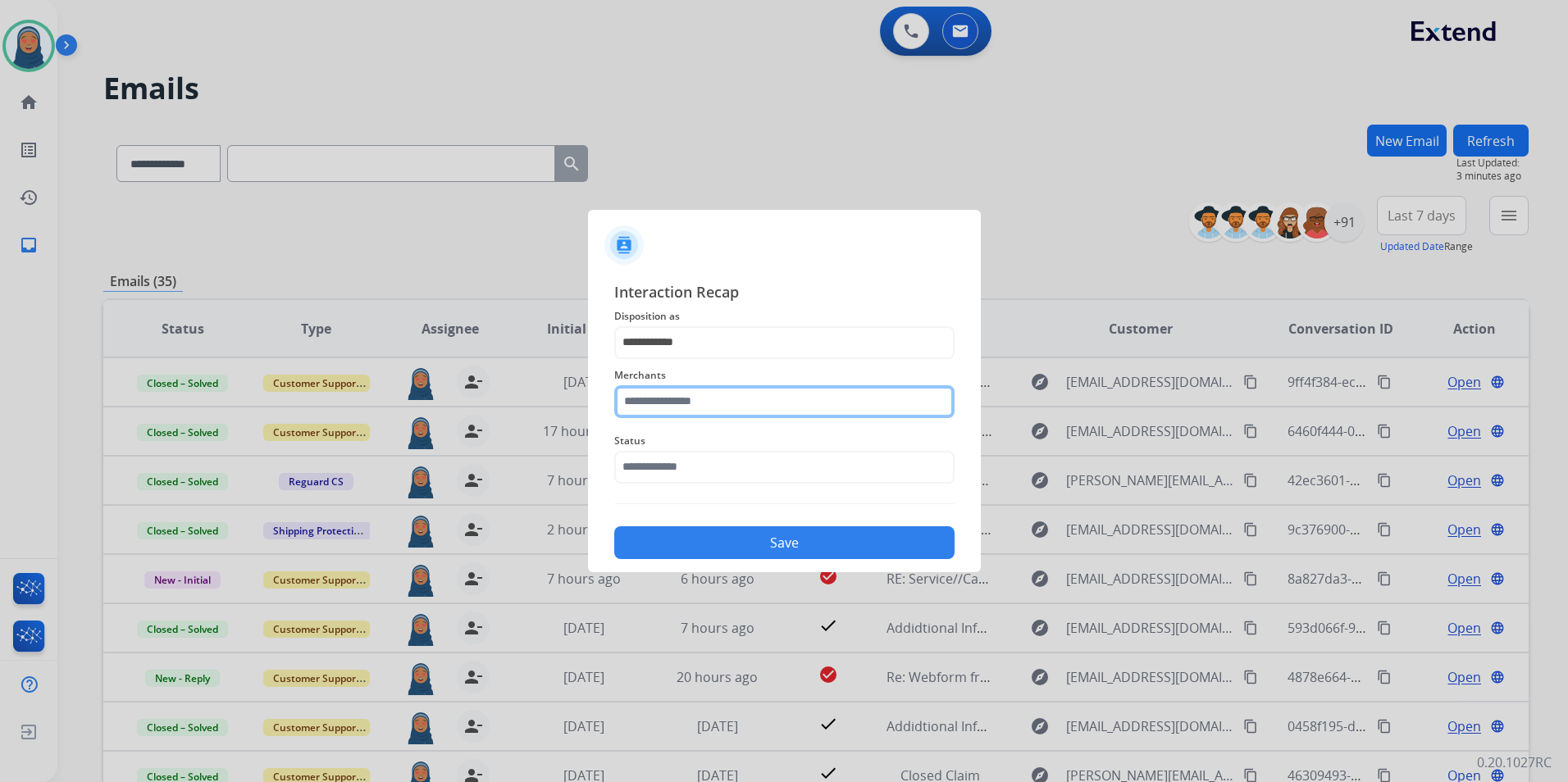
click at [709, 406] on input "text" at bounding box center [784, 401] width 340 height 32
click at [659, 448] on div "Eq3 [GEOGRAPHIC_DATA]" at bounding box center [711, 449] width 139 height 17
type input "**********"
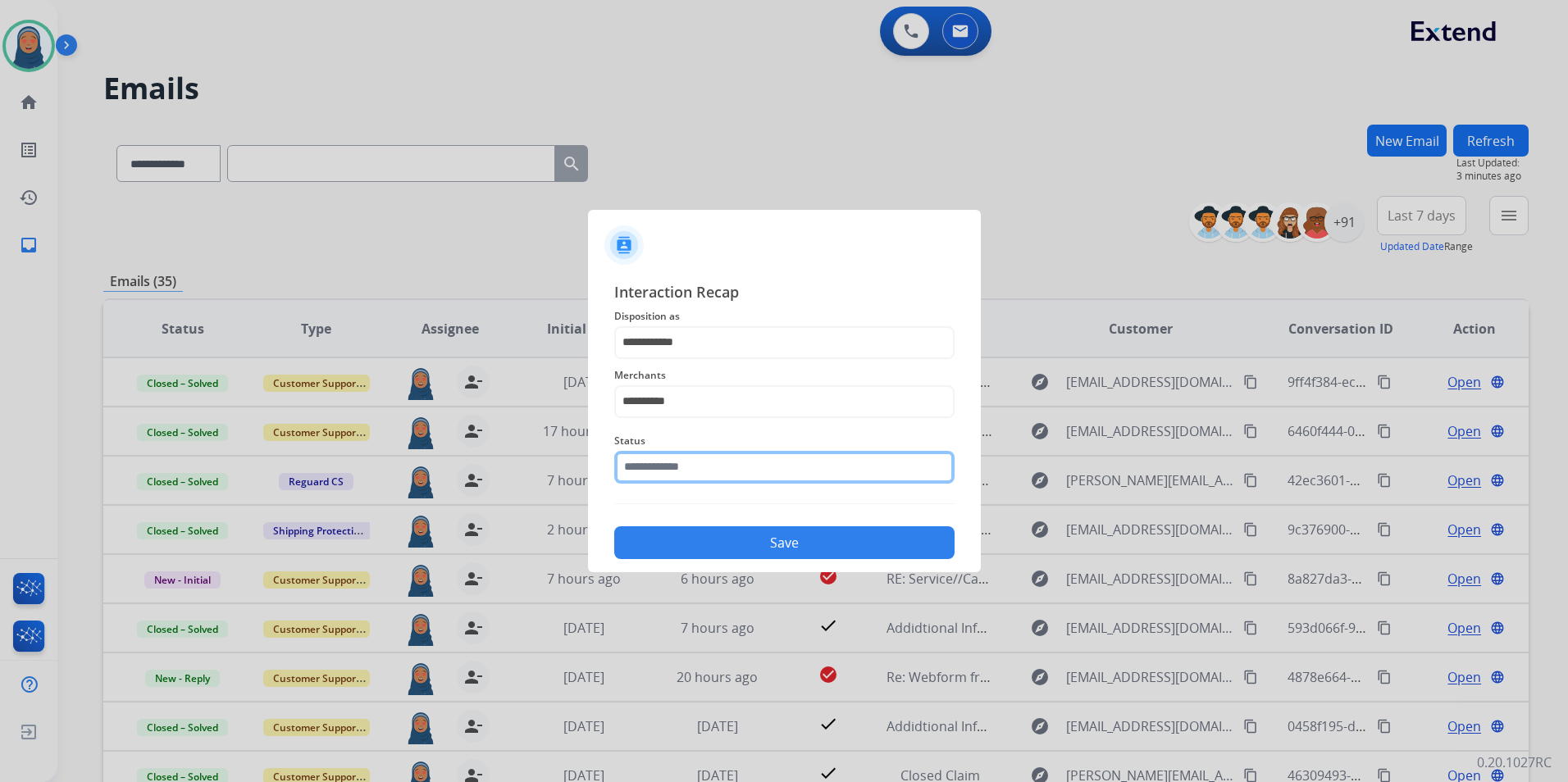
click at [672, 468] on input "text" at bounding box center [784, 466] width 340 height 32
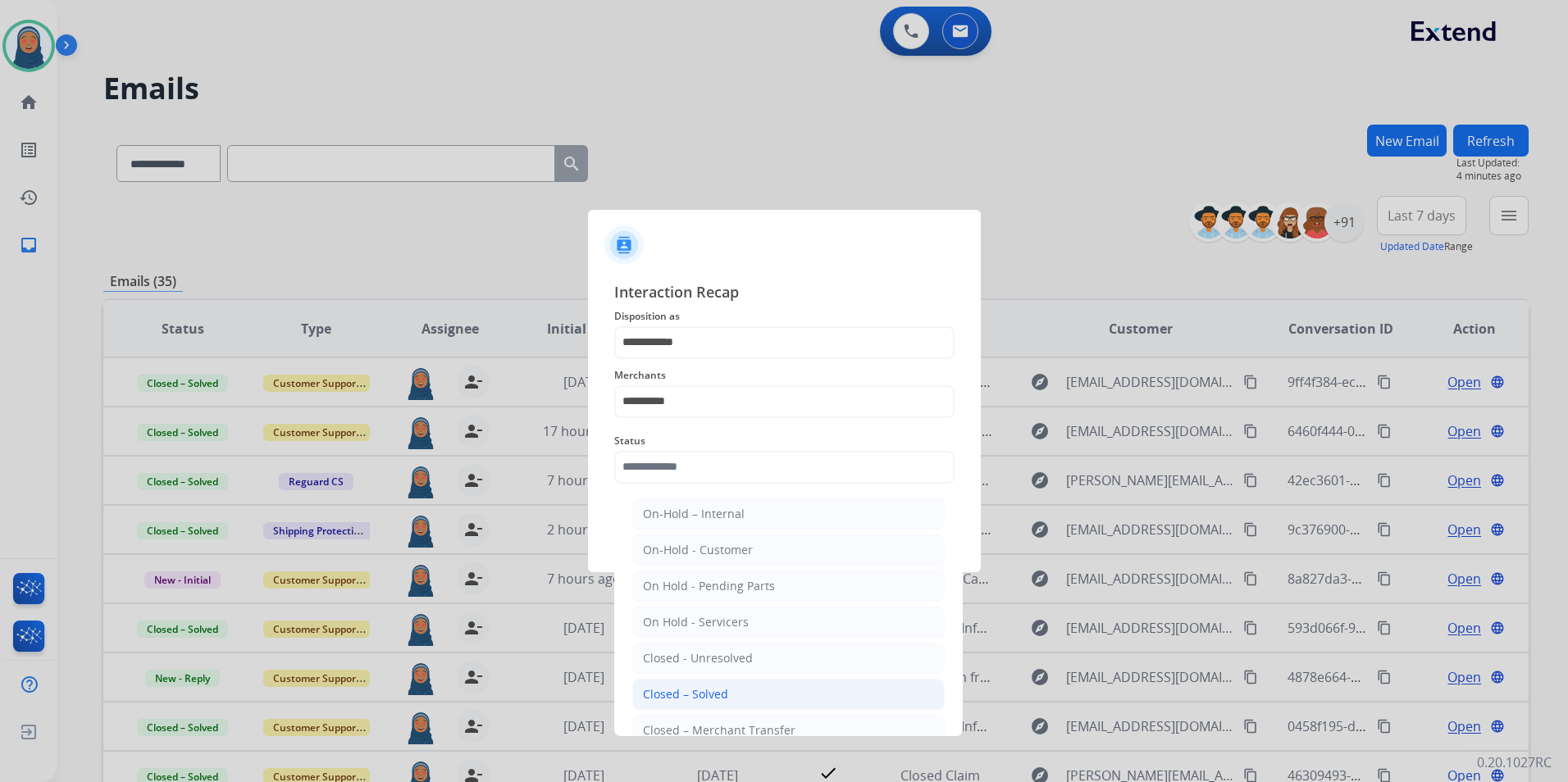
click at [716, 705] on li "Closed – Solved" at bounding box center [789, 694] width 313 height 31
type input "**********"
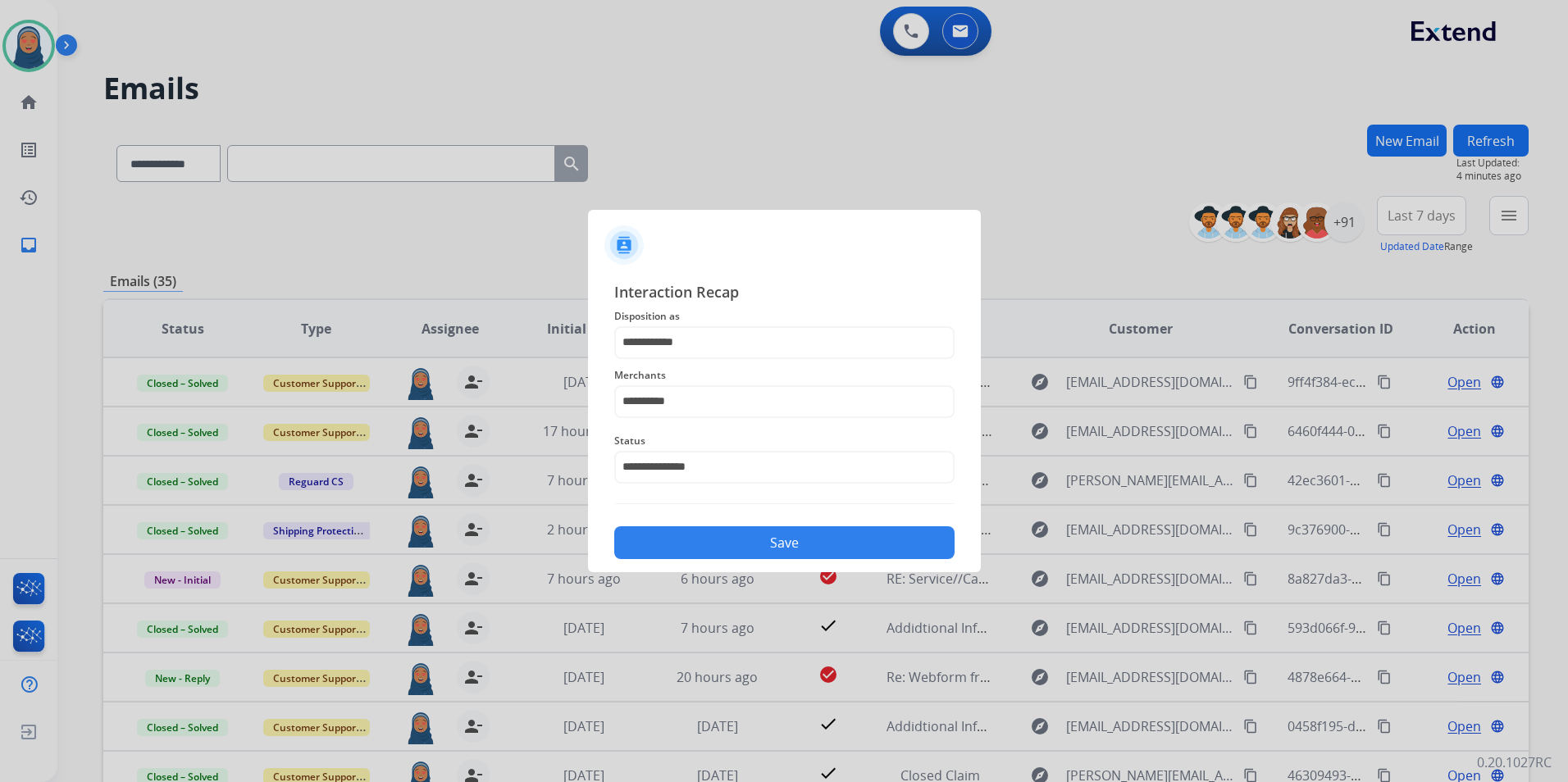
click at [772, 544] on button "Save" at bounding box center [784, 542] width 340 height 32
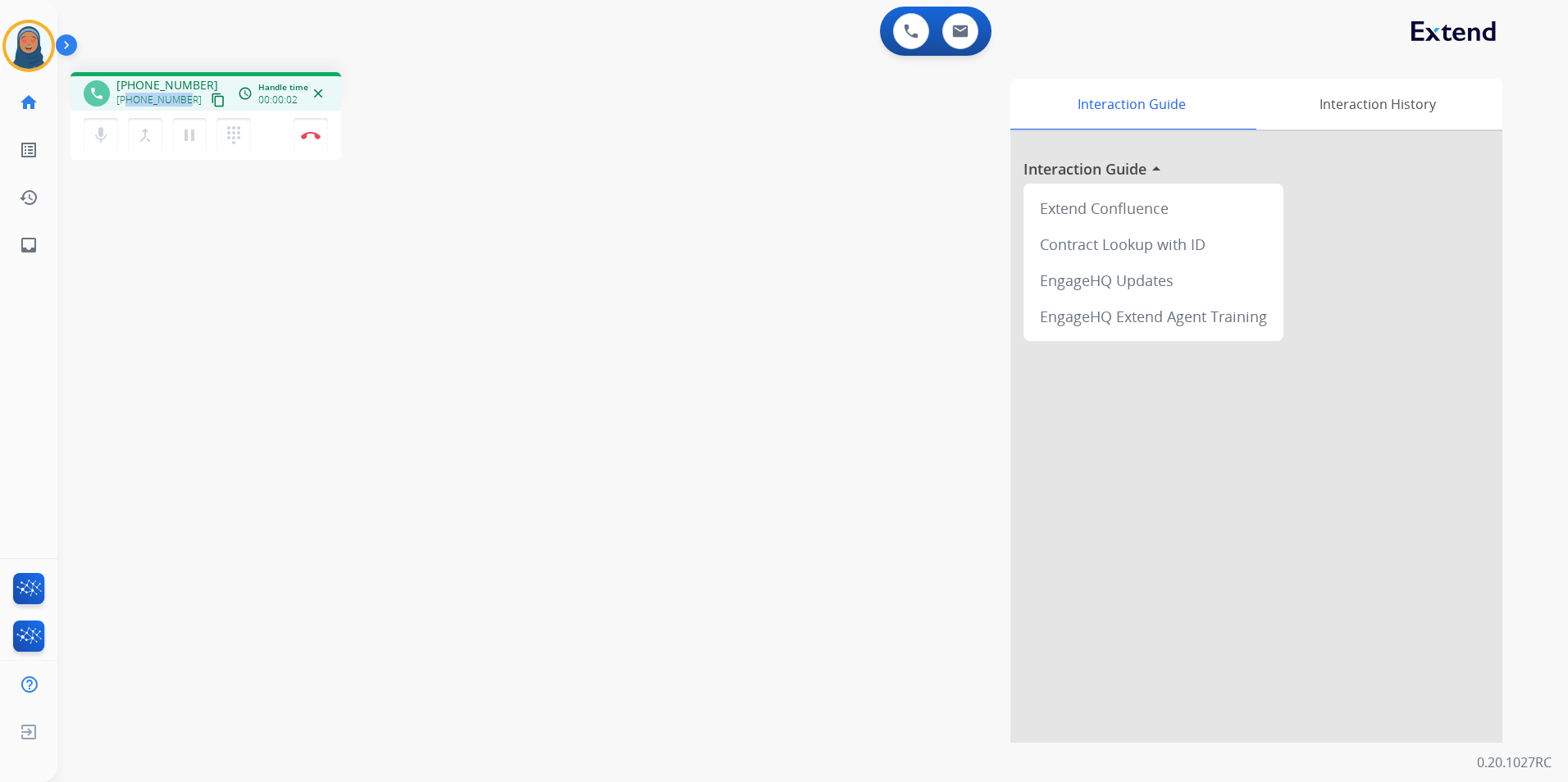
drag, startPoint x: 185, startPoint y: 101, endPoint x: 128, endPoint y: 103, distance: 57.0
click at [128, 103] on div "[PHONE_NUMBER] content_copy" at bounding box center [171, 100] width 111 height 20
copy span "5102693163"
drag, startPoint x: 313, startPoint y: 134, endPoint x: 303, endPoint y: 132, distance: 10.2
click at [313, 134] on img at bounding box center [311, 135] width 20 height 8
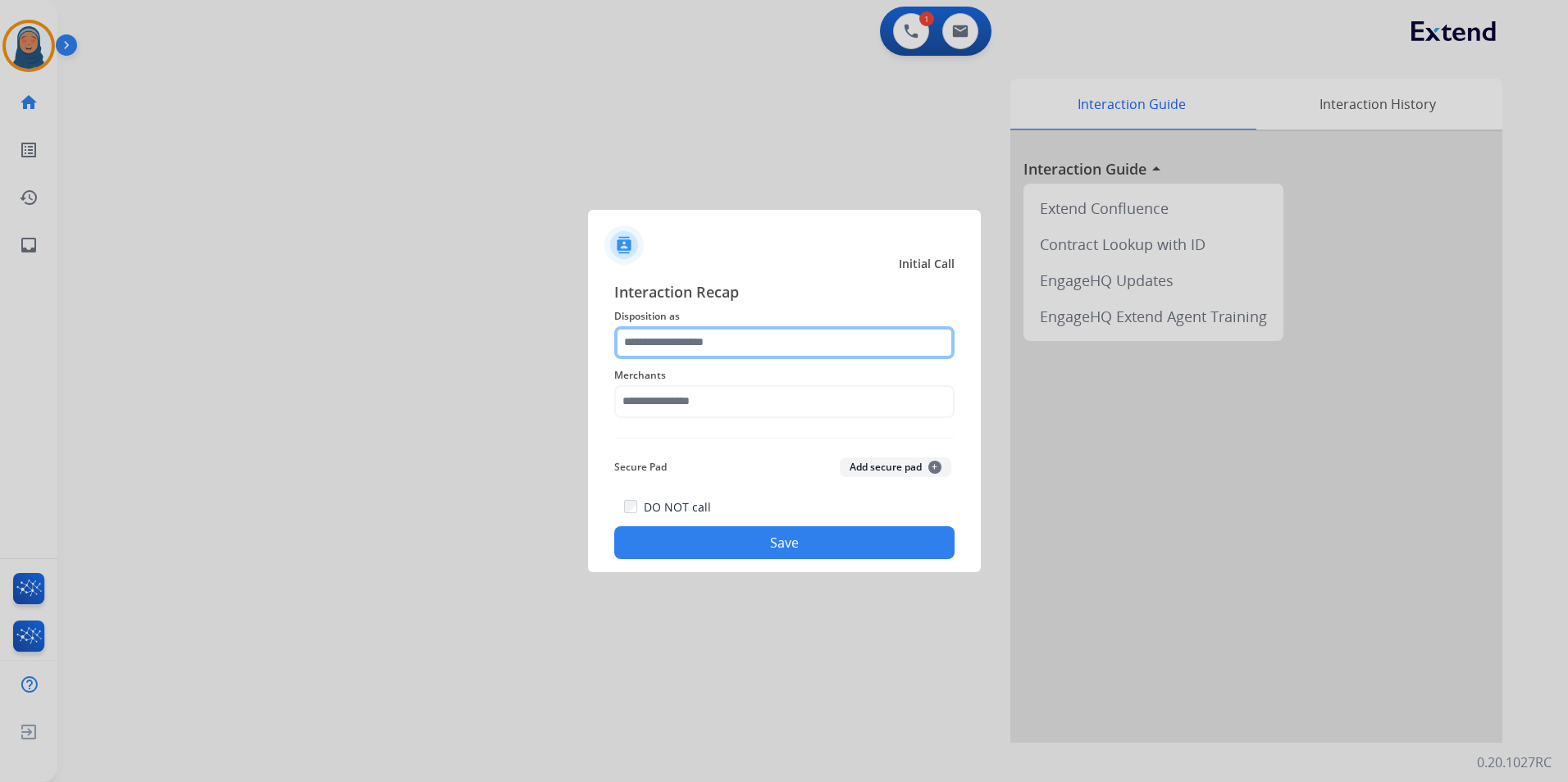
click at [739, 346] on input "text" at bounding box center [784, 342] width 340 height 32
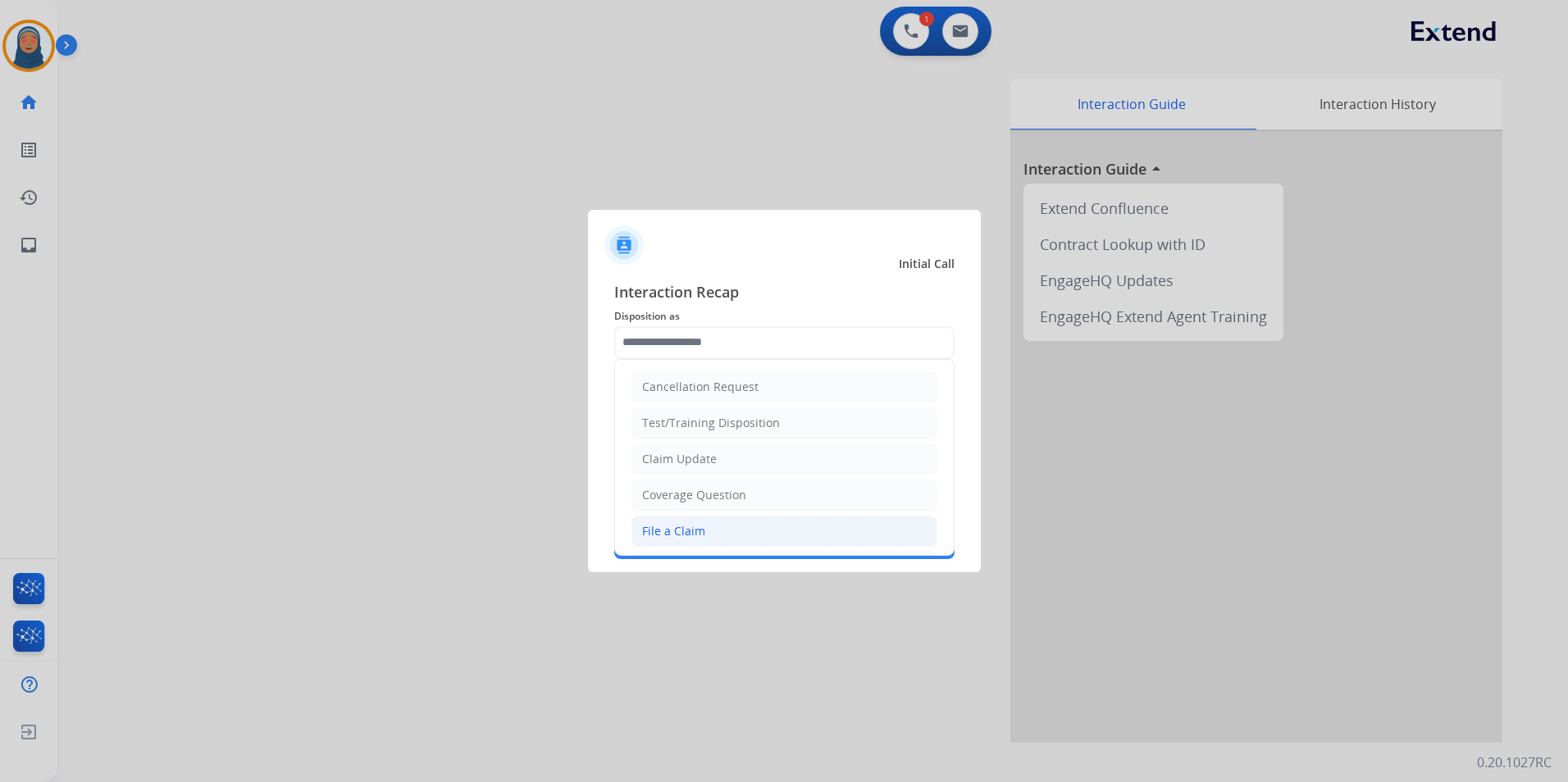
click at [682, 530] on div "File a Claim" at bounding box center [674, 531] width 63 height 17
type input "**********"
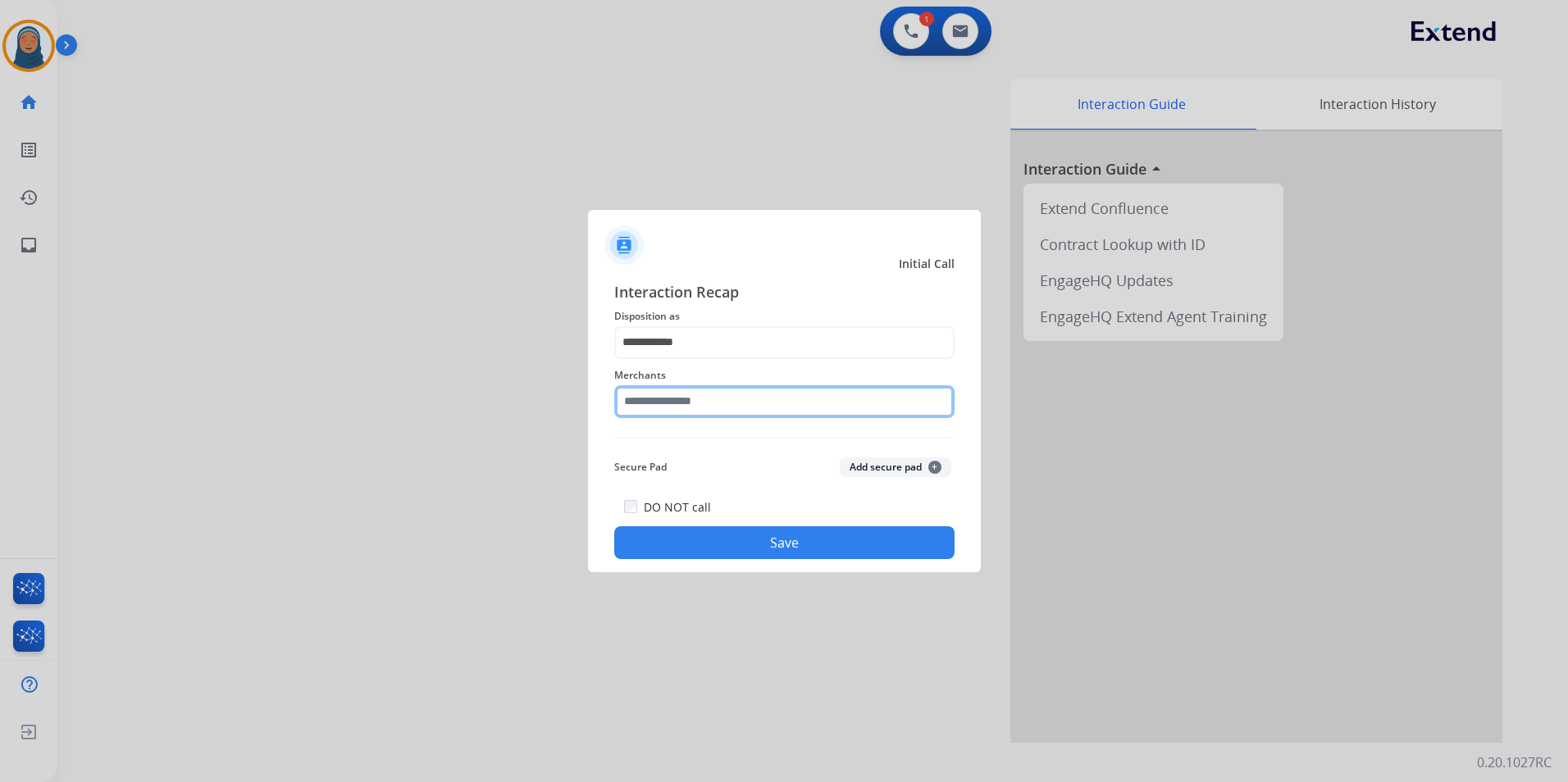
click at [755, 397] on input "text" at bounding box center [784, 401] width 340 height 32
click at [710, 406] on input "***" at bounding box center [784, 401] width 340 height 32
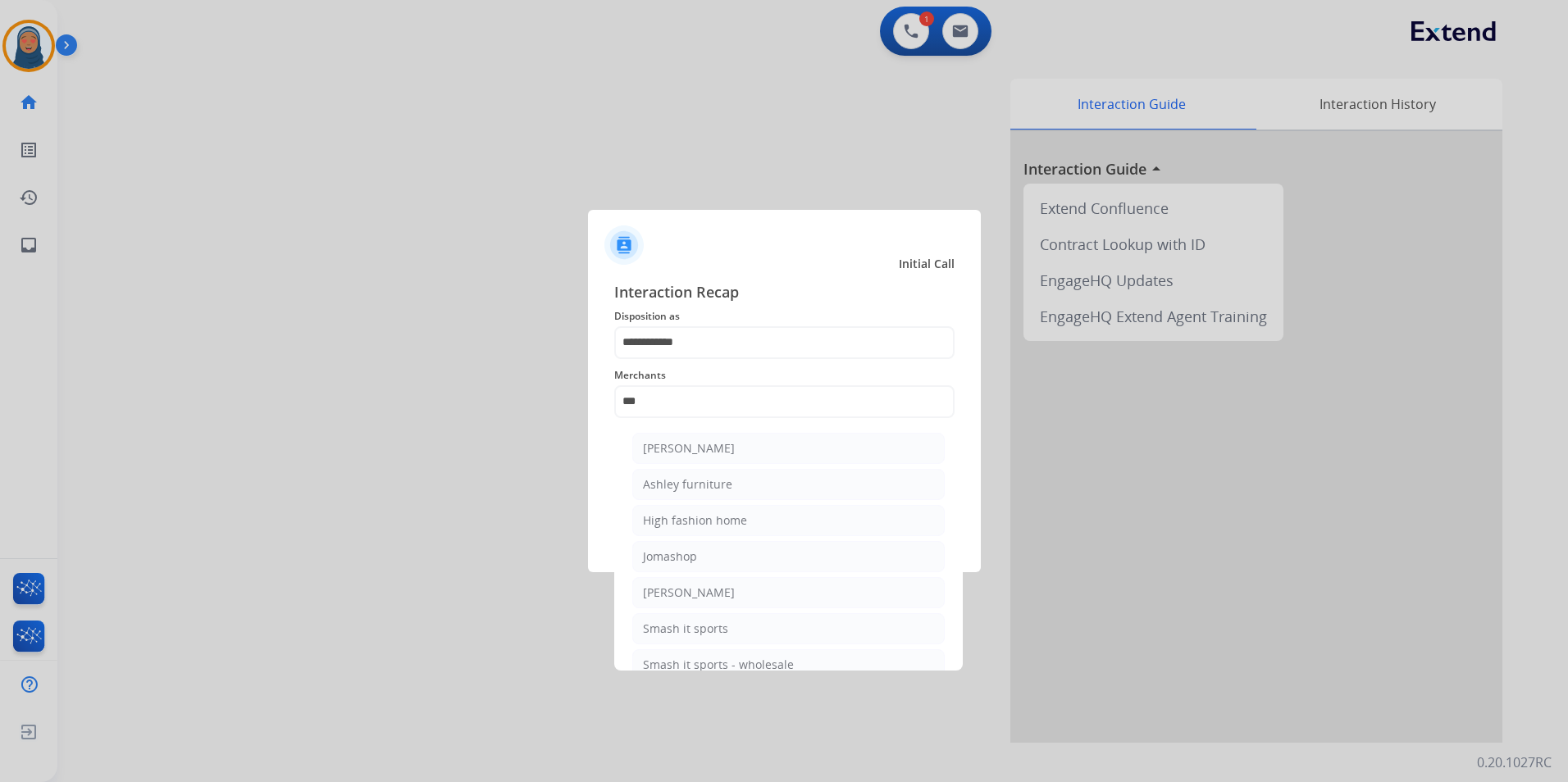
click at [722, 452] on div "[PERSON_NAME]" at bounding box center [688, 449] width 91 height 17
type input "**********"
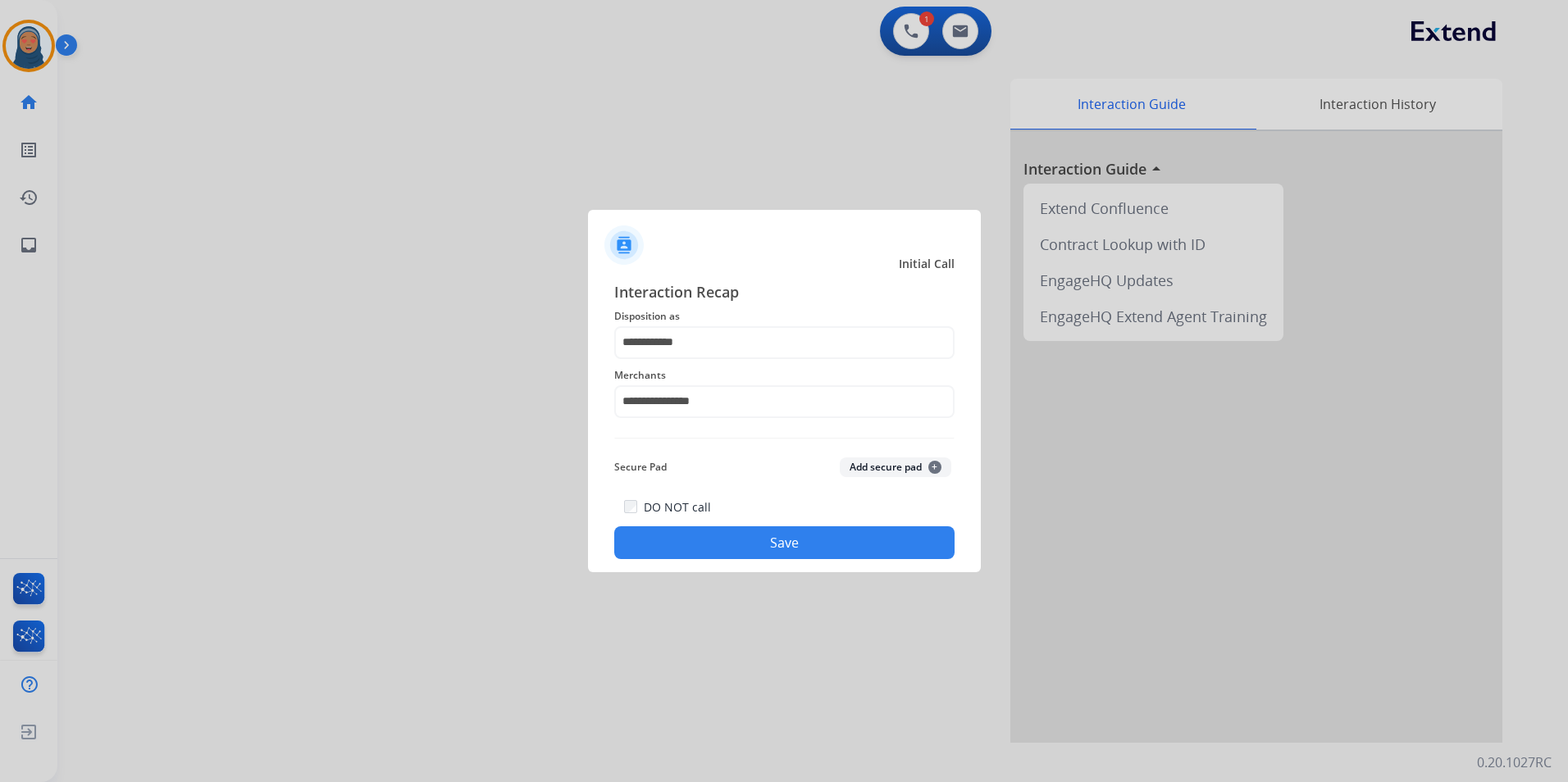
click at [785, 553] on button "Save" at bounding box center [784, 542] width 340 height 32
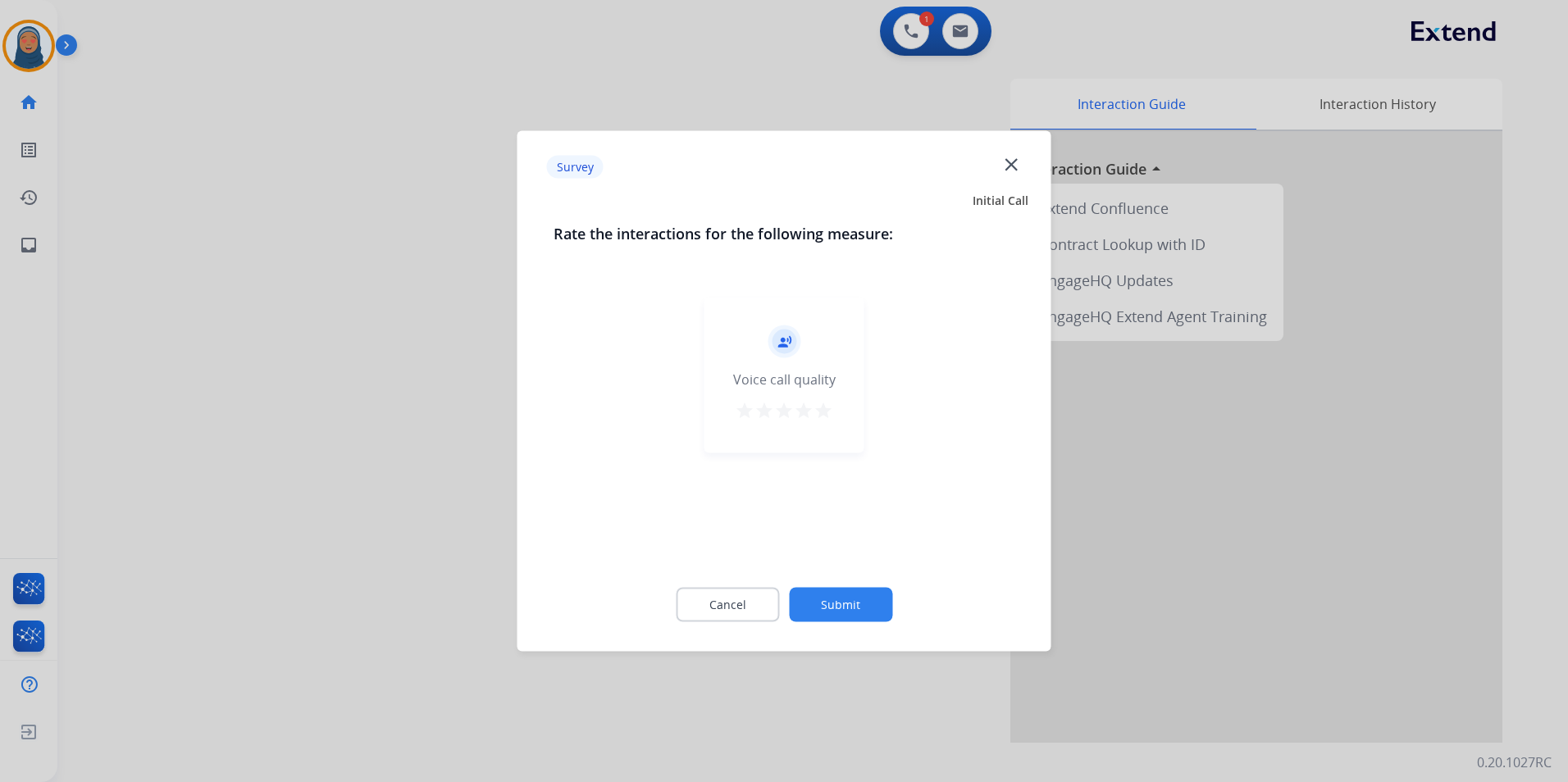
click at [828, 596] on button "Submit" at bounding box center [840, 605] width 103 height 34
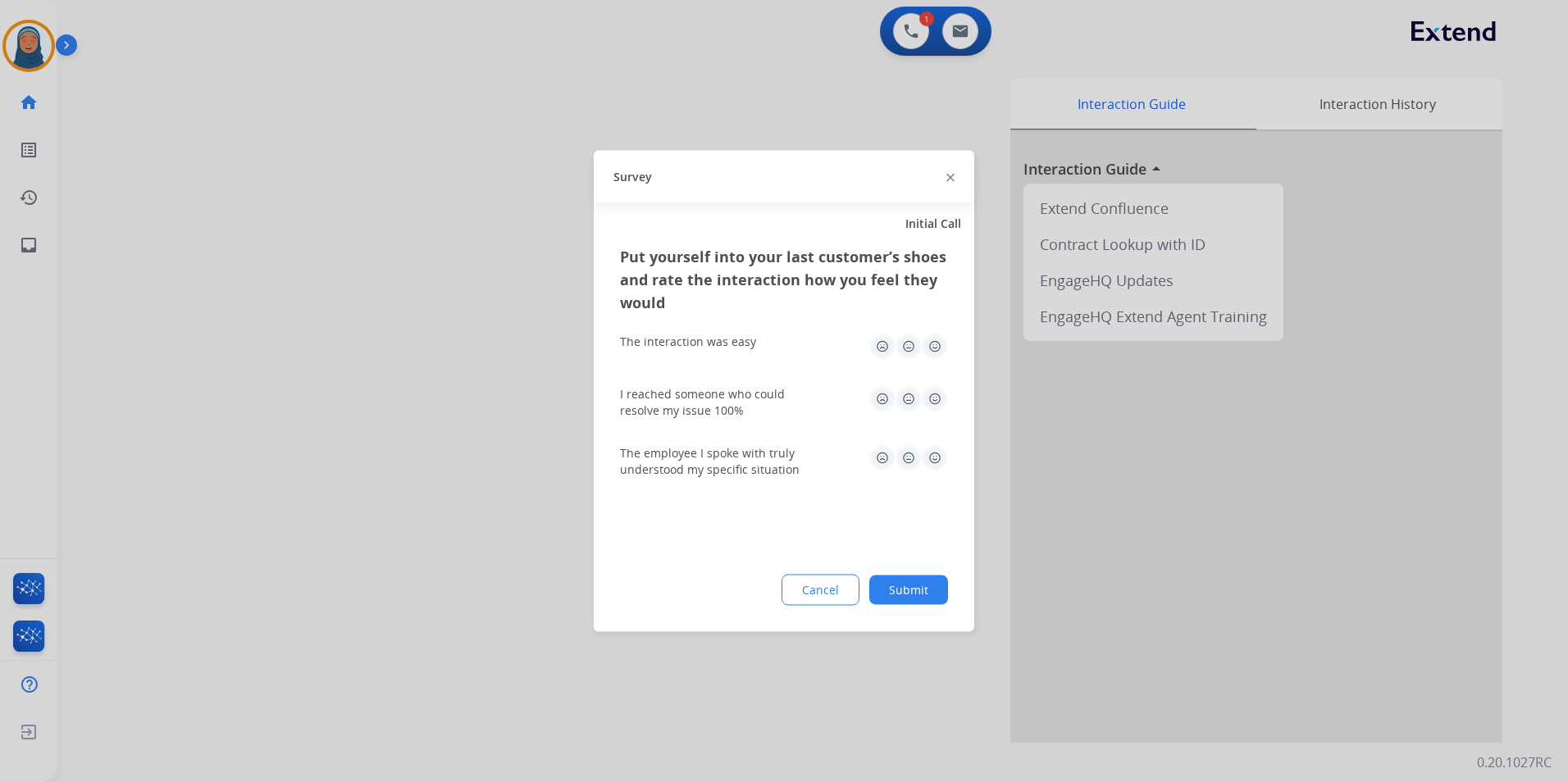
drag, startPoint x: 875, startPoint y: 573, endPoint x: 897, endPoint y: 576, distance: 22.2
click at [884, 575] on div "Put yourself into your last customer’s shoes and rate the interaction how you f…" at bounding box center [783, 438] width 381 height 387
click at [897, 577] on button "Submit" at bounding box center [908, 590] width 79 height 30
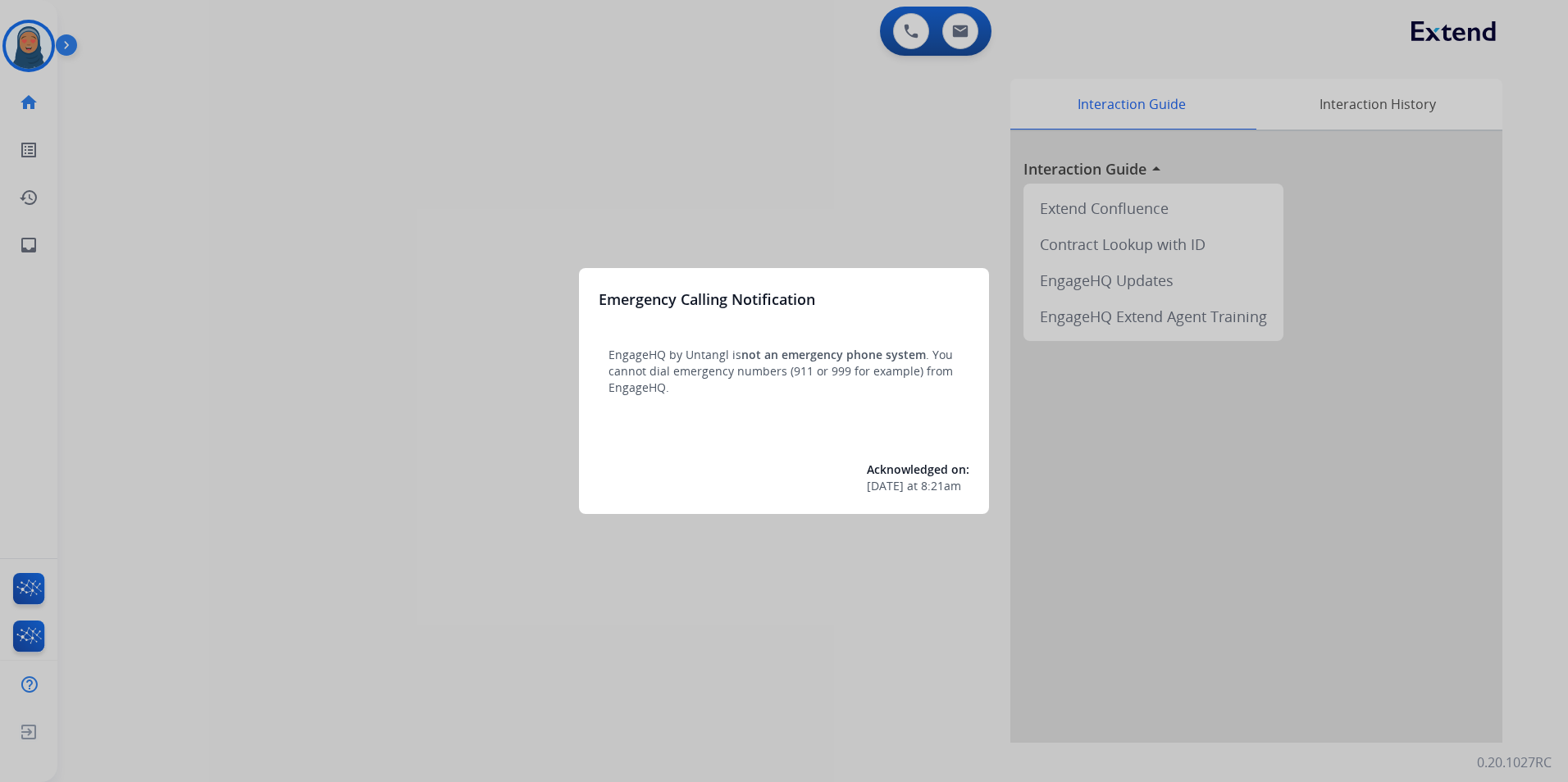
click at [373, 387] on div at bounding box center [784, 391] width 1568 height 782
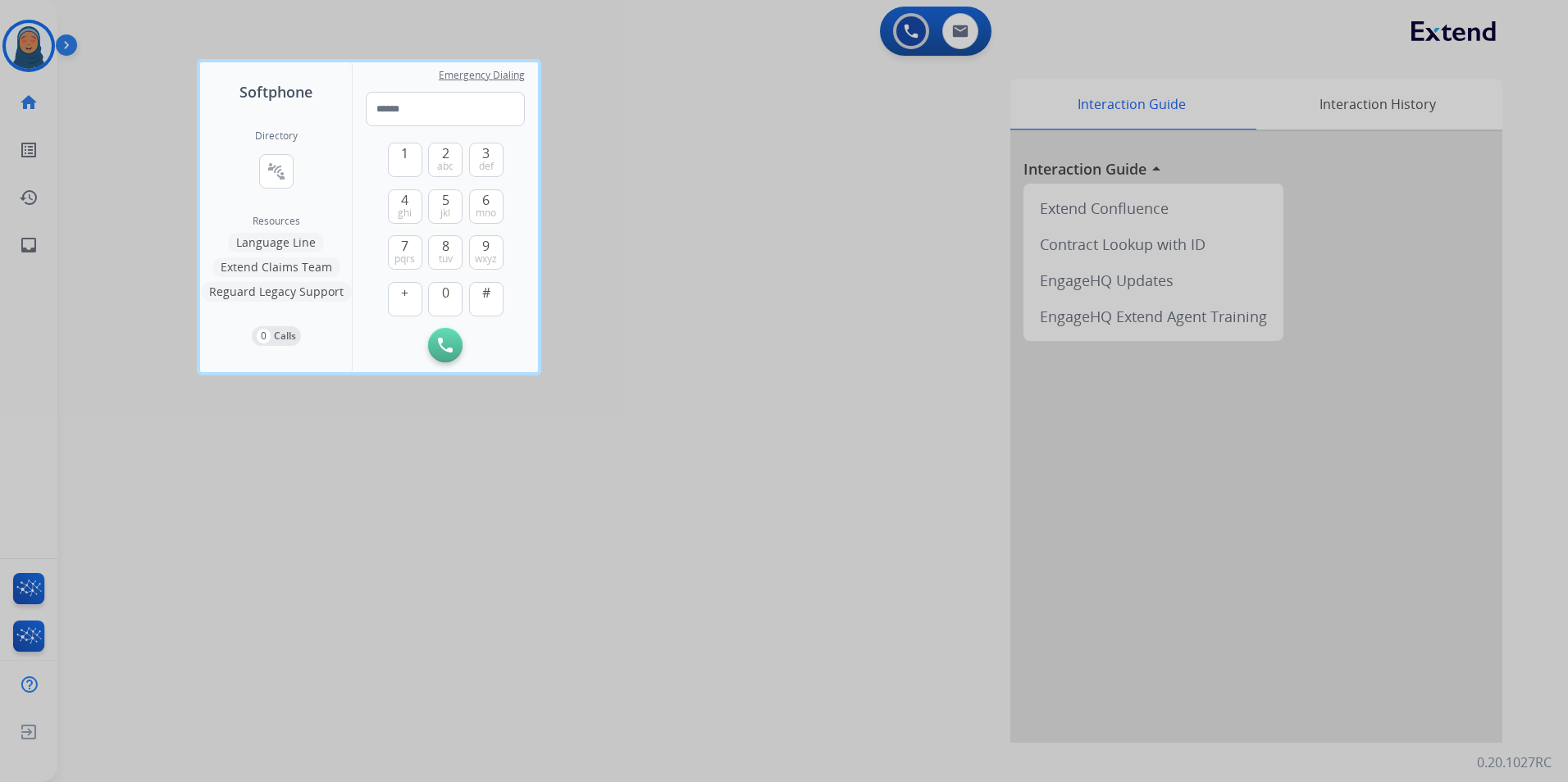
drag, startPoint x: 383, startPoint y: 490, endPoint x: 221, endPoint y: 367, distance: 203.4
click at [375, 482] on div at bounding box center [784, 391] width 1568 height 782
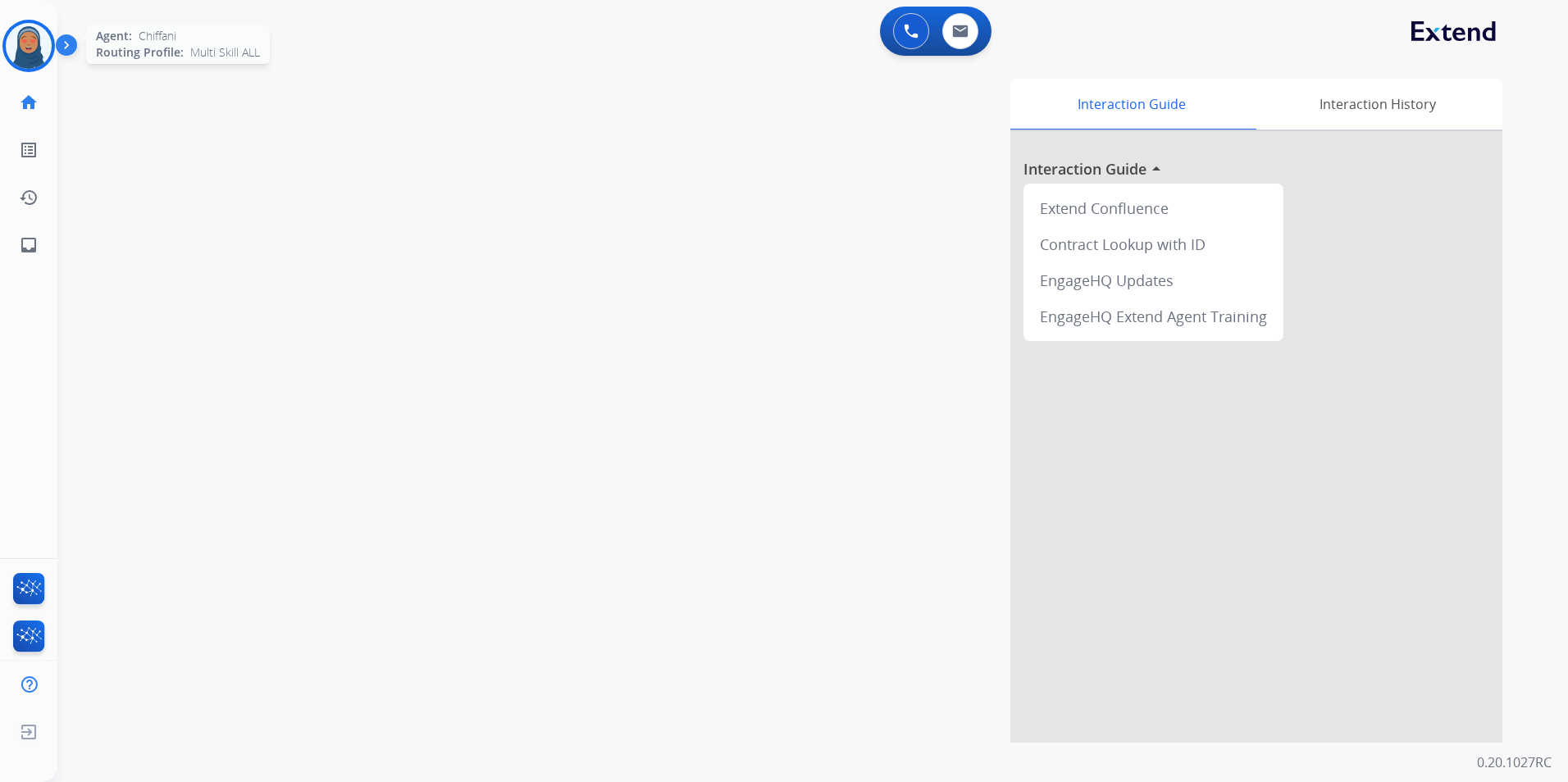
click at [33, 52] on img at bounding box center [29, 45] width 46 height 46
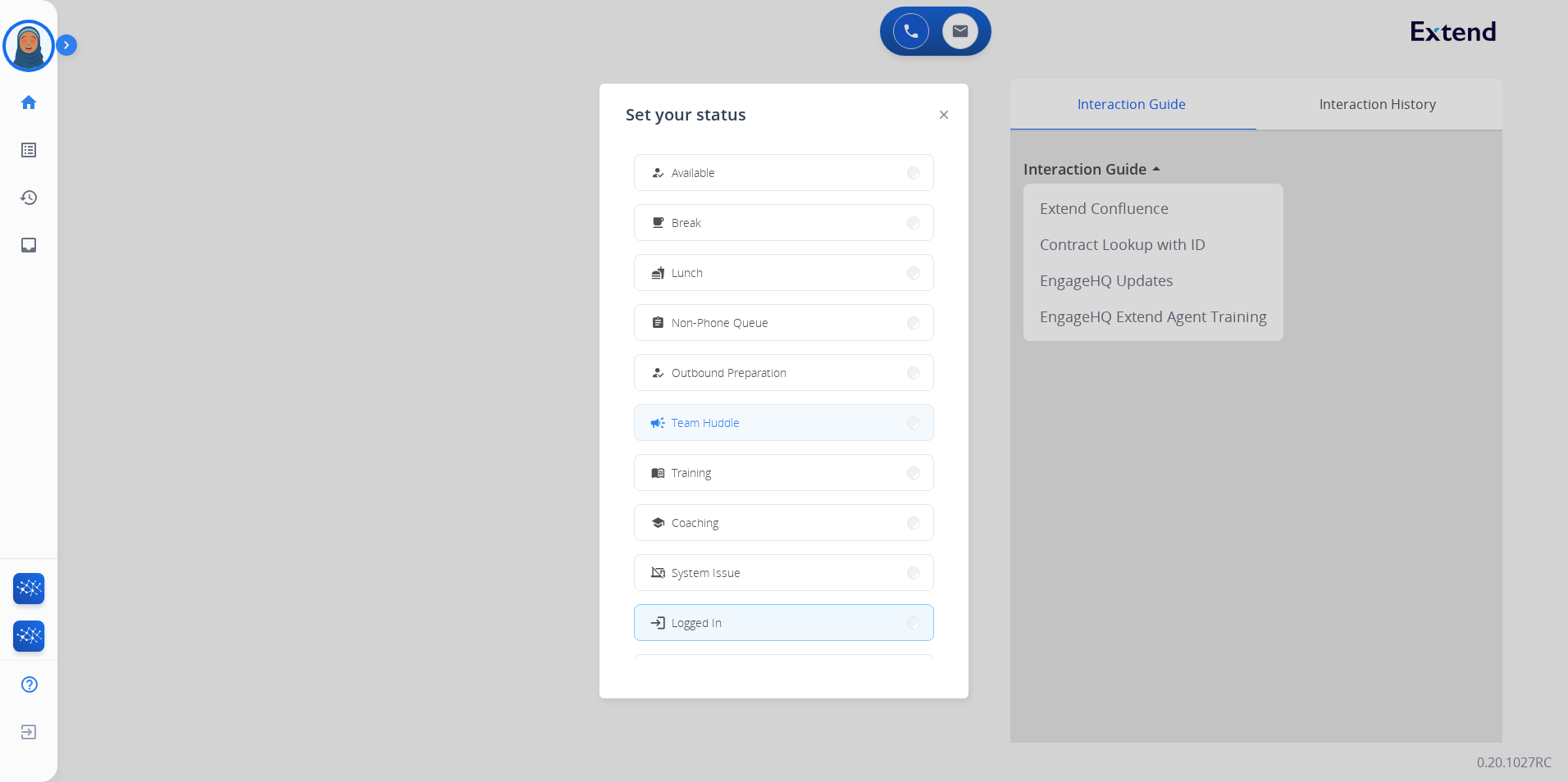
click at [728, 423] on span "Team Huddle" at bounding box center [705, 423] width 68 height 18
